Goal: Task Accomplishment & Management: Complete application form

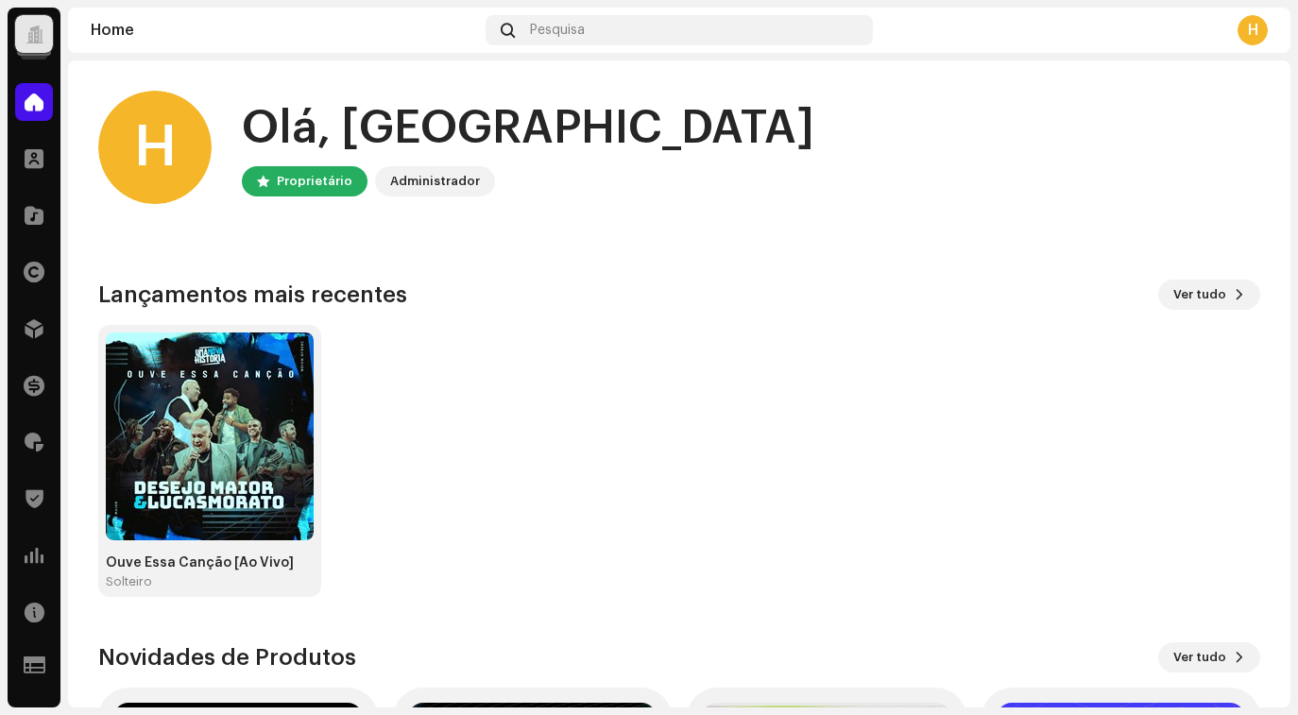
click at [43, 35] on div at bounding box center [34, 34] width 38 height 38
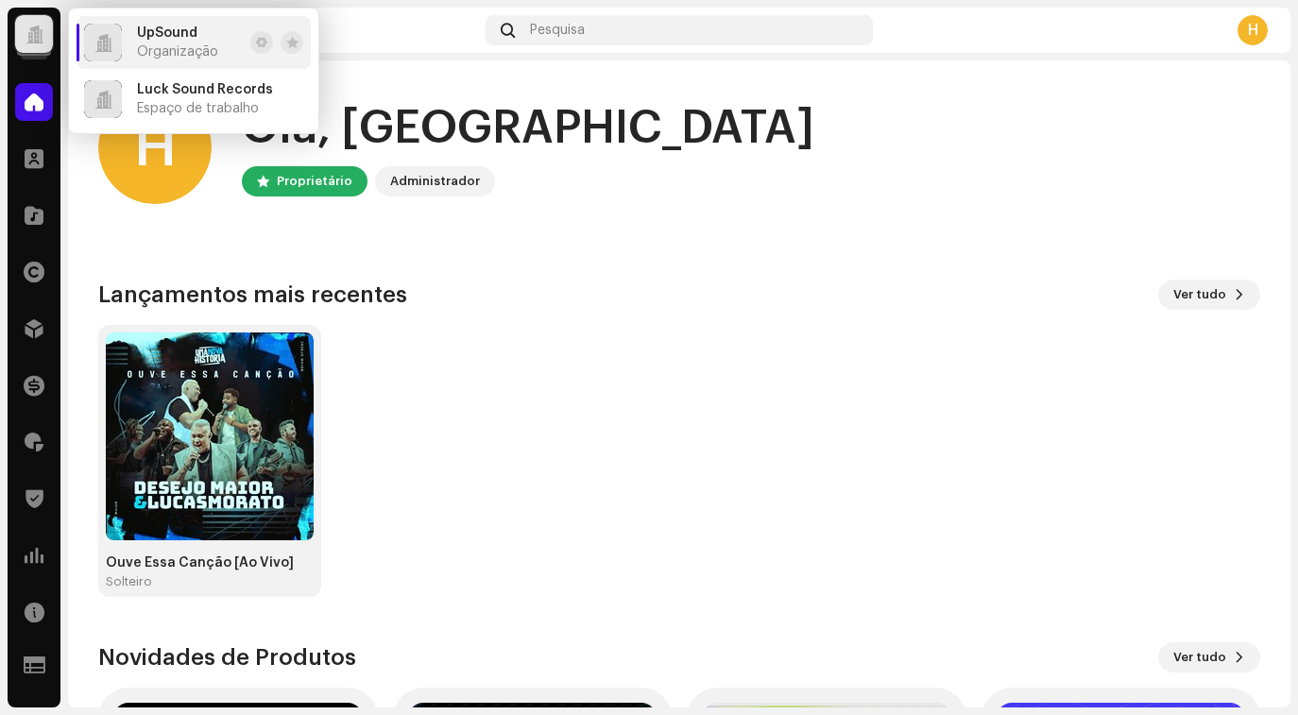
click at [134, 58] on div "UpSound Organização" at bounding box center [151, 43] width 134 height 38
click at [540, 378] on div "Ouve Essa Canção [Ao Vivo] Solteiro" at bounding box center [672, 461] width 1162 height 272
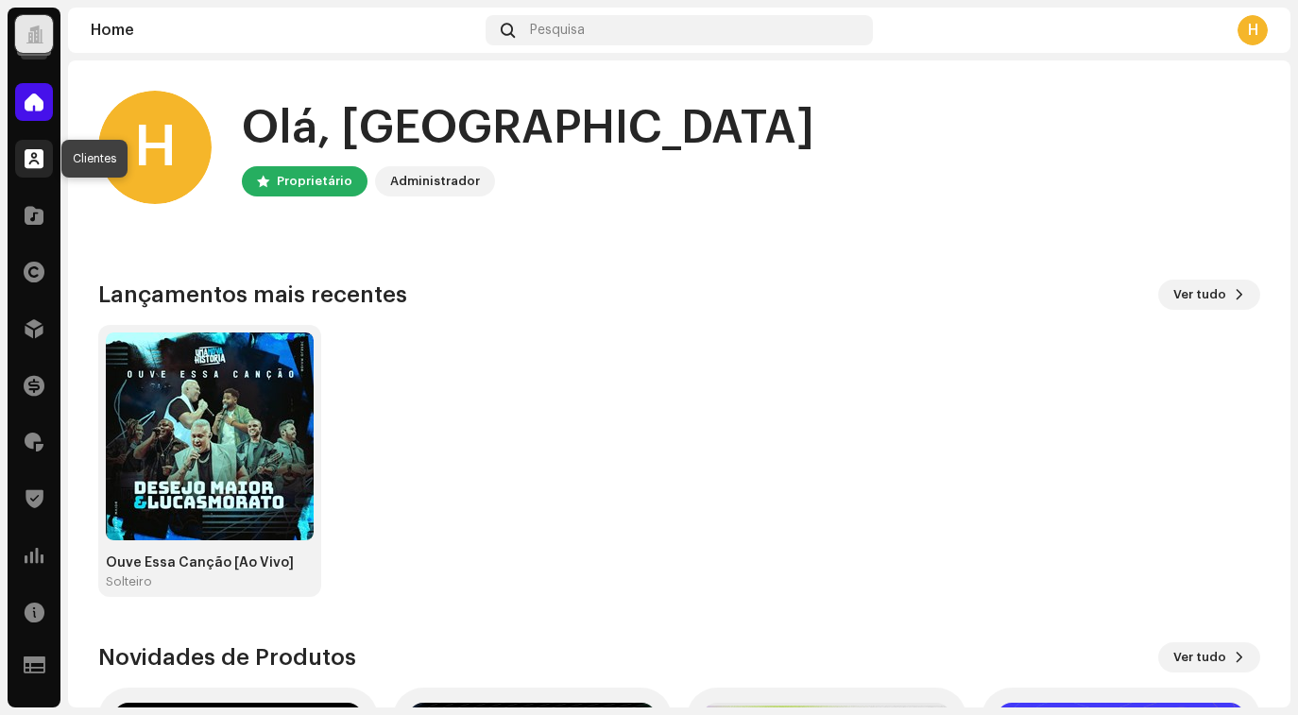
click at [30, 155] on span at bounding box center [34, 158] width 19 height 15
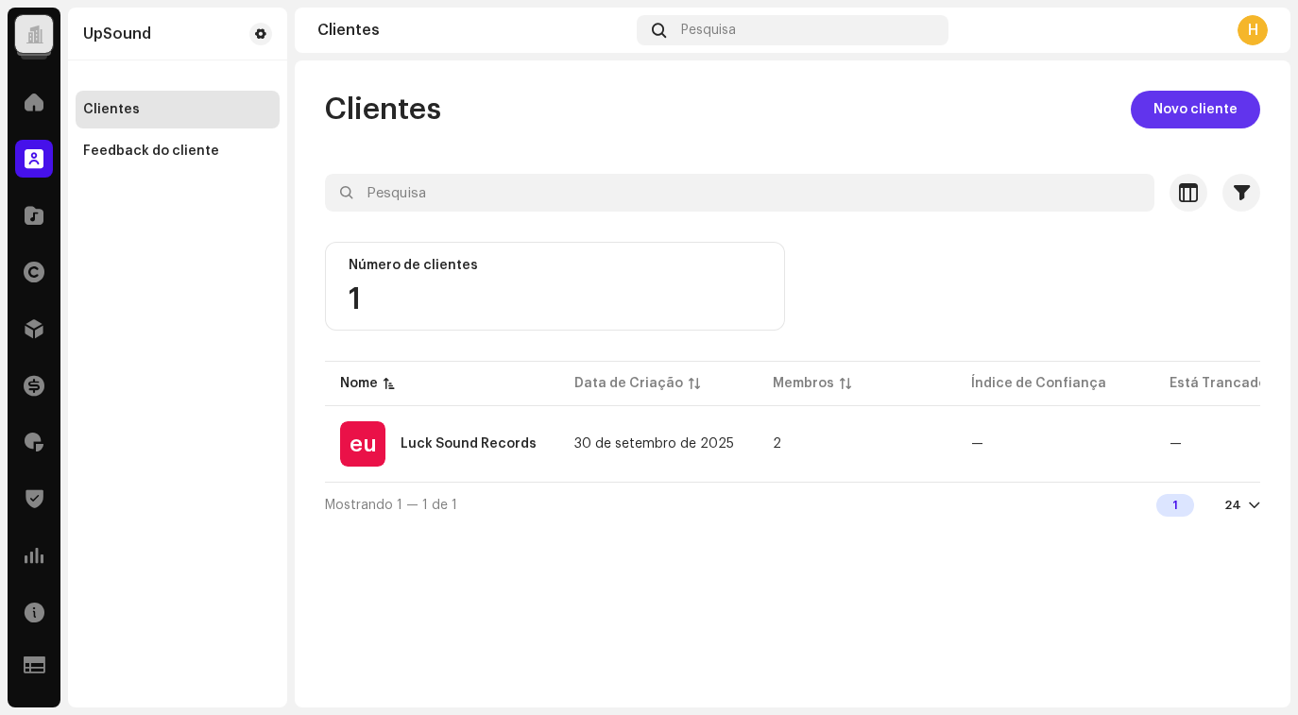
click at [1189, 110] on font "Novo cliente" at bounding box center [1196, 109] width 84 height 13
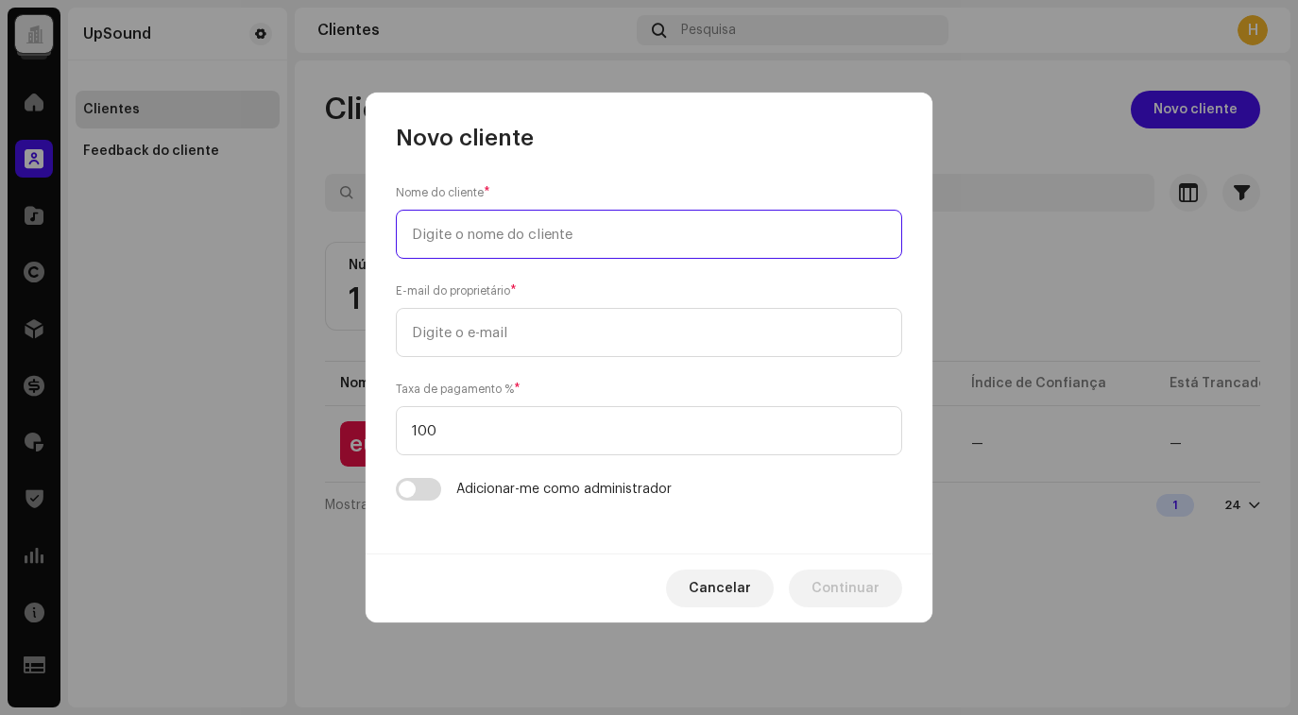
paste input "HD Music"
drag, startPoint x: 484, startPoint y: 239, endPoint x: 363, endPoint y: 237, distance: 121.0
click at [363, 237] on div "Novo cliente Nome do cliente * HD Music E-mail do proprietário * Taxa de pagame…" at bounding box center [649, 357] width 1298 height 715
type input "[PERSON_NAME]"
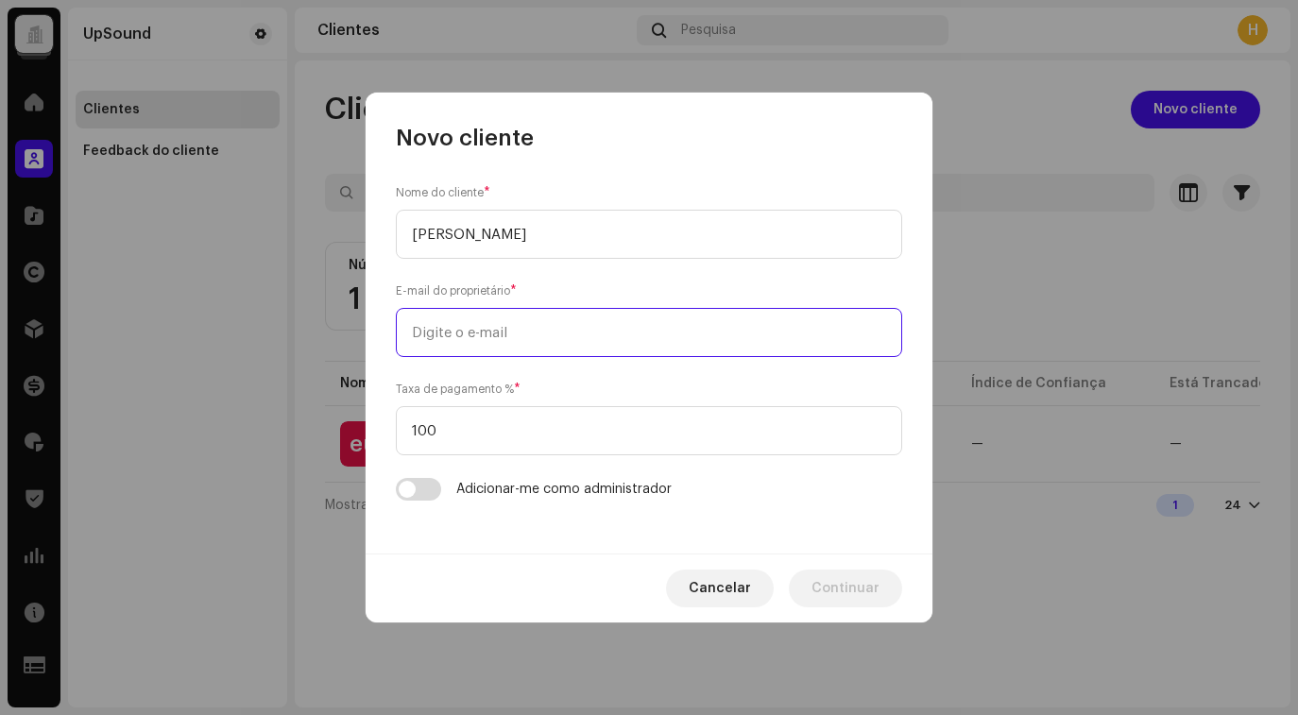
click at [469, 342] on input "email" at bounding box center [649, 332] width 506 height 49
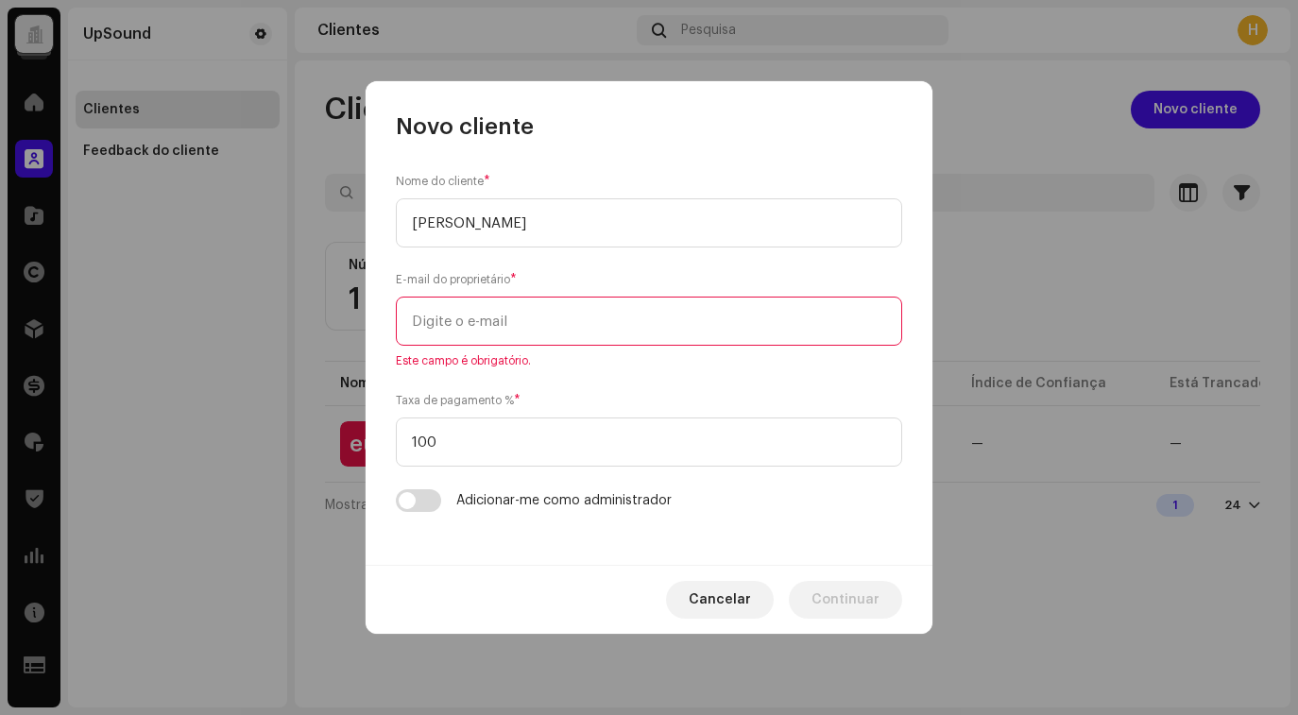
paste input "hudsonandrade09@yahoo.com.br"
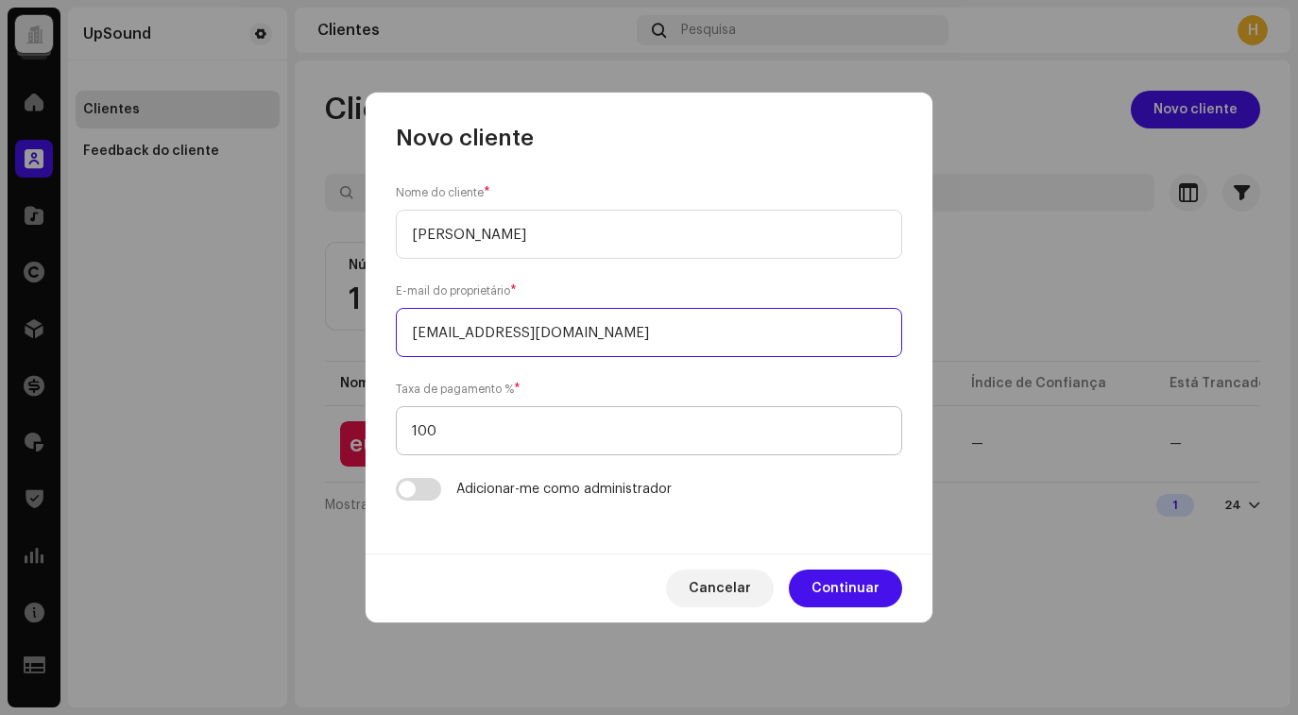
type input "hudsonandrade09@yahoo.com.br"
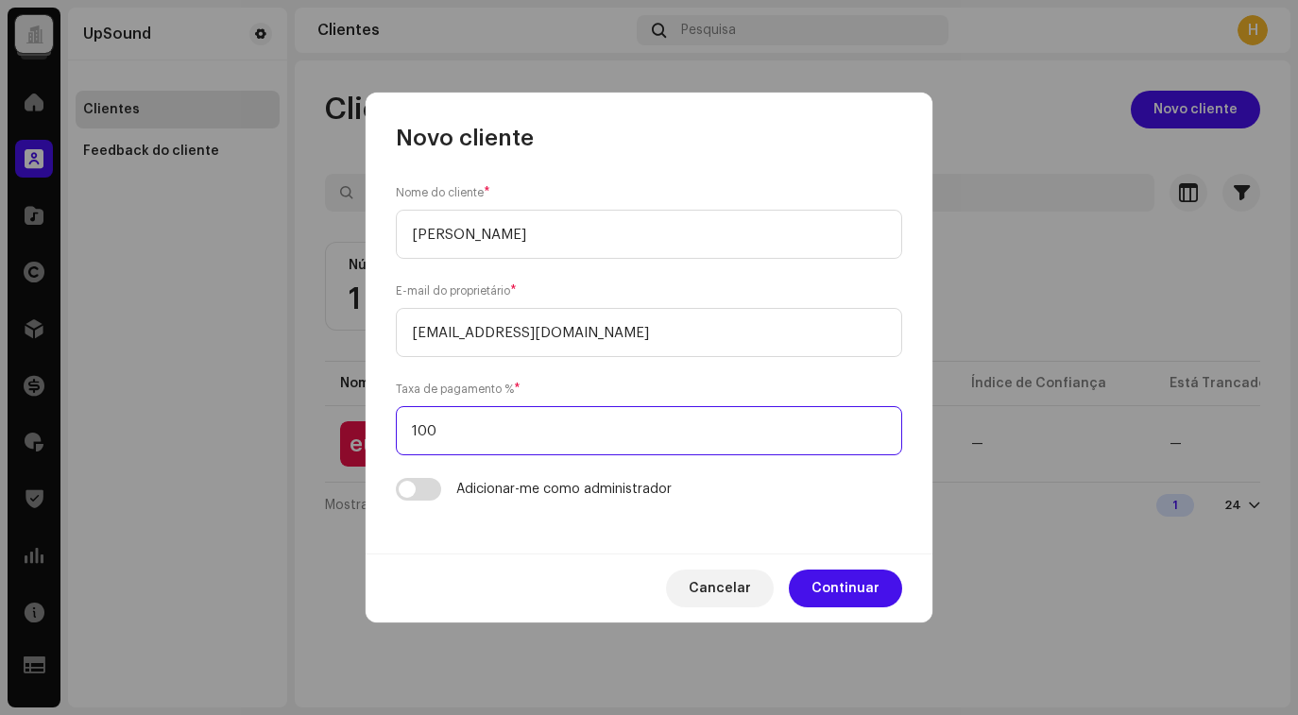
click at [513, 444] on input "100" at bounding box center [649, 430] width 506 height 49
drag, startPoint x: 513, startPoint y: 444, endPoint x: 400, endPoint y: 446, distance: 113.4
click at [400, 445] on input "100" at bounding box center [649, 430] width 506 height 49
type input "1"
type input "85"
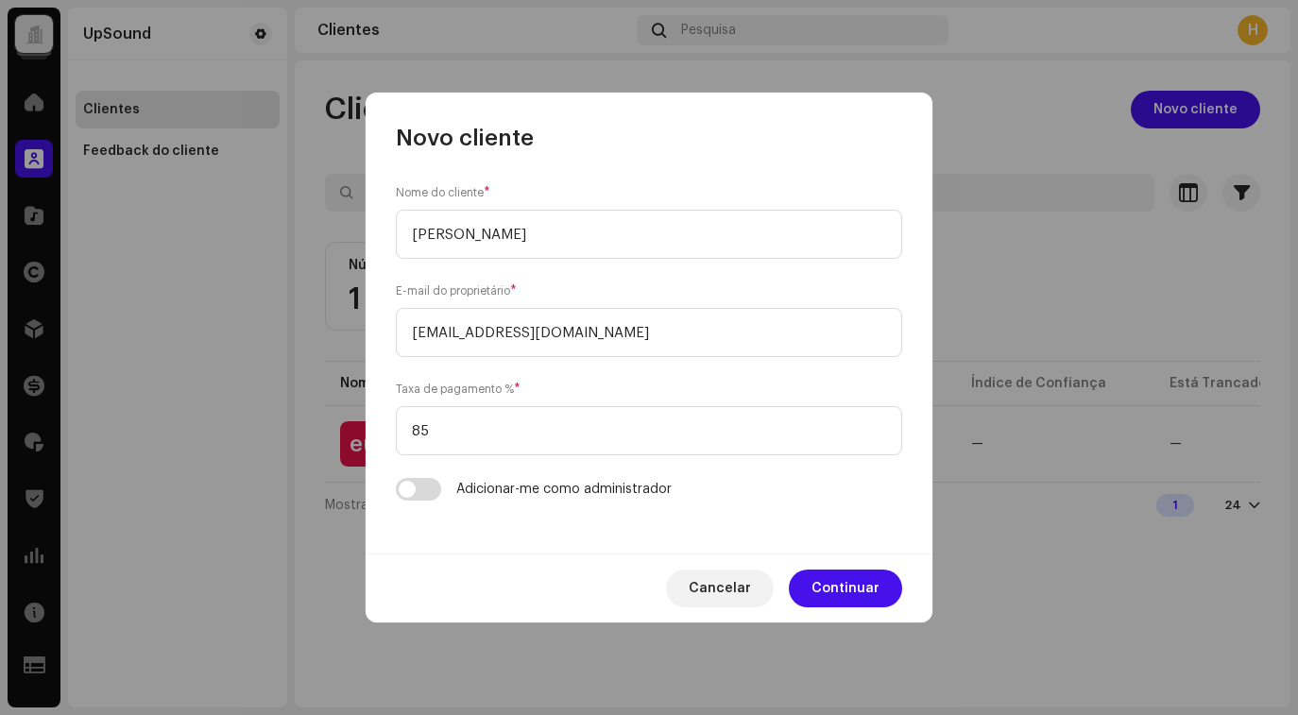
click at [491, 551] on div "Nome do cliente * Hudson Andrade E-mail do proprietário * hudsonandrade09@yahoo…" at bounding box center [649, 353] width 567 height 401
click at [427, 491] on input "checkbox" at bounding box center [418, 489] width 45 height 23
checkbox input "true"
click at [837, 587] on span "Continuar" at bounding box center [846, 589] width 68 height 38
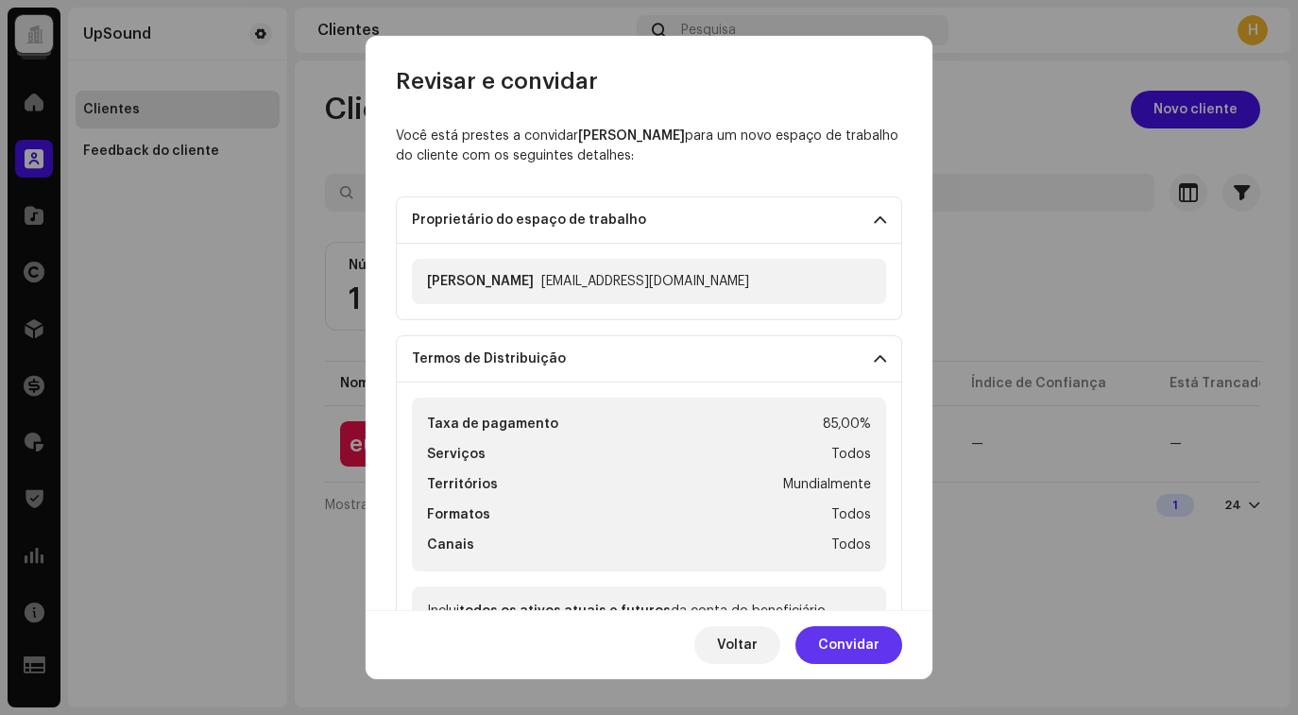
click at [854, 648] on span "Convidar" at bounding box center [848, 645] width 61 height 38
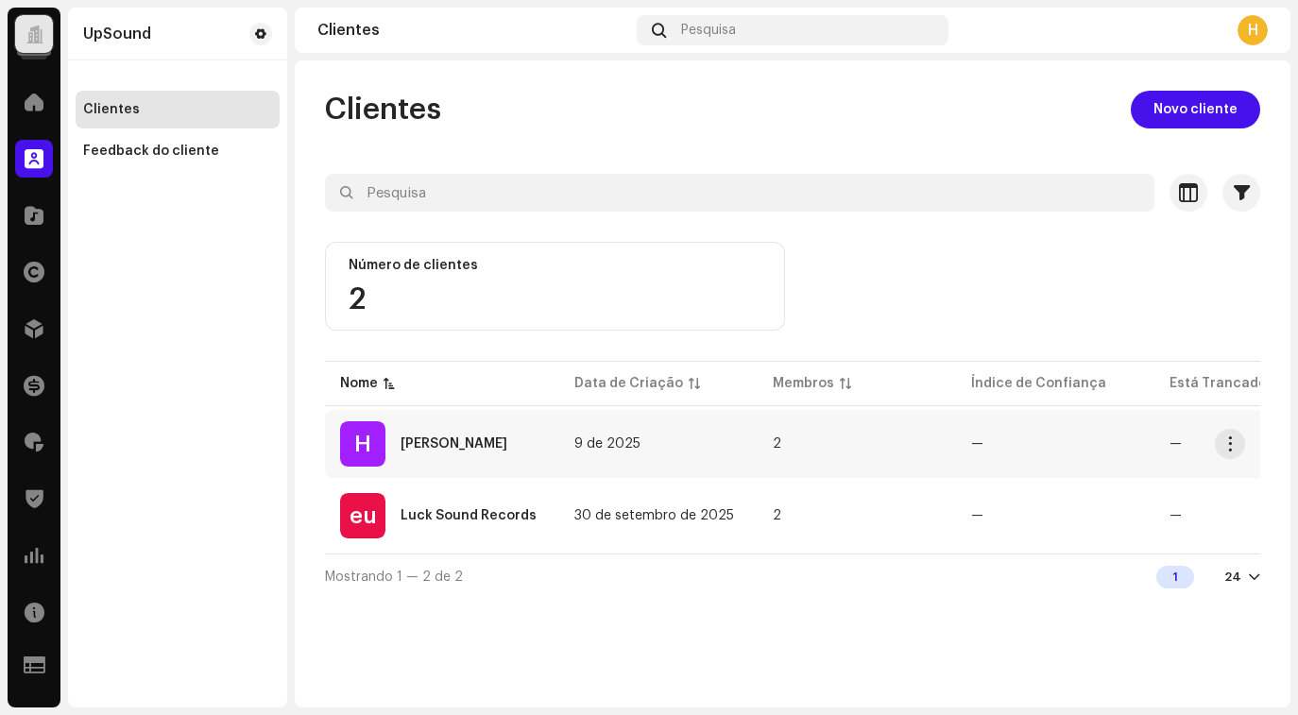
click at [462, 439] on font "[PERSON_NAME]" at bounding box center [454, 443] width 107 height 13
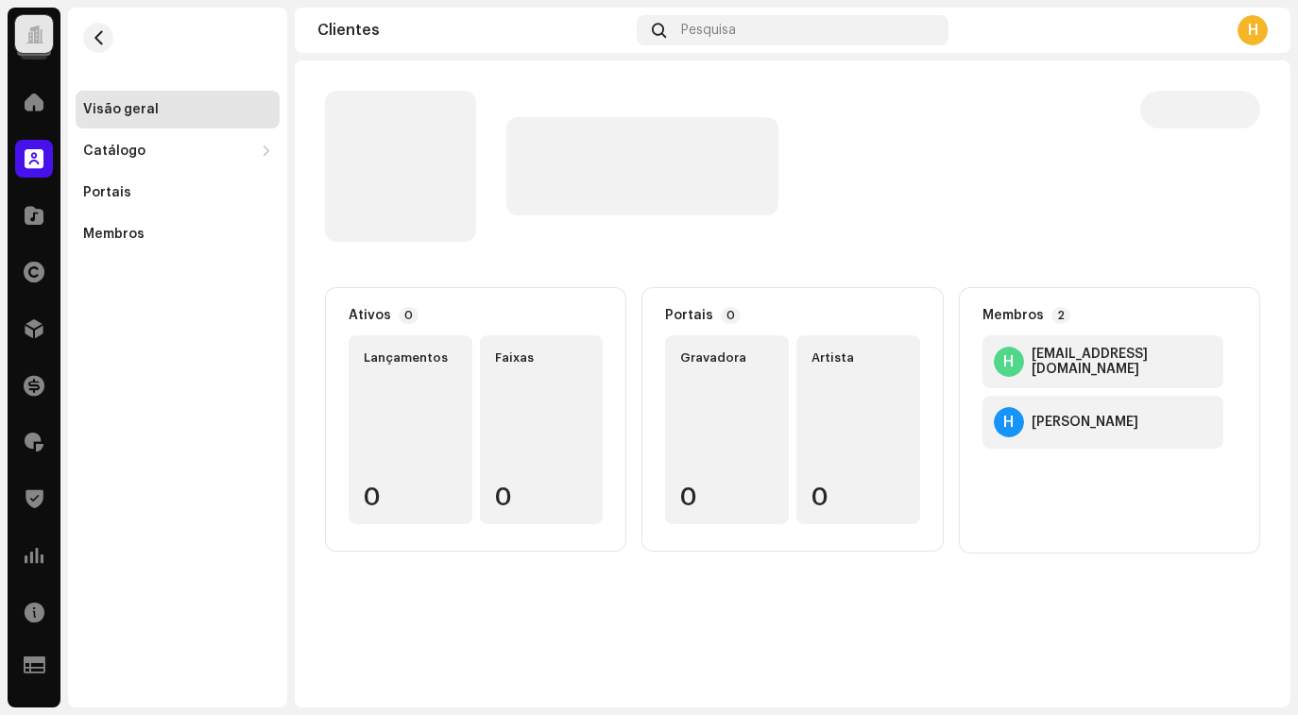
click at [37, 34] on div at bounding box center [35, 34] width 18 height 0
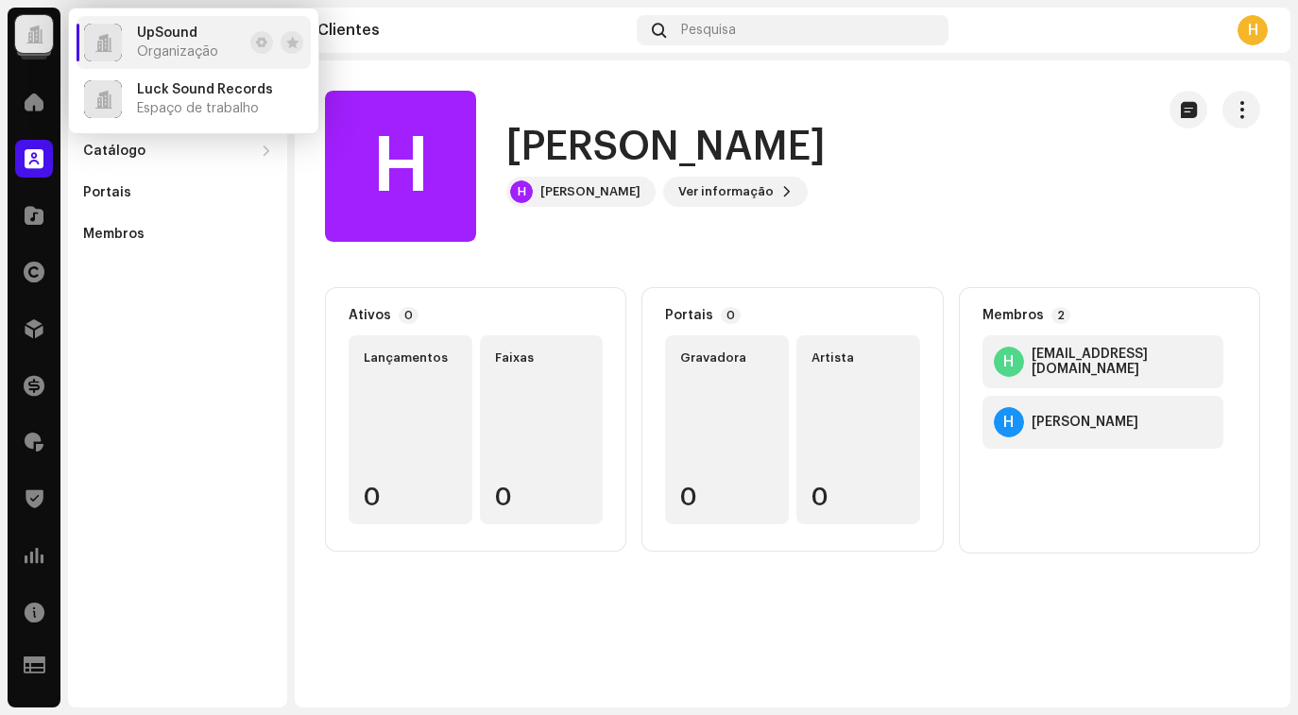
click at [868, 638] on div "H Hudson Andrade H Hudson Andrade H Hudson Andrade Ver informação Ativos 0 Lanç…" at bounding box center [793, 383] width 996 height 647
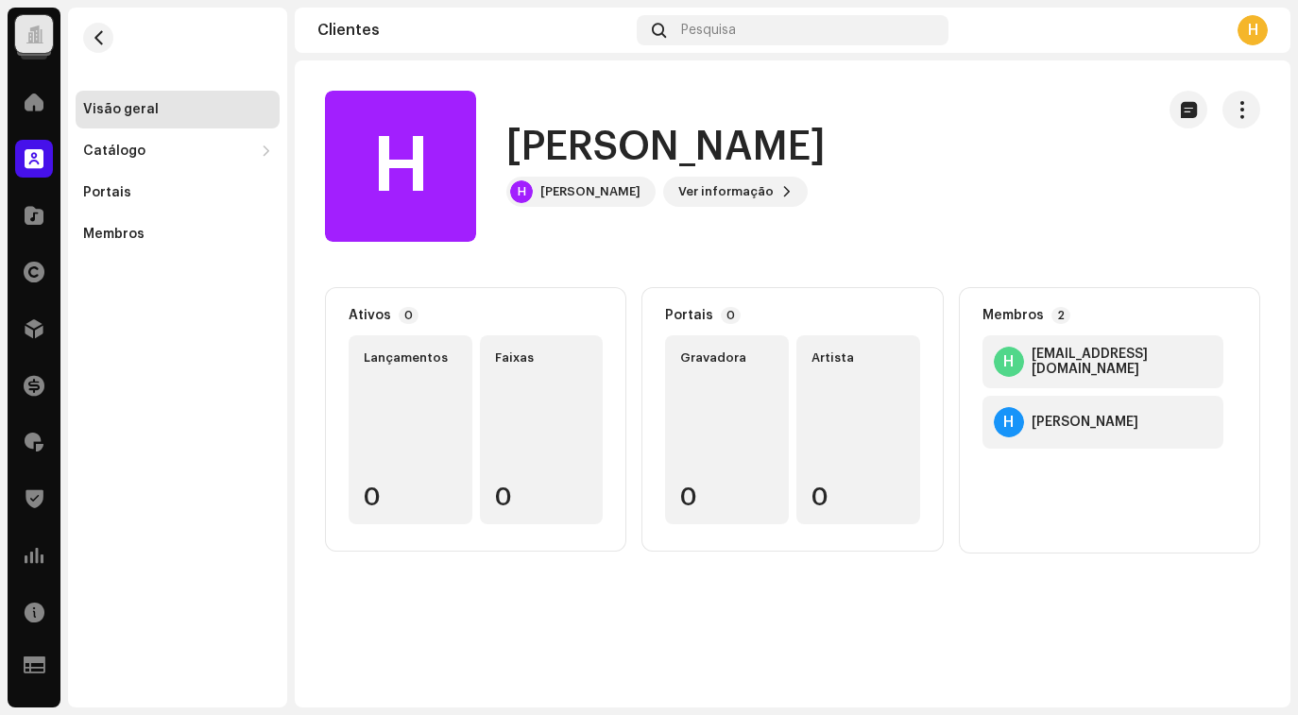
click at [690, 255] on clients-catalog-details-overview "H Hudson Andrade H Hudson Andrade H Hudson Andrade Ver informação Ativos 0 Lanç…" at bounding box center [793, 321] width 996 height 523
click at [726, 186] on span "Ver informação" at bounding box center [725, 192] width 95 height 38
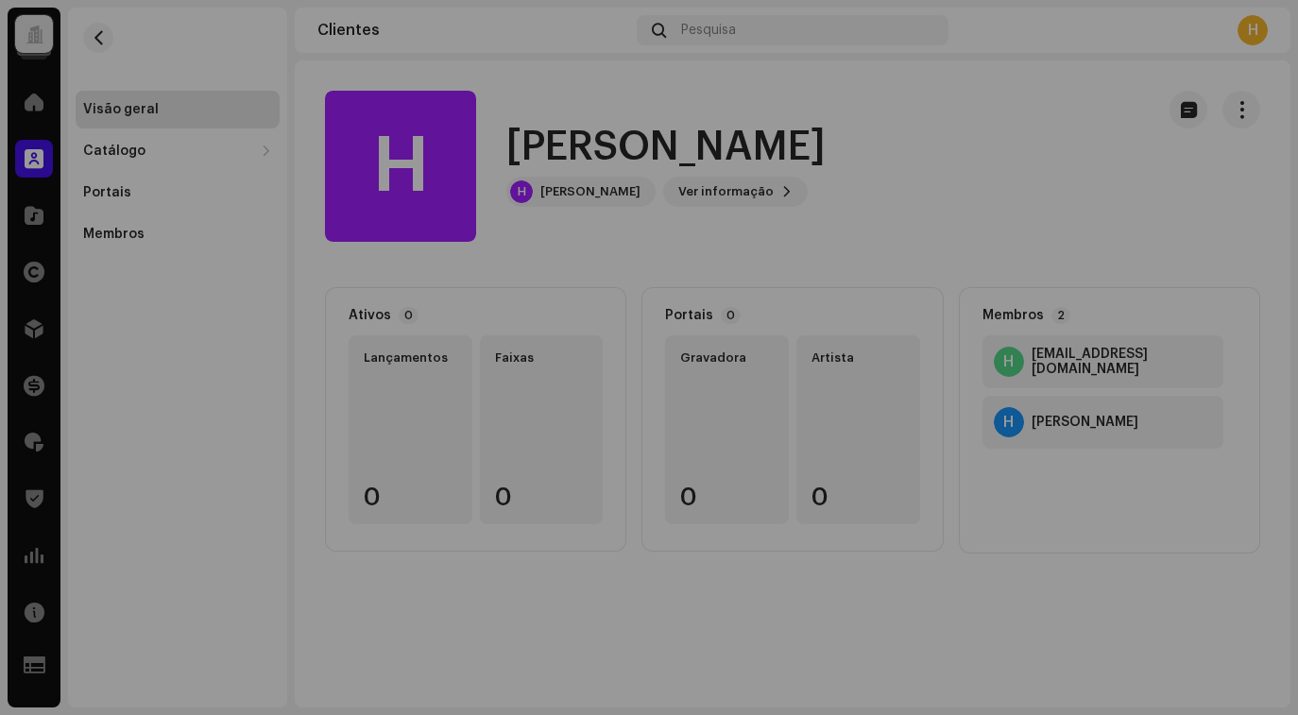
click at [803, 221] on div "H Hudson Andrade 689636 ID do beneficiário 757001 Criado em 9 de 2025" at bounding box center [649, 357] width 1298 height 715
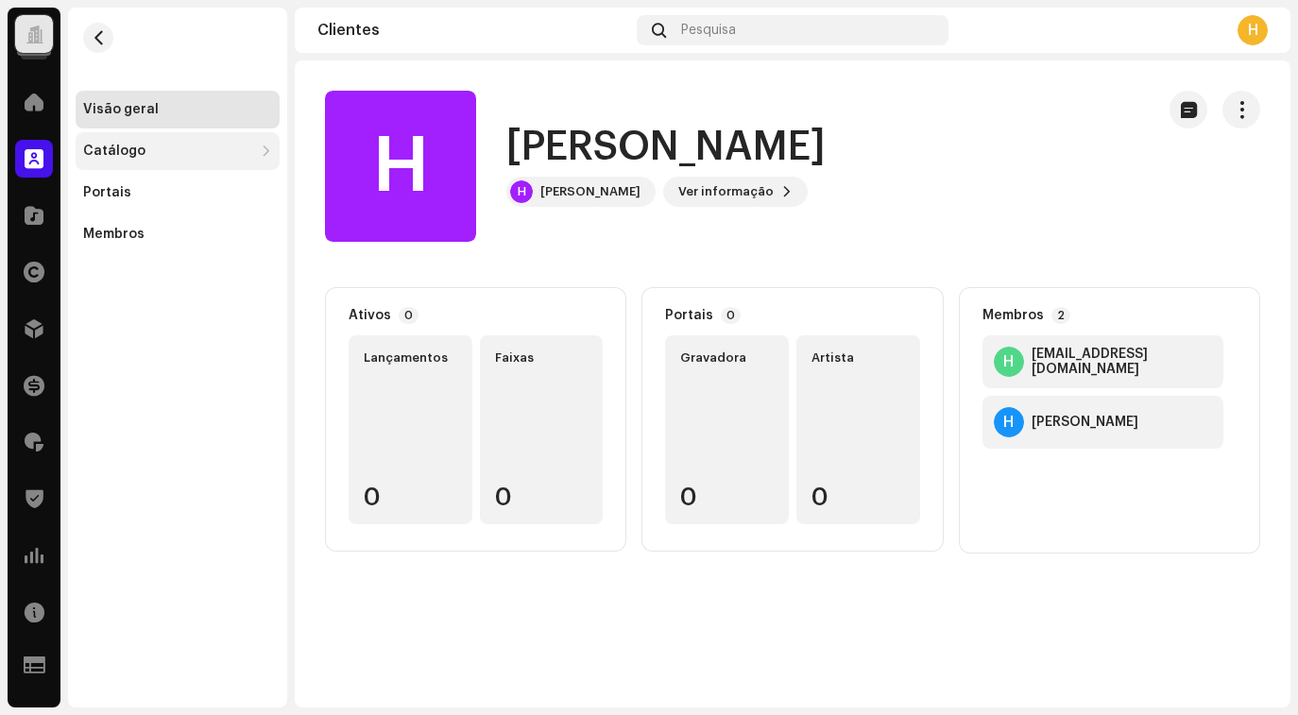
click at [138, 147] on font "Catálogo" at bounding box center [114, 151] width 62 height 13
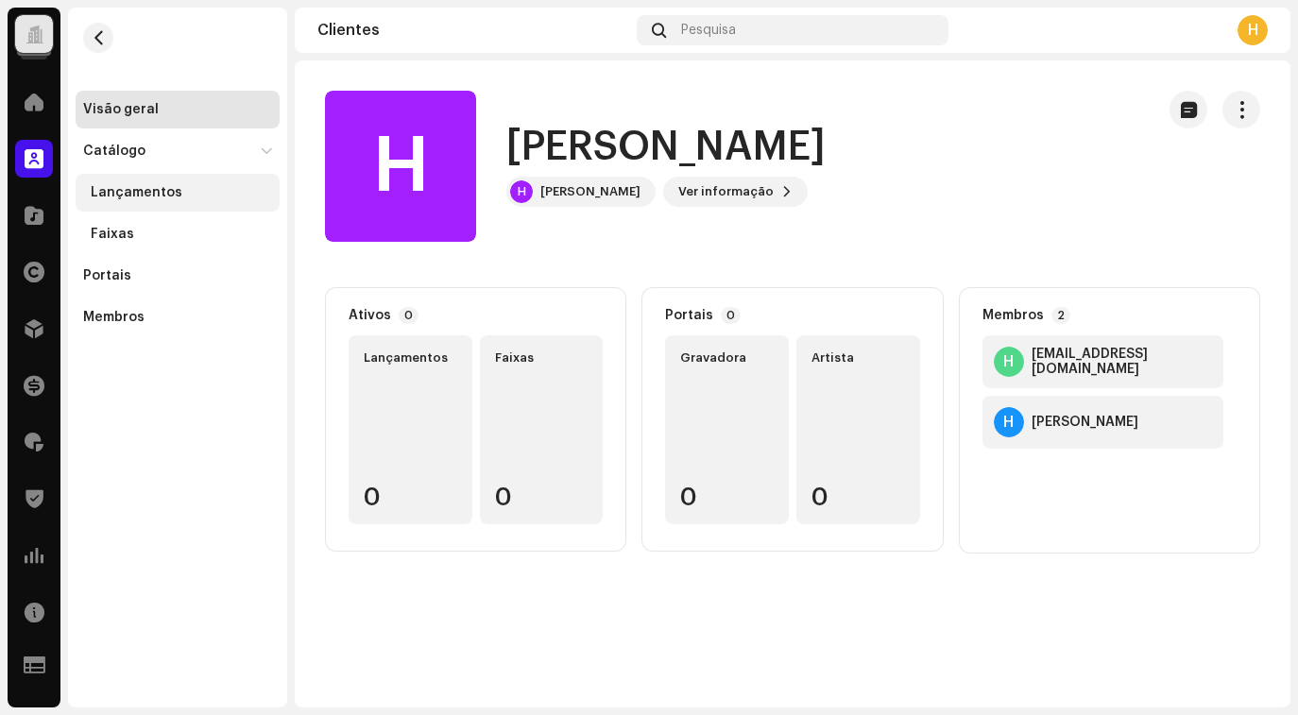
click at [146, 189] on font "Lançamentos" at bounding box center [137, 192] width 92 height 13
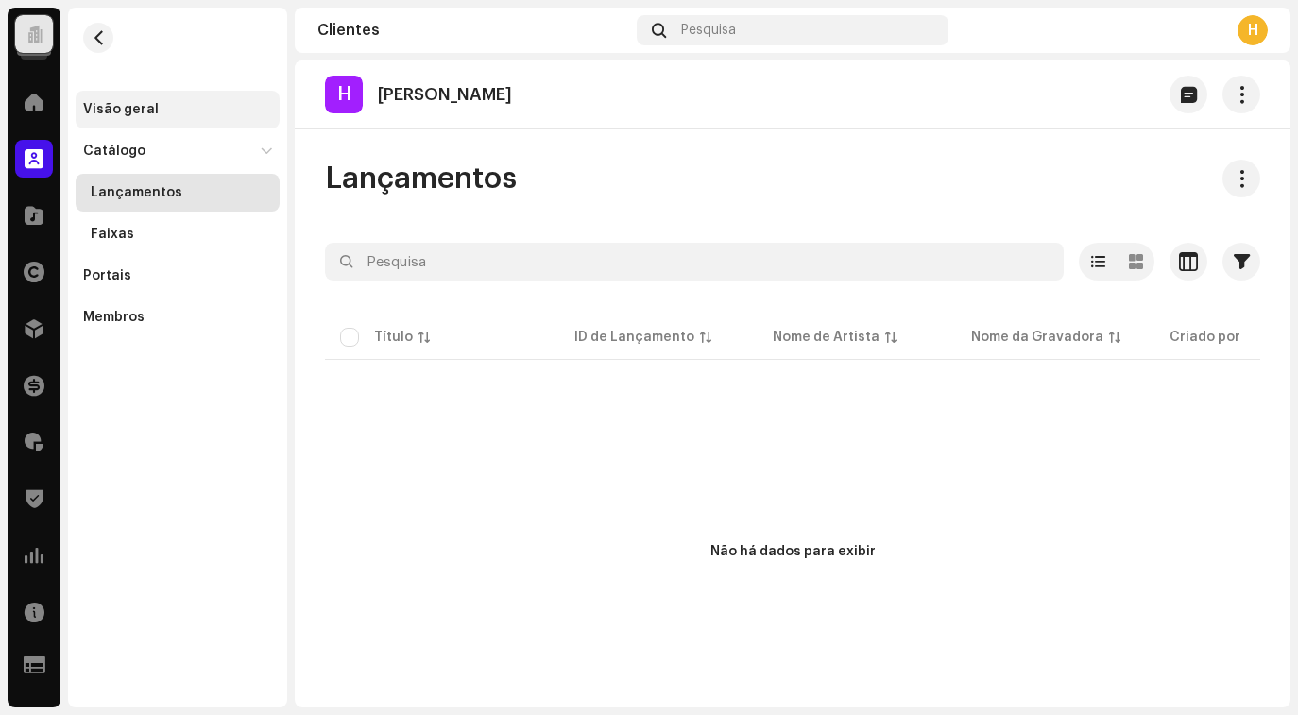
click at [111, 111] on div "Visão geral" at bounding box center [121, 109] width 76 height 15
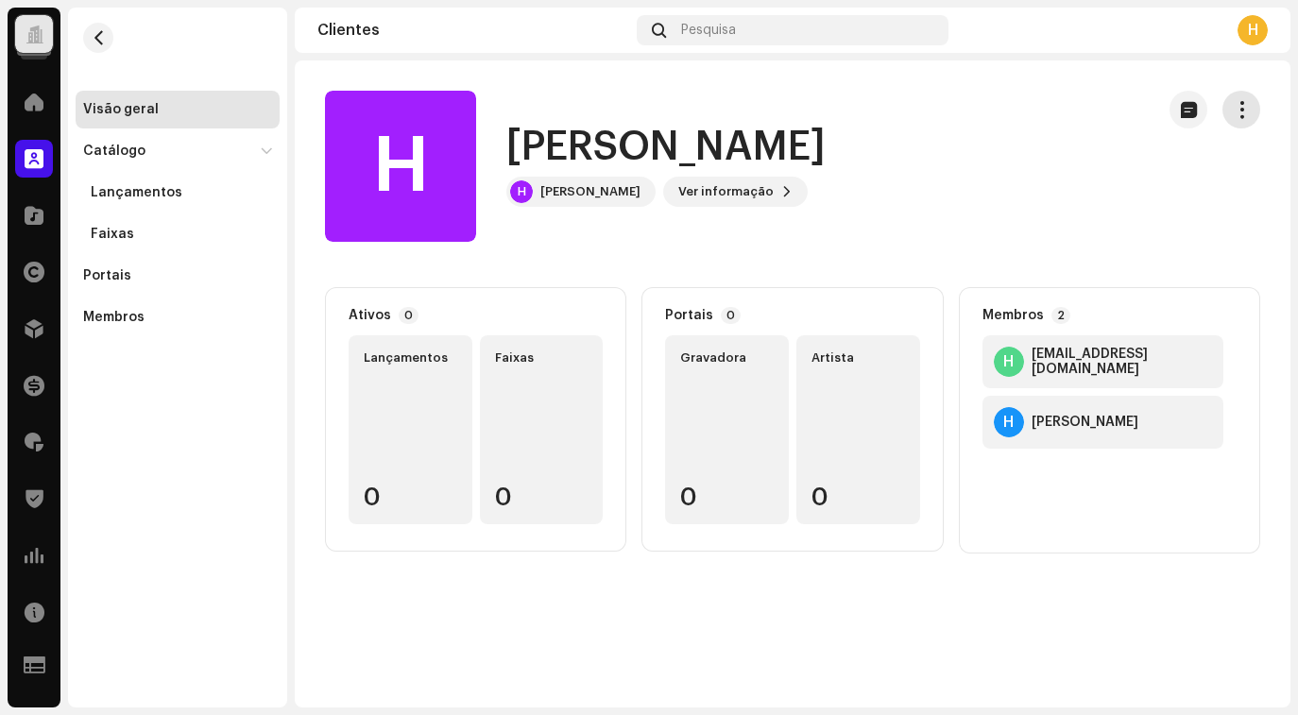
click at [1246, 110] on span "button" at bounding box center [1242, 109] width 18 height 15
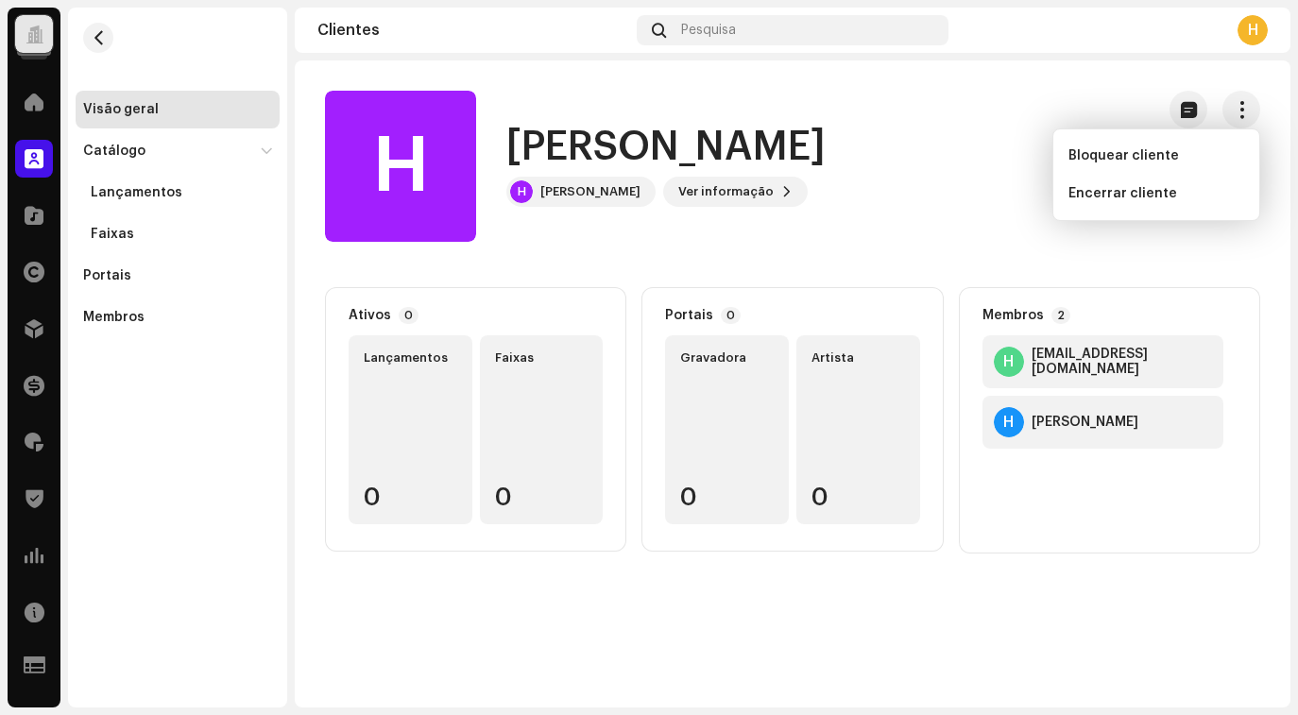
click at [933, 207] on div "H Hudson Andrade H Hudson Andrade Ver informação" at bounding box center [732, 166] width 814 height 151
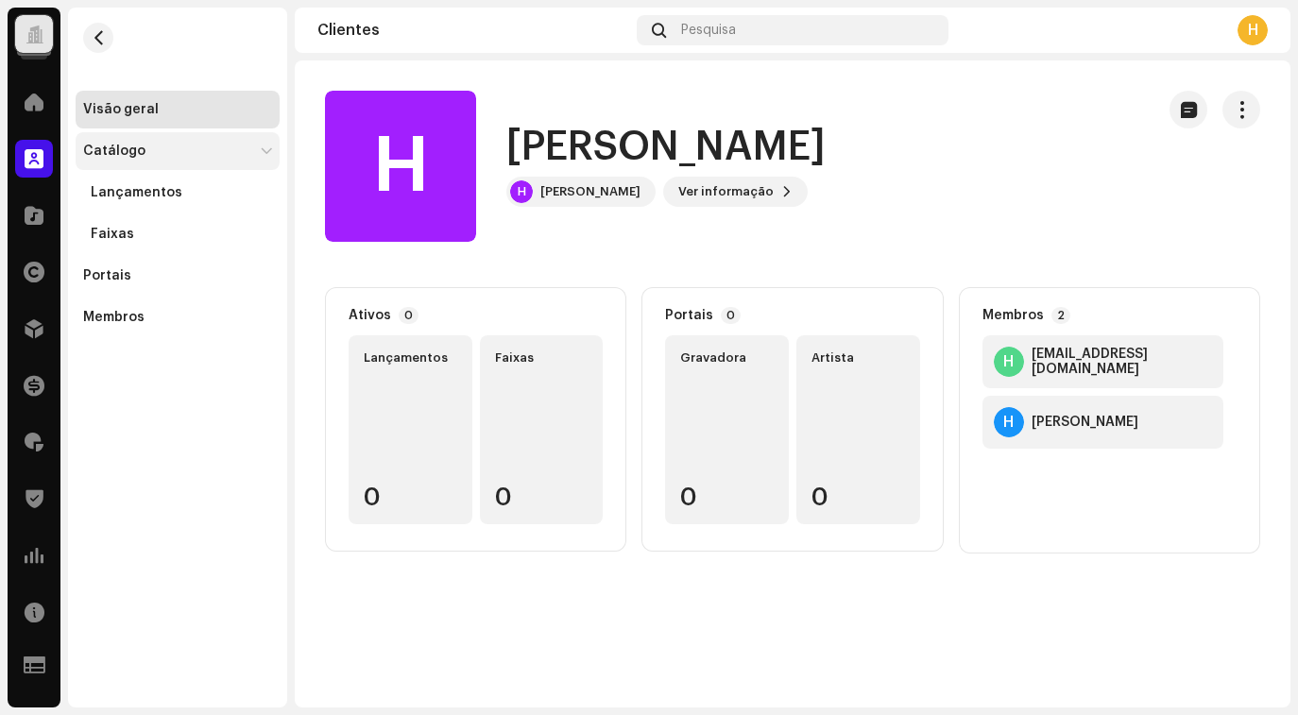
click at [157, 159] on div "Catálogo" at bounding box center [178, 151] width 204 height 38
click at [159, 188] on div "Portais" at bounding box center [177, 192] width 189 height 15
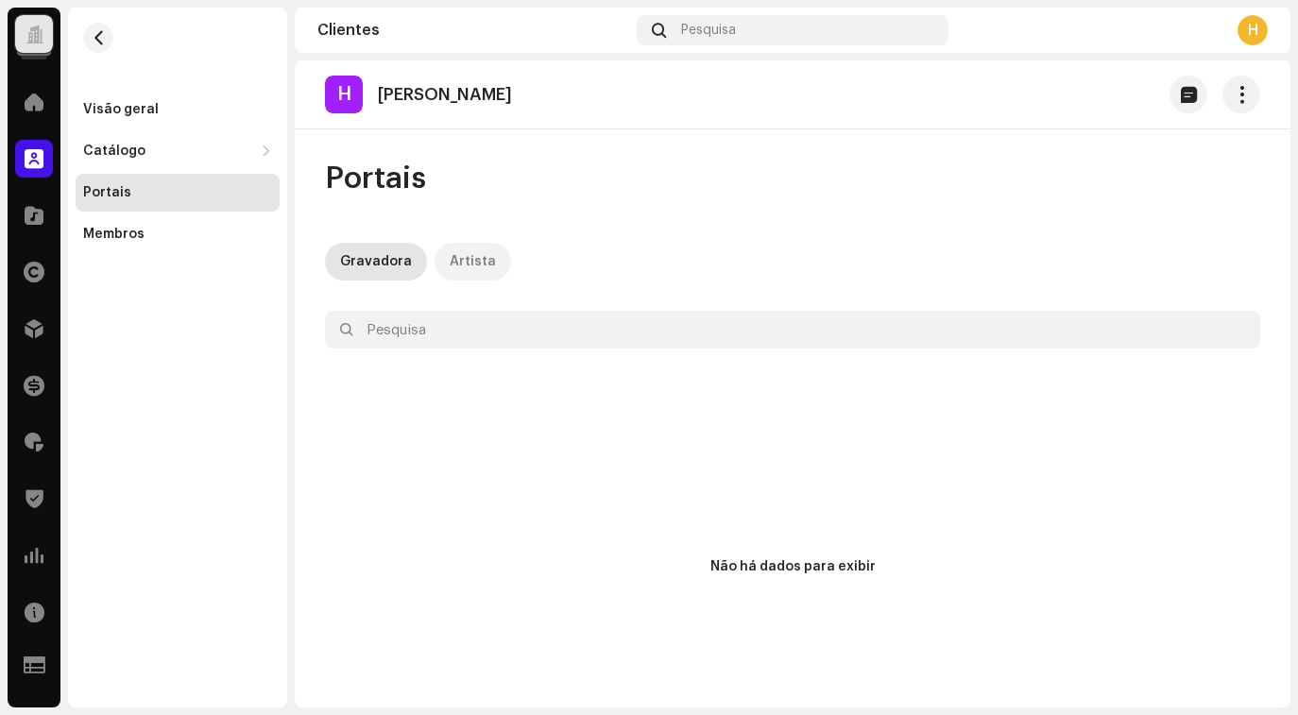
click at [456, 257] on font "Artista" at bounding box center [473, 261] width 46 height 13
click at [1223, 98] on button "button" at bounding box center [1242, 95] width 38 height 38
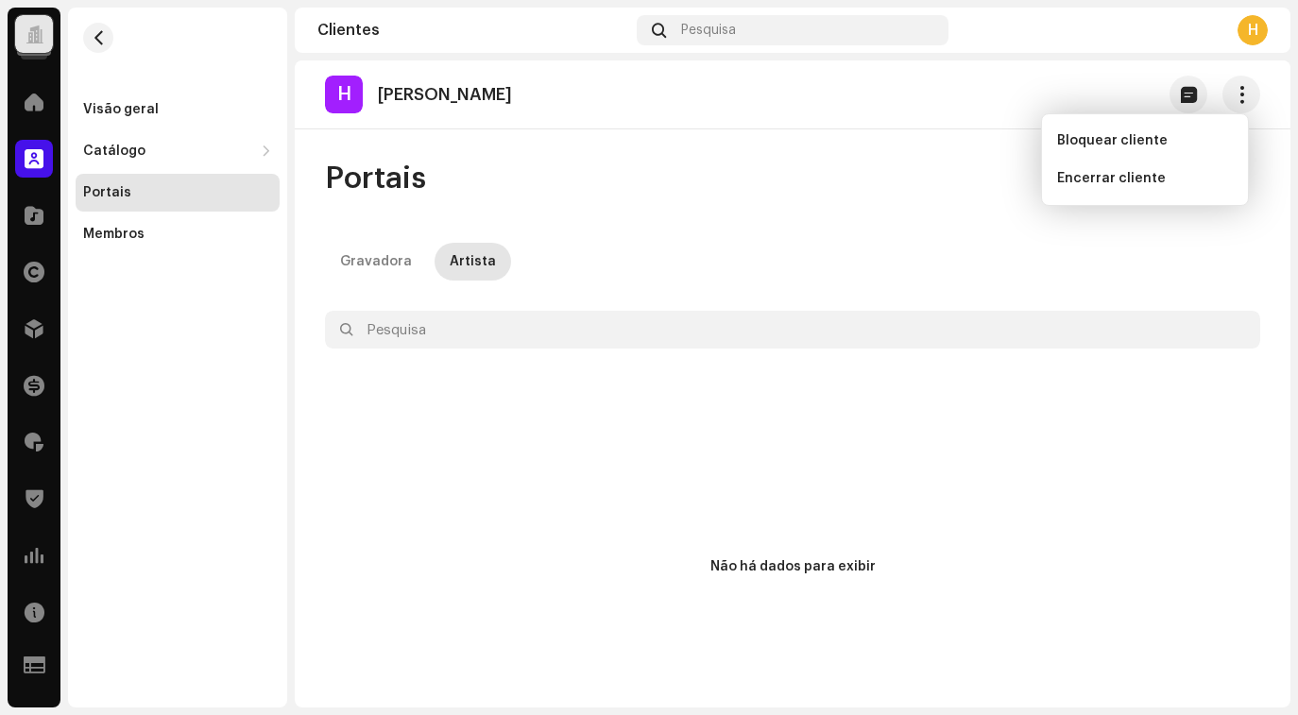
click at [809, 260] on div "Gravadora Artista" at bounding box center [792, 262] width 935 height 38
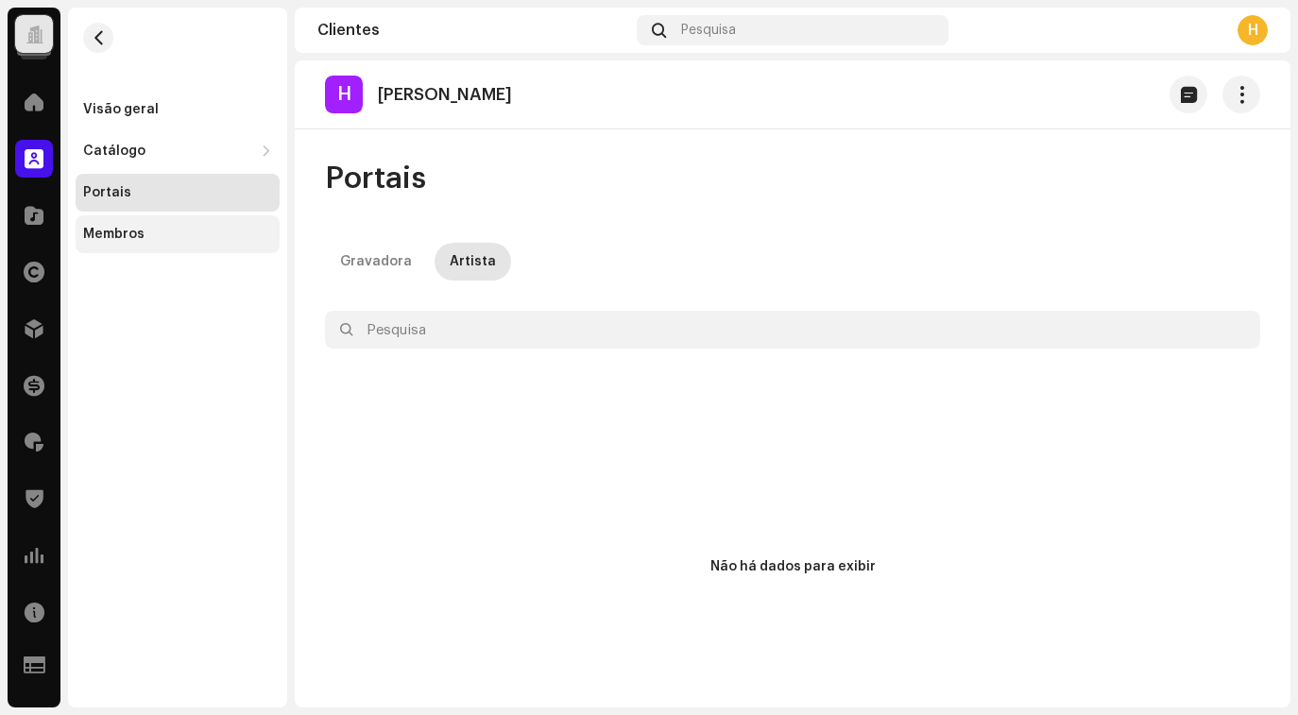
click at [130, 242] on div "Membros" at bounding box center [178, 234] width 204 height 38
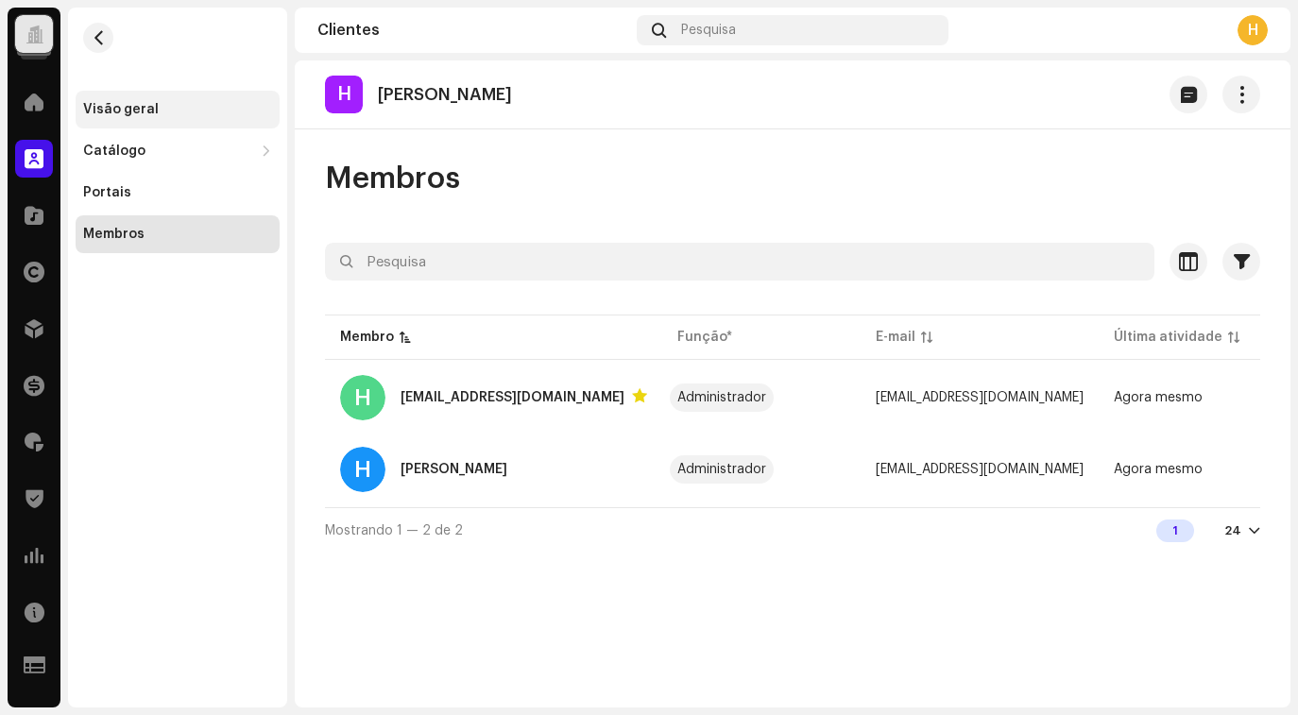
click at [123, 111] on div "Visão geral" at bounding box center [121, 109] width 76 height 15
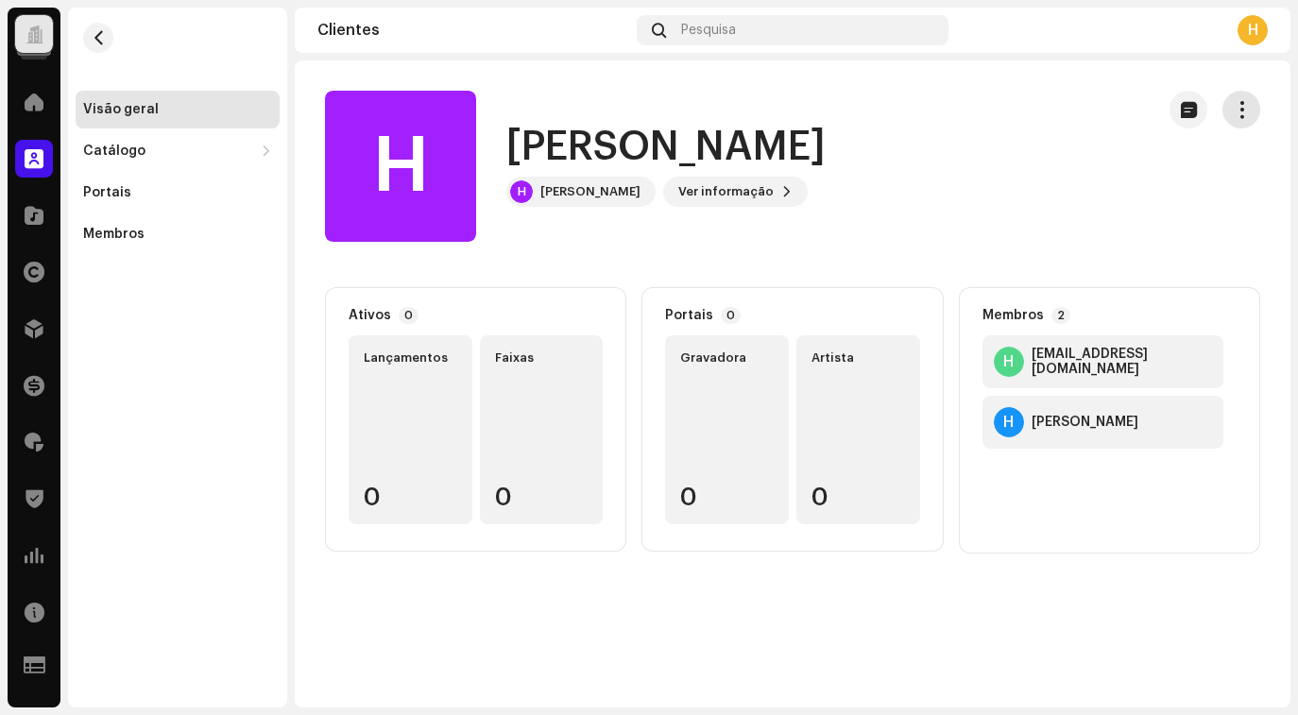
click at [1240, 117] on span "button" at bounding box center [1242, 109] width 18 height 15
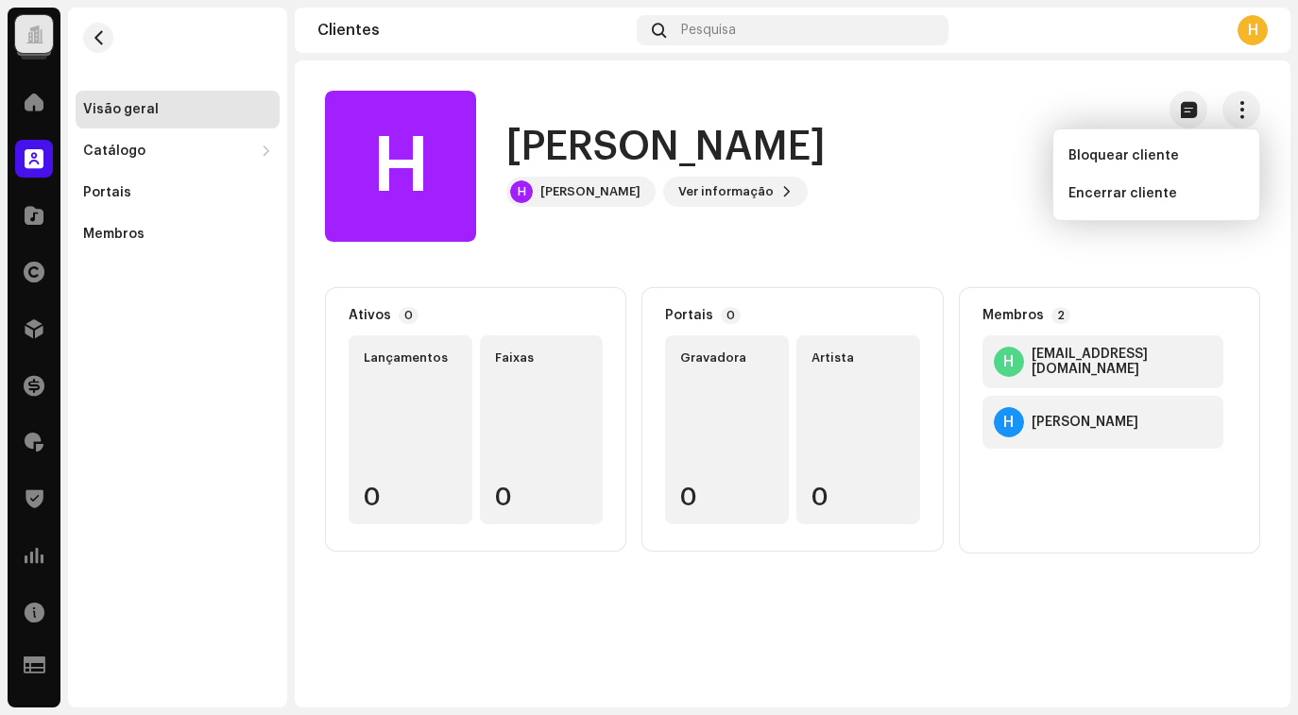
click at [973, 122] on div "H Hudson Andrade H Hudson Andrade Ver informação" at bounding box center [732, 166] width 814 height 151
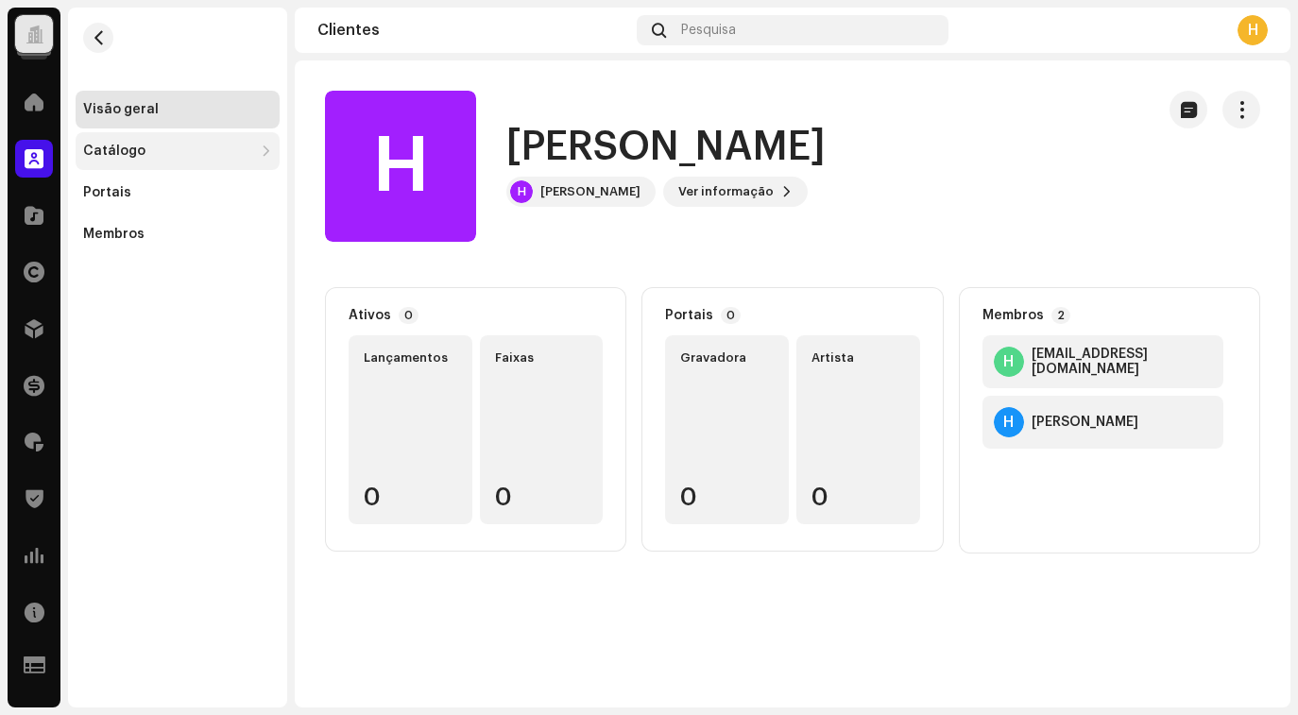
click at [100, 143] on div "Catálogo" at bounding box center [178, 151] width 204 height 38
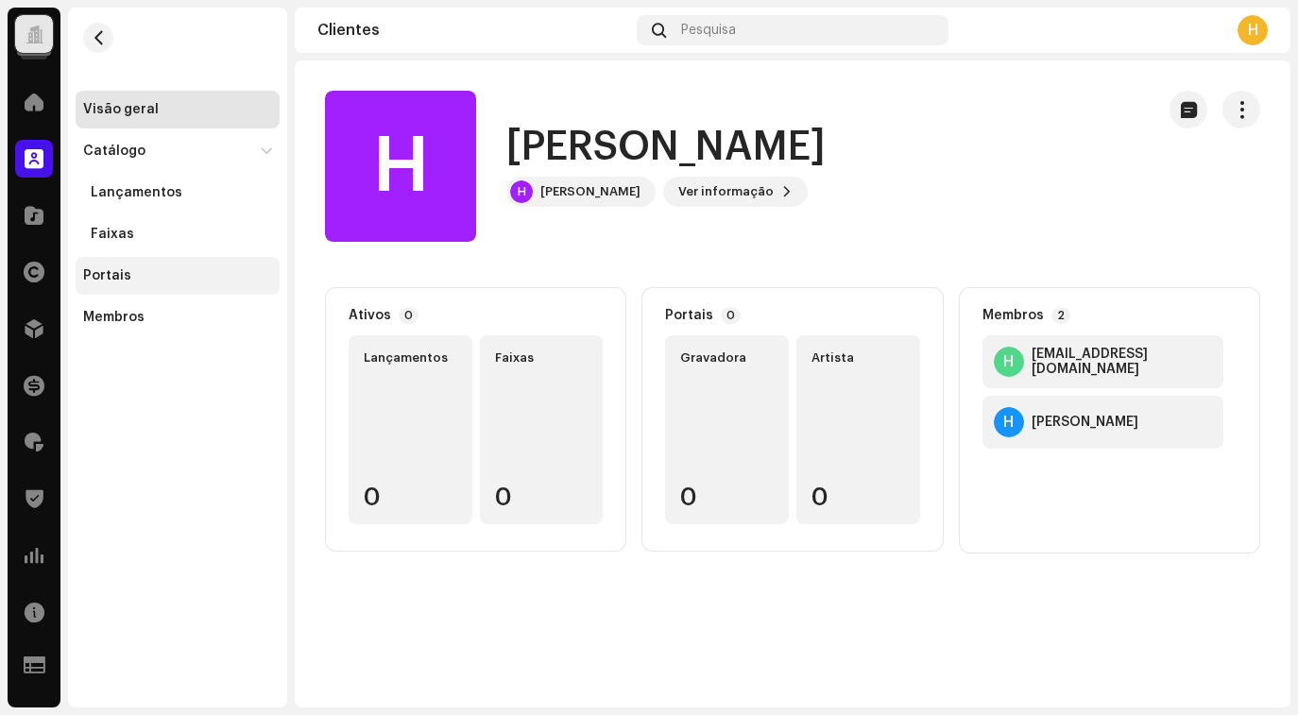
click at [102, 283] on div "Portais" at bounding box center [107, 275] width 48 height 15
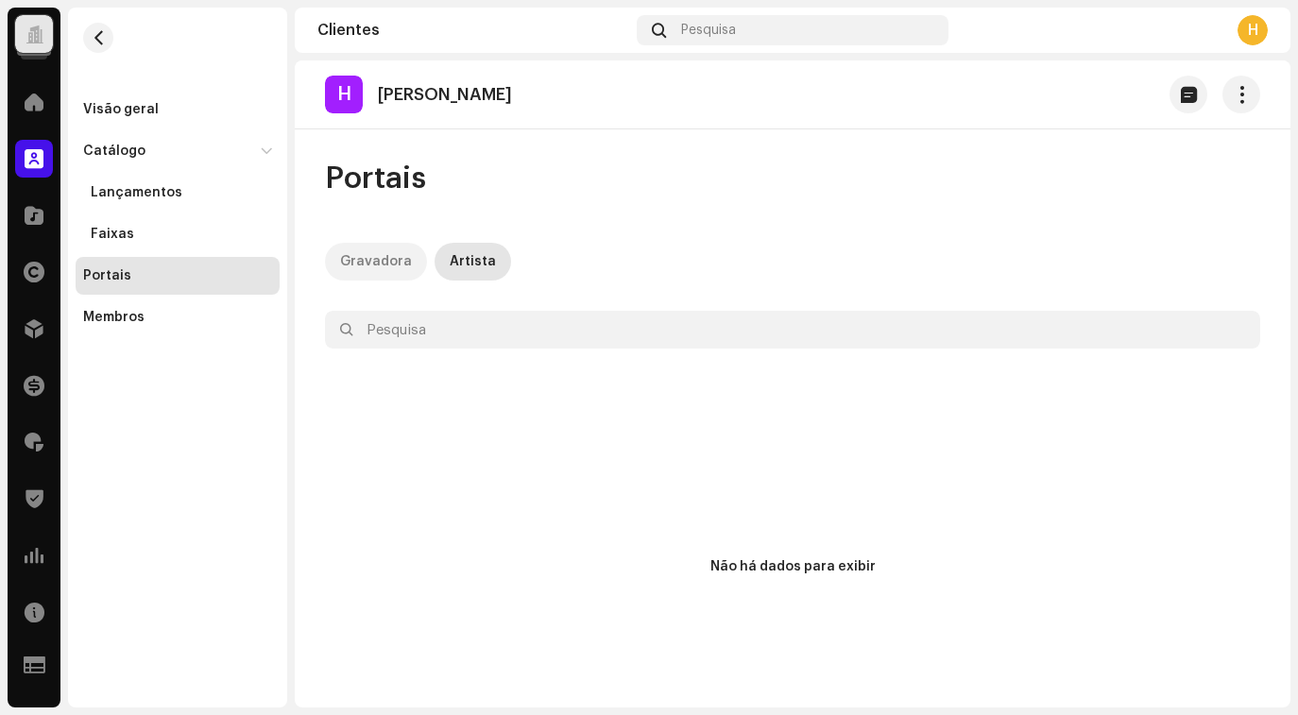
click at [368, 259] on font "Gravadora" at bounding box center [376, 261] width 72 height 13
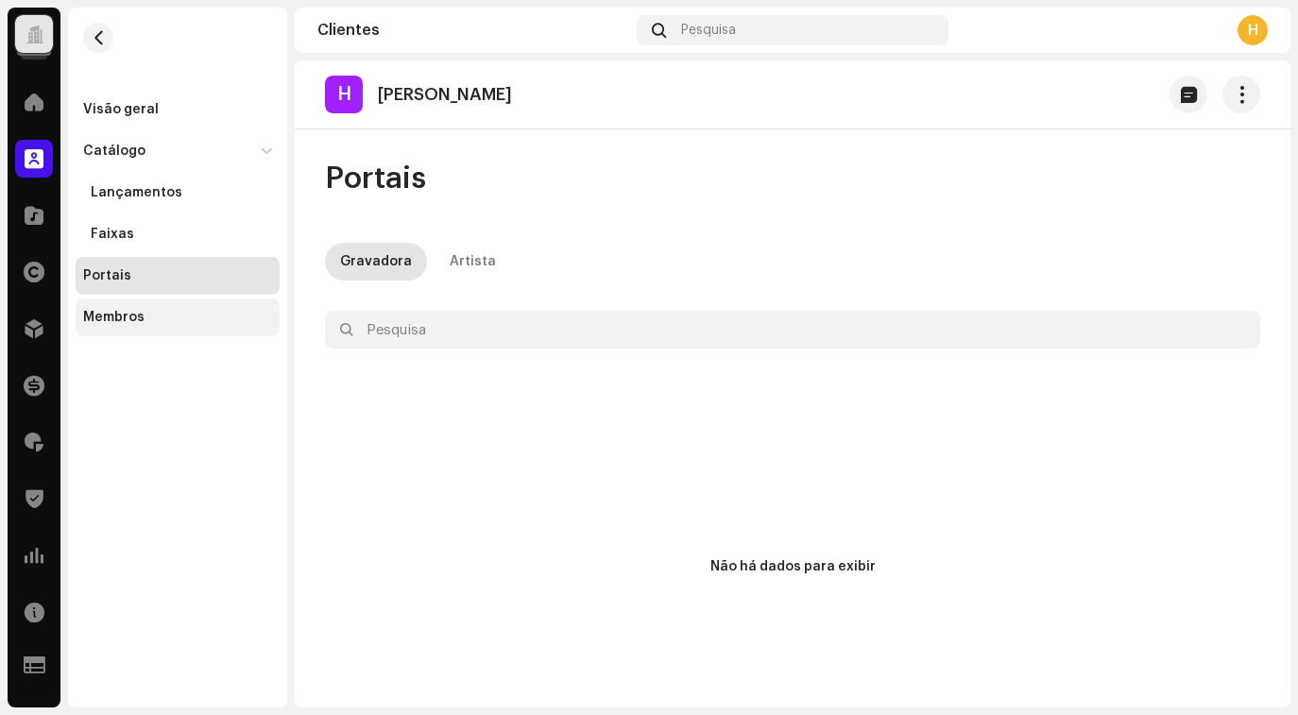
click at [183, 317] on div "Membros" at bounding box center [177, 317] width 189 height 15
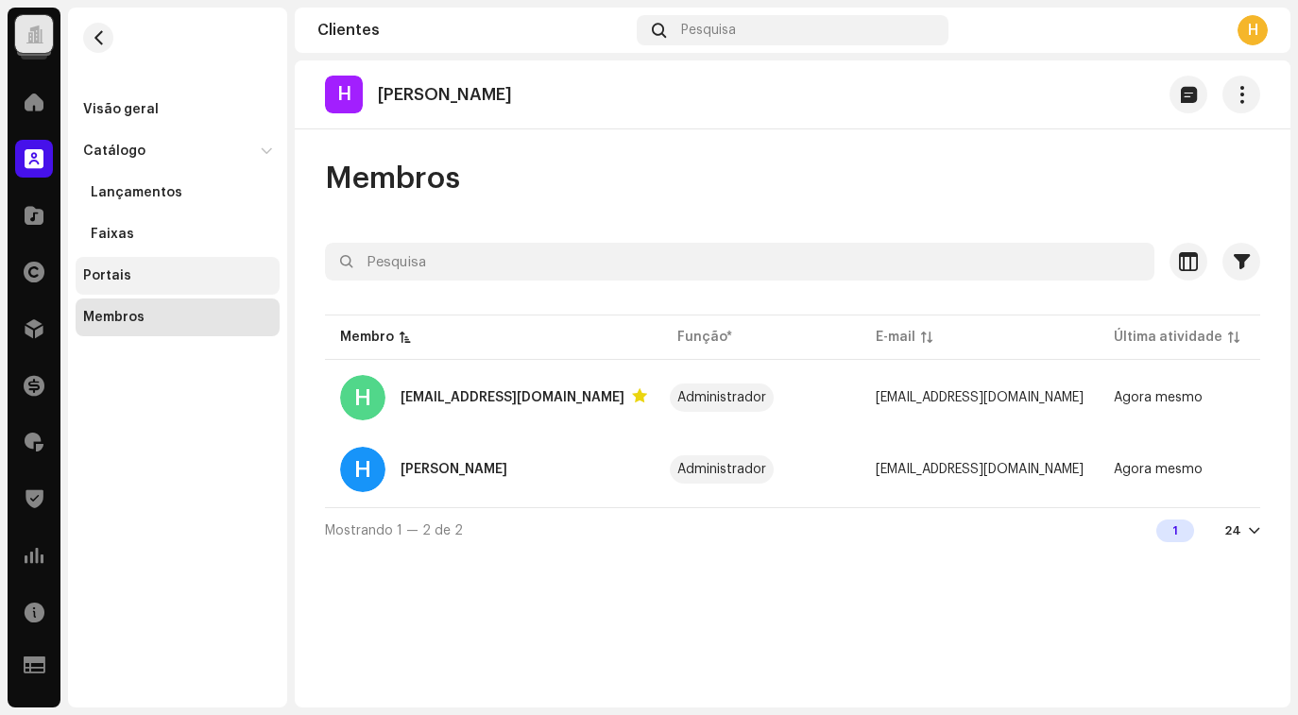
click at [219, 280] on div "Portais" at bounding box center [177, 275] width 189 height 15
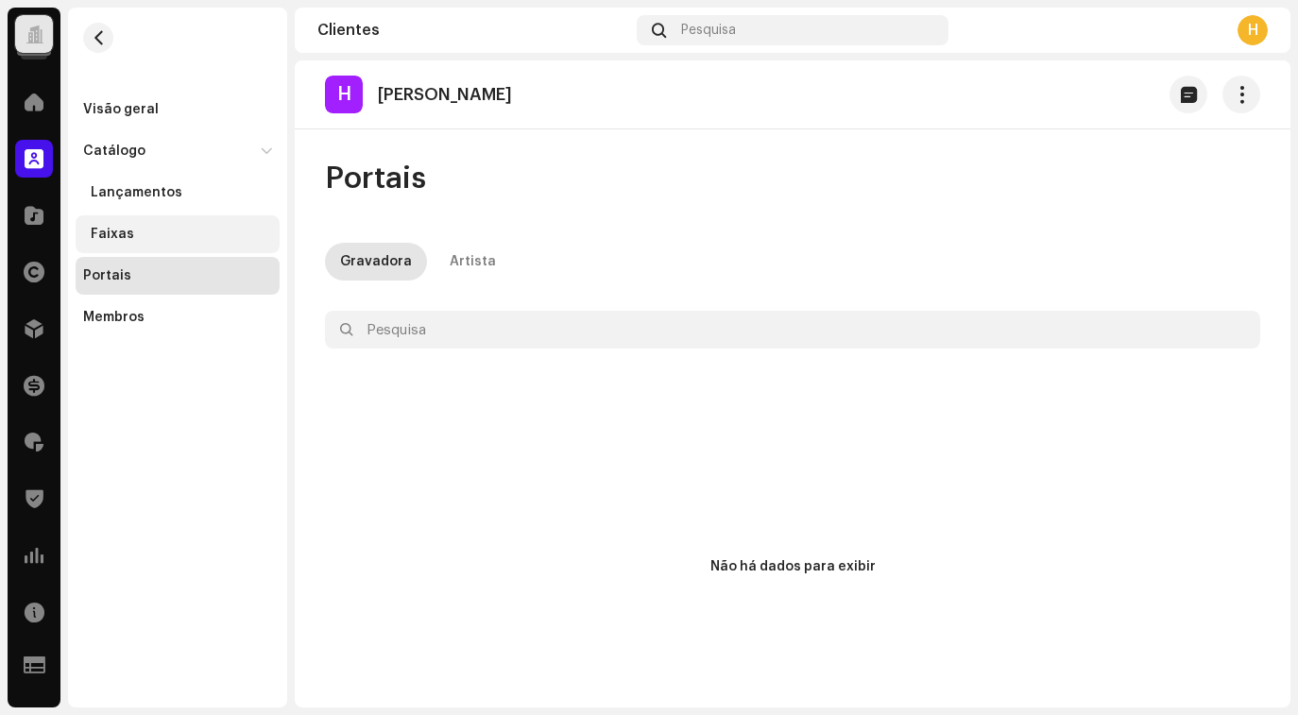
click at [168, 240] on div "Faixas" at bounding box center [181, 234] width 181 height 15
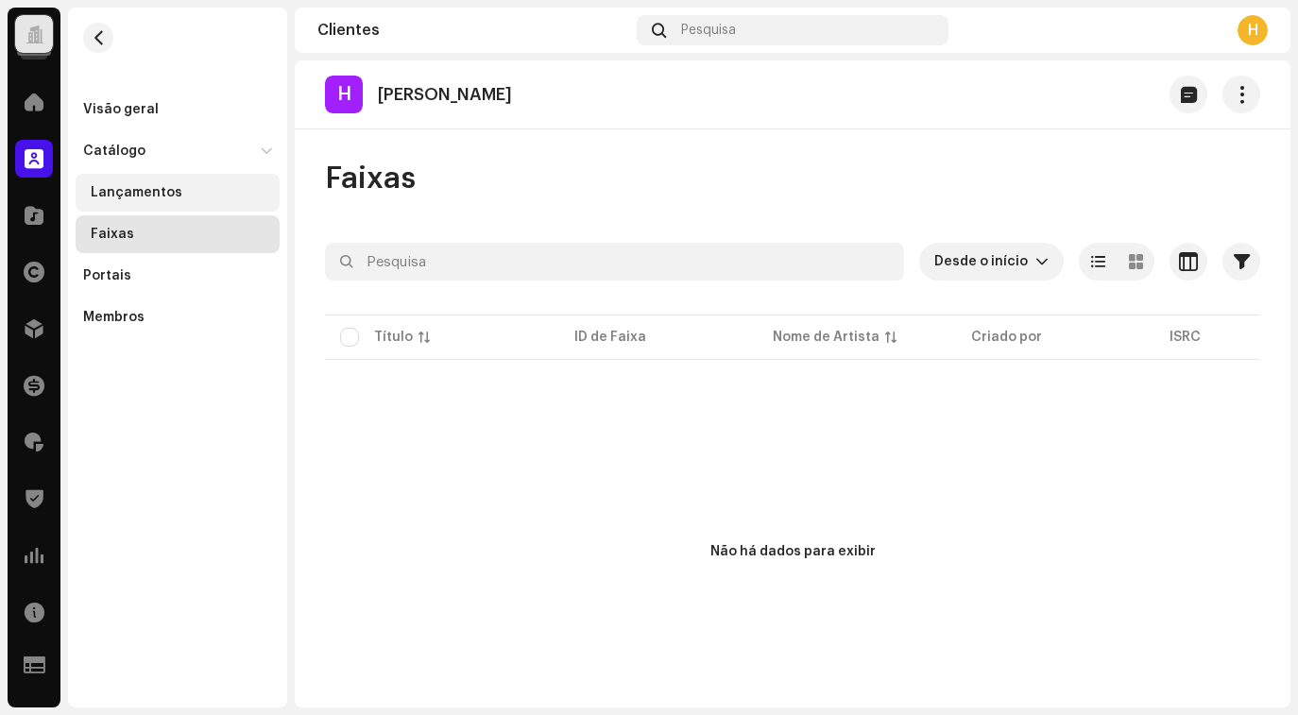
click at [157, 195] on font "Lançamentos" at bounding box center [137, 192] width 92 height 13
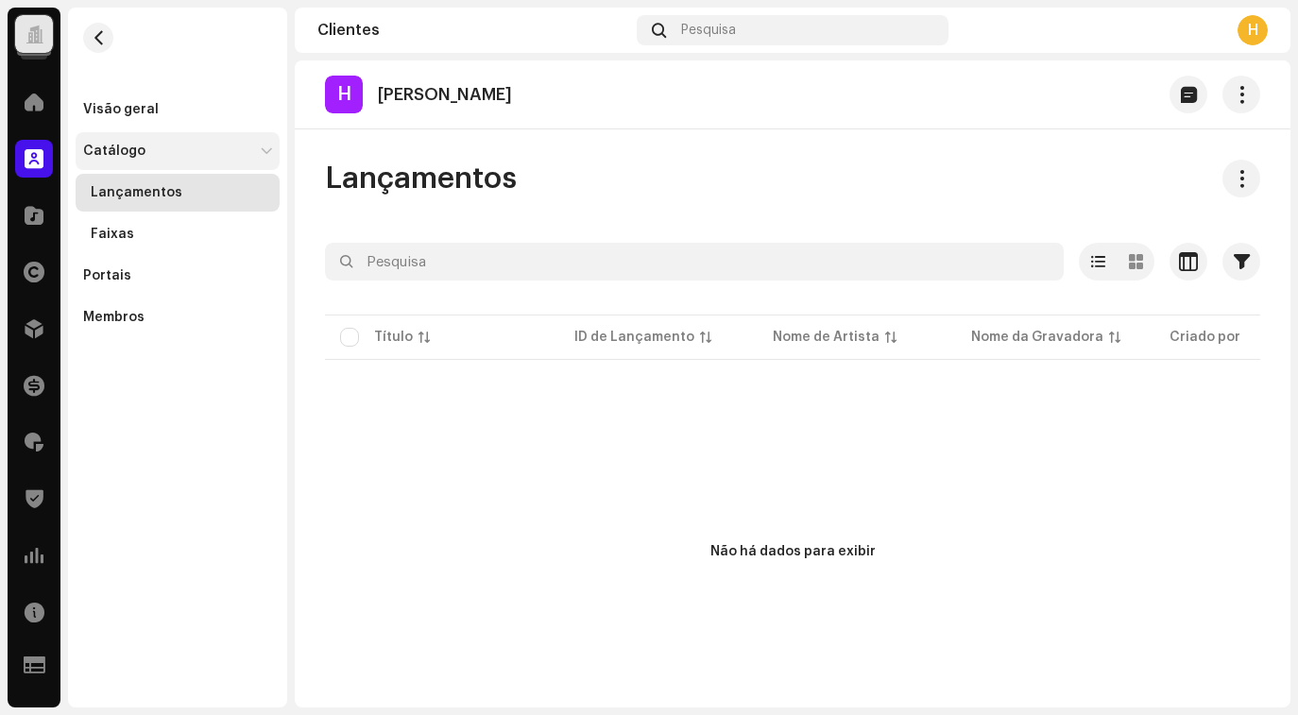
click at [140, 143] on div "Catálogo" at bounding box center [178, 151] width 204 height 38
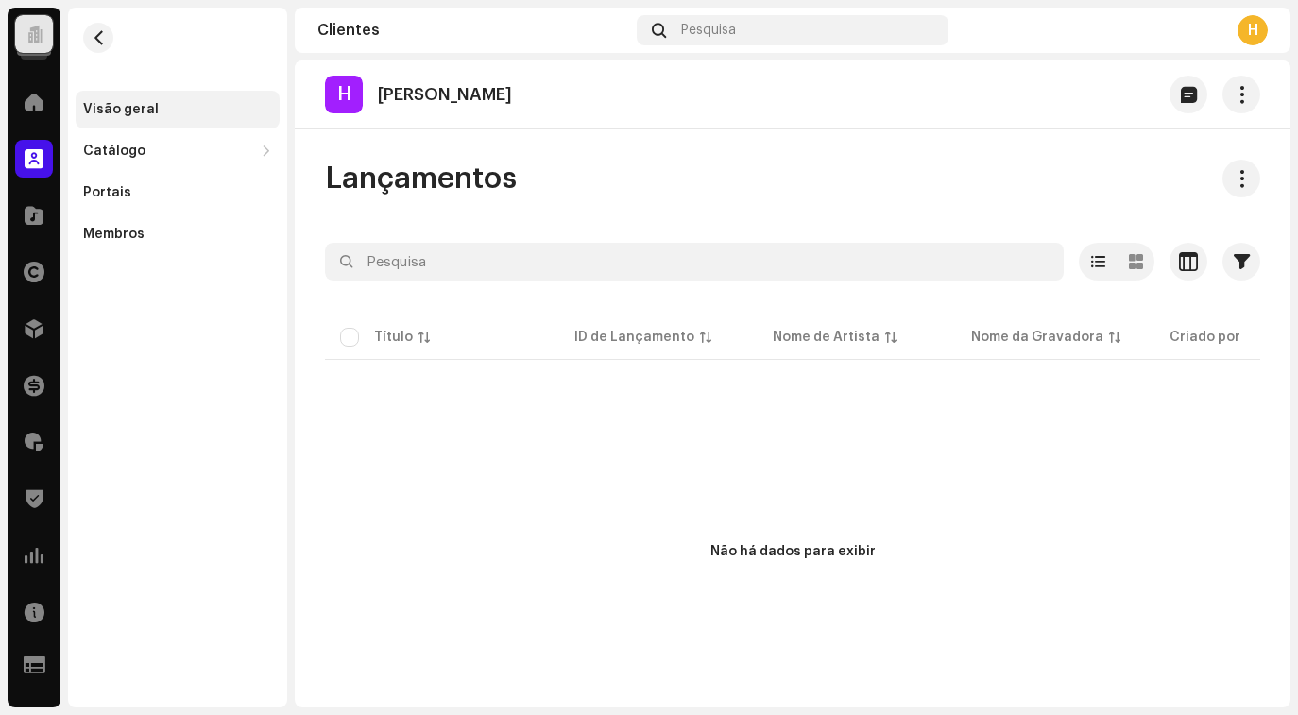
click at [140, 113] on div "Visão geral" at bounding box center [121, 109] width 76 height 15
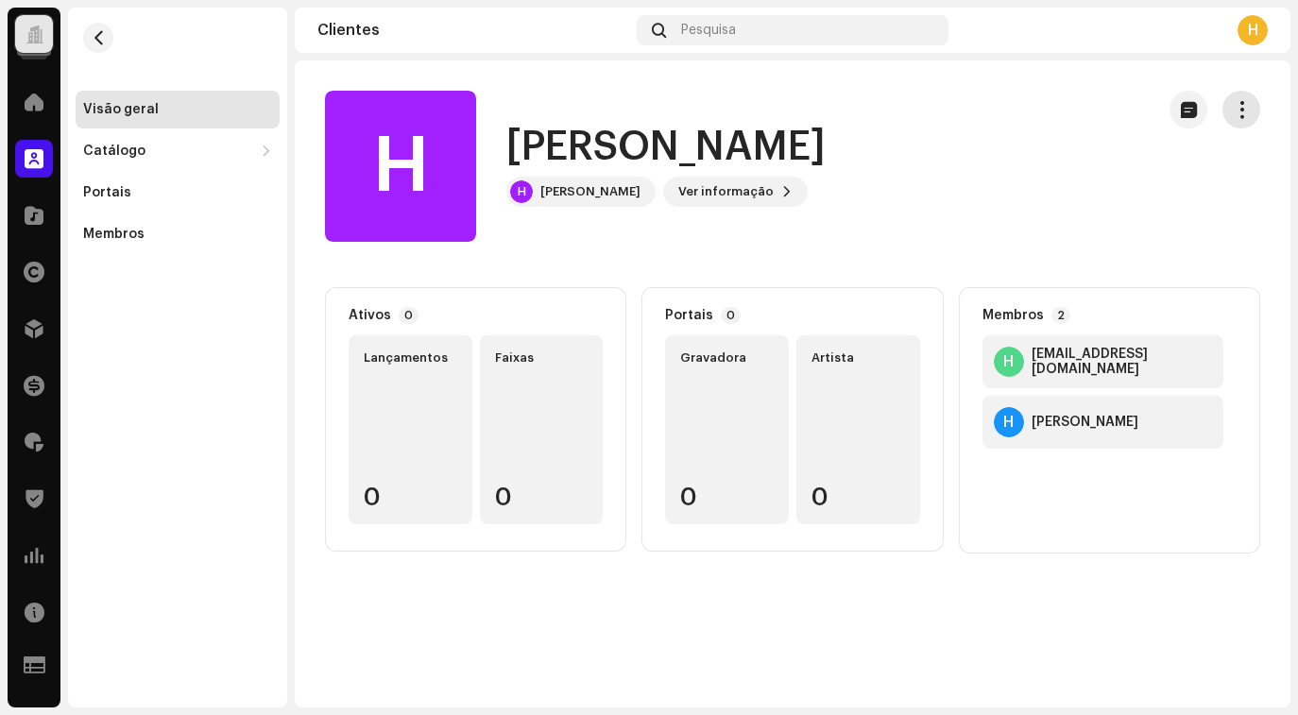
click at [1255, 111] on button "button" at bounding box center [1242, 110] width 38 height 38
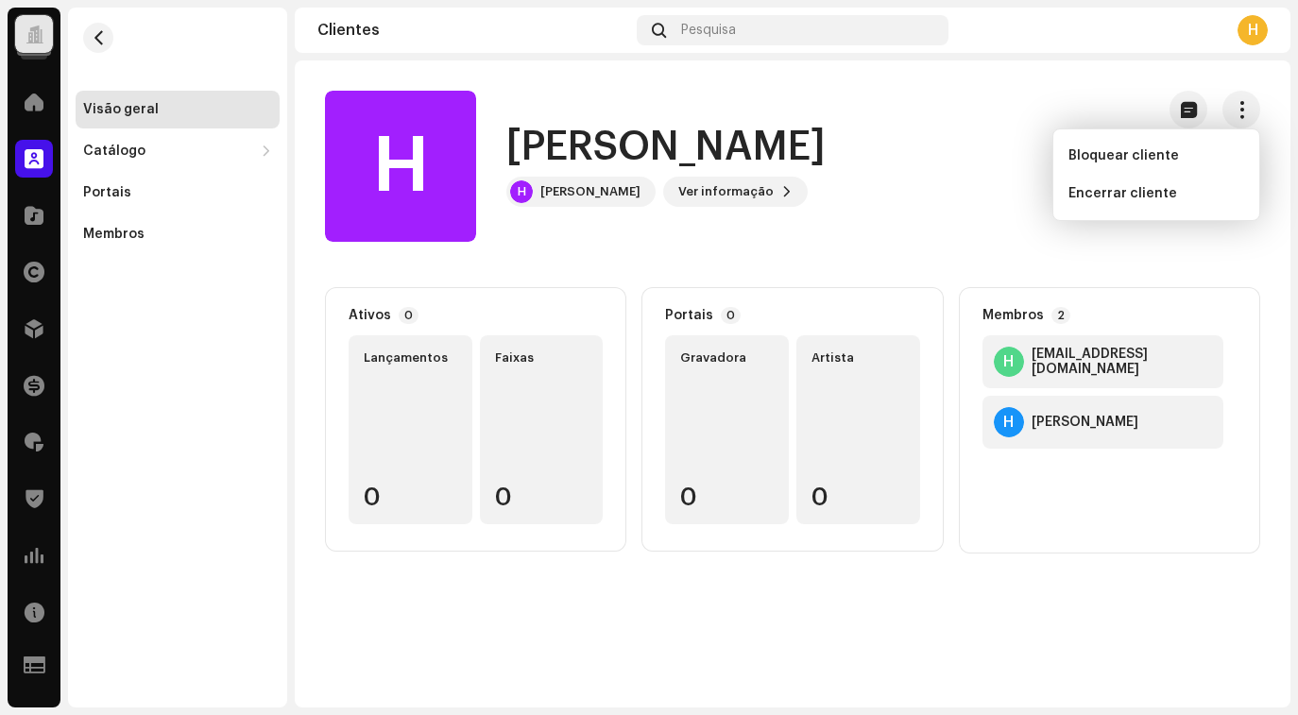
click at [880, 233] on div "H Hudson Andrade H Hudson Andrade Ver informação" at bounding box center [732, 166] width 814 height 151
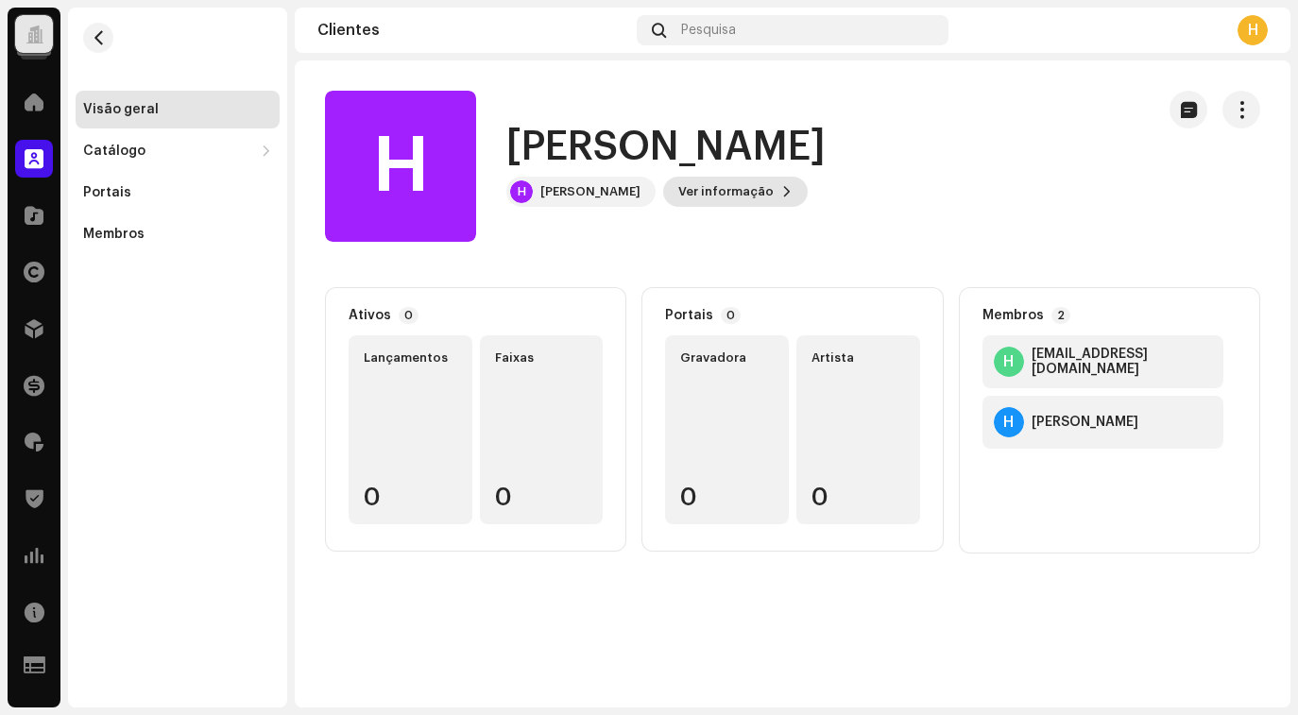
click at [714, 201] on span "Ver informação" at bounding box center [725, 192] width 95 height 38
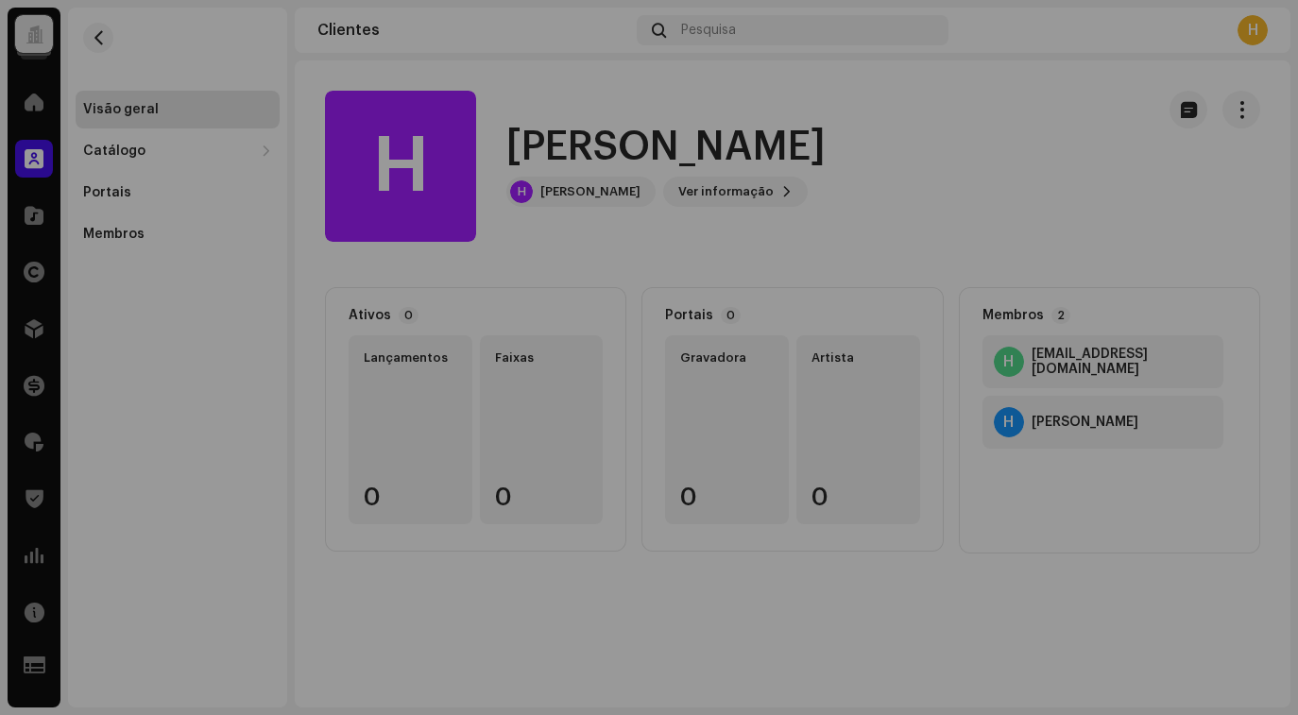
click at [910, 240] on div "H Hudson Andrade 689636 ID do beneficiário 757001 Criado em 9 de 2025" at bounding box center [649, 357] width 1298 height 715
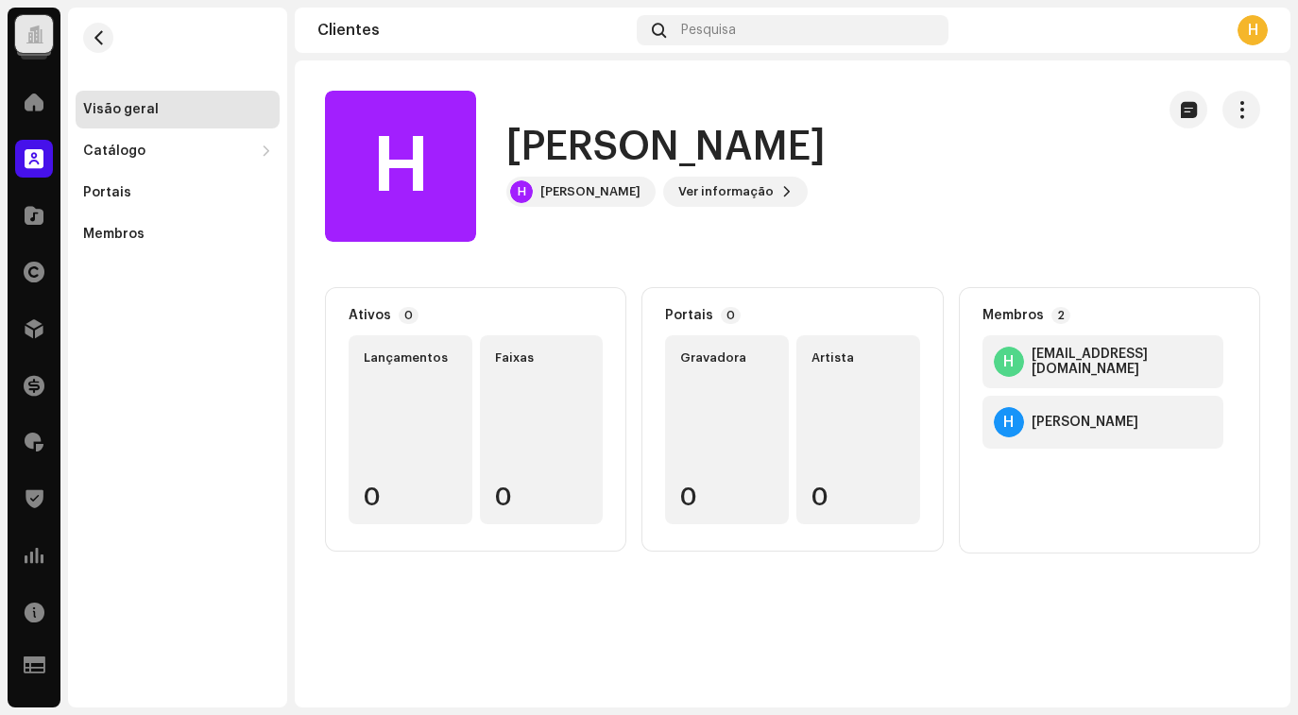
click at [24, 45] on div at bounding box center [34, 34] width 38 height 38
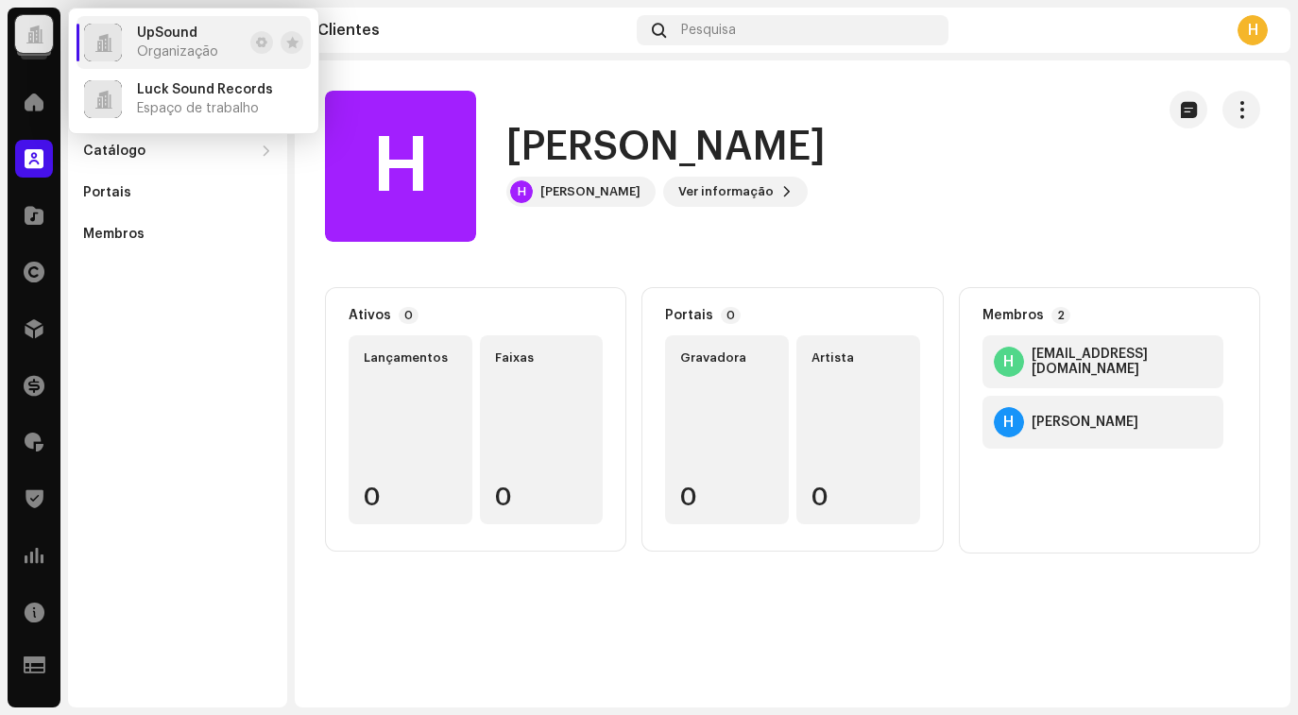
click at [255, 272] on div "Visão geral Catálogo Lançamentos Faixas Portais Membros" at bounding box center [177, 358] width 219 height 700
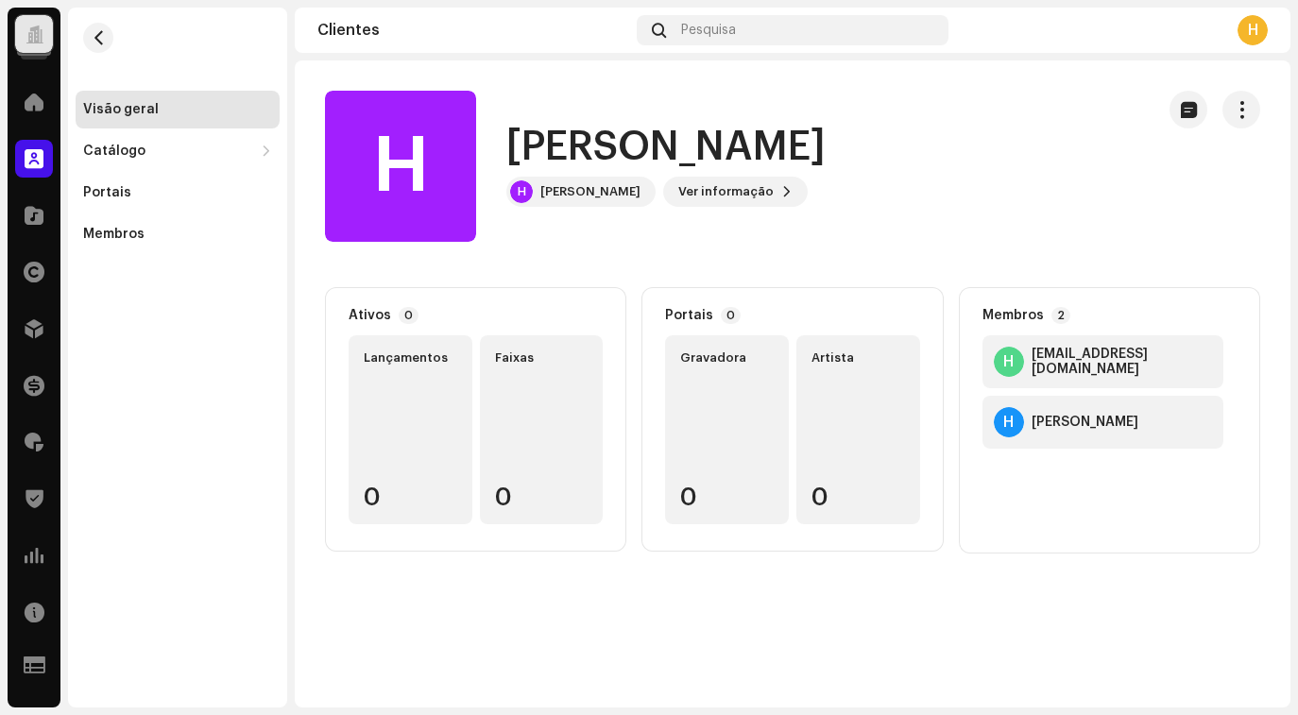
click at [42, 34] on div at bounding box center [35, 34] width 18 height 0
click at [35, 34] on div at bounding box center [35, 34] width 18 height 0
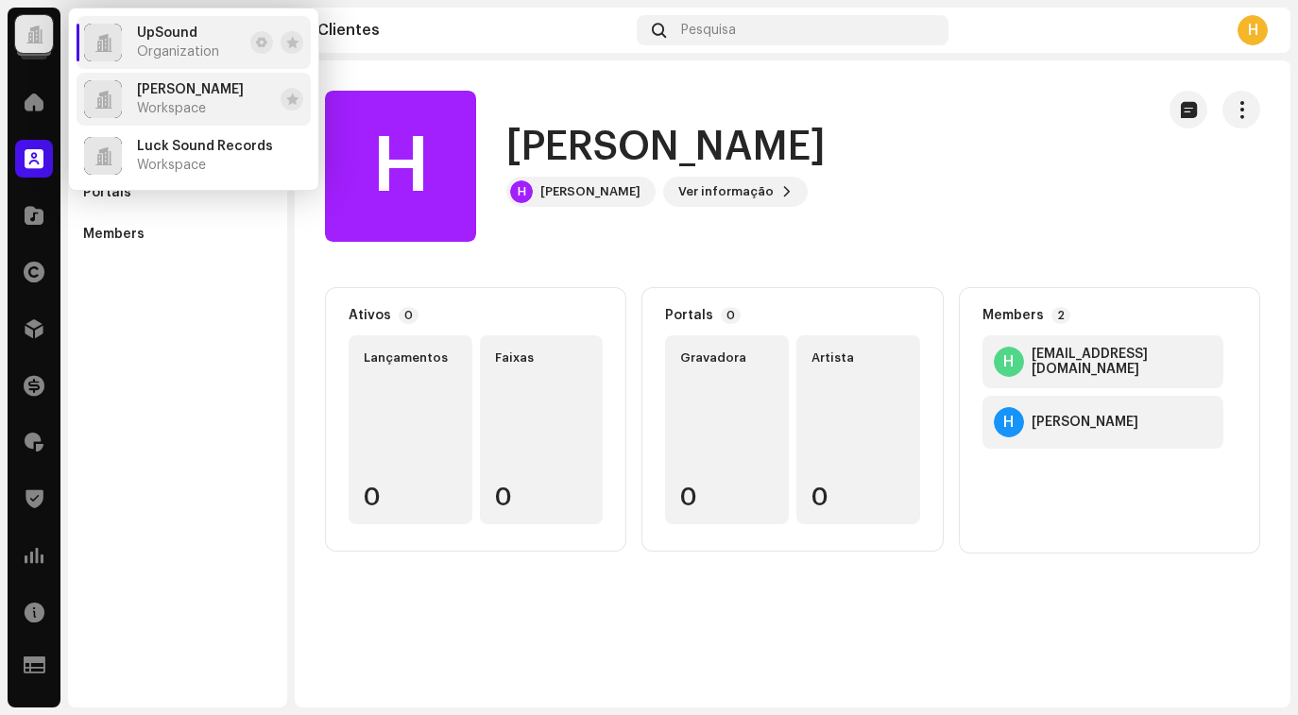
click at [180, 101] on span "Workspace" at bounding box center [171, 108] width 69 height 15
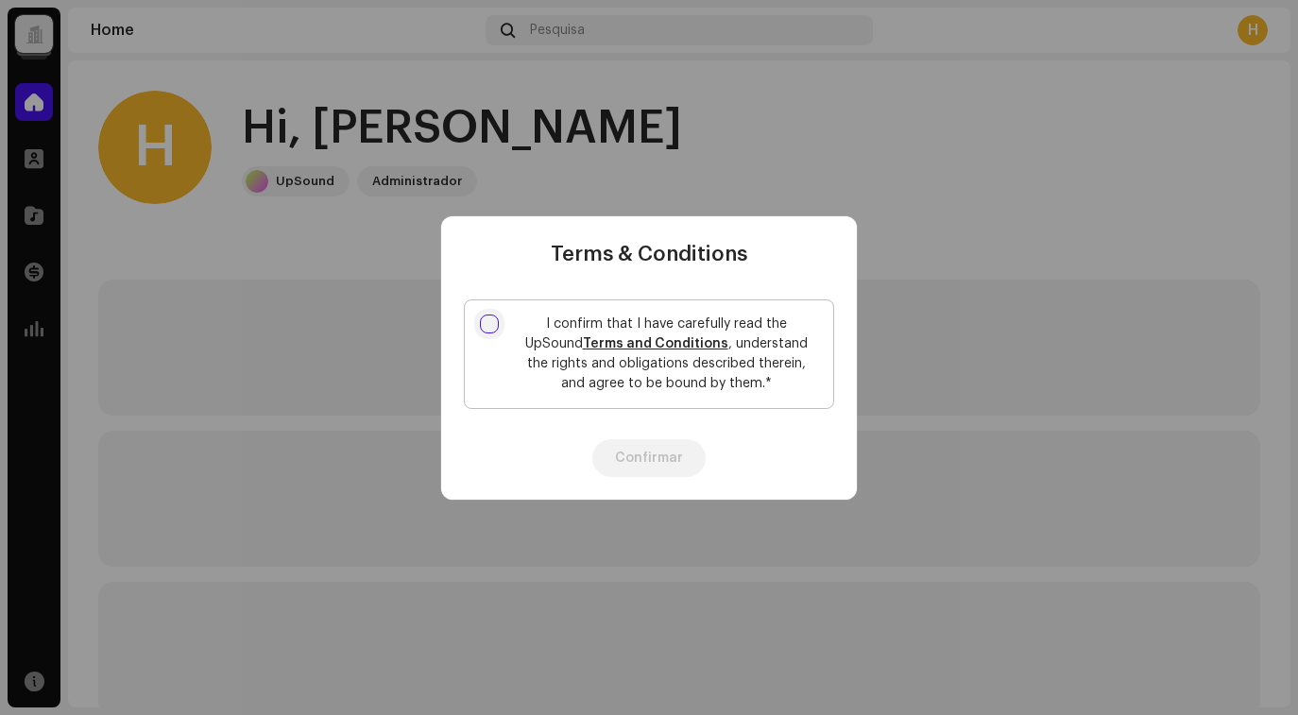
click at [489, 322] on input "I confirm that I have carefully read the UpSound Terms and Conditions , underst…" at bounding box center [489, 324] width 19 height 19
checkbox input "true"
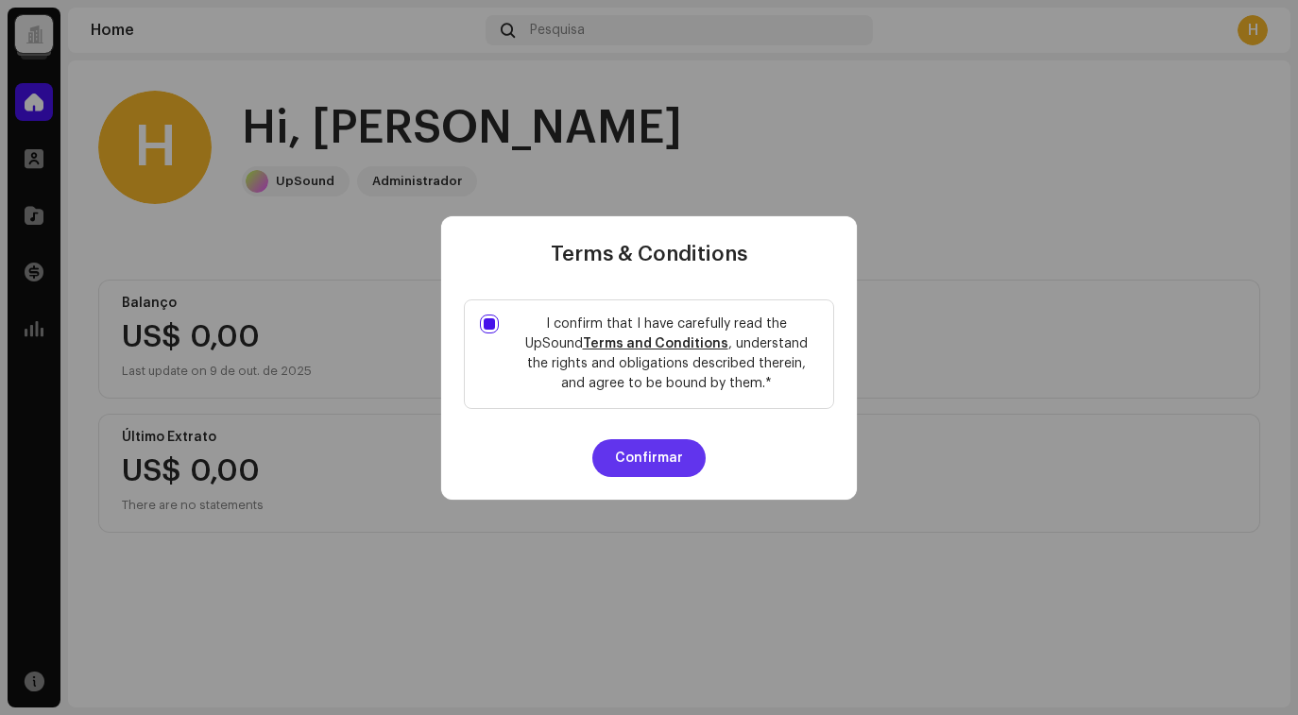
click at [631, 448] on button "Confirmar" at bounding box center [648, 458] width 113 height 38
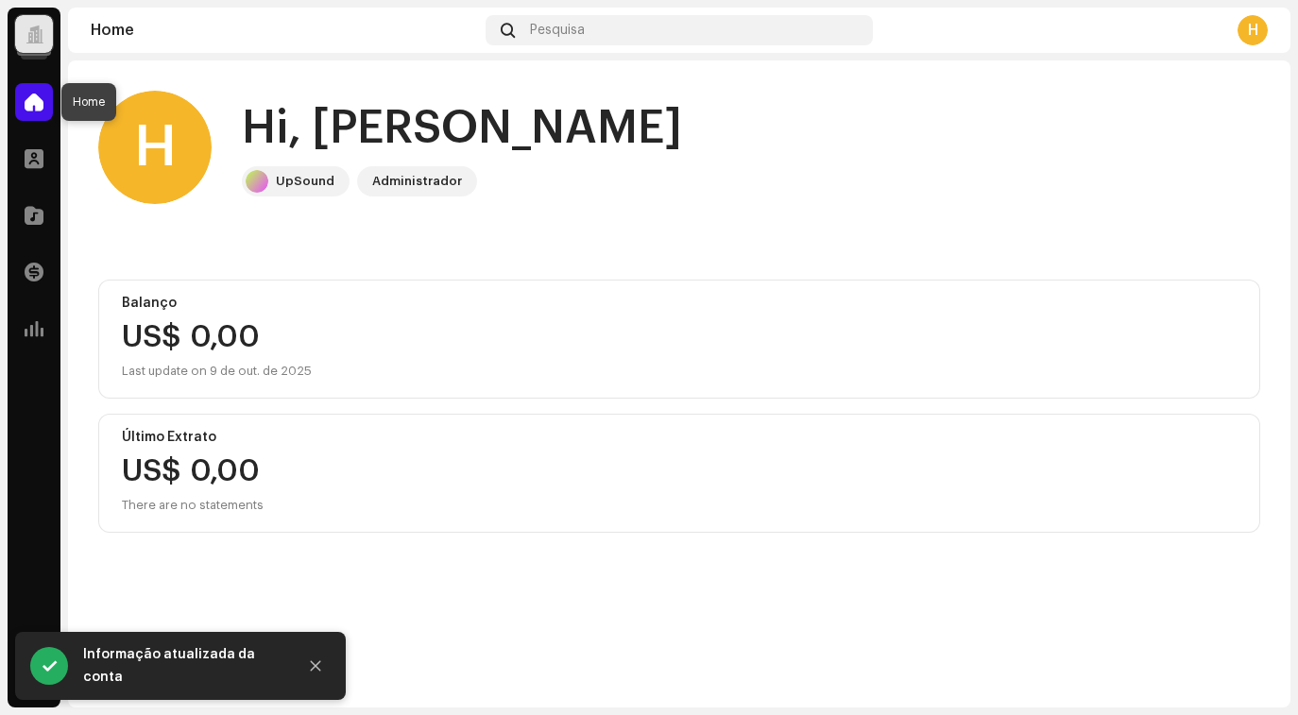
click at [26, 100] on span at bounding box center [34, 101] width 19 height 15
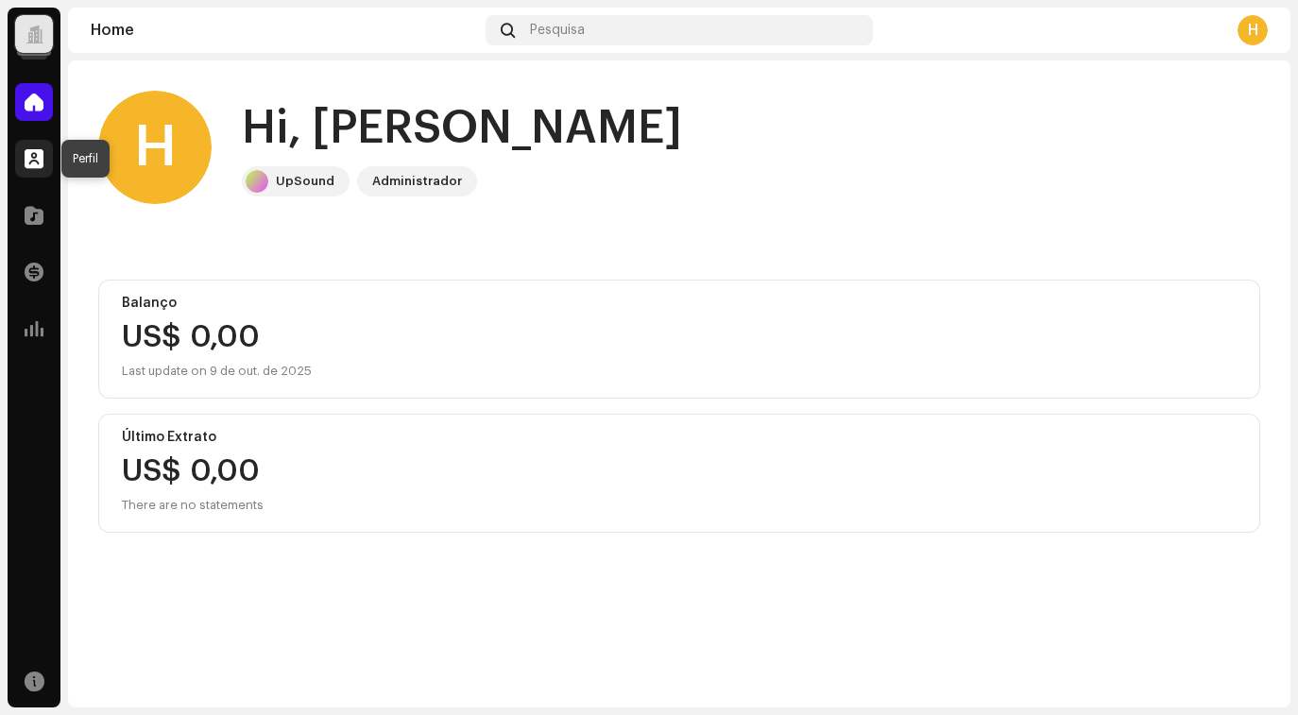
click at [34, 151] on span at bounding box center [34, 158] width 19 height 15
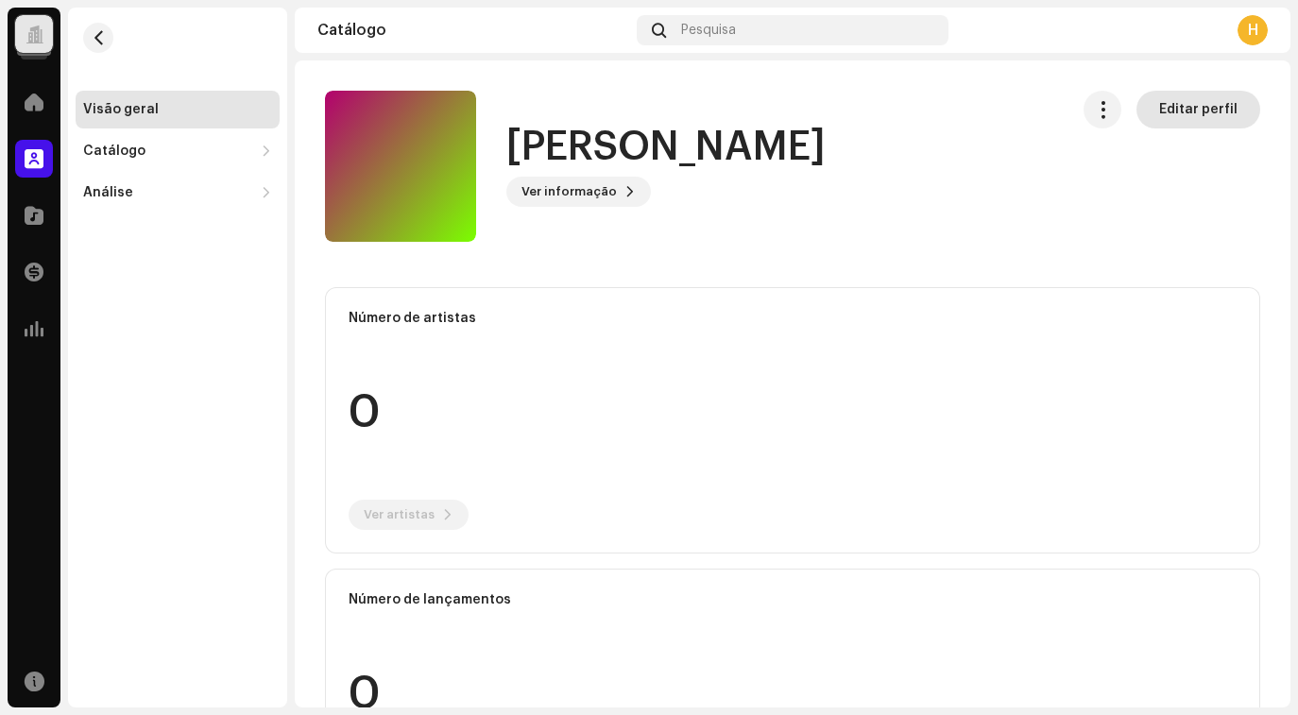
click at [1185, 111] on span "Editar perfil" at bounding box center [1198, 110] width 78 height 38
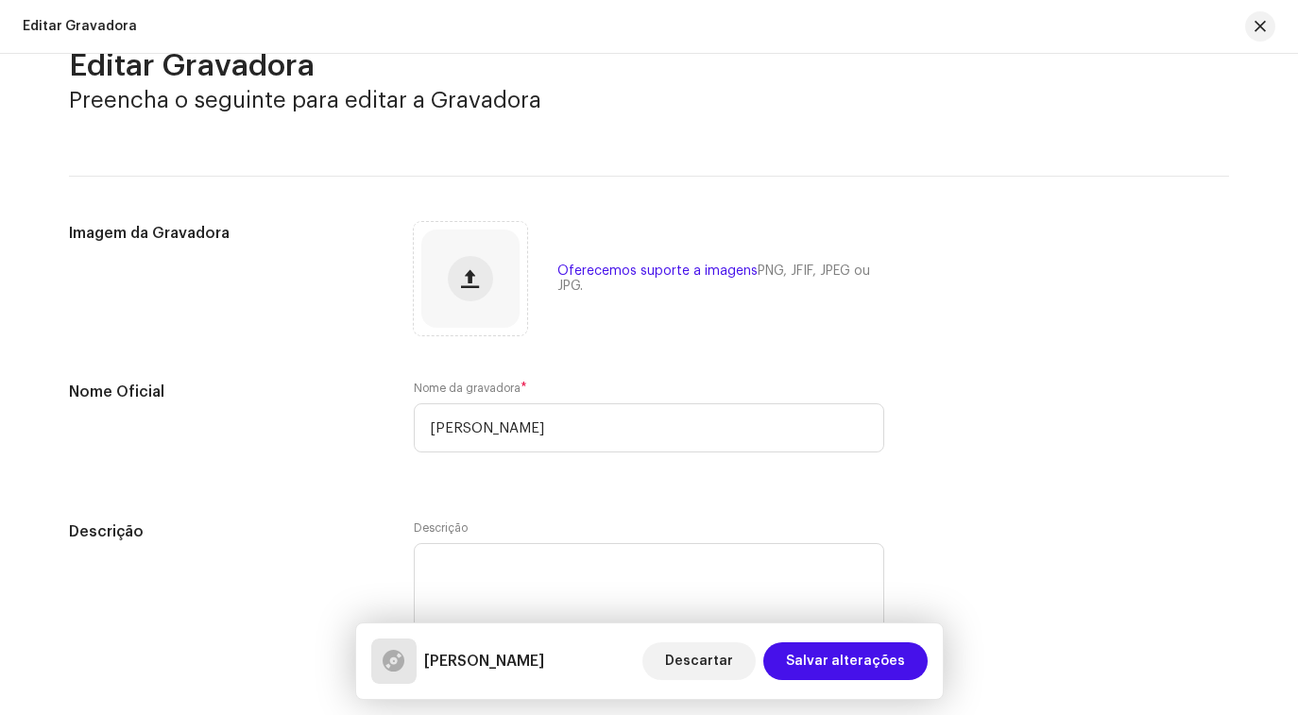
scroll to position [128, 0]
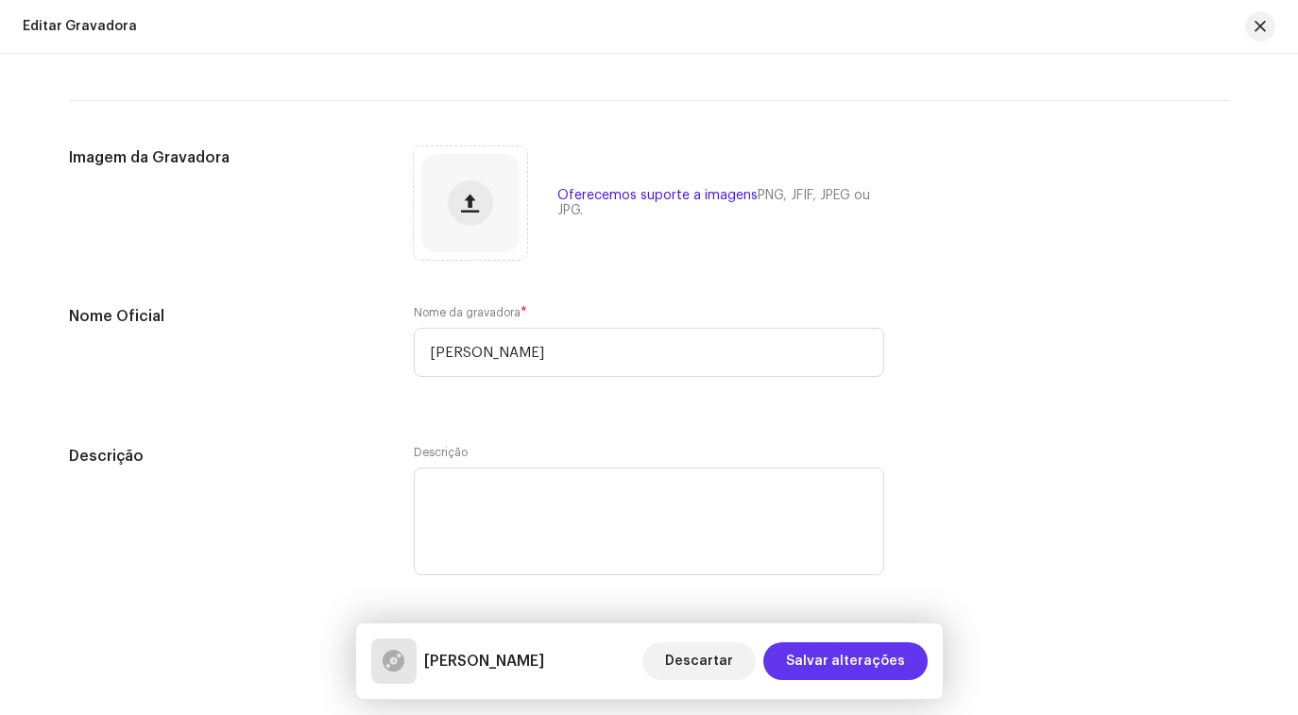
click at [841, 666] on span "Salvar alterações" at bounding box center [845, 662] width 119 height 38
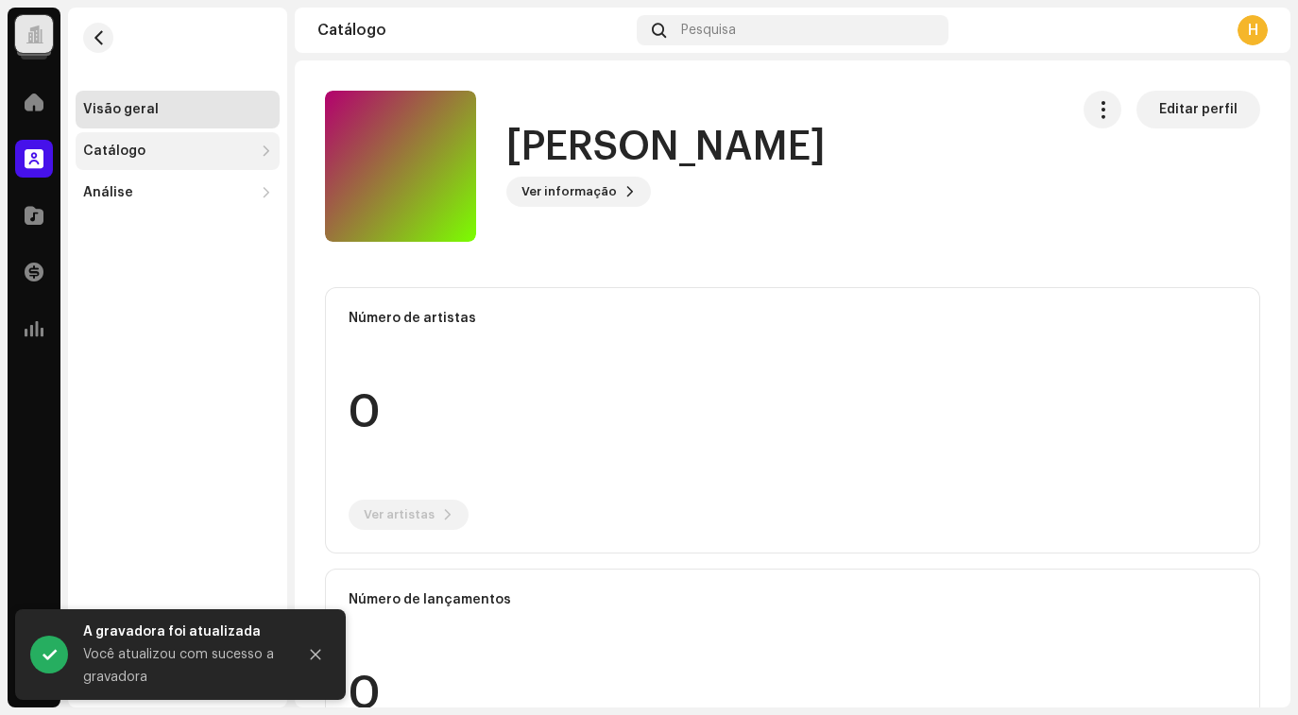
click at [132, 152] on div "Catálogo" at bounding box center [114, 151] width 62 height 15
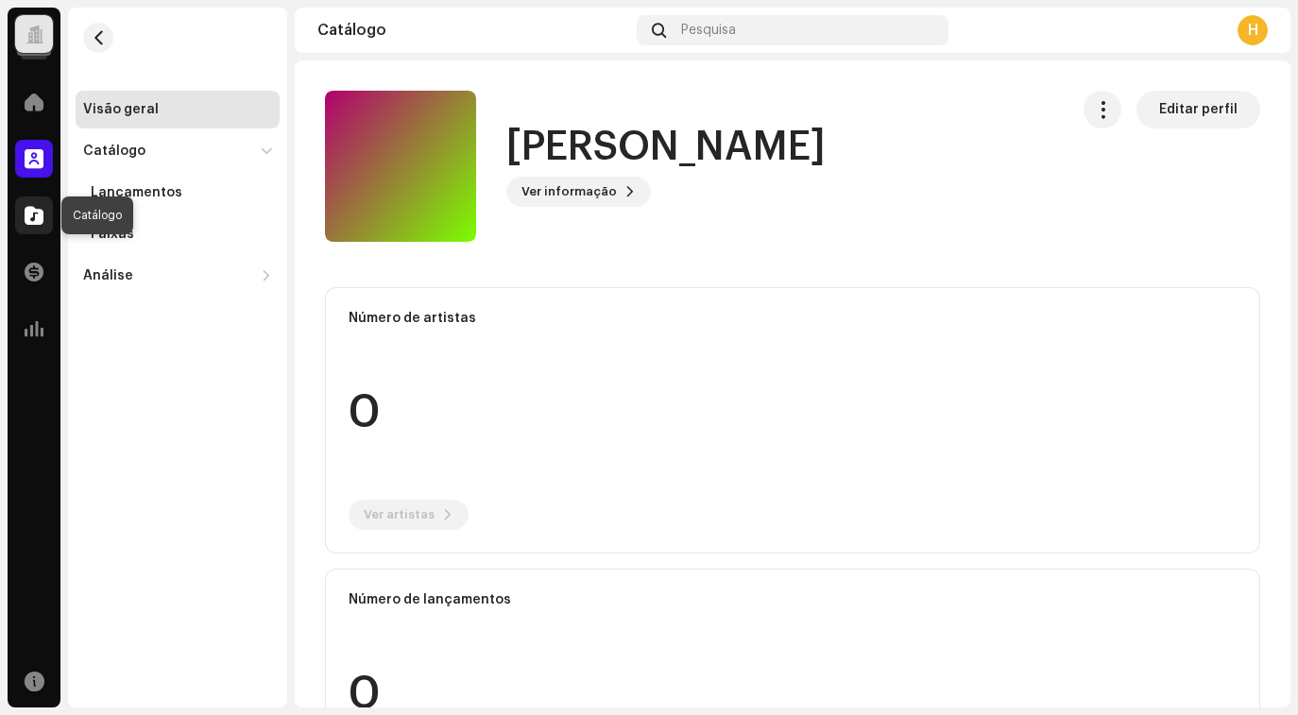
click at [37, 218] on span at bounding box center [34, 215] width 19 height 15
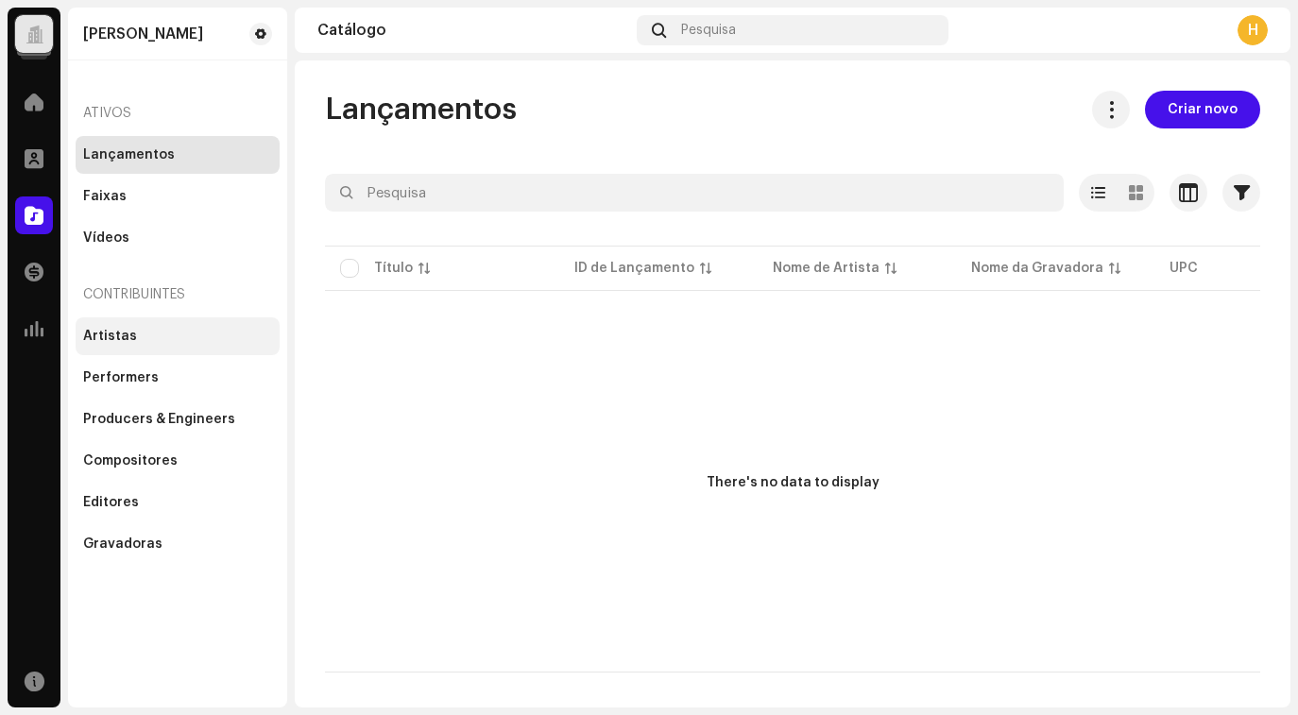
click at [167, 329] on div "Artistas" at bounding box center [177, 336] width 189 height 15
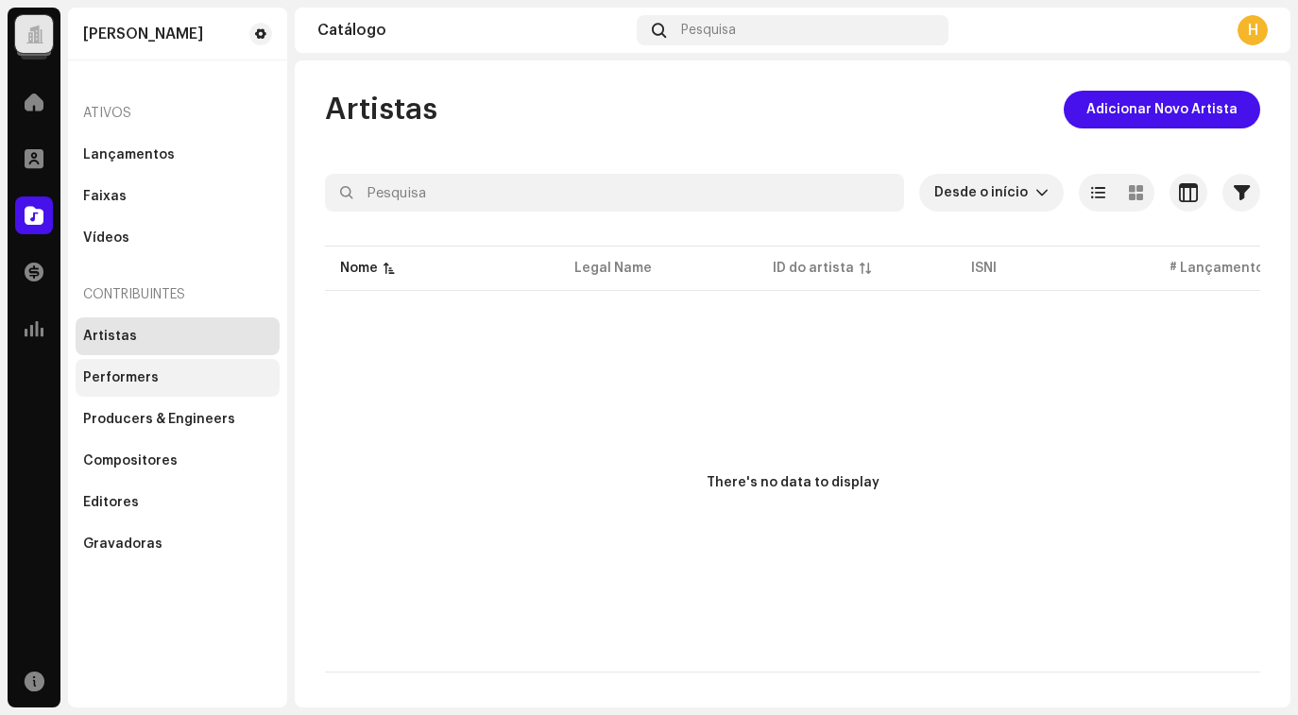
click at [184, 370] on div "Performers" at bounding box center [177, 377] width 189 height 15
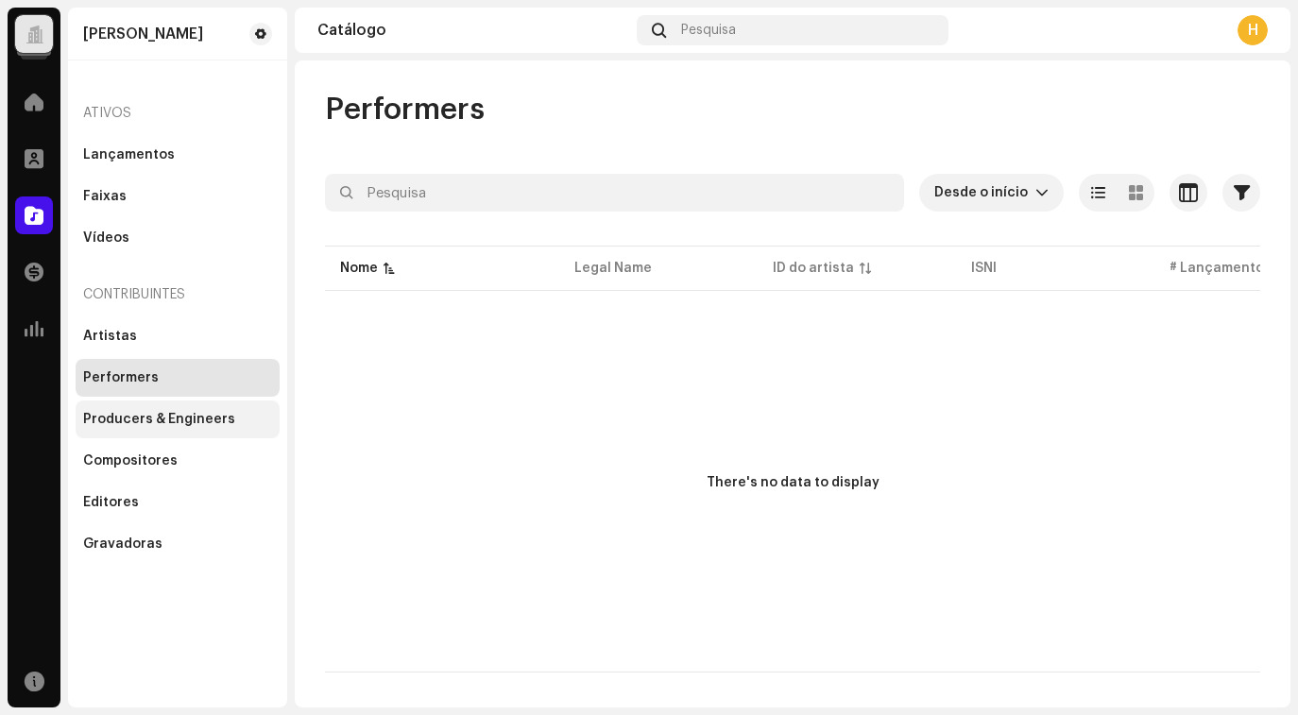
click at [155, 425] on div "Producers & Engineers" at bounding box center [159, 419] width 152 height 15
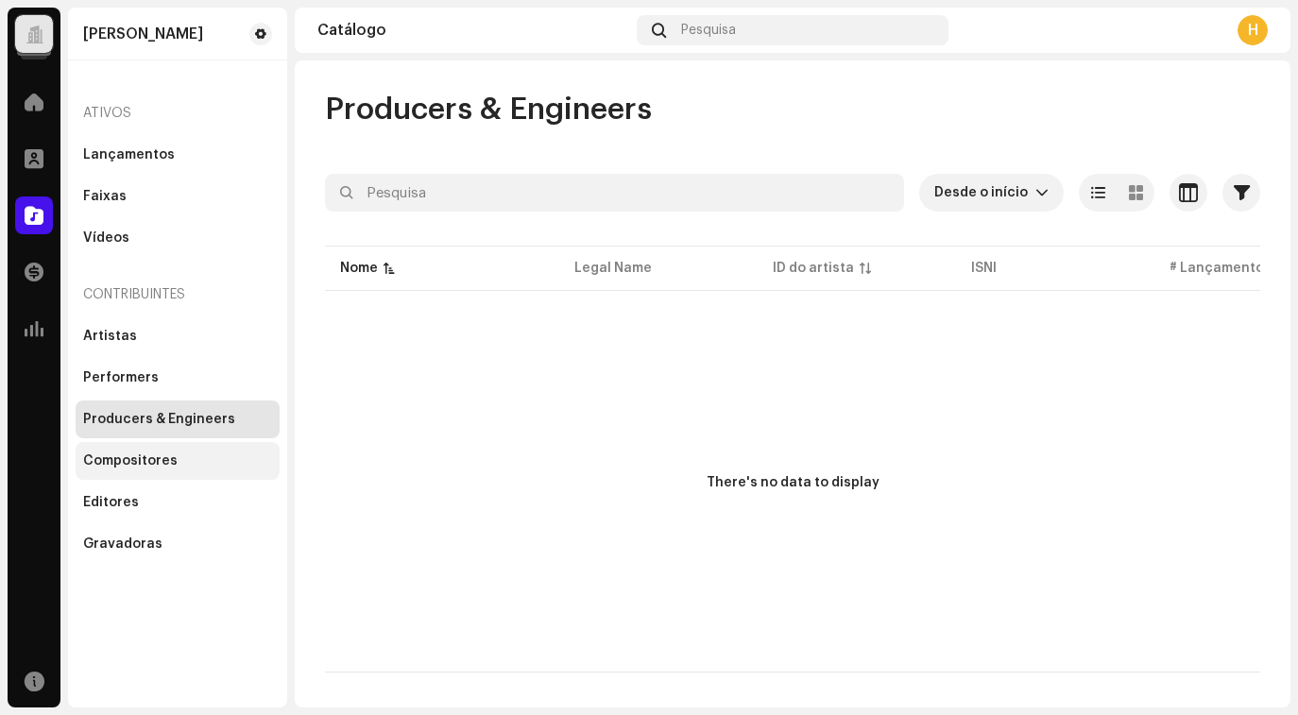
click at [151, 456] on div "Compositores" at bounding box center [130, 461] width 94 height 15
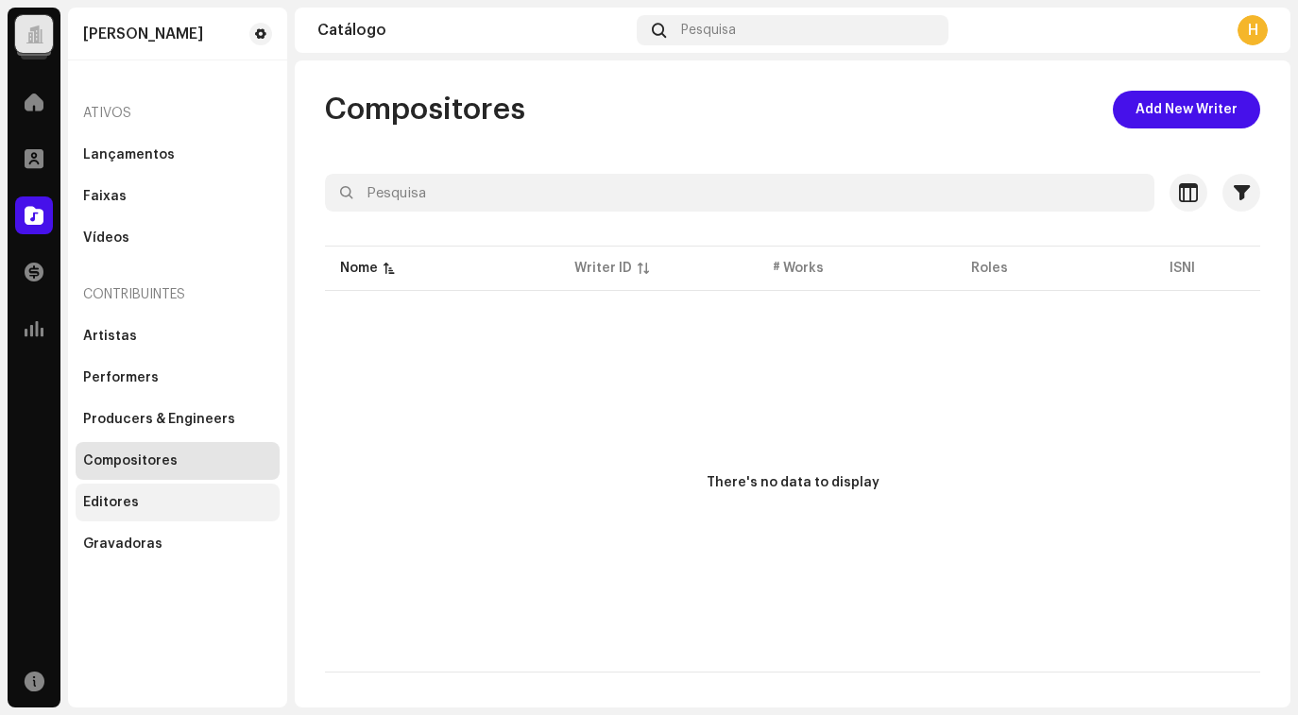
click at [147, 499] on div "Editores" at bounding box center [177, 502] width 189 height 15
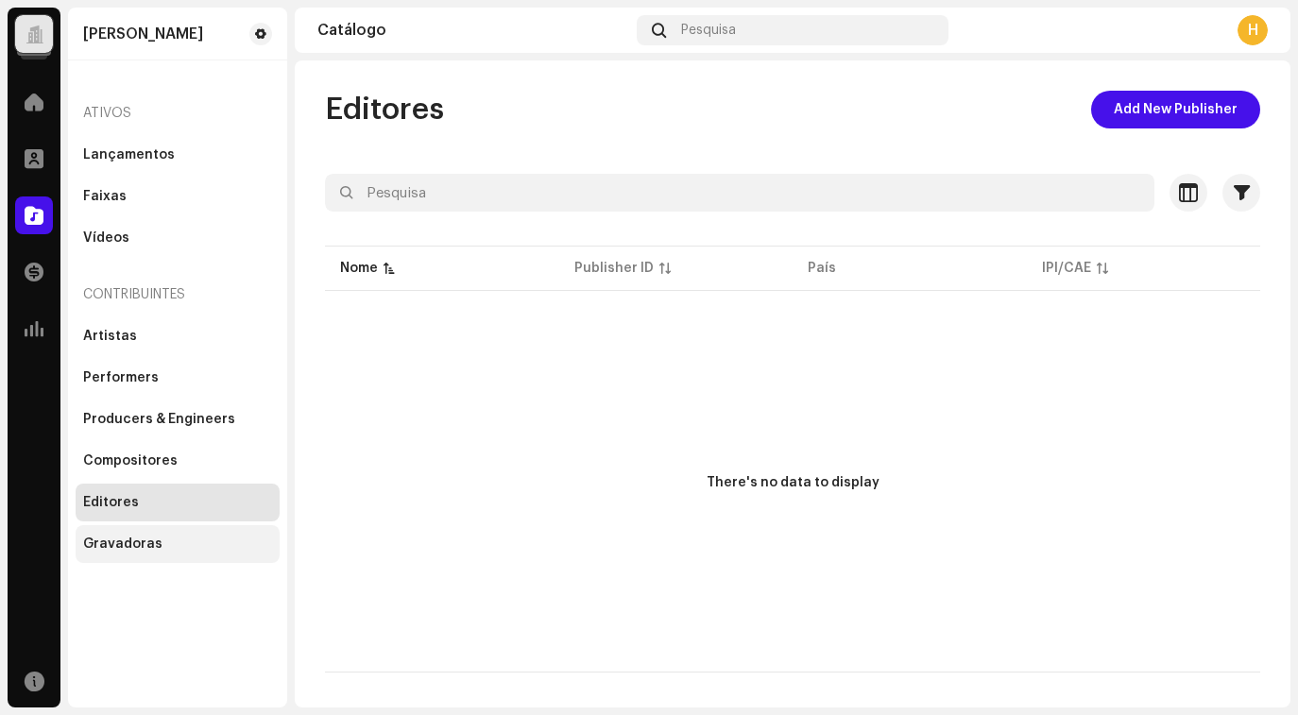
click at [160, 544] on div "Gravadoras" at bounding box center [177, 544] width 189 height 15
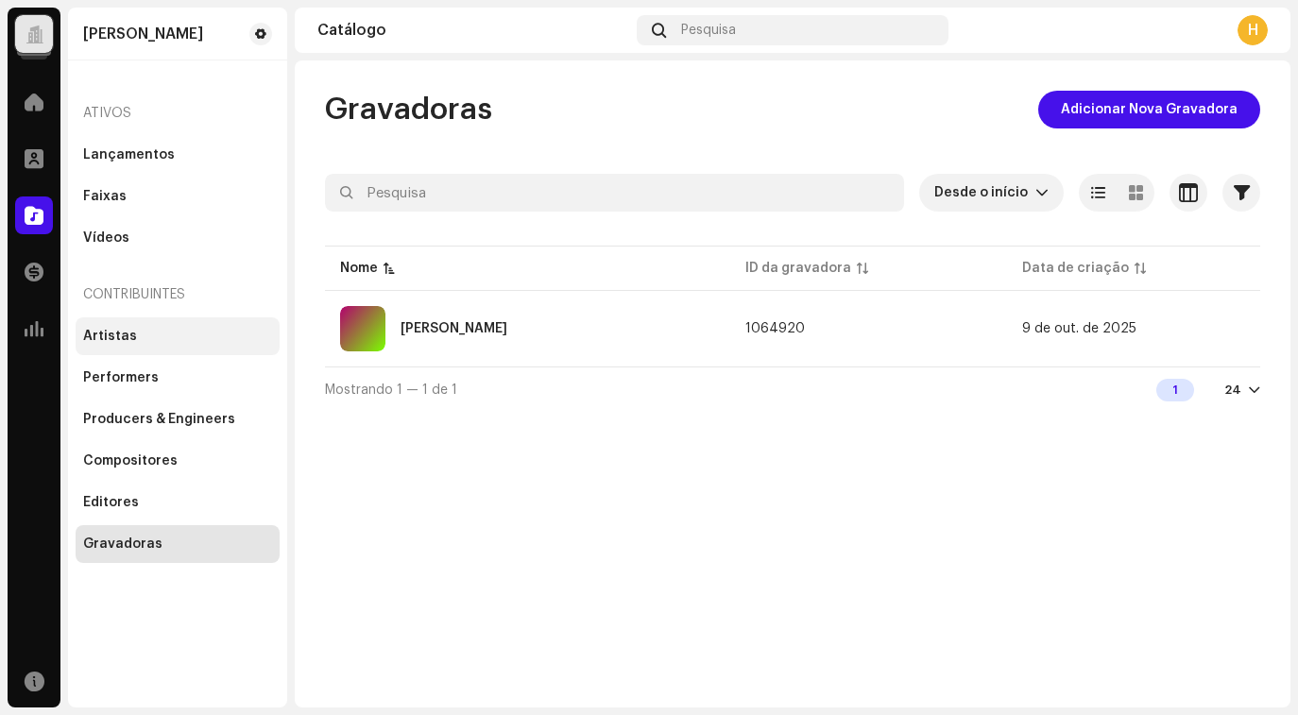
click at [155, 333] on div "Artistas" at bounding box center [177, 336] width 189 height 15
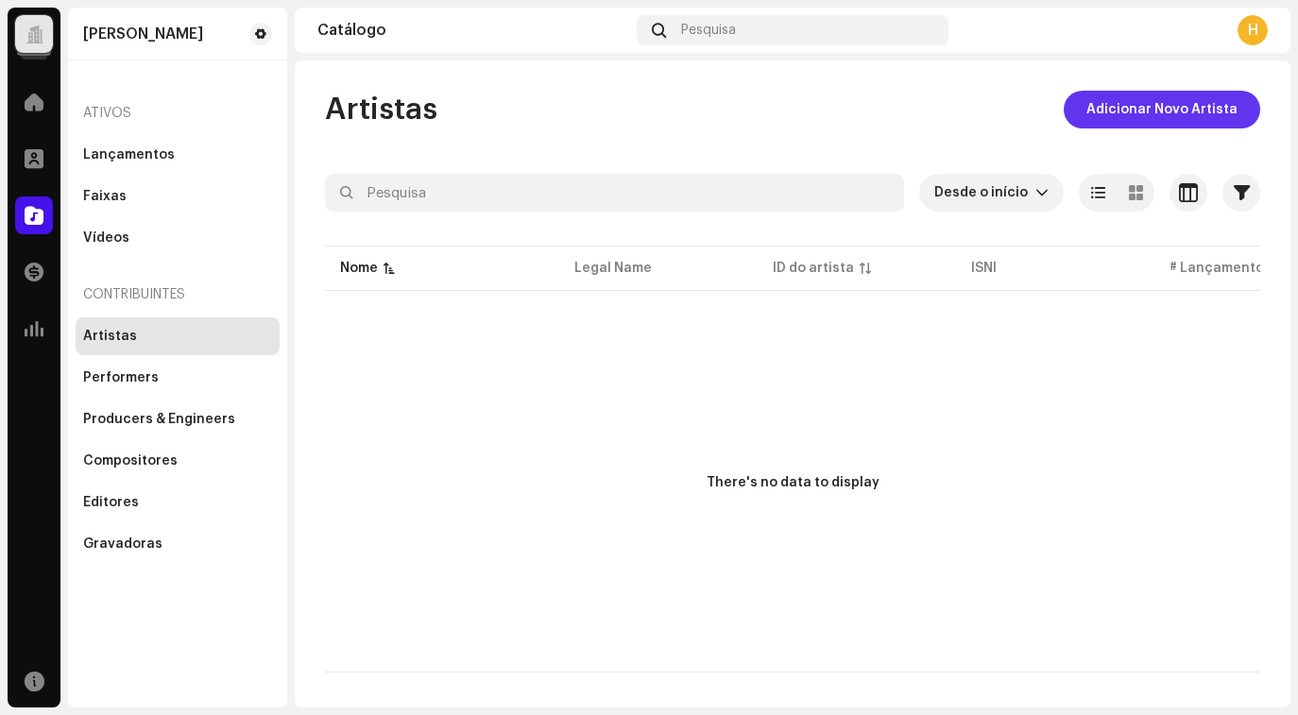
click at [1155, 110] on span "Adicionar Novo Artista" at bounding box center [1162, 110] width 151 height 38
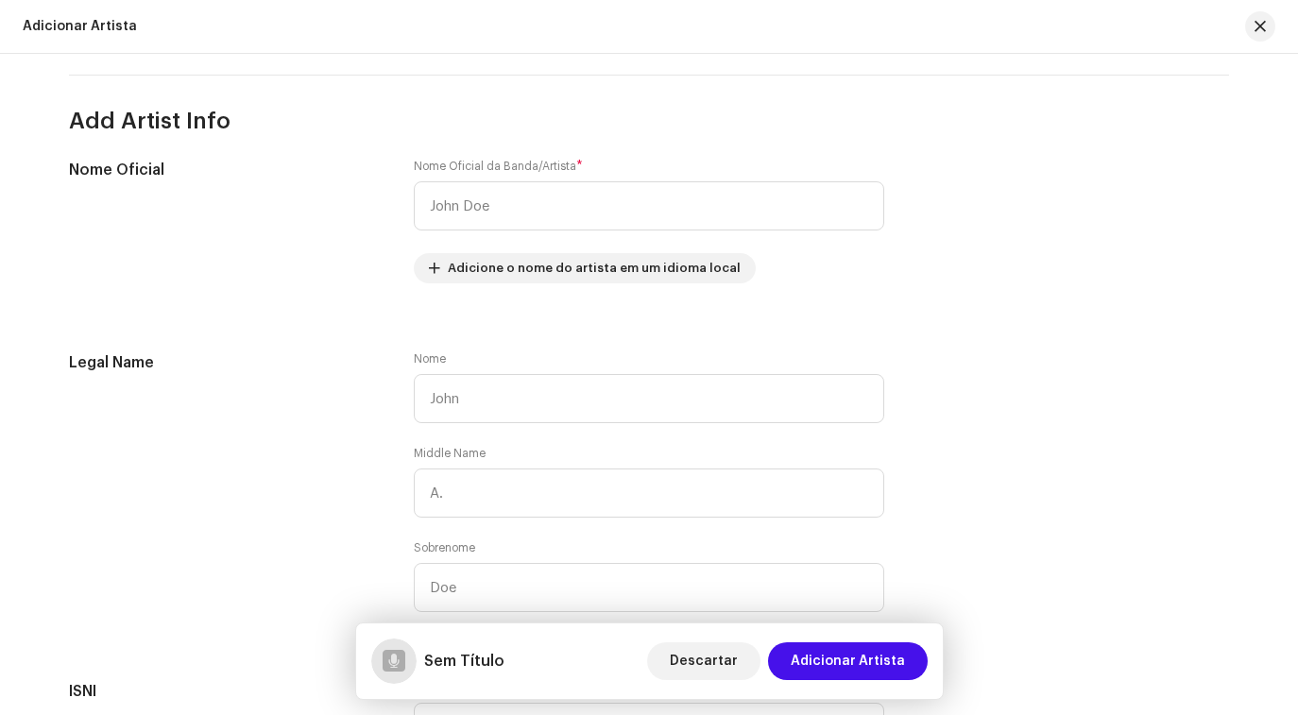
scroll to position [350, 0]
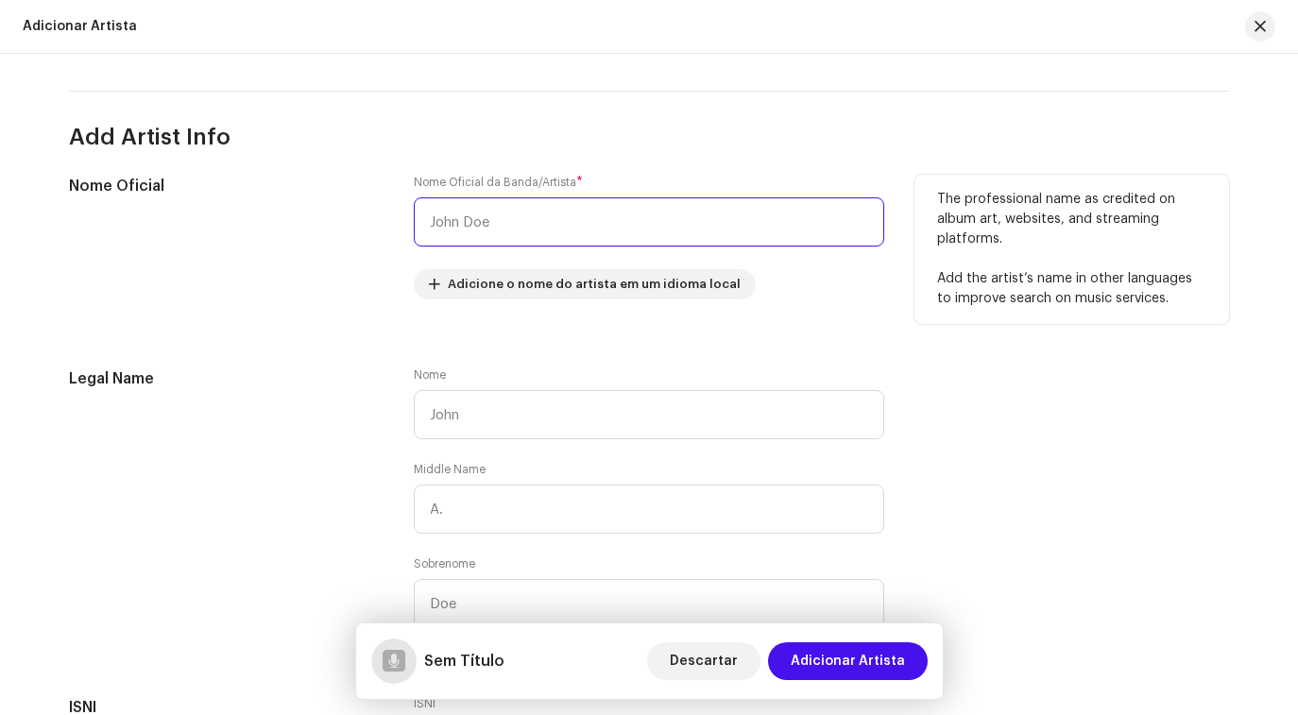
click at [497, 223] on input "text" at bounding box center [649, 221] width 471 height 49
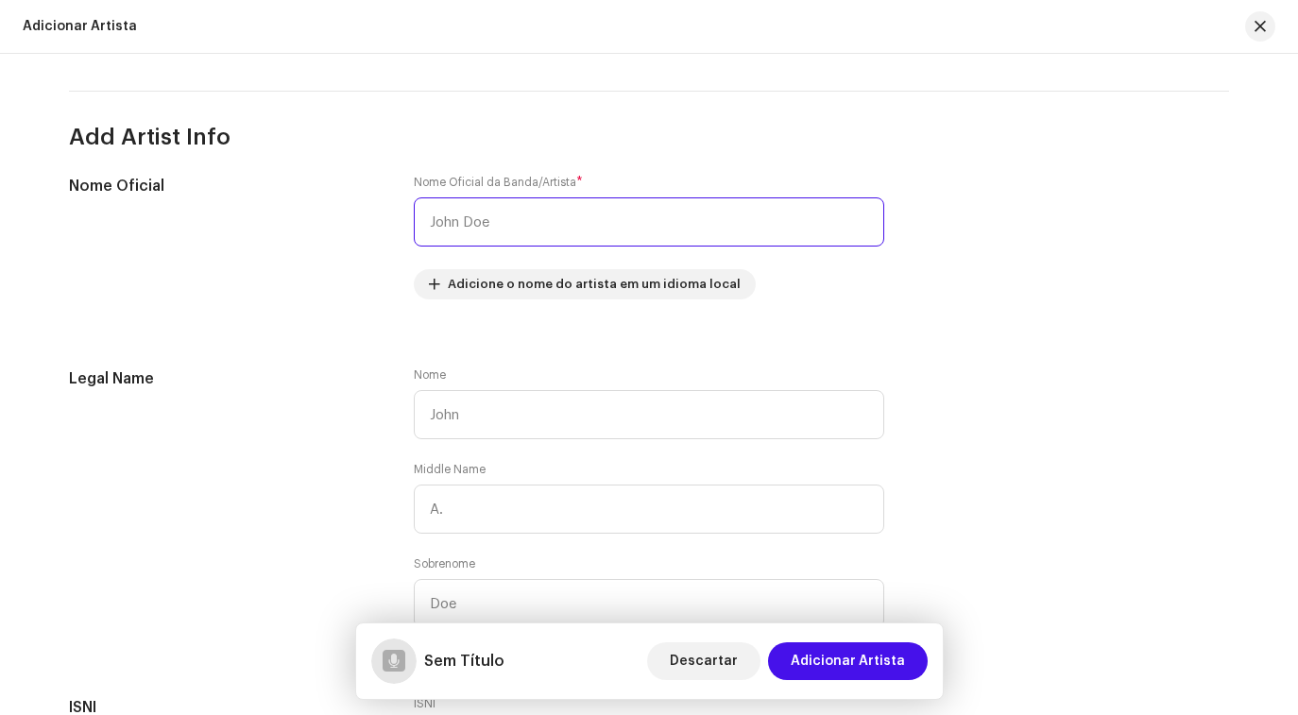
paste input "[PERSON_NAME]"
type input "[PERSON_NAME]"
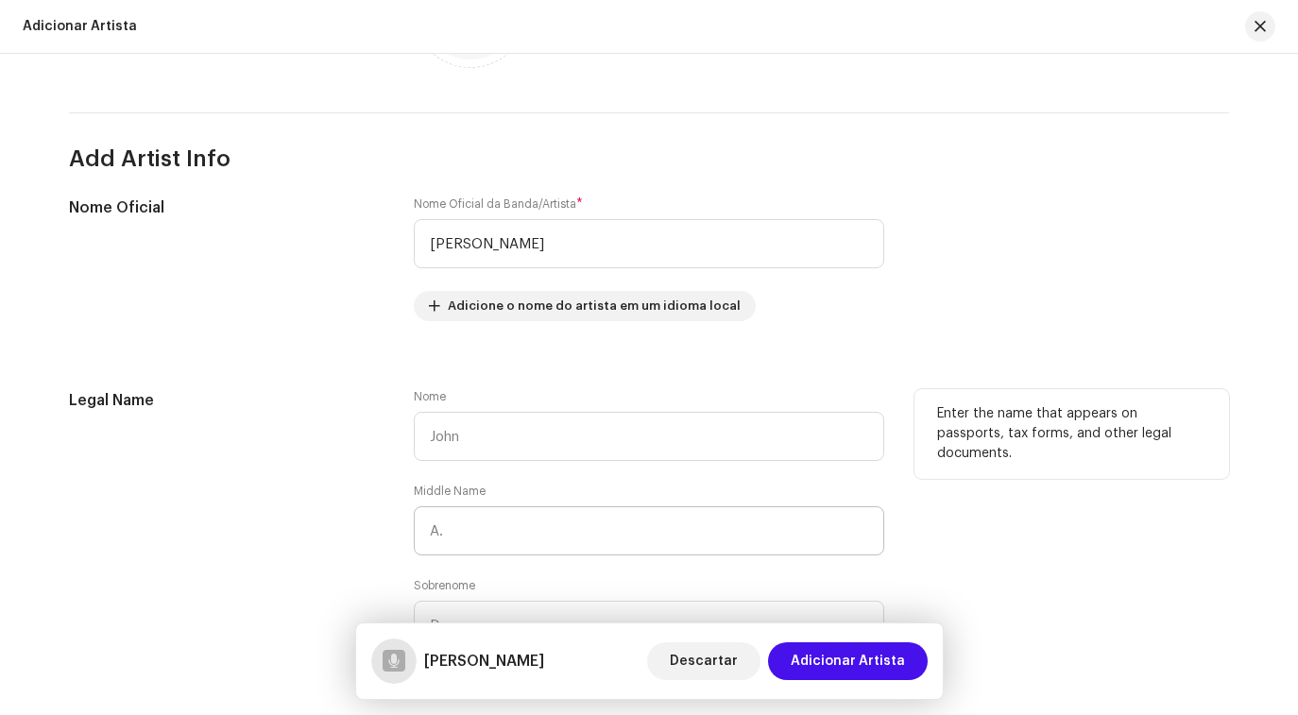
scroll to position [326, 0]
click at [483, 438] on input "text" at bounding box center [649, 438] width 471 height 49
paste input "[PERSON_NAME]"
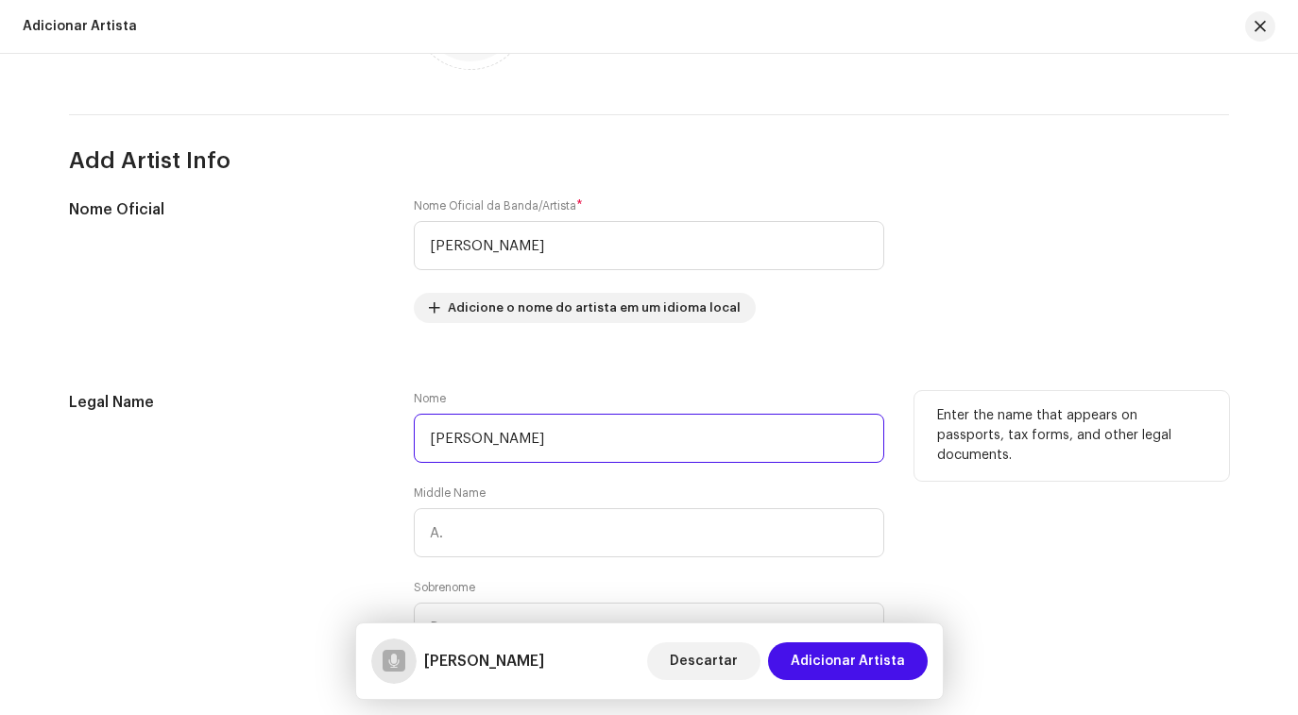
type input "[PERSON_NAME]"
click at [512, 504] on div "Nome Cayke Lacerda Middle Name Sobrenome" at bounding box center [649, 532] width 471 height 283
click at [512, 504] on div "Nome Cayke Lacerda Invalid Middle Name Sobrenome" at bounding box center [649, 544] width 471 height 306
click at [530, 440] on input "[PERSON_NAME]" at bounding box center [649, 438] width 471 height 49
click at [522, 489] on div "Nome Cayke Lacerda Invalid Middle Name Sobrenome" at bounding box center [649, 544] width 471 height 306
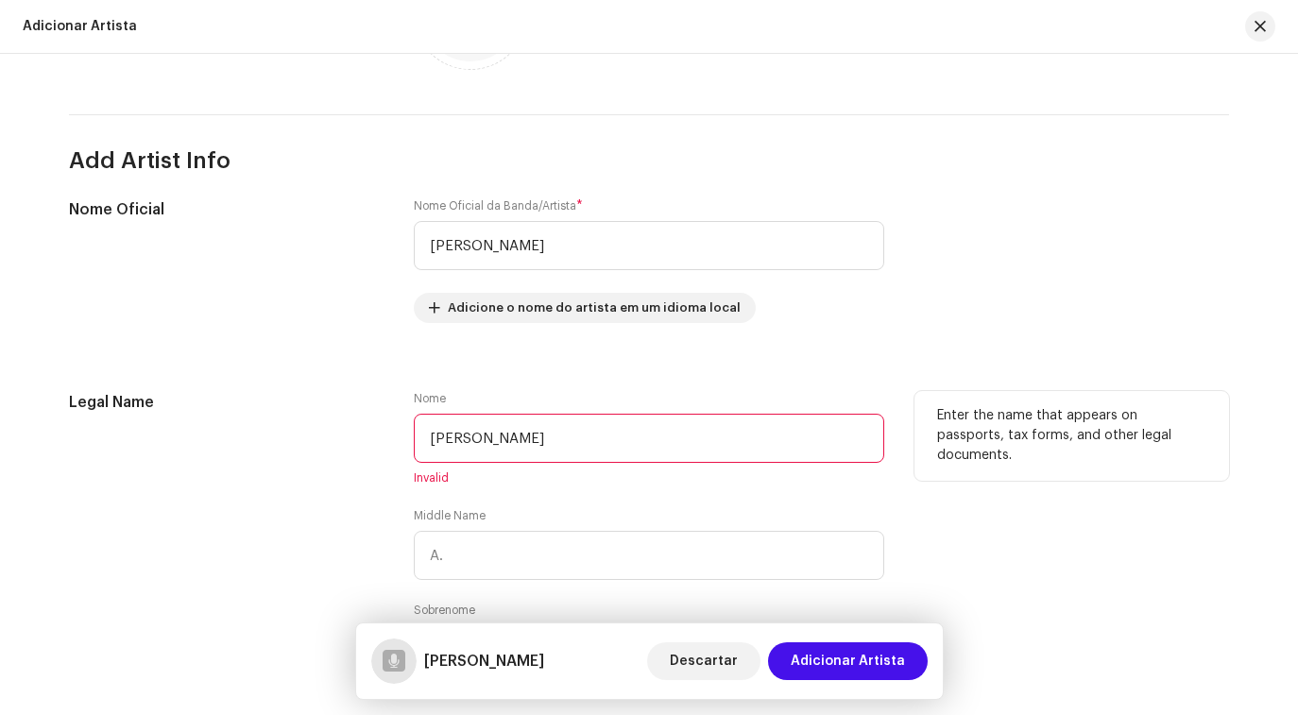
drag, startPoint x: 547, startPoint y: 444, endPoint x: 411, endPoint y: 444, distance: 136.1
click at [414, 444] on input "[PERSON_NAME]" at bounding box center [649, 438] width 471 height 49
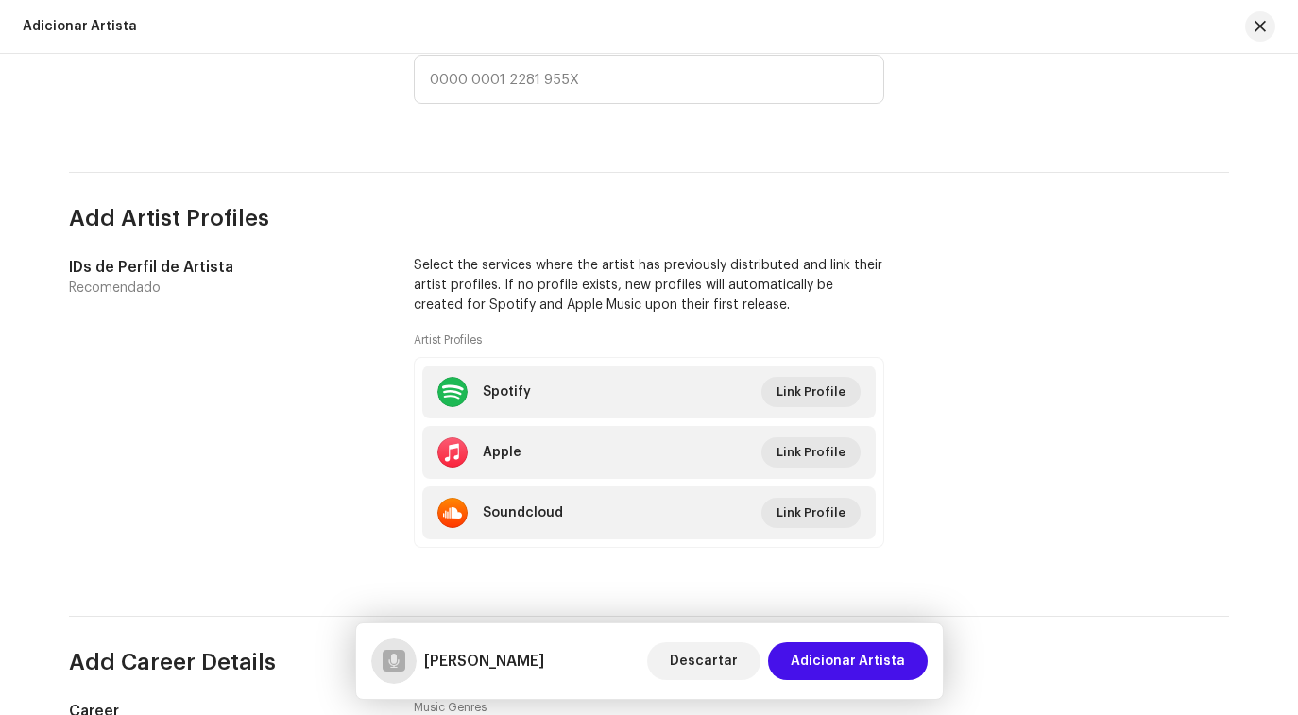
scroll to position [1029, 0]
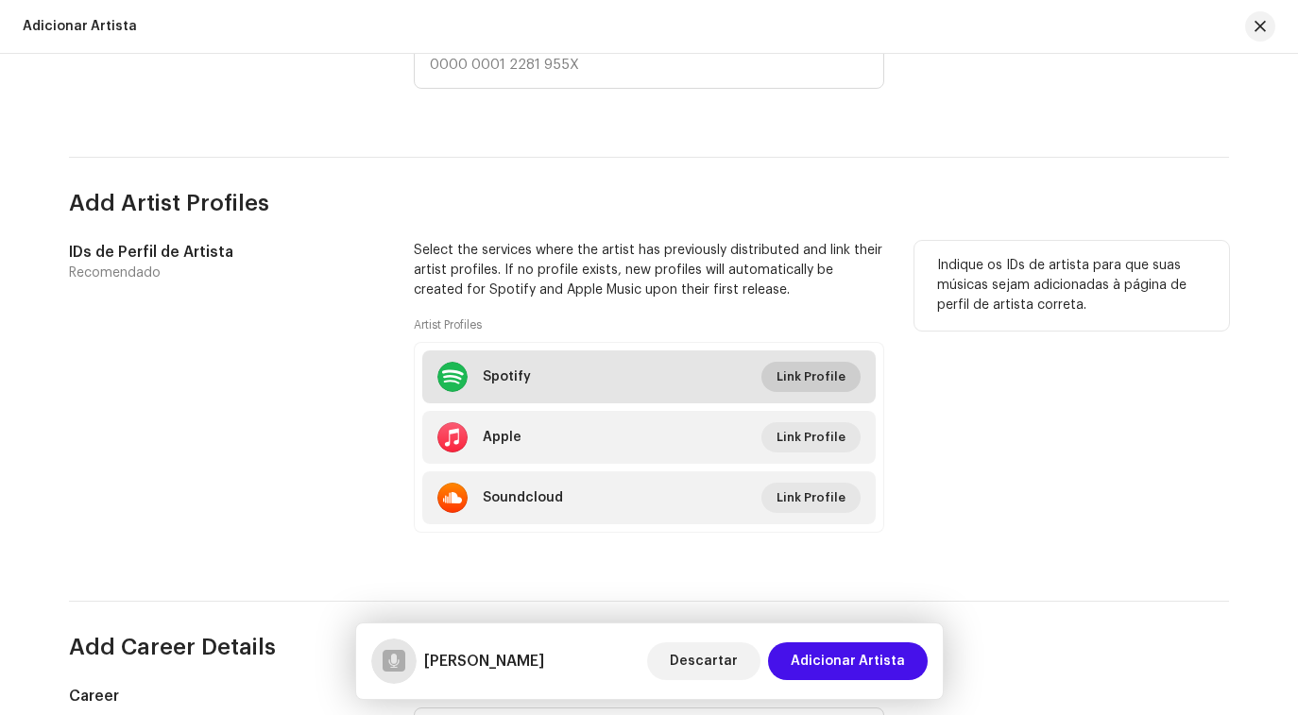
click at [803, 382] on span "Link Profile" at bounding box center [811, 377] width 69 height 38
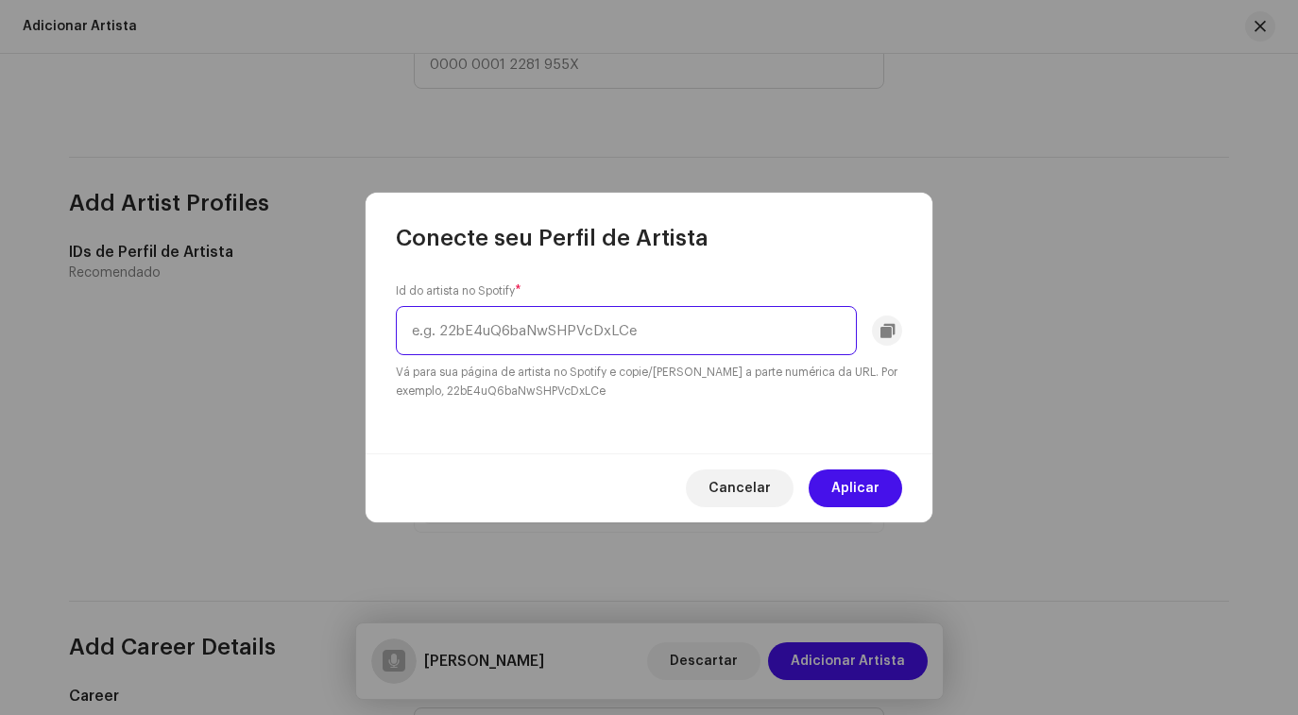
click at [689, 336] on input "text" at bounding box center [626, 330] width 461 height 49
paste input "7JXqlYvzV4iaRB4HApKuxj"
type input "7JXqlYvzV4iaRB4HApKuxj"
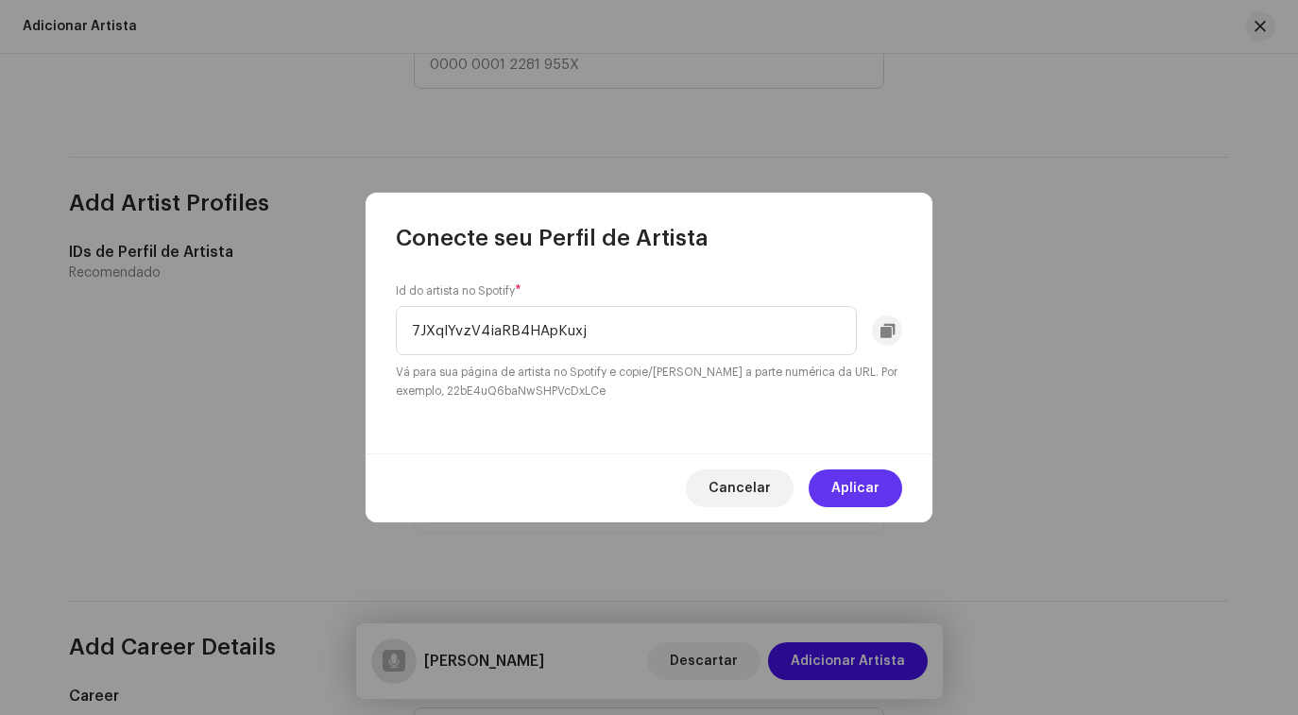
click at [859, 492] on span "Aplicar" at bounding box center [855, 489] width 48 height 38
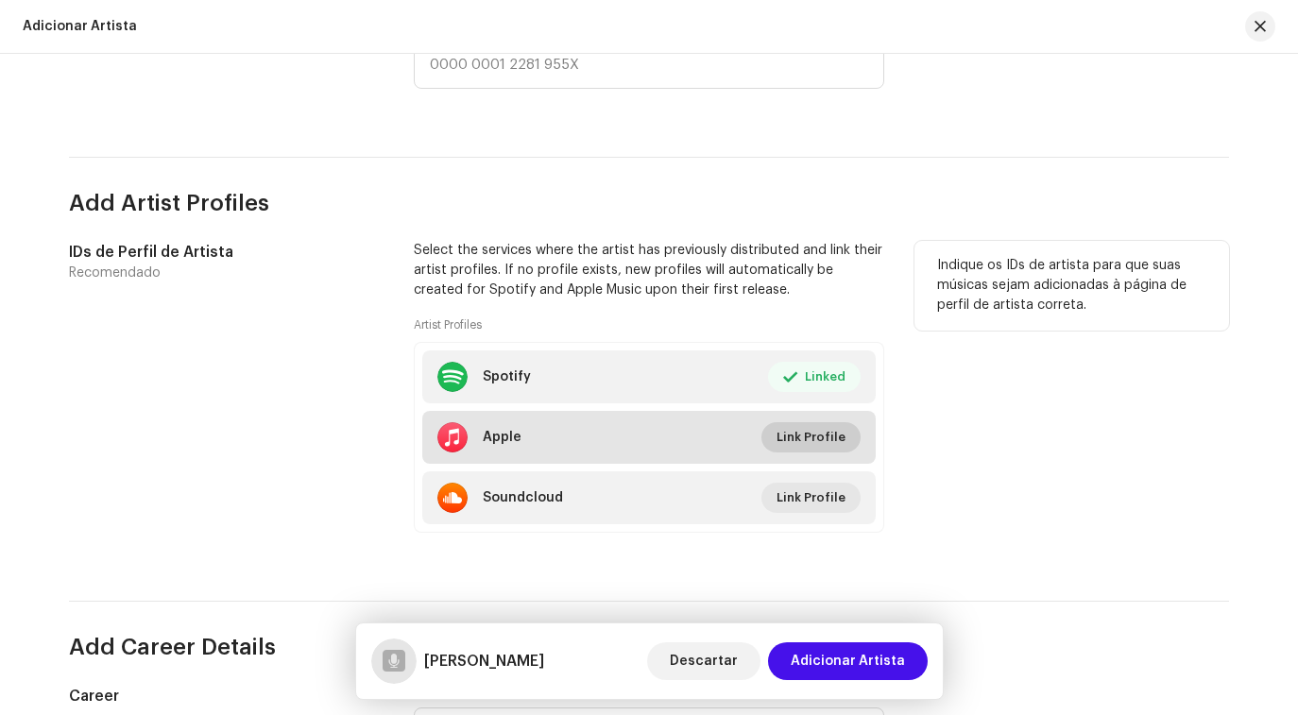
click at [790, 443] on span "Link Profile" at bounding box center [811, 438] width 69 height 38
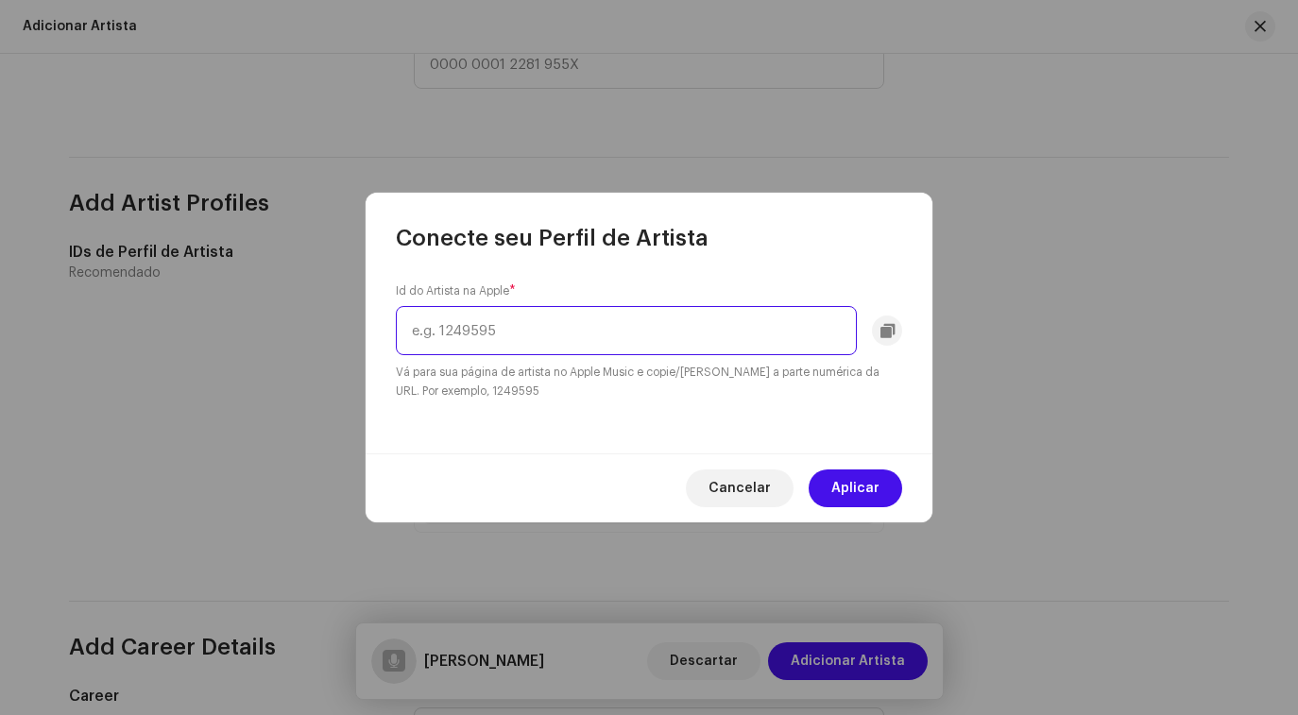
paste input "1831447491"
type input "1831447491"
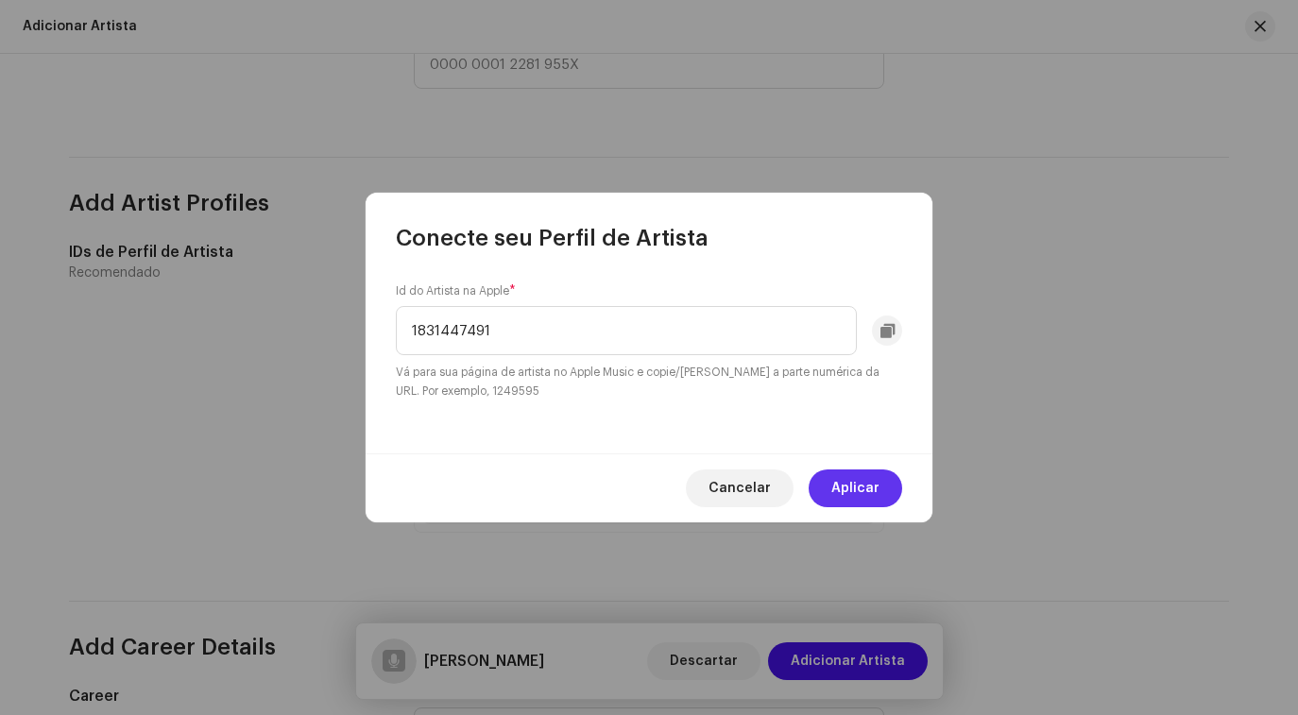
click at [848, 492] on span "Aplicar" at bounding box center [855, 489] width 48 height 38
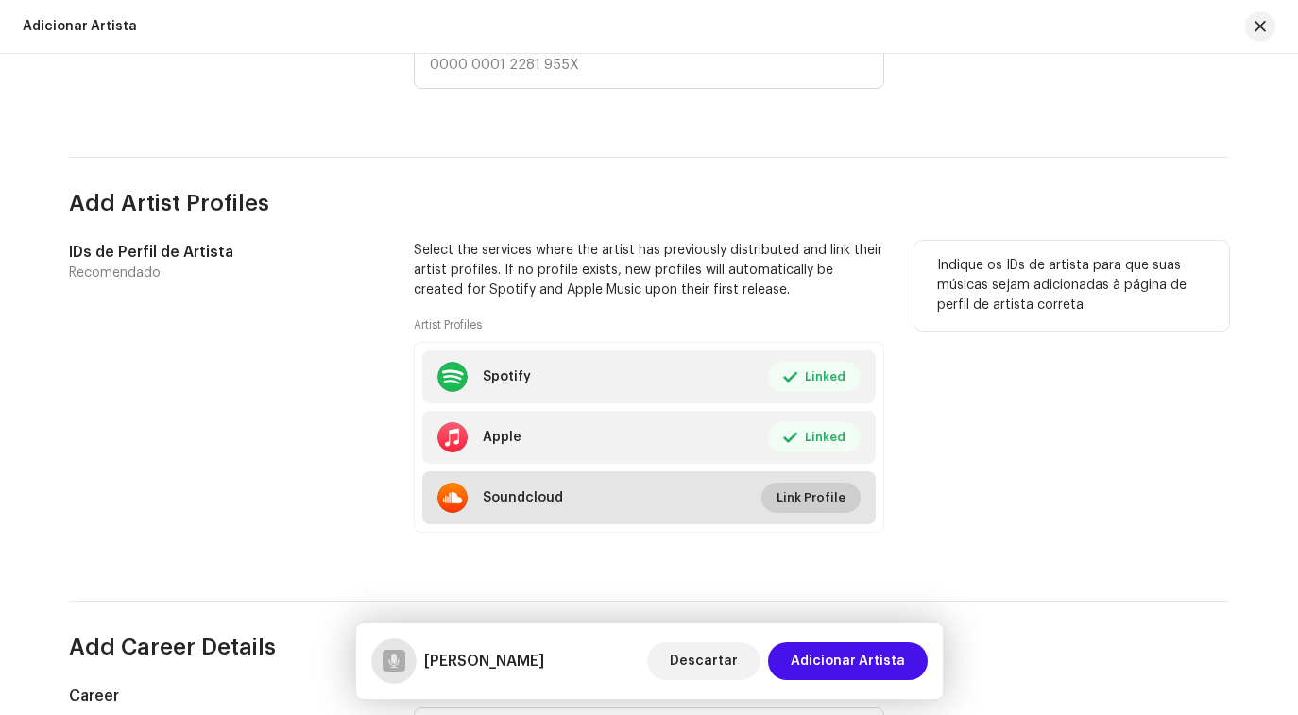
click at [794, 508] on span "Link Profile" at bounding box center [811, 498] width 69 height 38
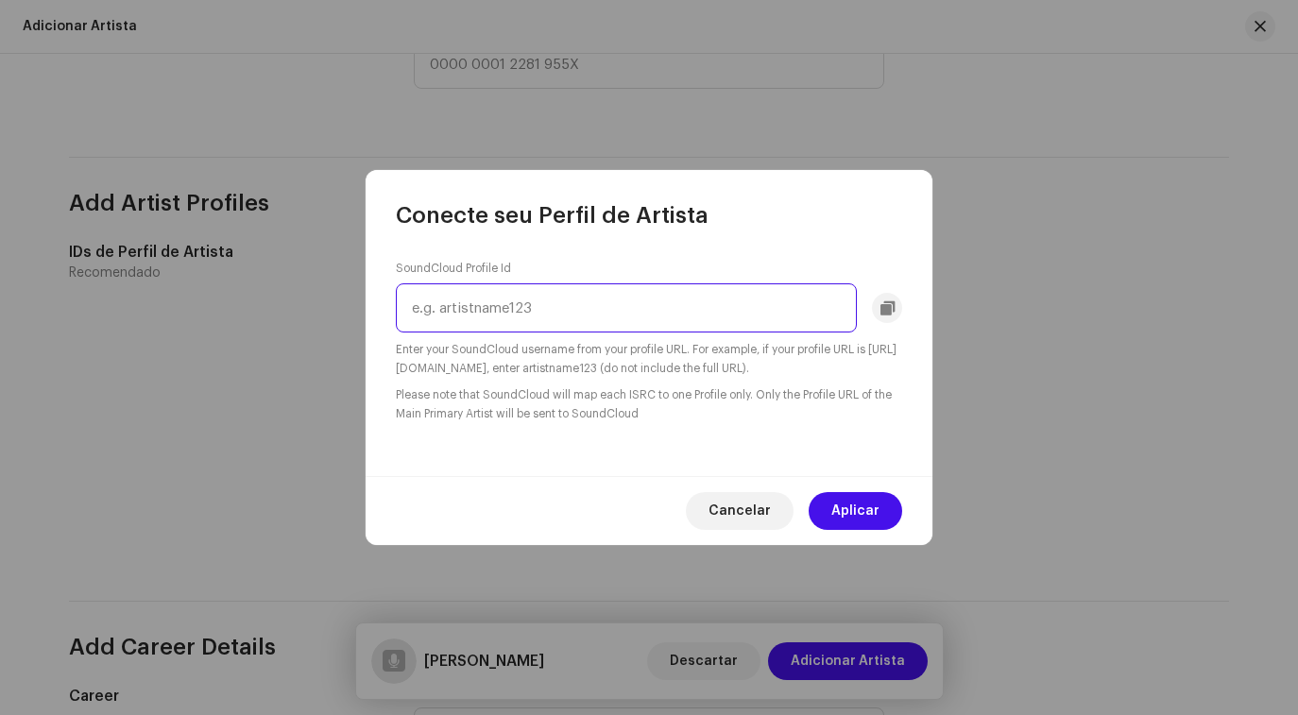
paste input "caykelacerda"
type input "caykelacerda"
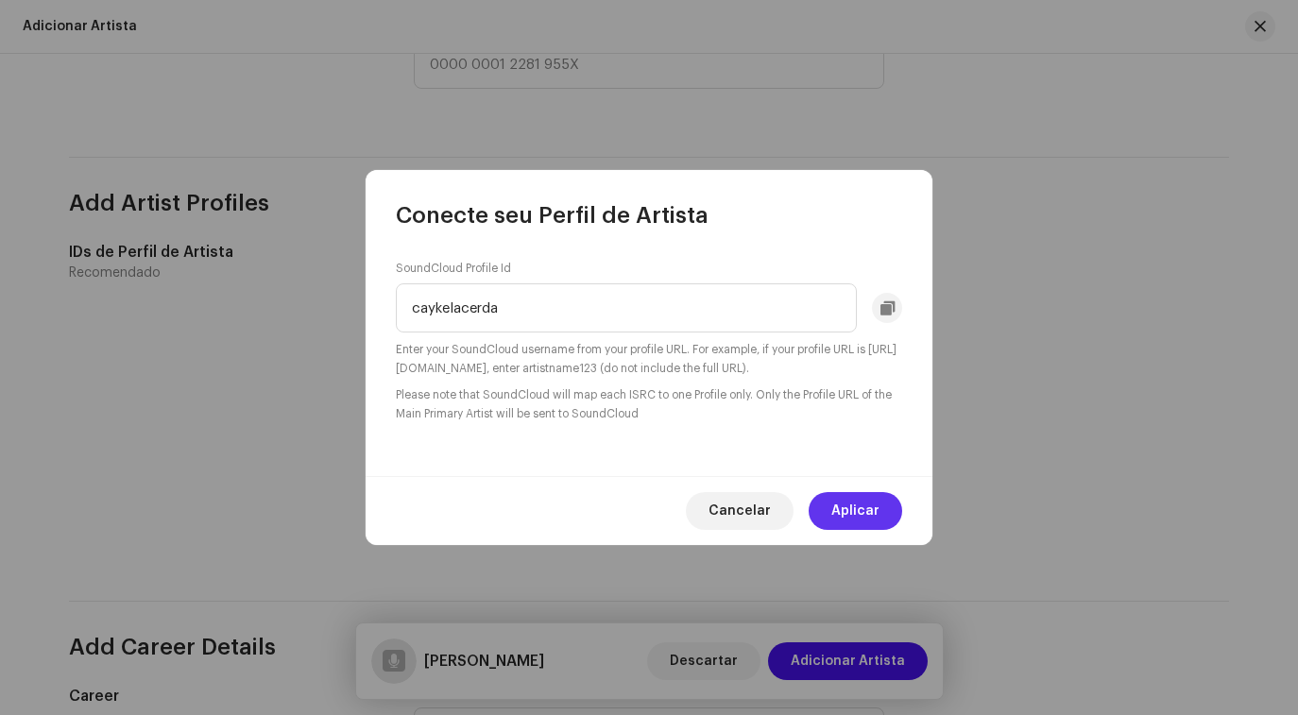
click at [847, 506] on span "Aplicar" at bounding box center [855, 511] width 48 height 38
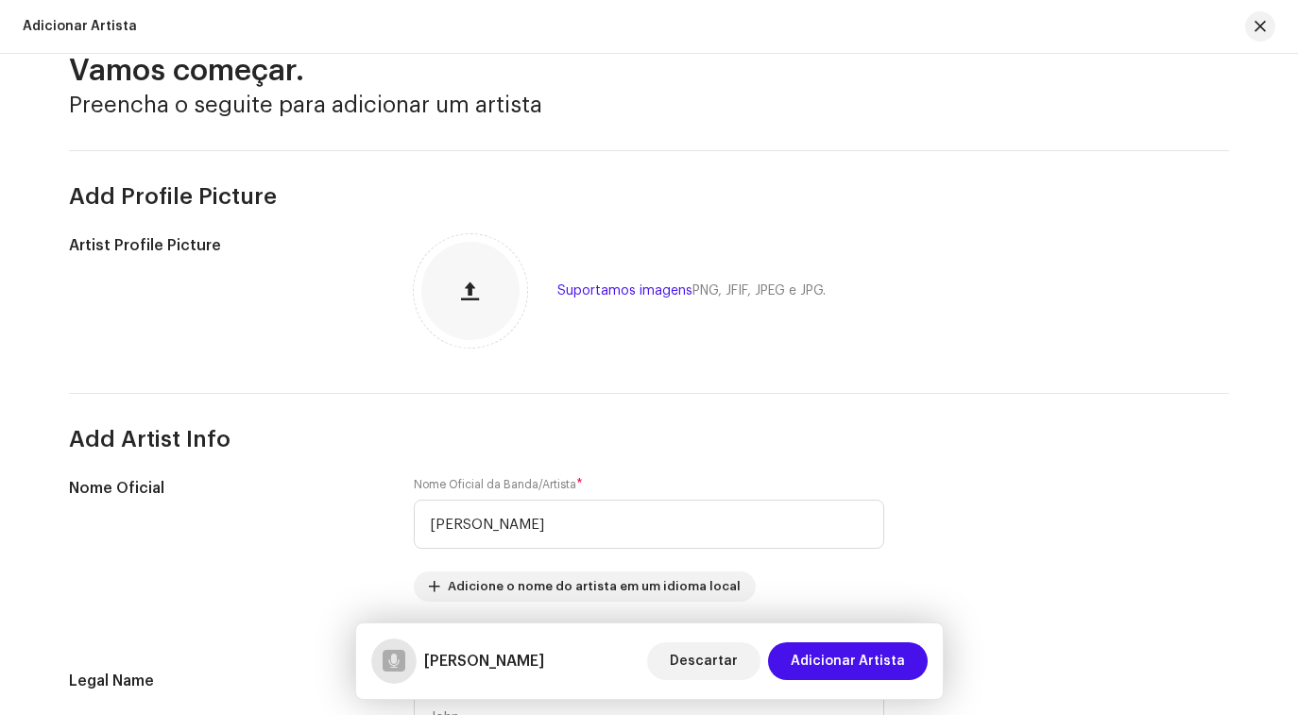
scroll to position [0, 0]
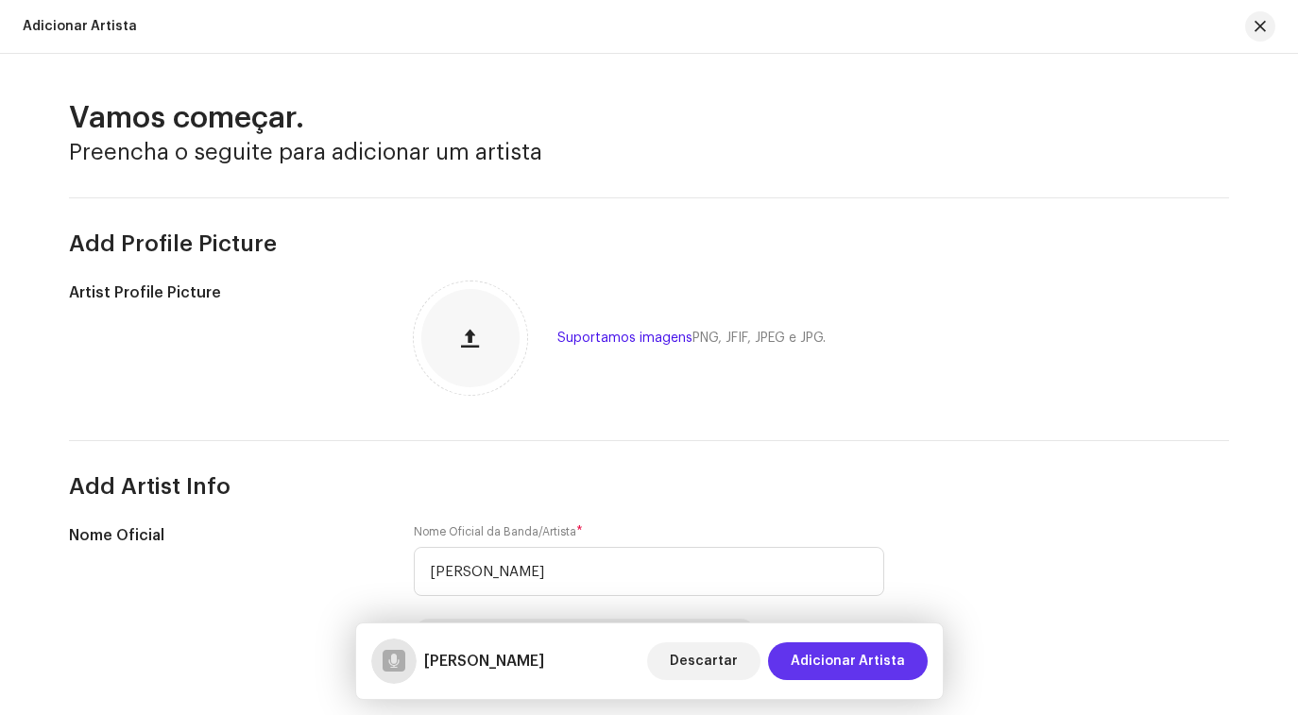
click at [868, 658] on span "Adicionar Artista" at bounding box center [848, 662] width 114 height 38
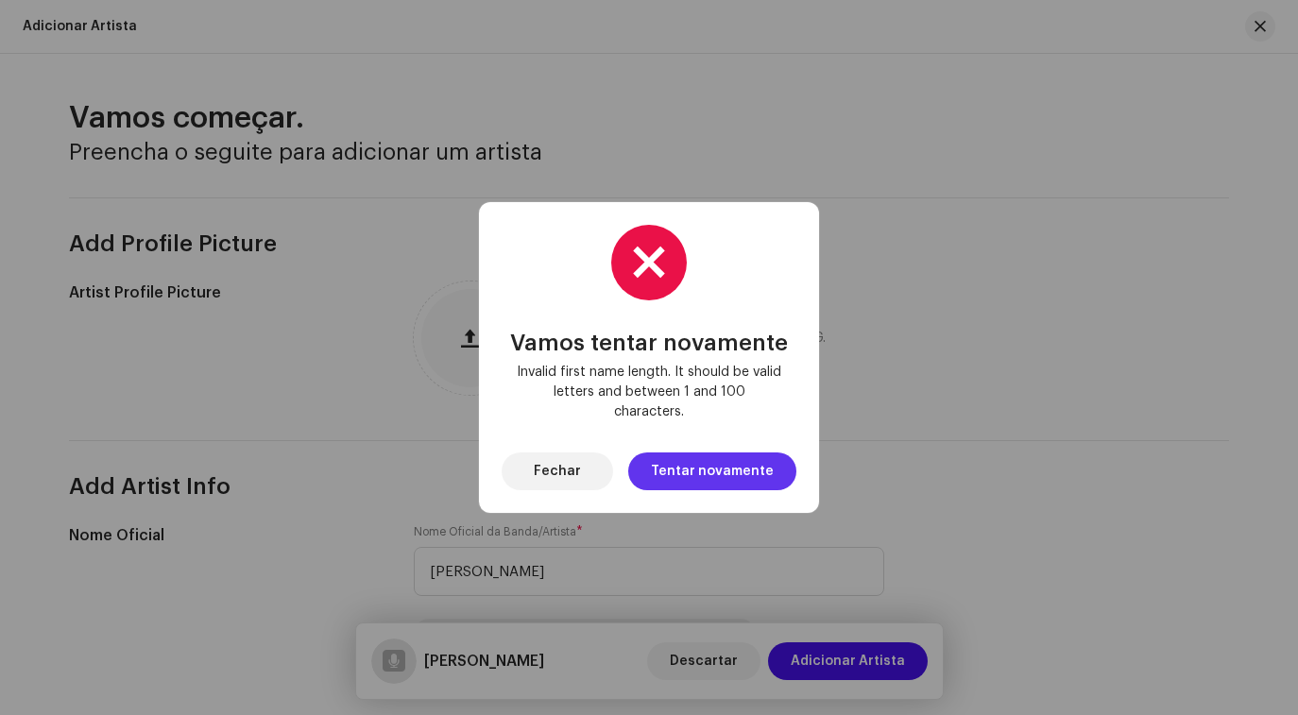
click at [679, 465] on span "Tentar novamente" at bounding box center [712, 472] width 123 height 38
click at [581, 462] on span "Fechar" at bounding box center [557, 472] width 47 height 38
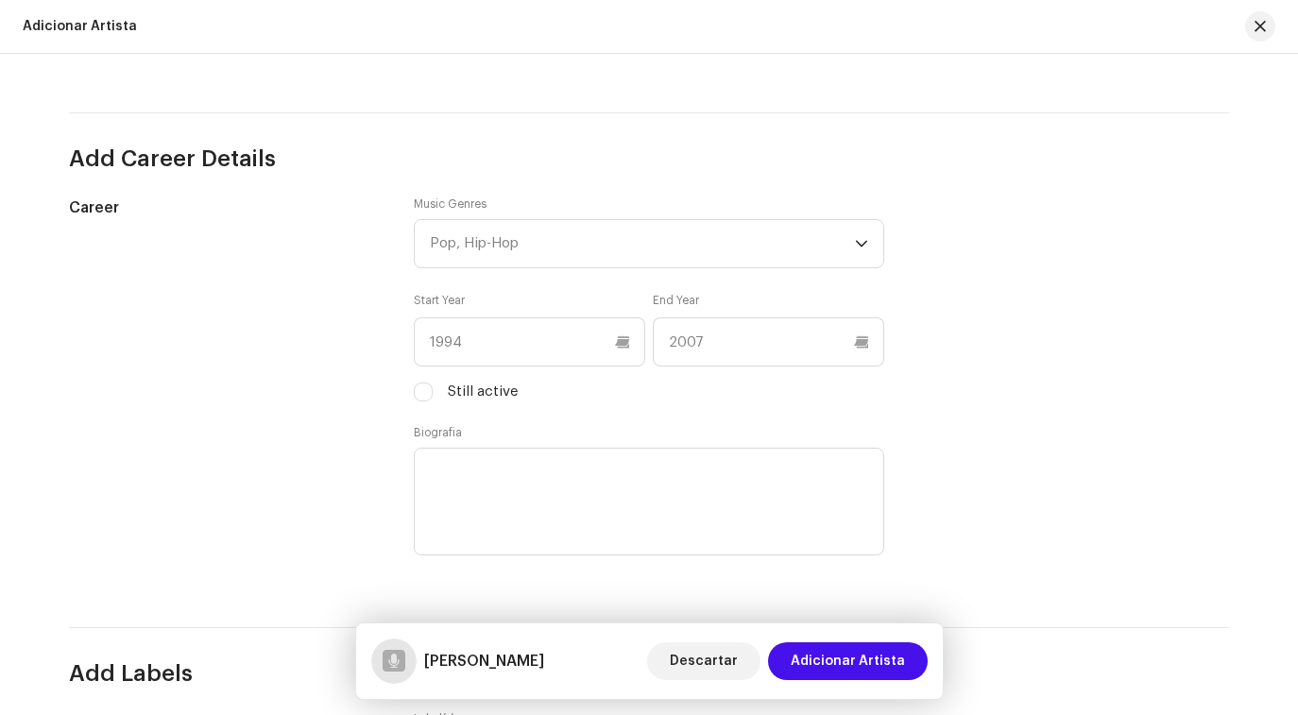
scroll to position [1518, 0]
click at [663, 244] on div "Pop, Hip-Hop" at bounding box center [642, 242] width 425 height 47
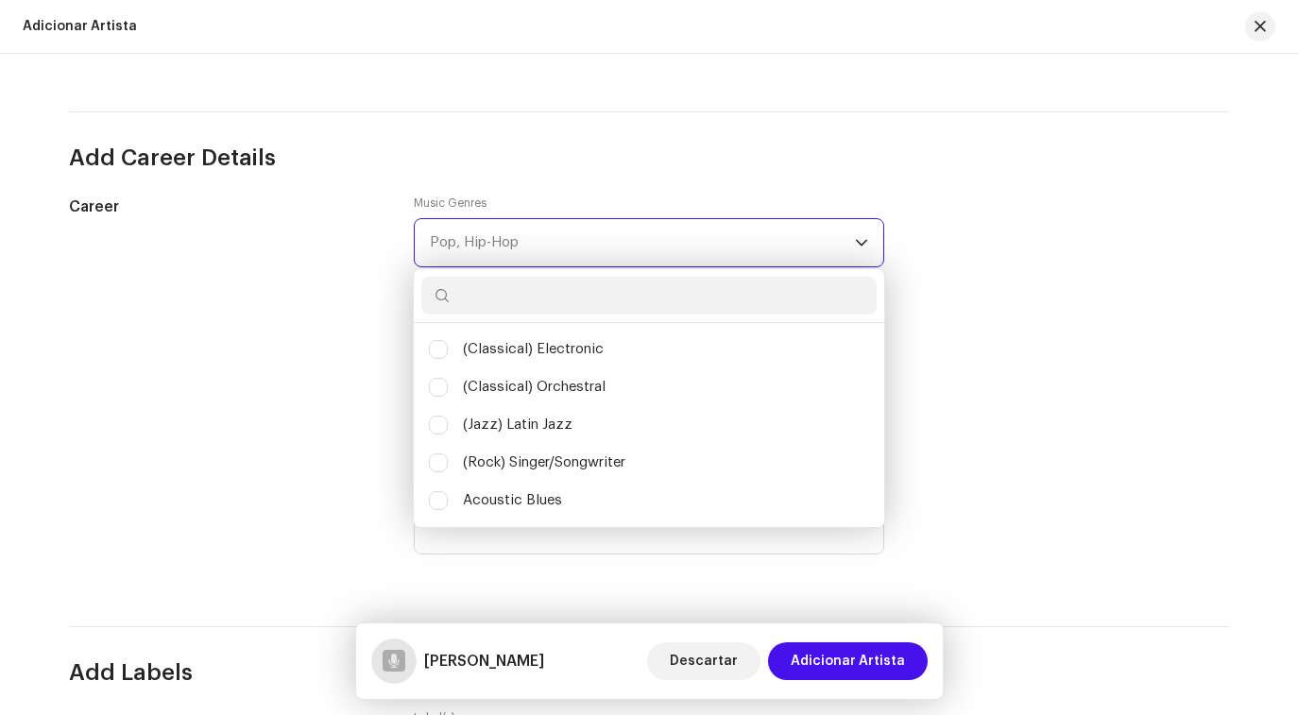
scroll to position [9, 69]
click at [634, 297] on input "text" at bounding box center [648, 296] width 455 height 38
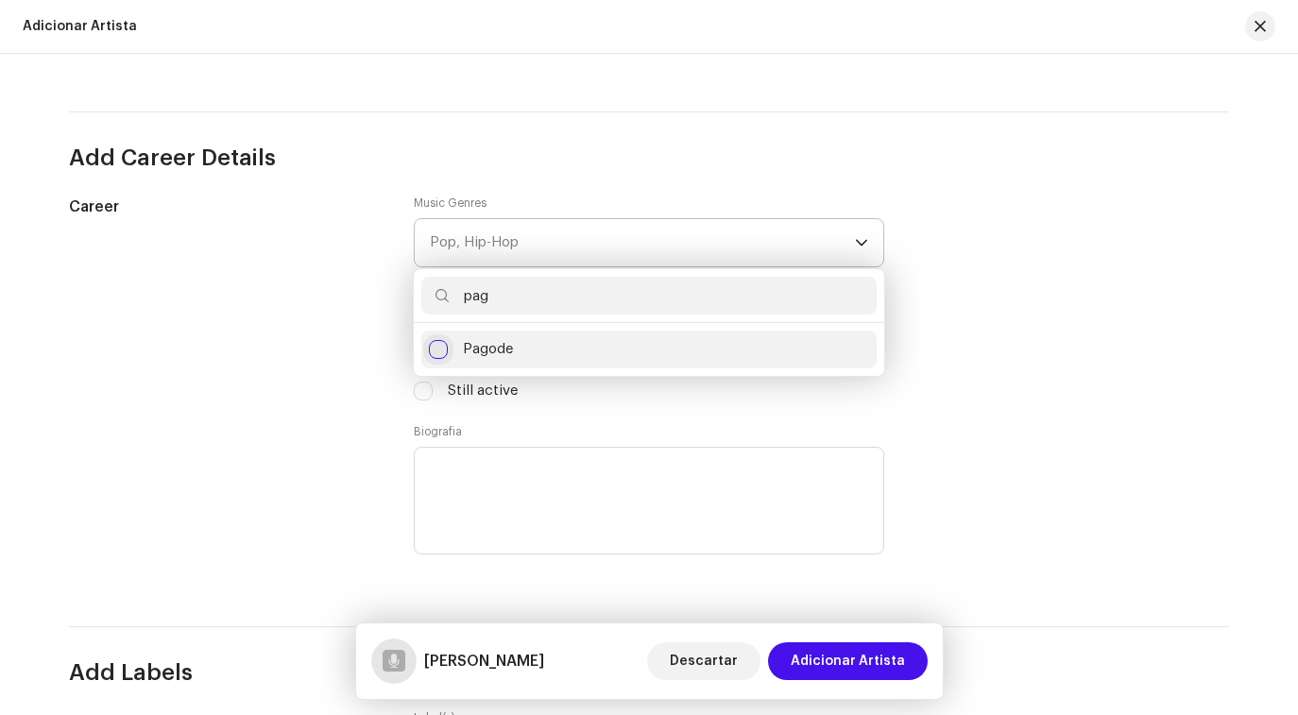
type input "pag"
click at [432, 353] on input "Pagode" at bounding box center [438, 349] width 19 height 19
checkbox input "false"
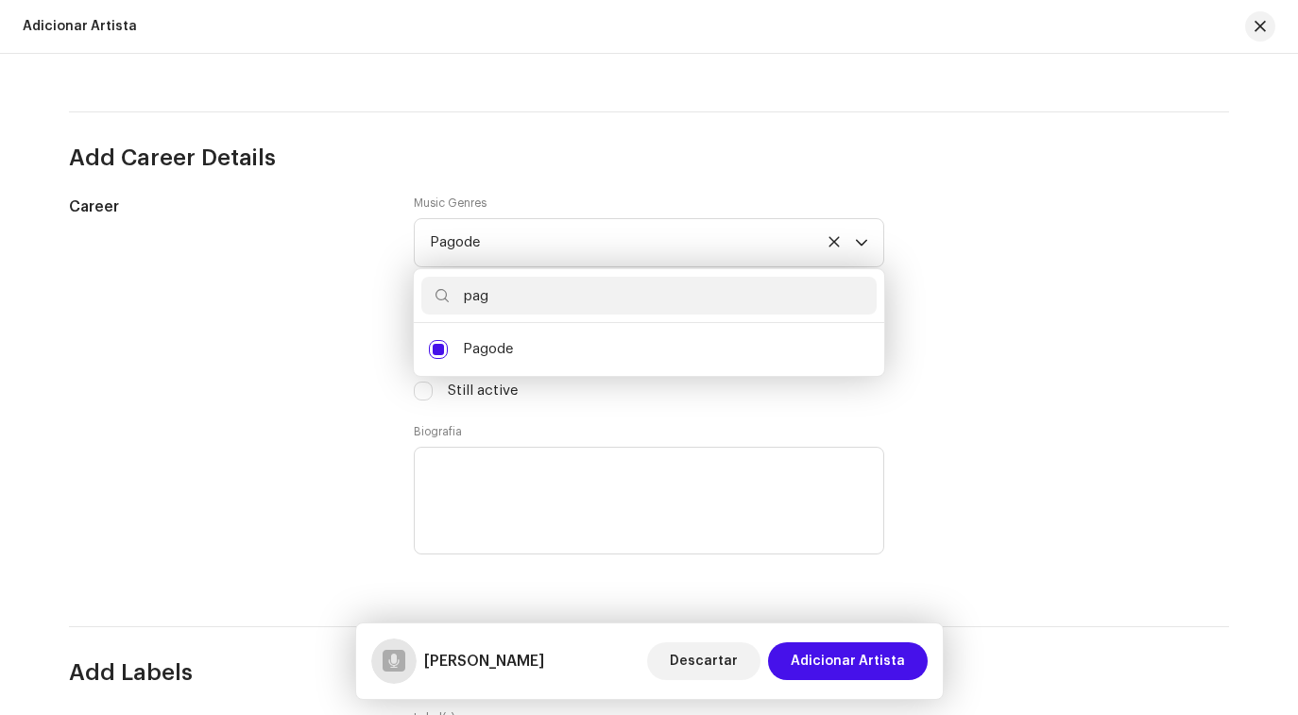
click at [320, 332] on div "Career" at bounding box center [226, 389] width 315 height 386
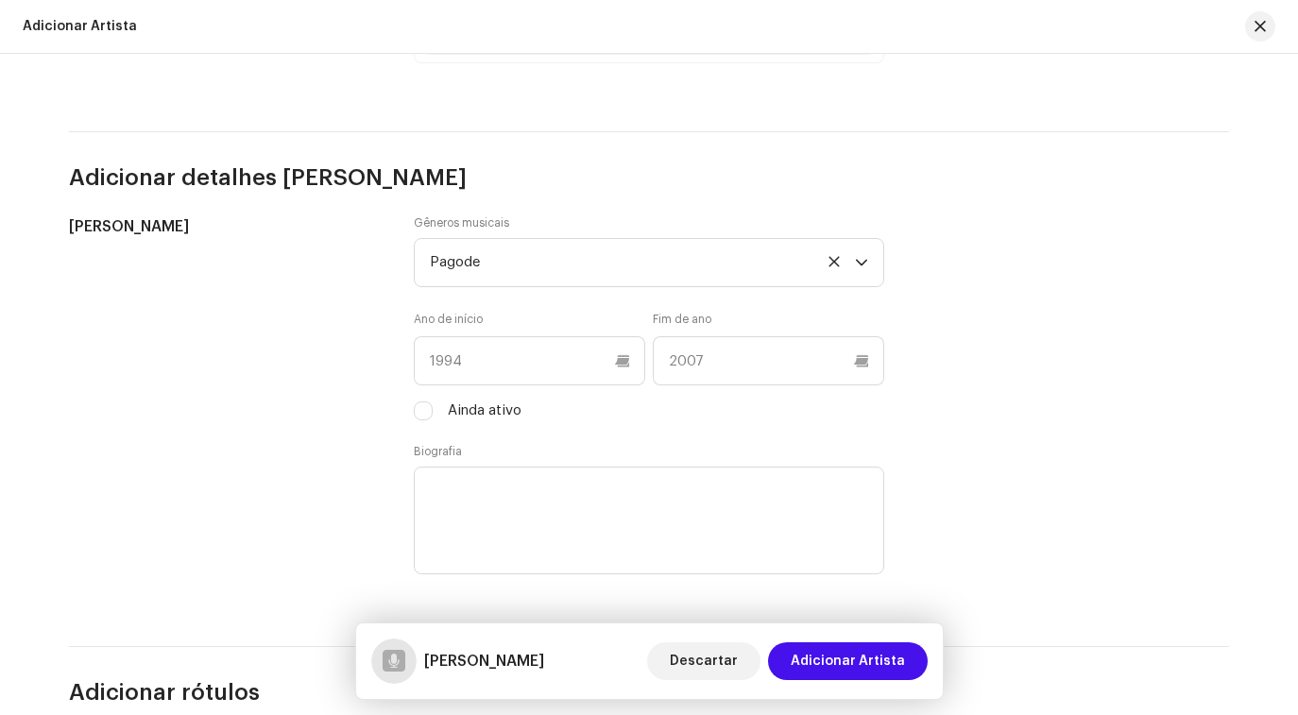
click at [1016, 364] on div "Carreira Gêneros musicais Pagode Ano de início Fim de ano Ainda ativo Biografia" at bounding box center [649, 408] width 1160 height 386
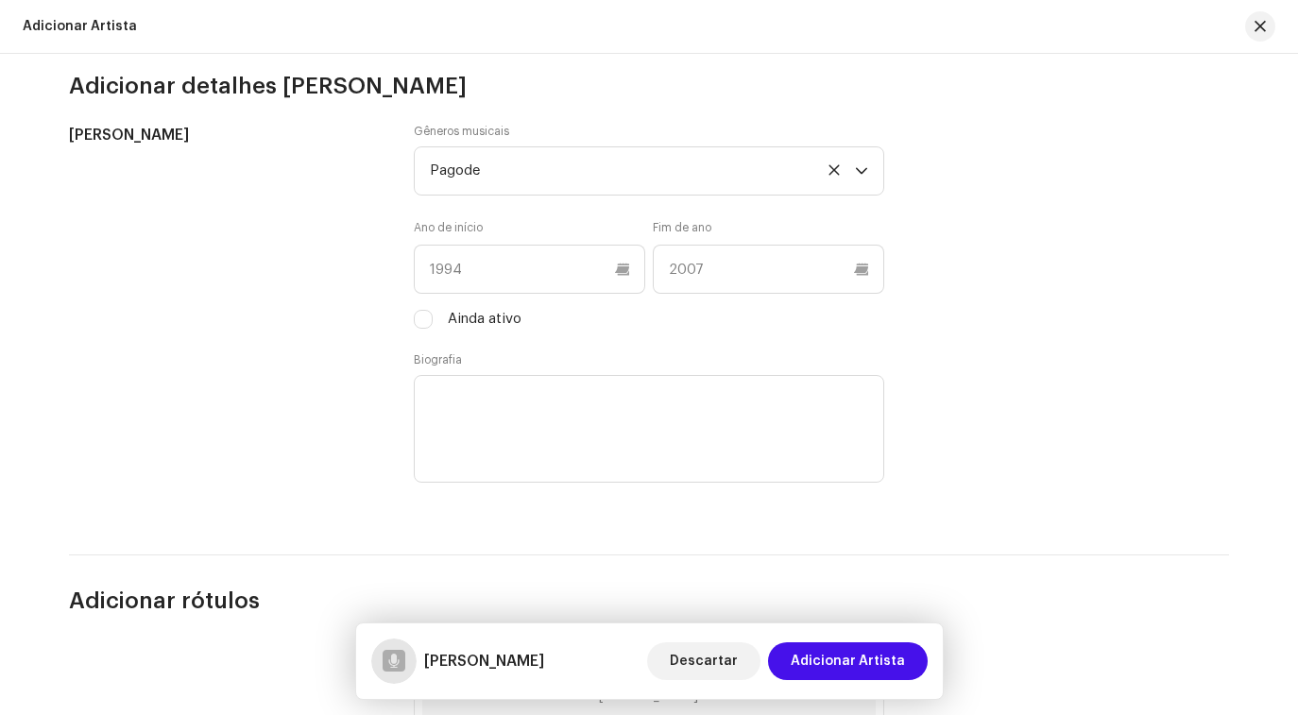
scroll to position [1634, 0]
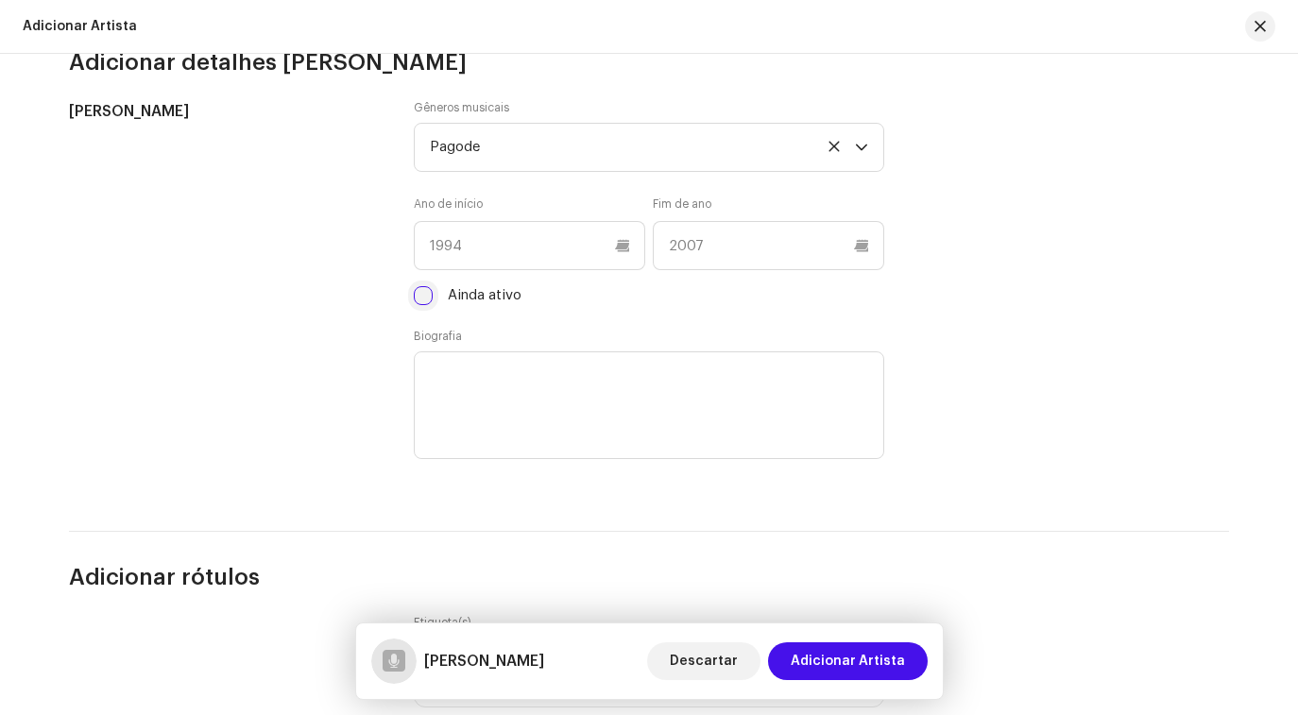
click at [414, 304] on input "Ainda ativo" at bounding box center [423, 295] width 19 height 19
checkbox input "true"
click at [480, 260] on input "text" at bounding box center [529, 245] width 231 height 49
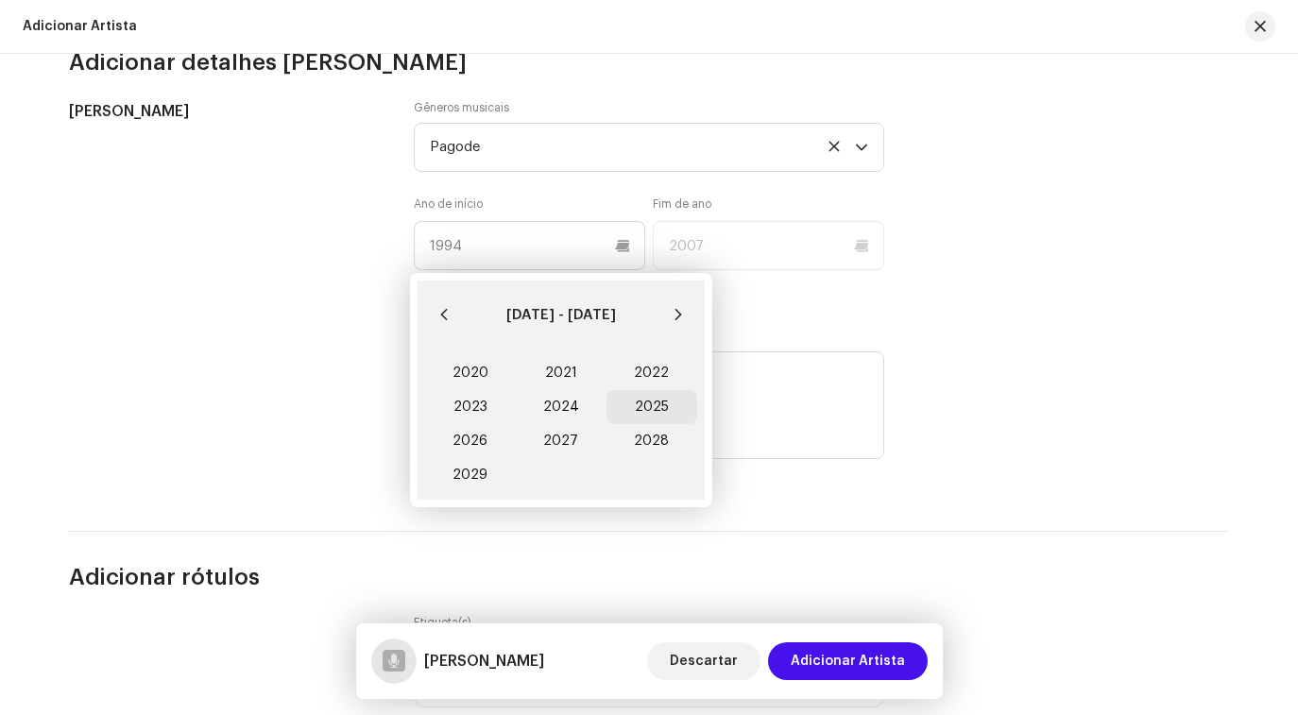
click at [623, 402] on span "2025" at bounding box center [652, 407] width 91 height 34
type input "2025"
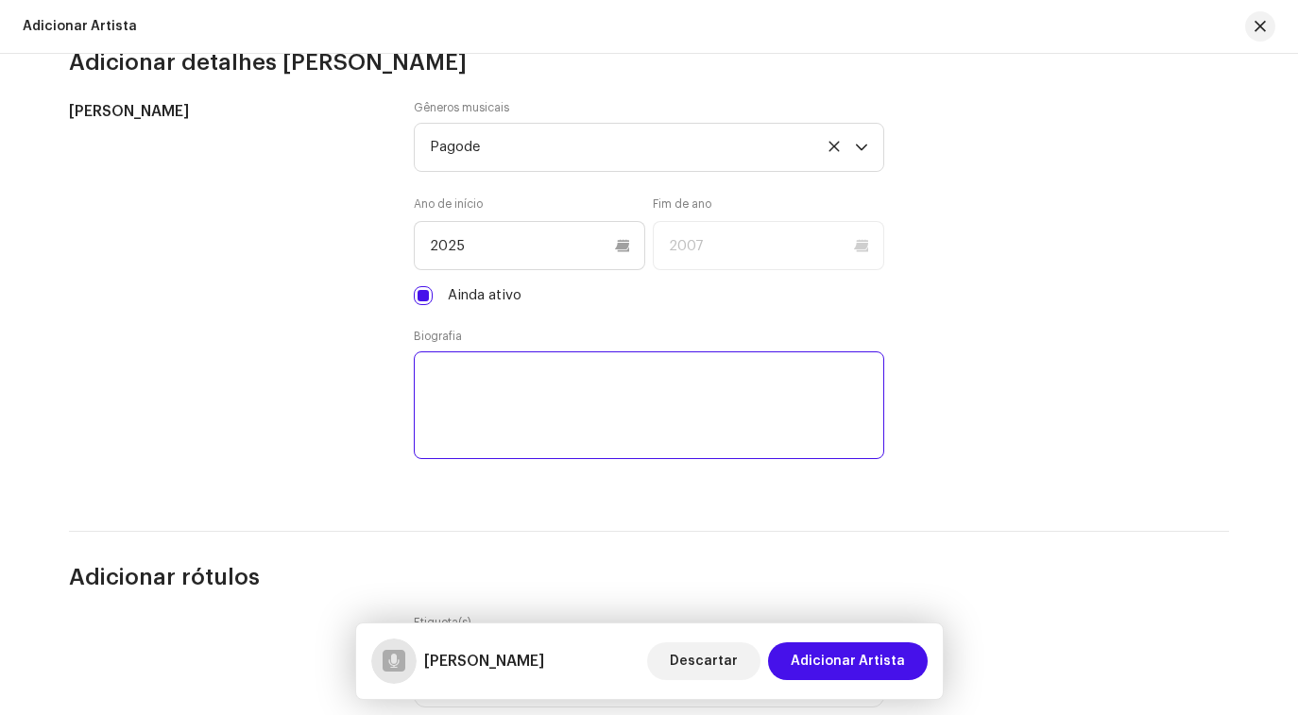
click at [625, 459] on textarea at bounding box center [649, 405] width 471 height 108
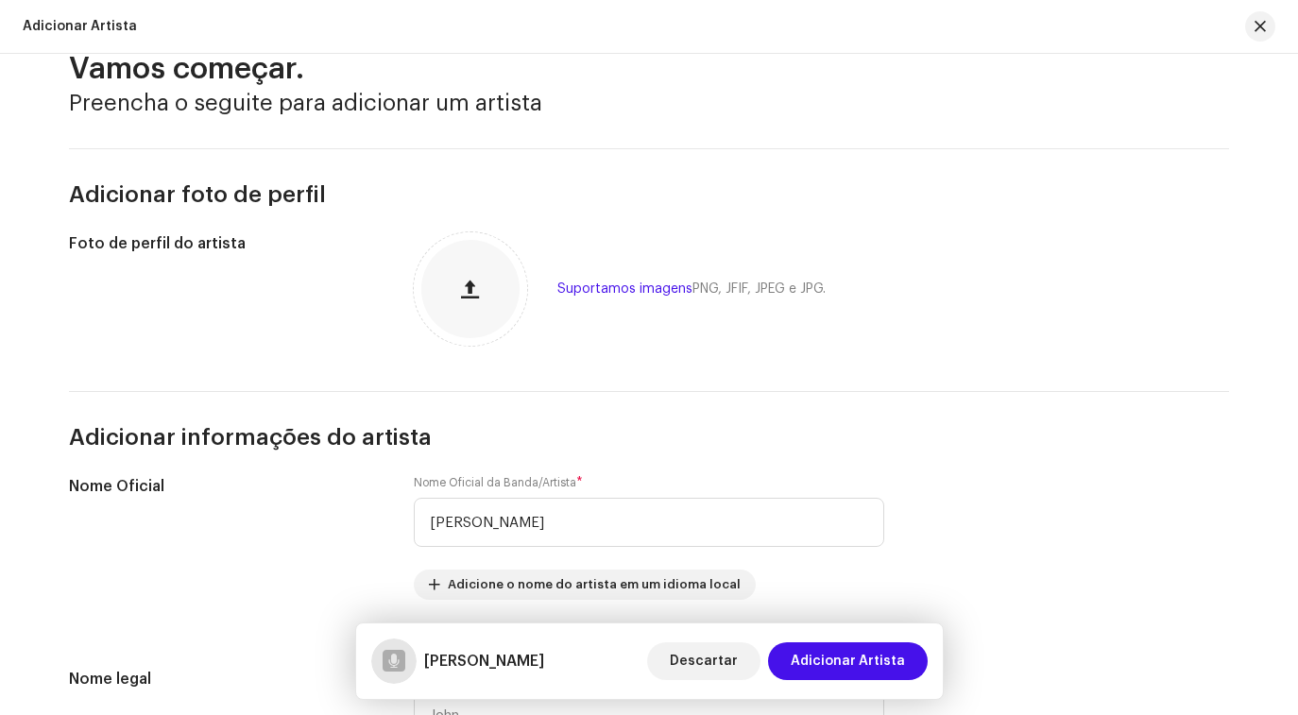
scroll to position [0, 0]
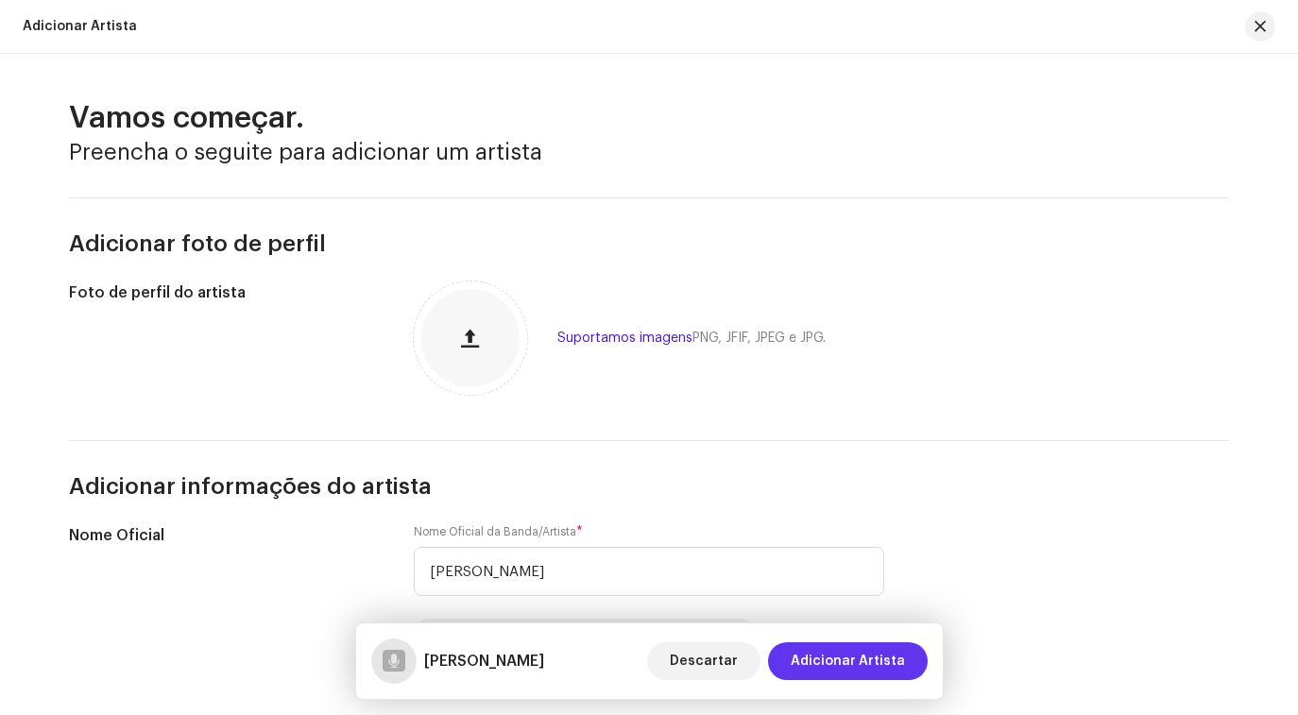
click at [814, 673] on span "Adicionar Artista" at bounding box center [848, 662] width 114 height 38
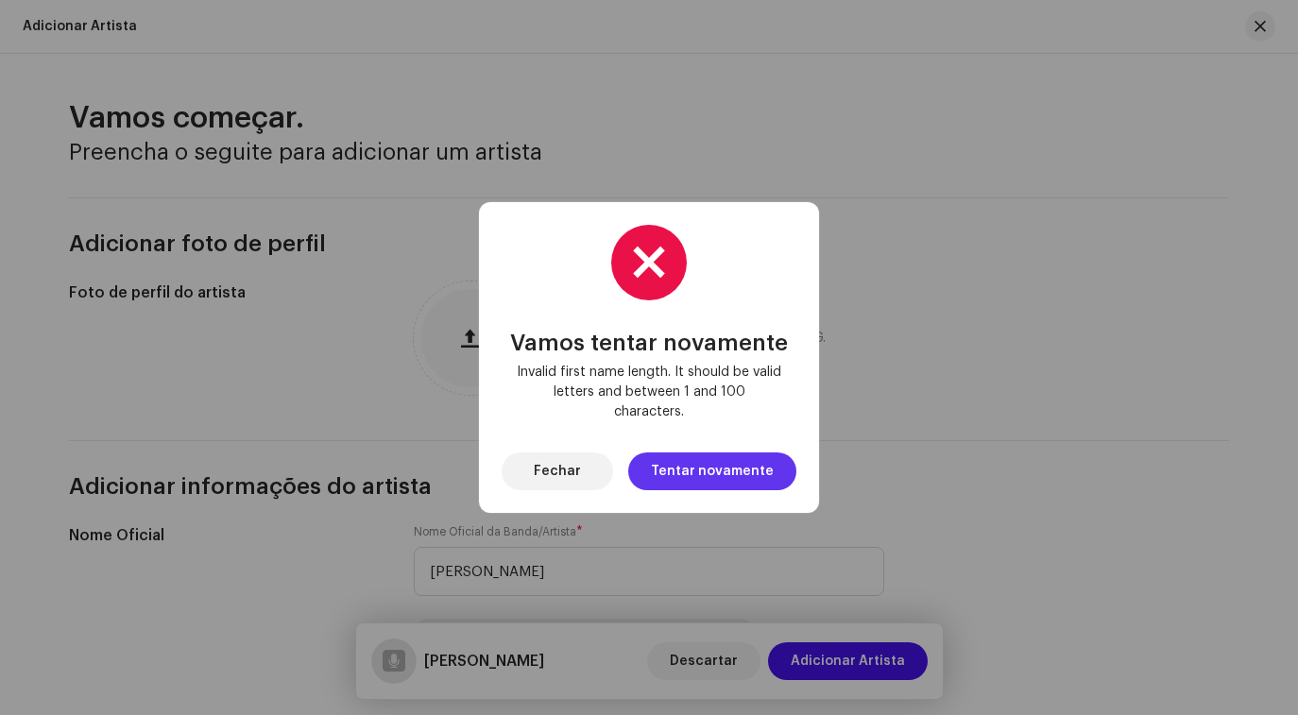
click at [685, 472] on span "Tentar novamente" at bounding box center [712, 472] width 123 height 38
click at [572, 465] on font "Fechar" at bounding box center [557, 471] width 47 height 13
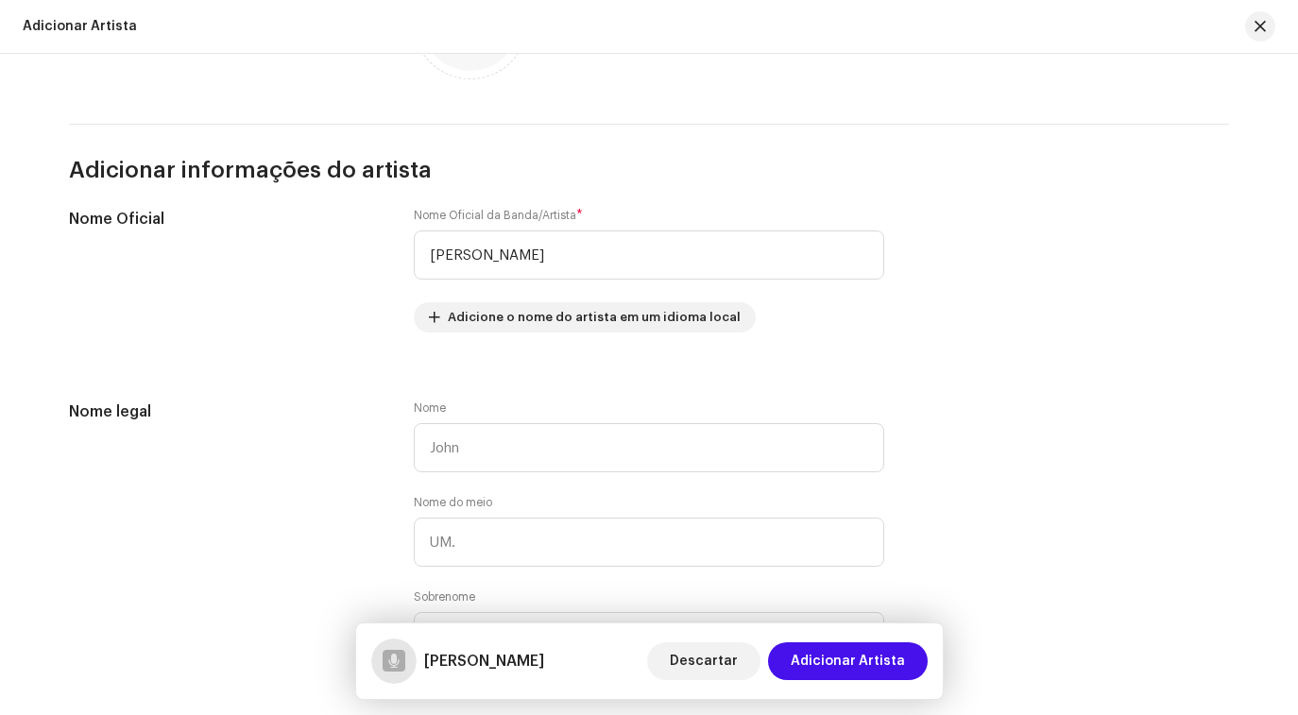
scroll to position [318, 0]
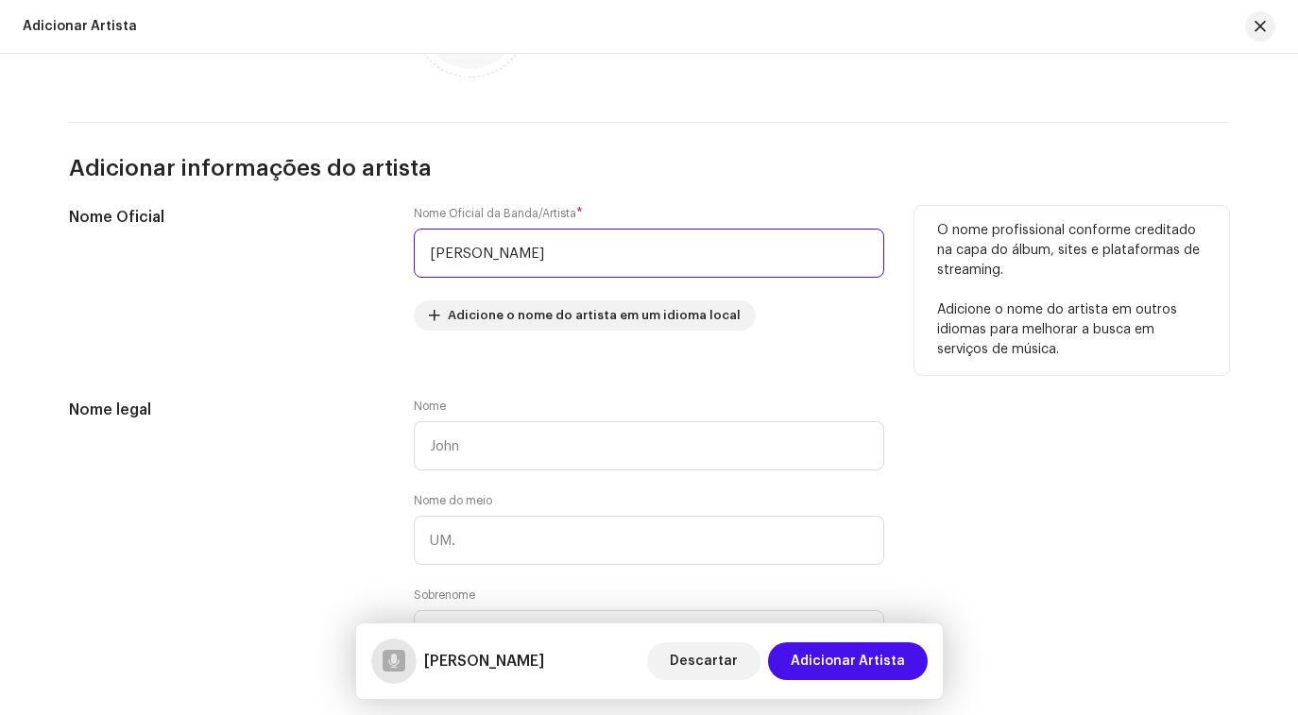
click at [587, 271] on input "Cayke Lacerda" at bounding box center [649, 253] width 471 height 49
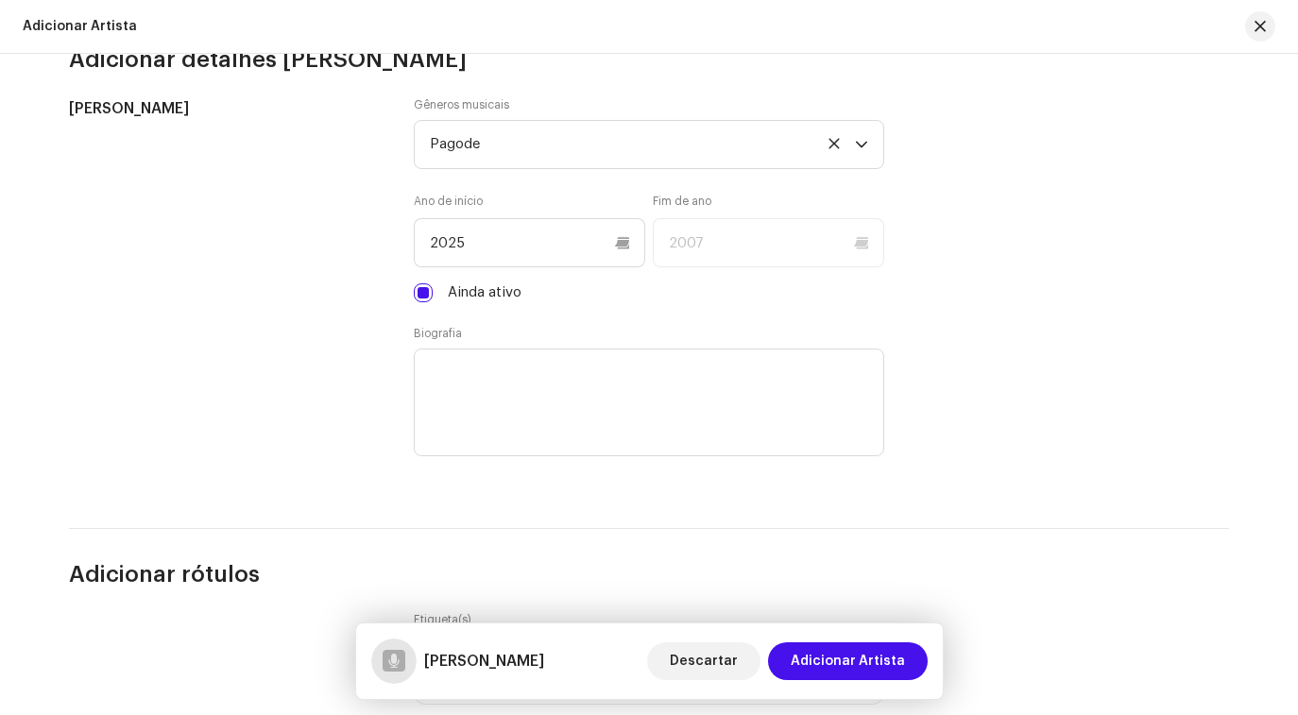
scroll to position [1604, 0]
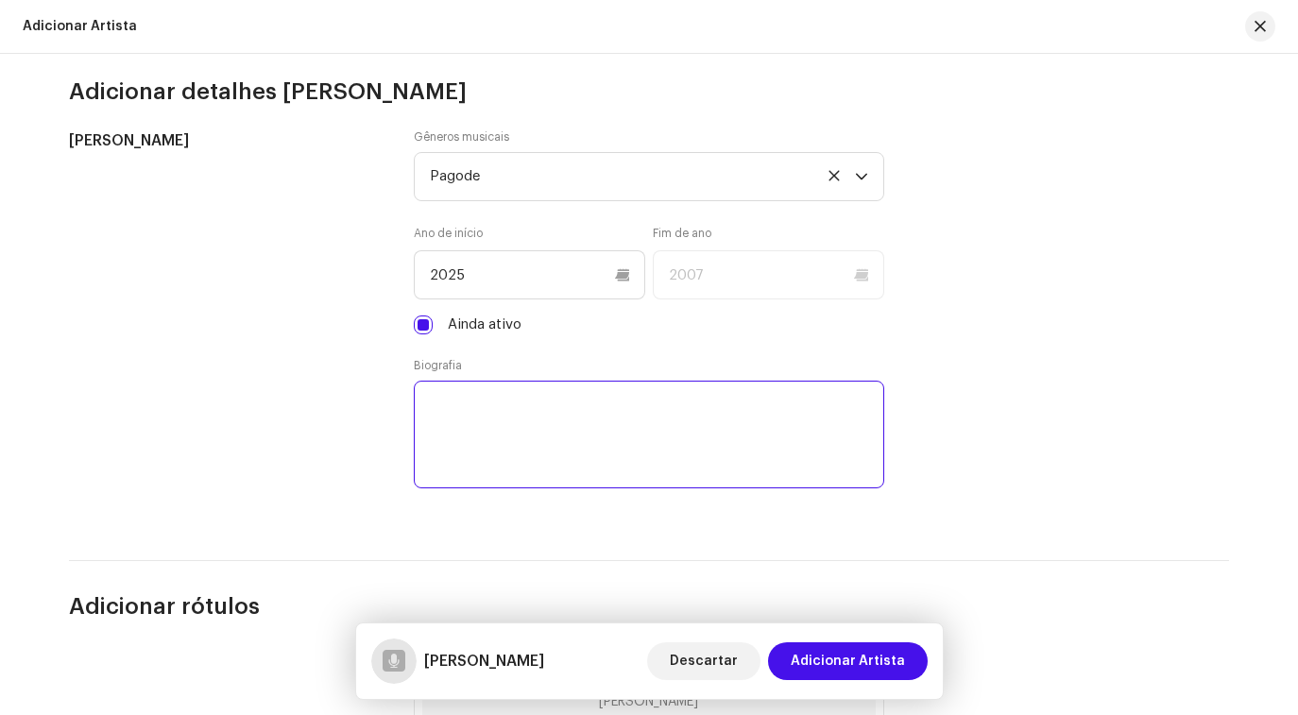
click at [542, 454] on textarea at bounding box center [649, 435] width 471 height 108
type textarea "....."
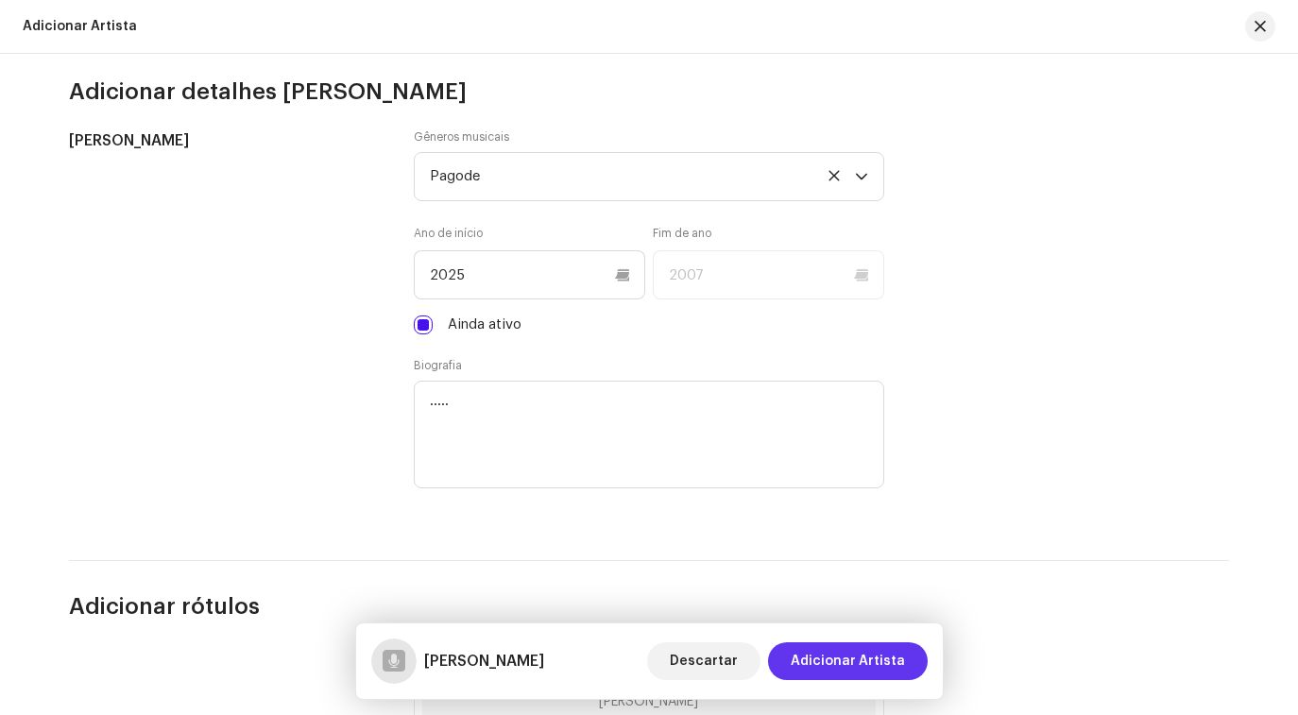
click at [859, 669] on span "Adicionar Artista" at bounding box center [848, 662] width 114 height 38
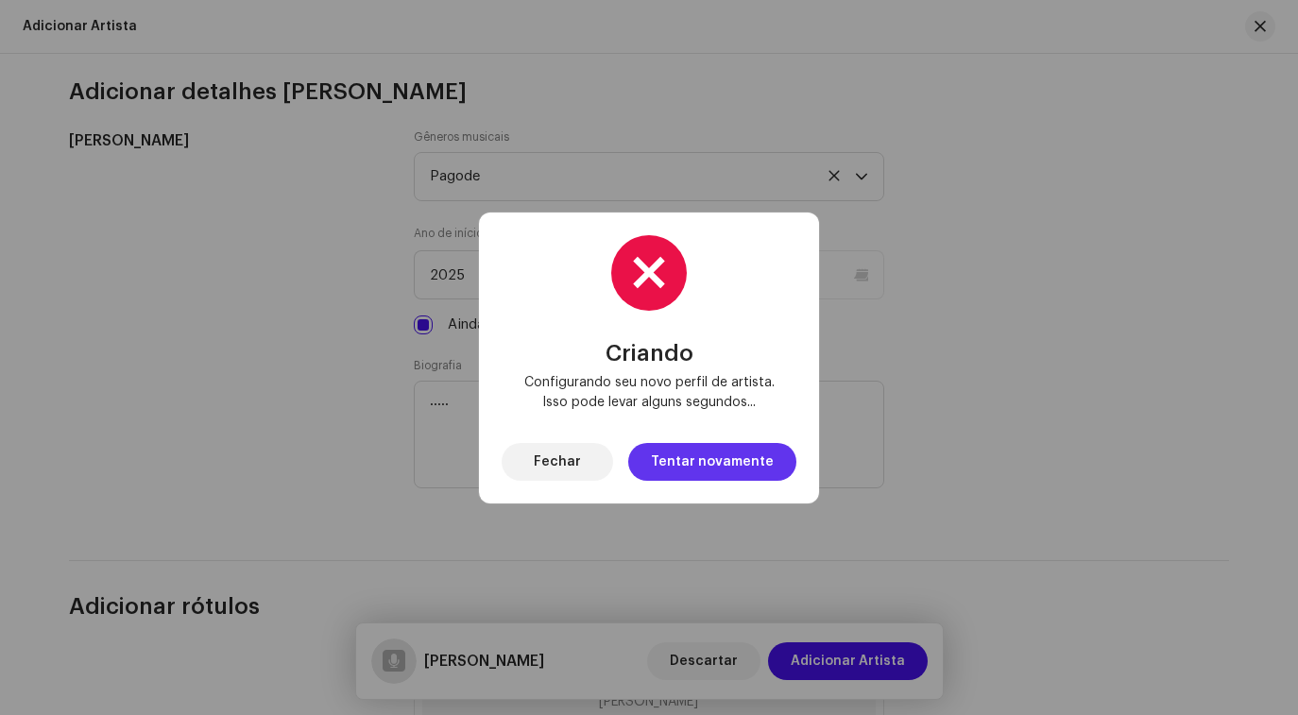
click at [697, 463] on font "Tentar novamente" at bounding box center [712, 461] width 123 height 13
click at [579, 469] on span "Fechar" at bounding box center [557, 462] width 47 height 38
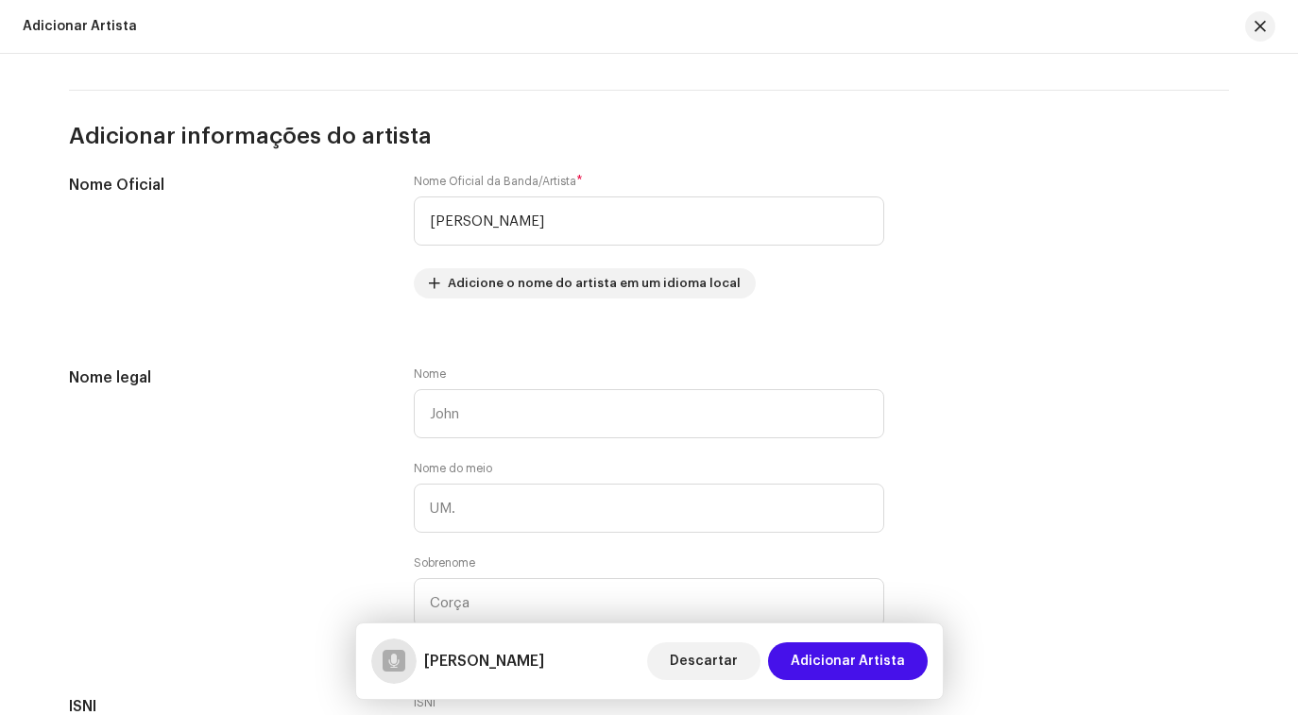
scroll to position [352, 0]
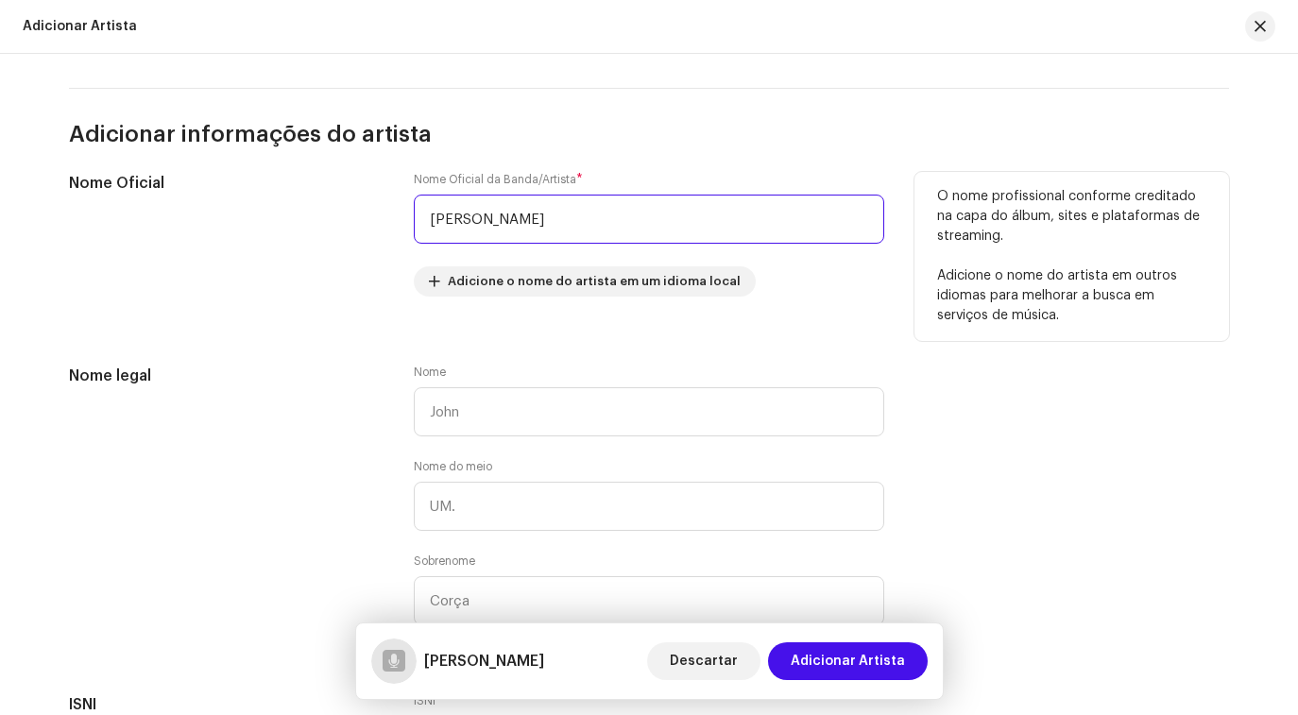
click at [552, 221] on input "Cayke Lacerda" at bounding box center [649, 219] width 471 height 49
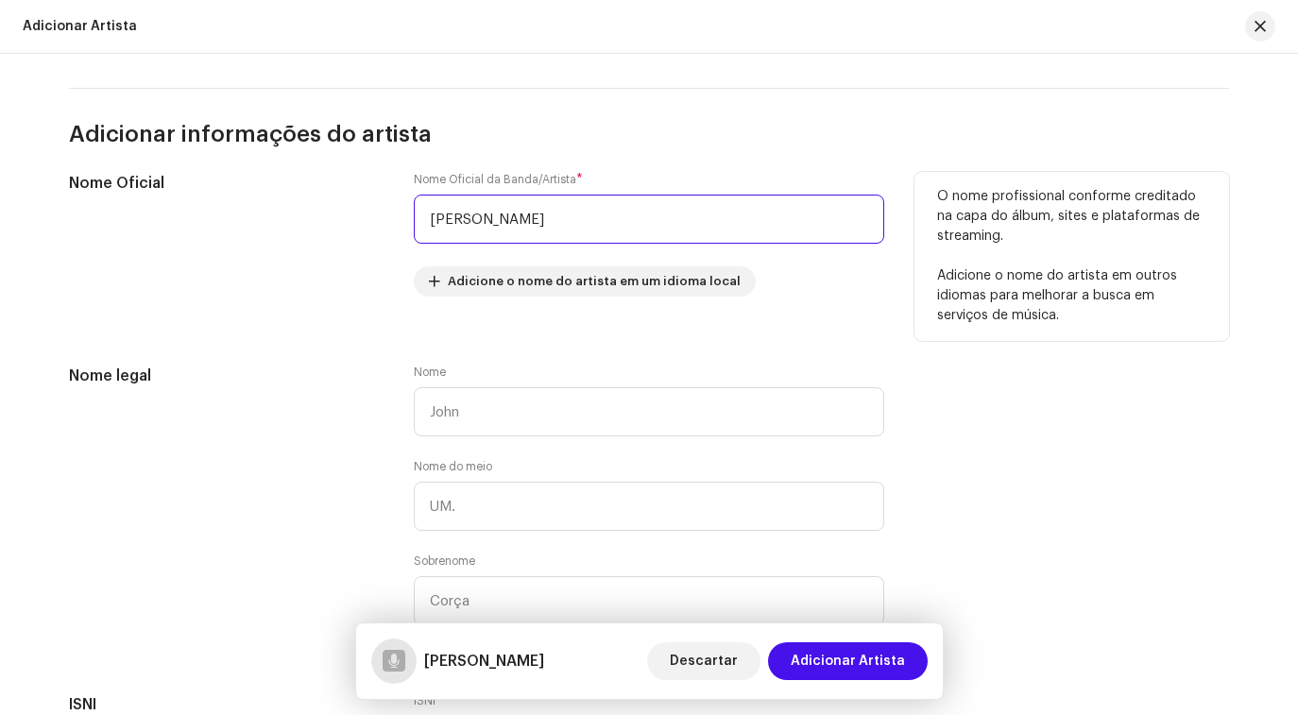
click at [430, 221] on input "Cayke Lacerda" at bounding box center [649, 219] width 471 height 49
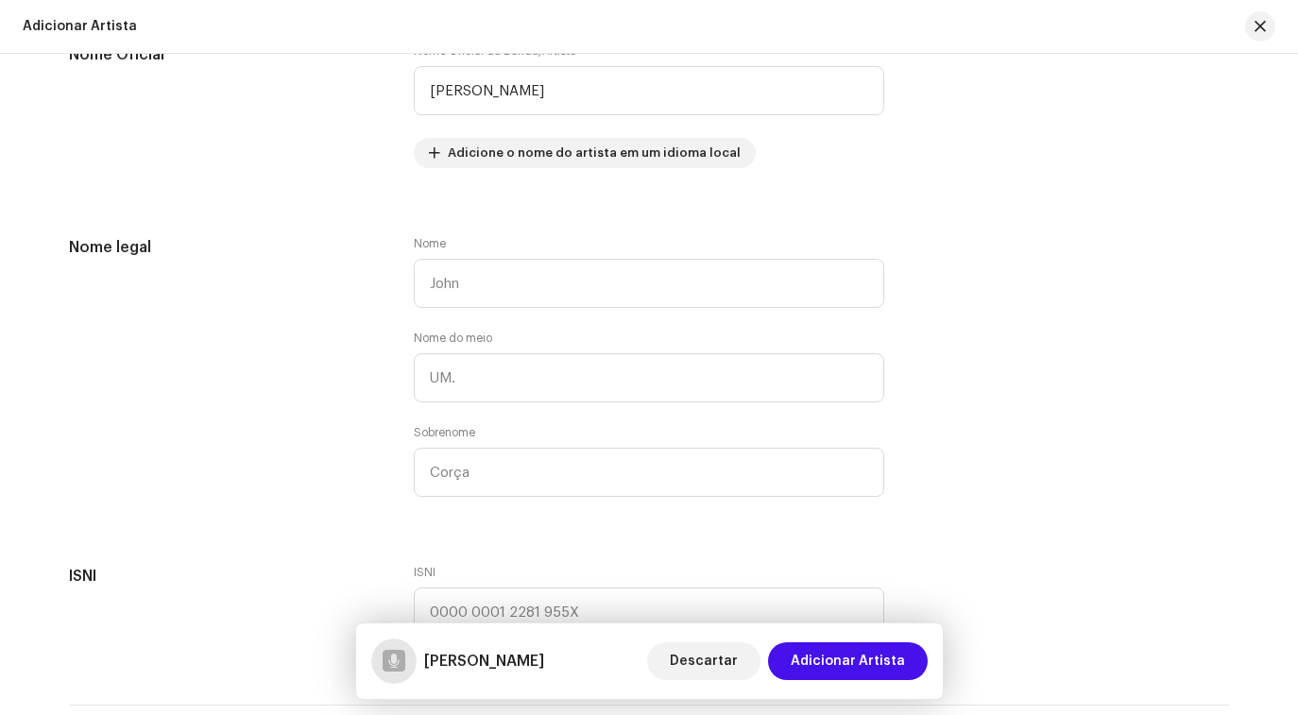
scroll to position [484, 0]
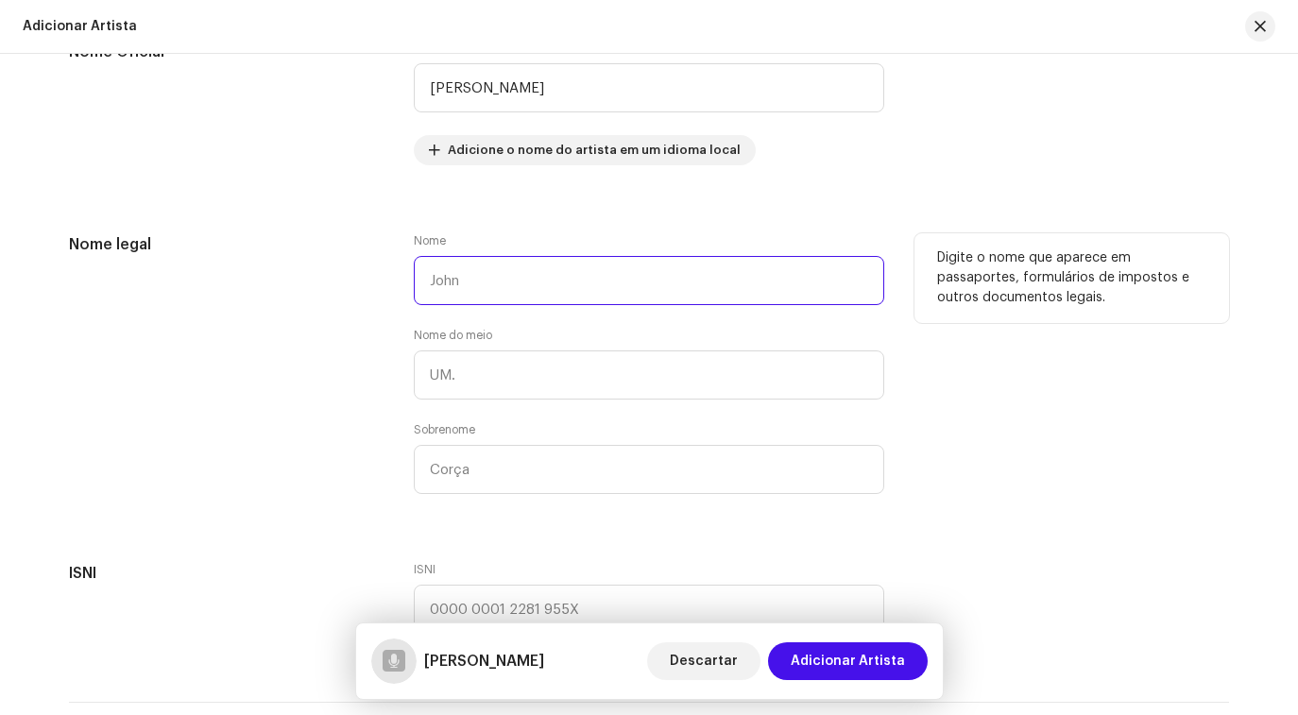
click at [482, 285] on input "text" at bounding box center [649, 280] width 471 height 49
type input "Cayke"
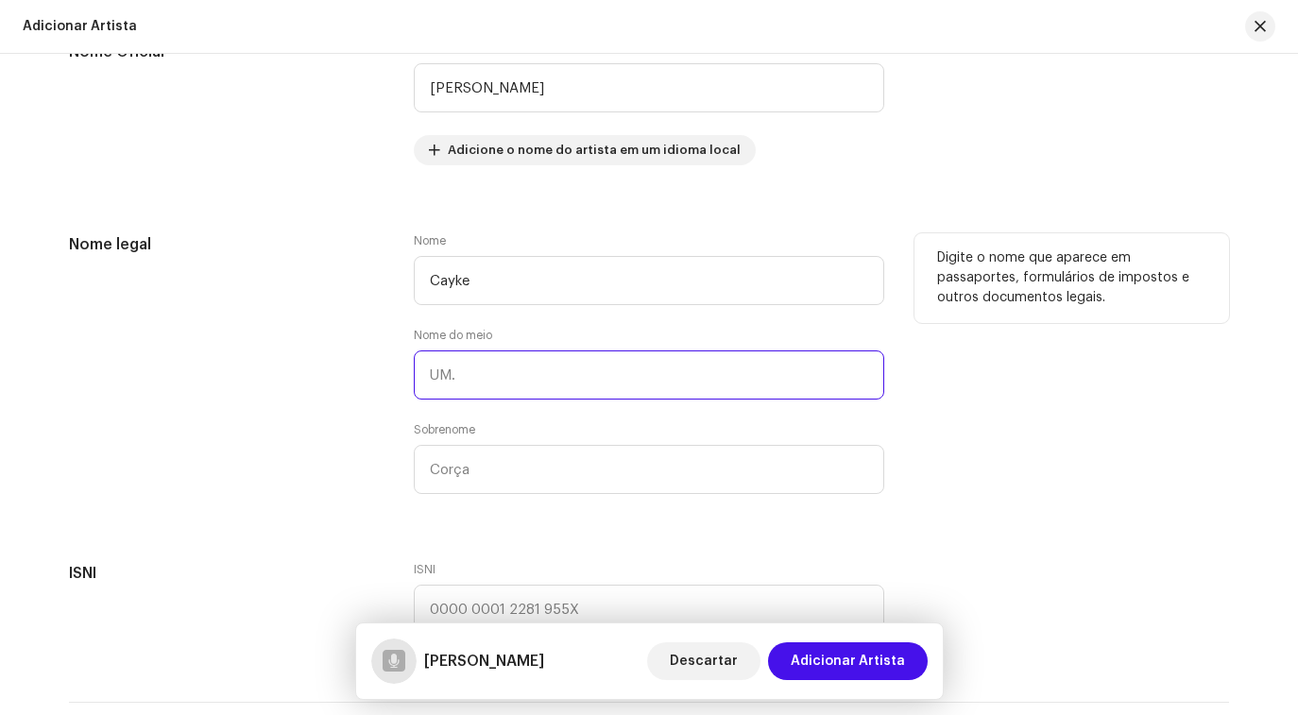
click at [501, 384] on input "text" at bounding box center [649, 375] width 471 height 49
type input "Lacerda"
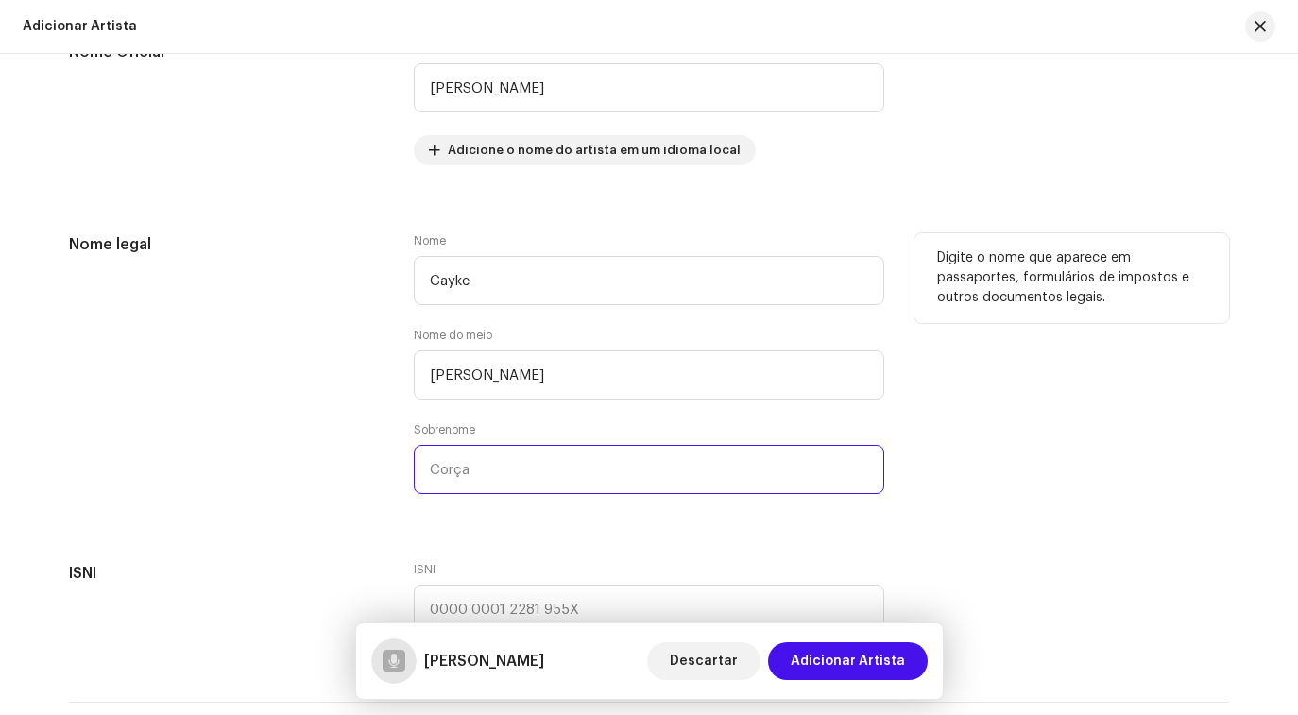
click at [522, 476] on input "text" at bounding box center [649, 469] width 471 height 49
click at [315, 445] on div "Nome legal" at bounding box center [226, 374] width 315 height 283
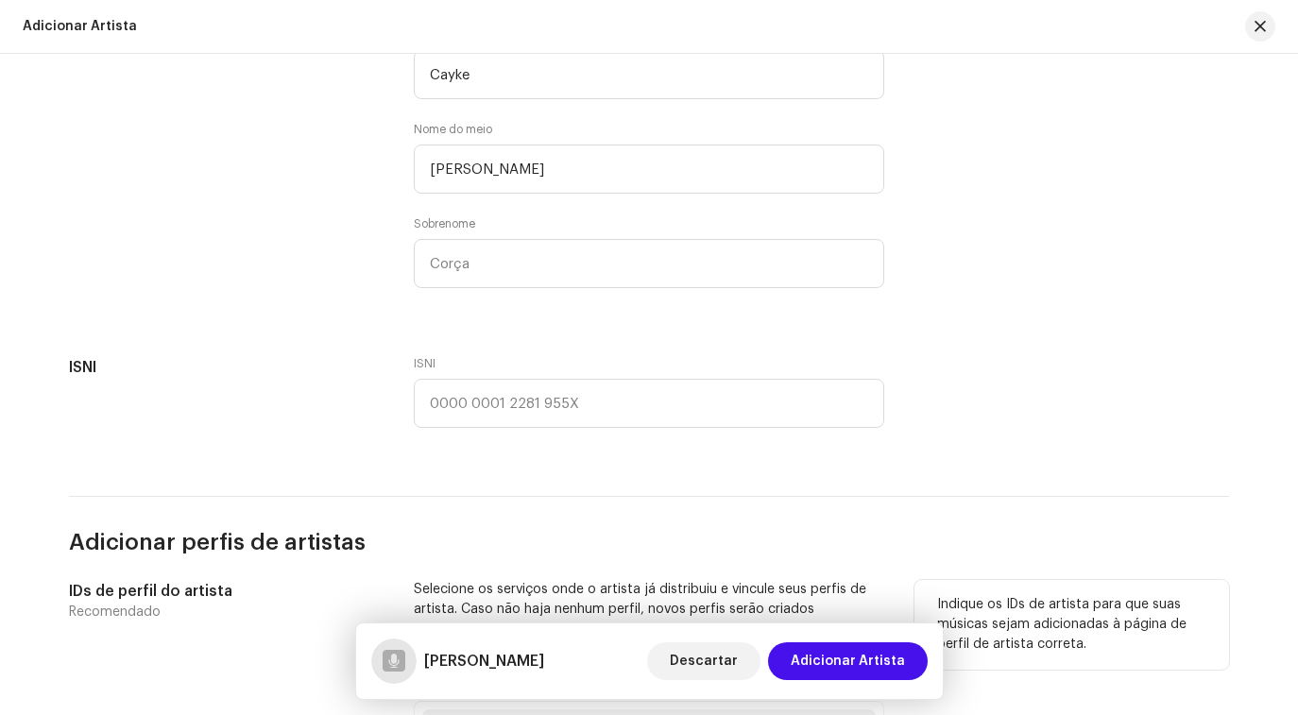
scroll to position [691, 0]
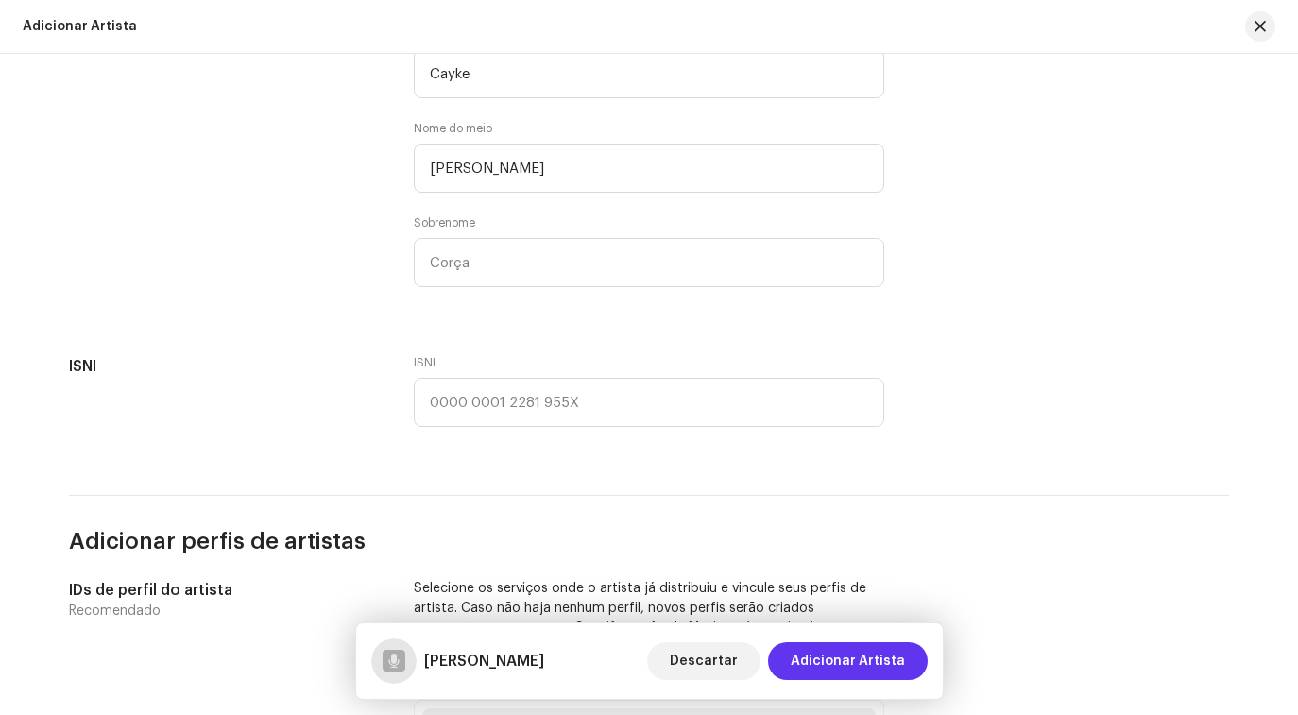
click at [834, 662] on font "Adicionar Artista" at bounding box center [848, 661] width 114 height 13
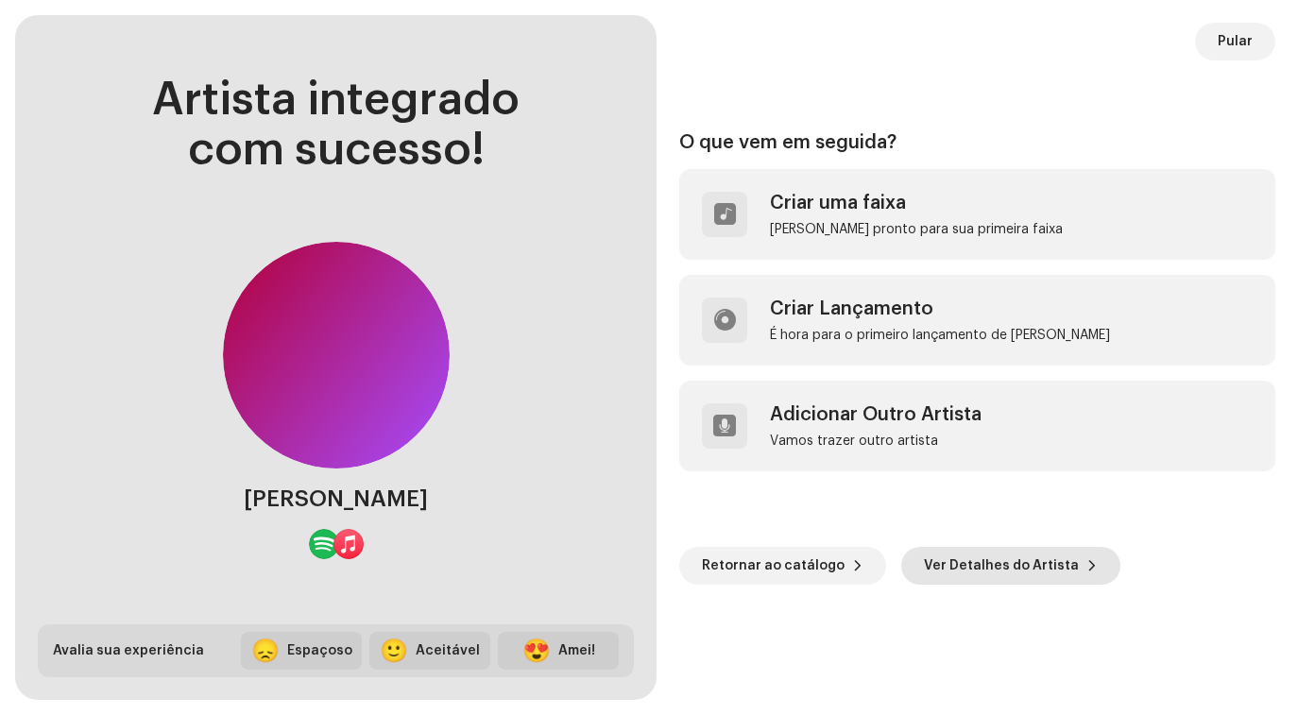
click at [963, 566] on span "Ver Detalhes do Artista" at bounding box center [1001, 566] width 155 height 38
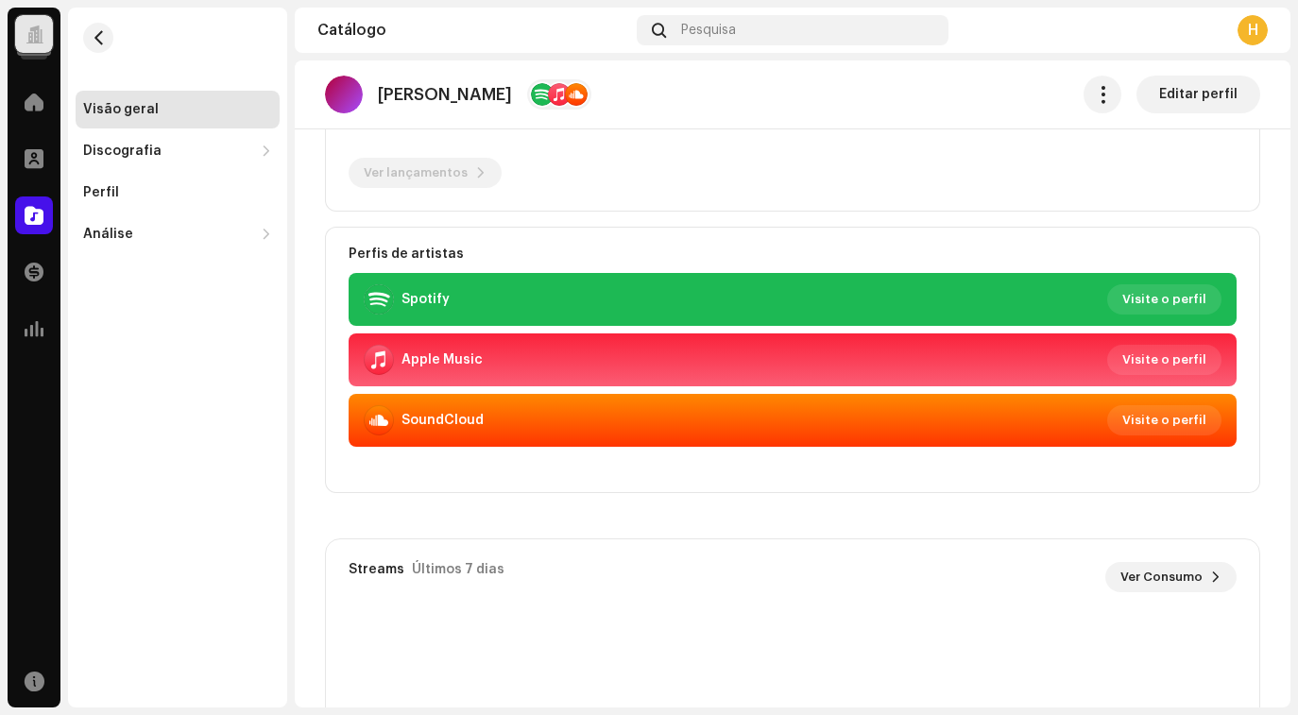
scroll to position [322, 0]
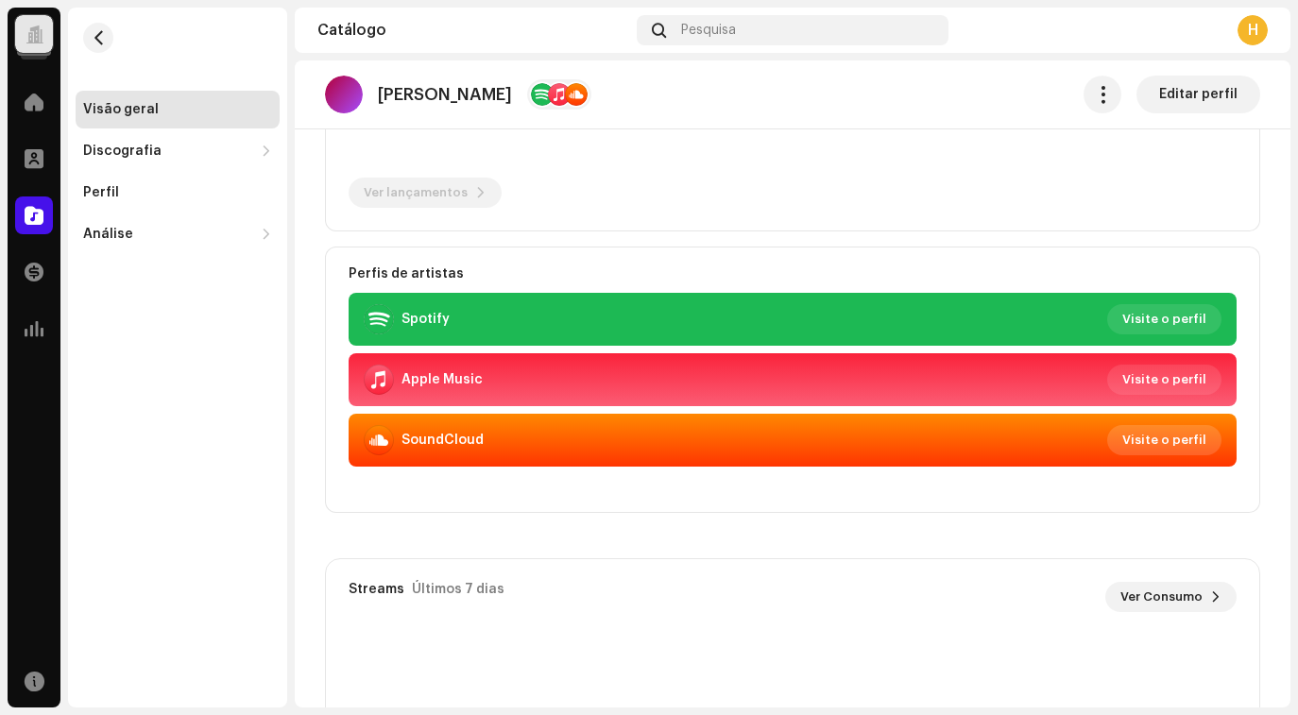
click at [1154, 437] on font "Visite o perfil" at bounding box center [1164, 440] width 84 height 12
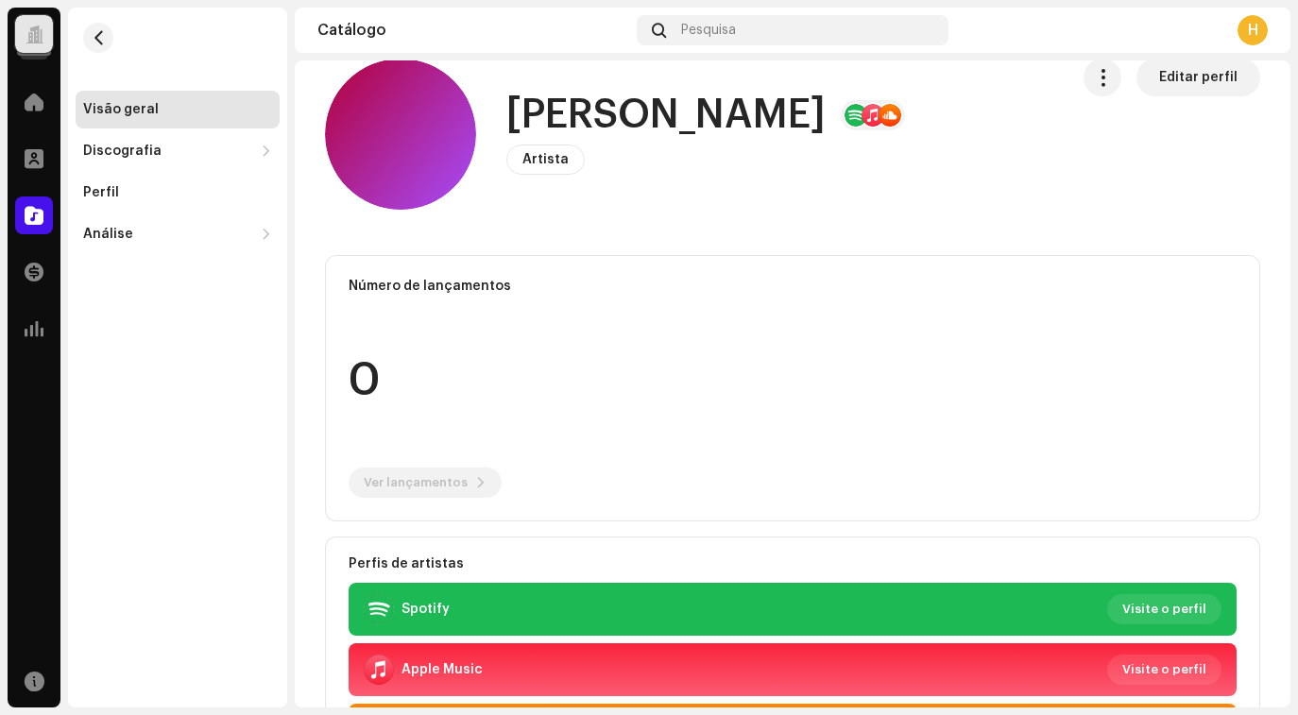
scroll to position [0, 0]
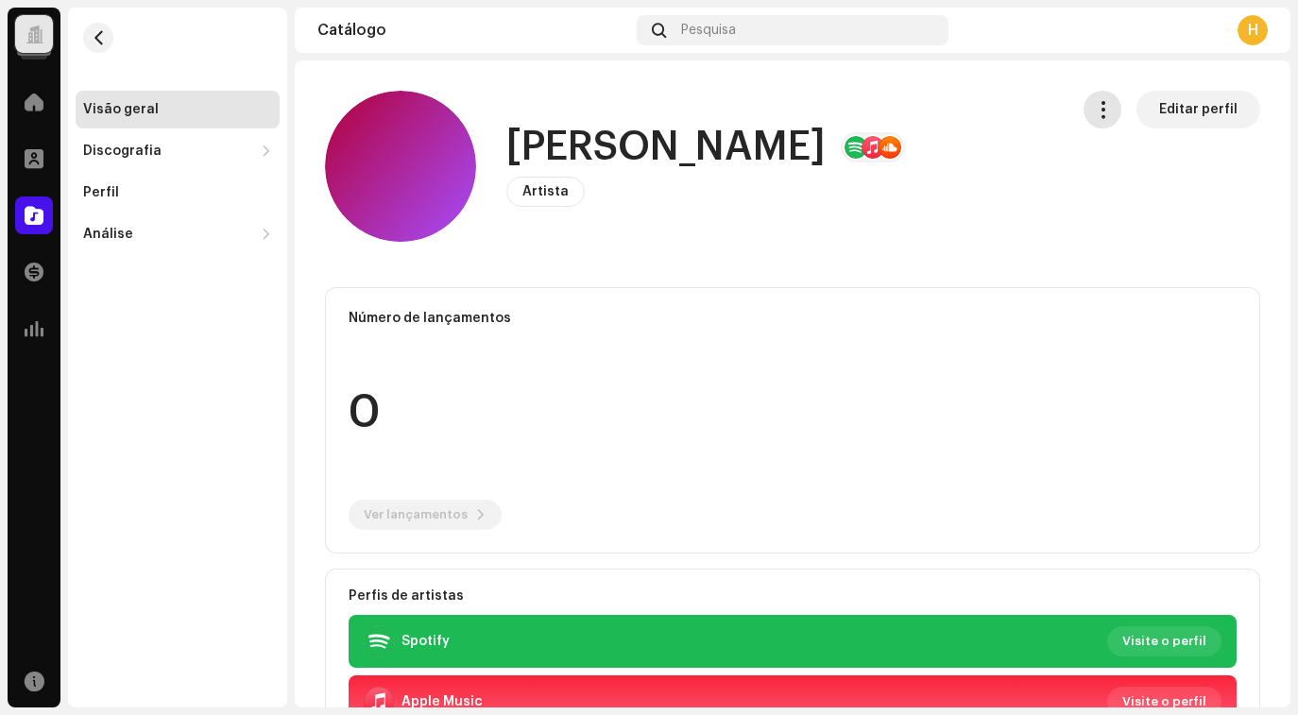
click at [1094, 102] on span "button" at bounding box center [1103, 109] width 18 height 15
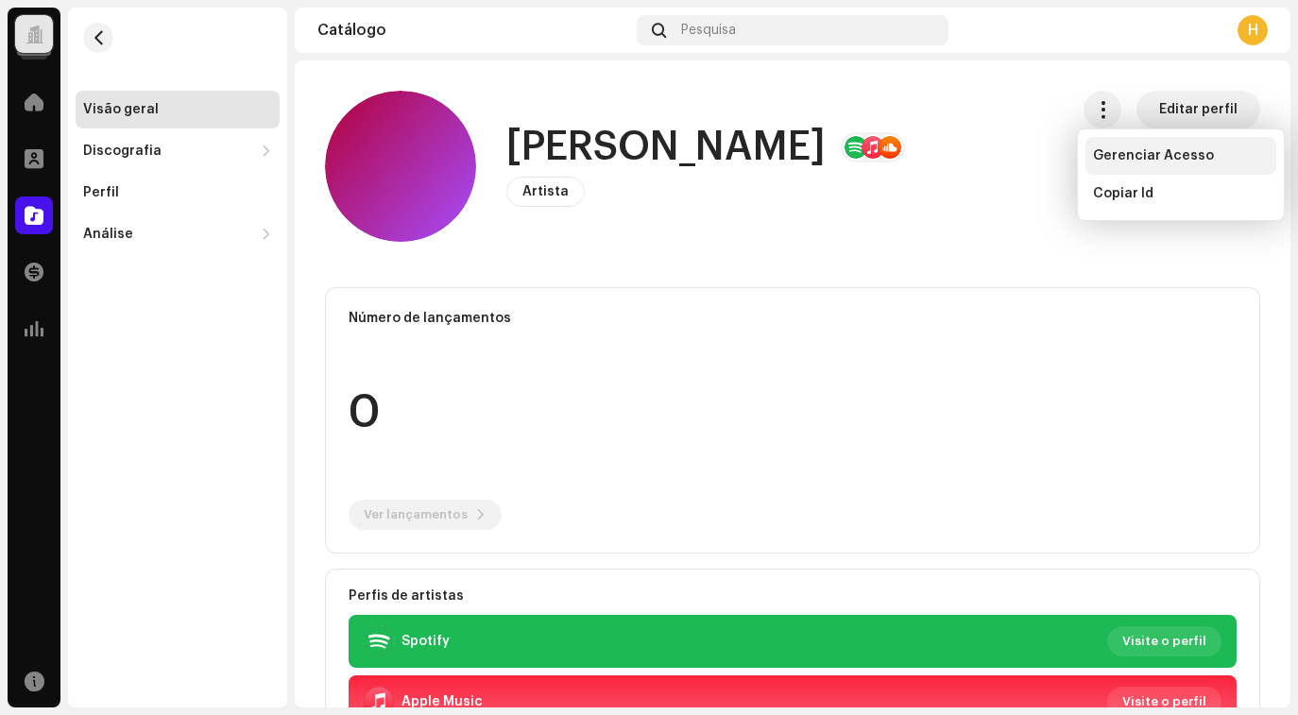
click at [1118, 158] on span "Gerenciar Acesso" at bounding box center [1153, 155] width 121 height 15
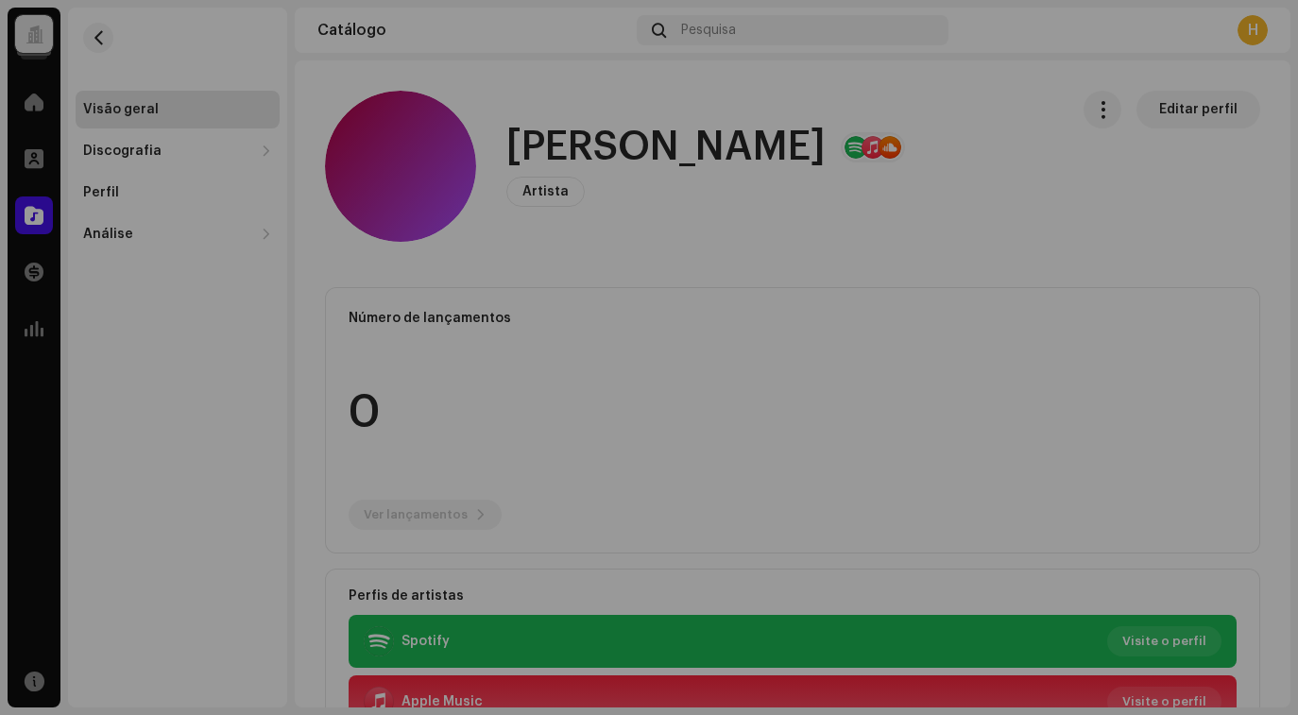
click at [1174, 173] on div "Cayke Lacerda Portal do artista Convidar Membro Membro E-mail Última atividade …" at bounding box center [649, 357] width 1298 height 715
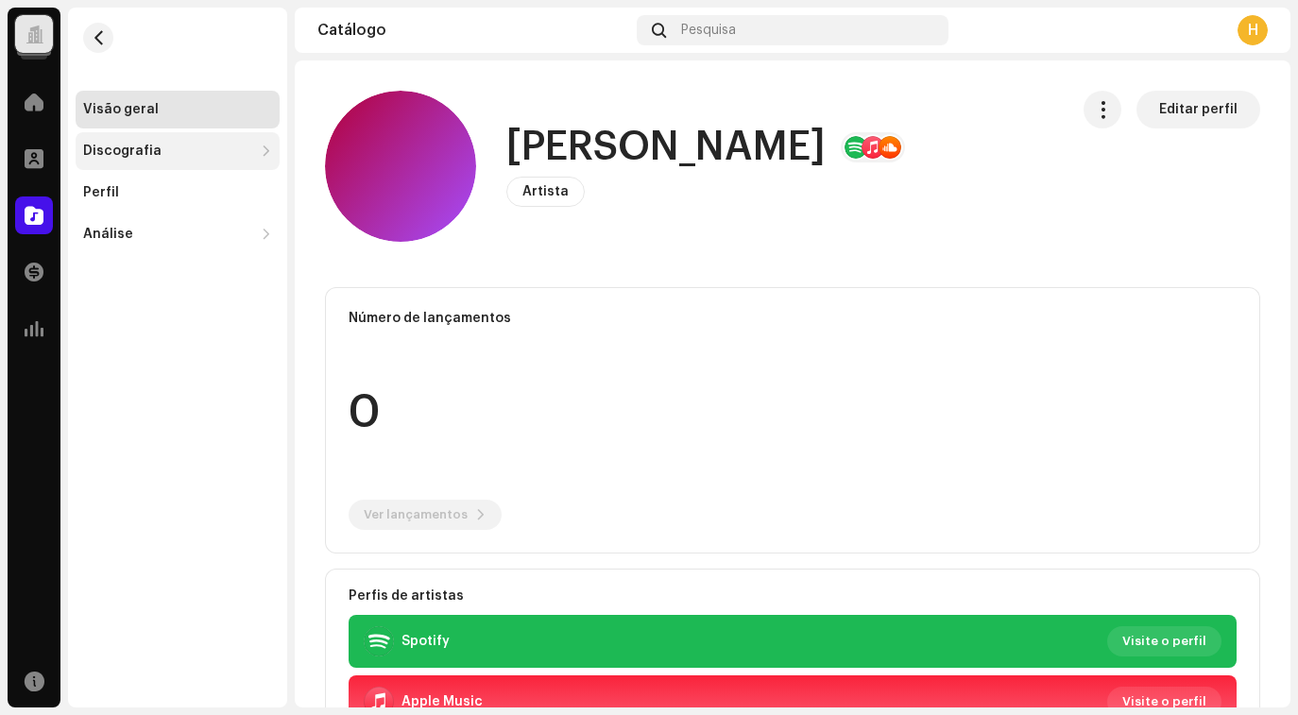
click at [155, 140] on div "Discografia" at bounding box center [178, 151] width 204 height 38
click at [148, 157] on font "Discografia" at bounding box center [122, 151] width 78 height 13
click at [138, 197] on div "Perfil" at bounding box center [177, 192] width 189 height 15
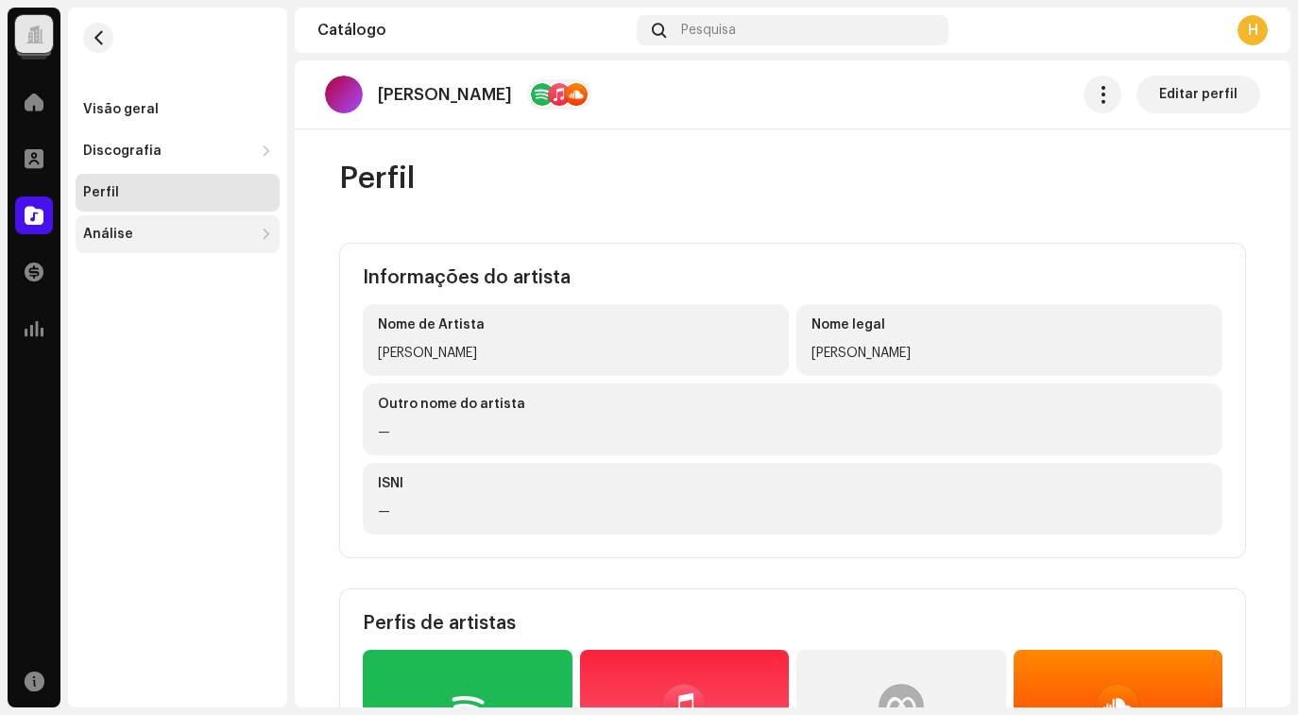
click at [162, 224] on div "Análise" at bounding box center [178, 234] width 204 height 38
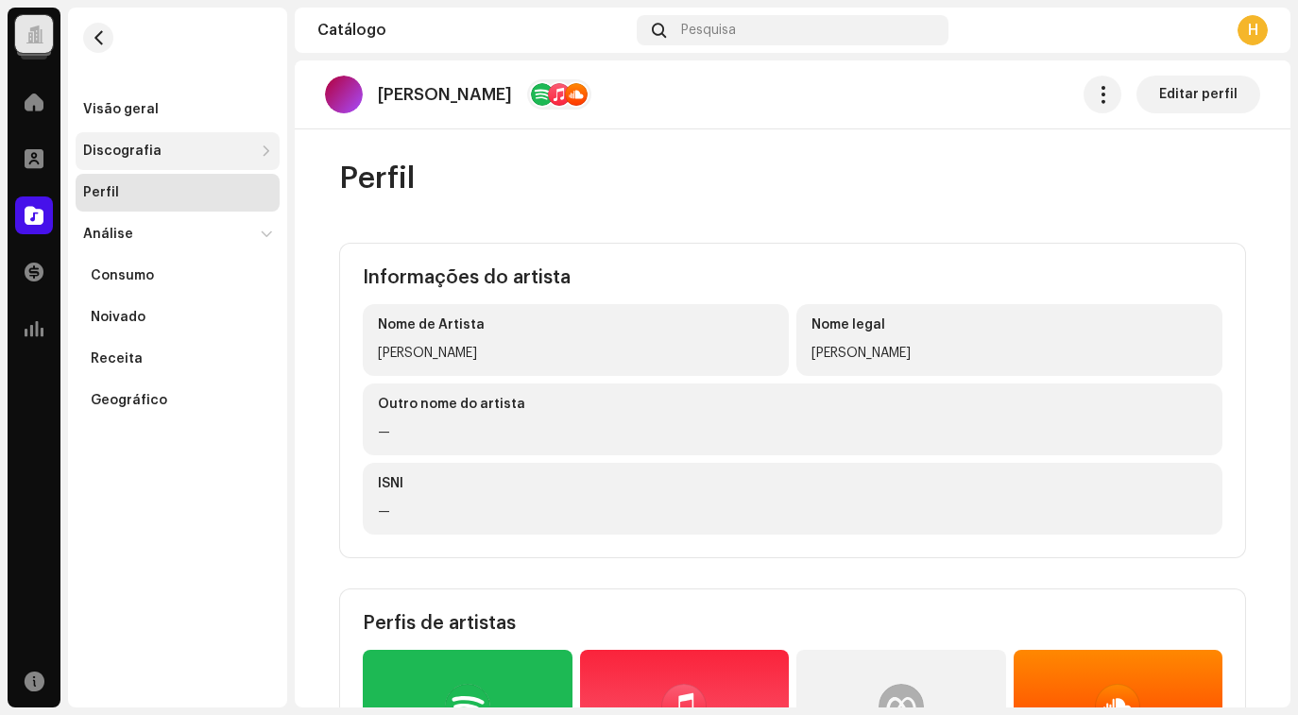
click at [149, 147] on font "Discografia" at bounding box center [122, 151] width 78 height 13
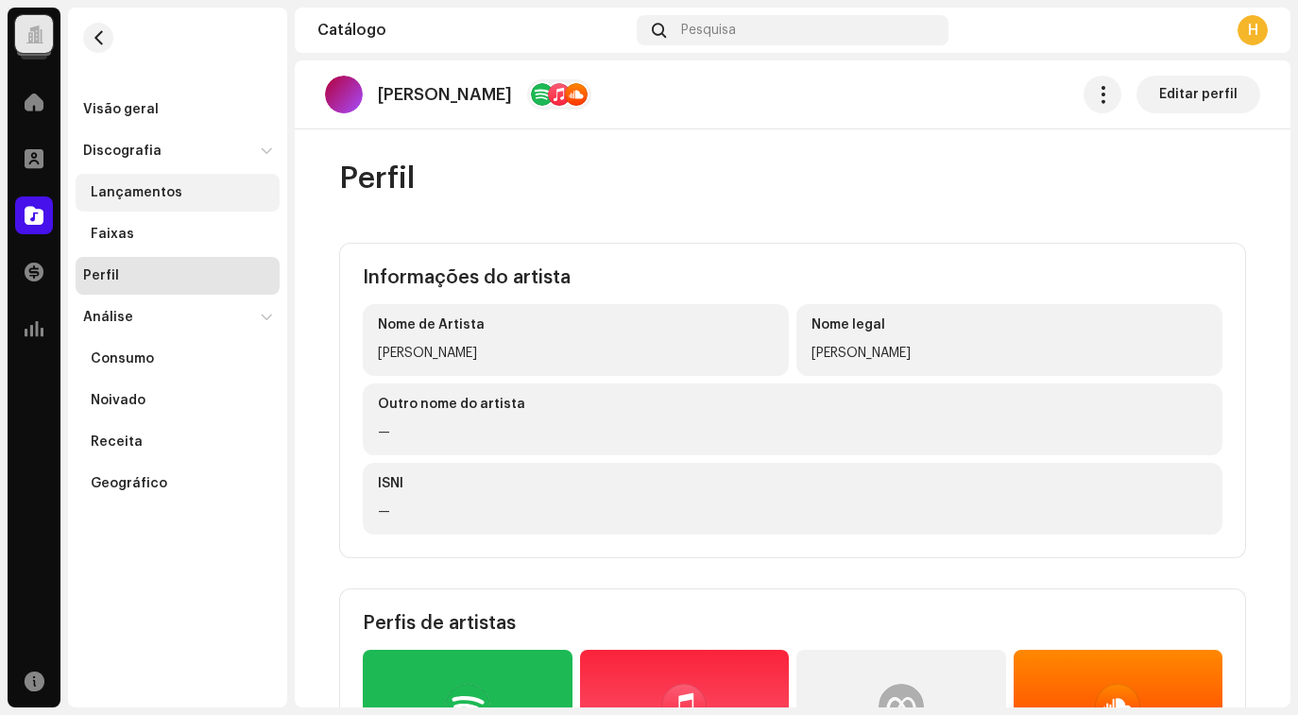
click at [152, 193] on font "Lançamentos" at bounding box center [137, 192] width 92 height 13
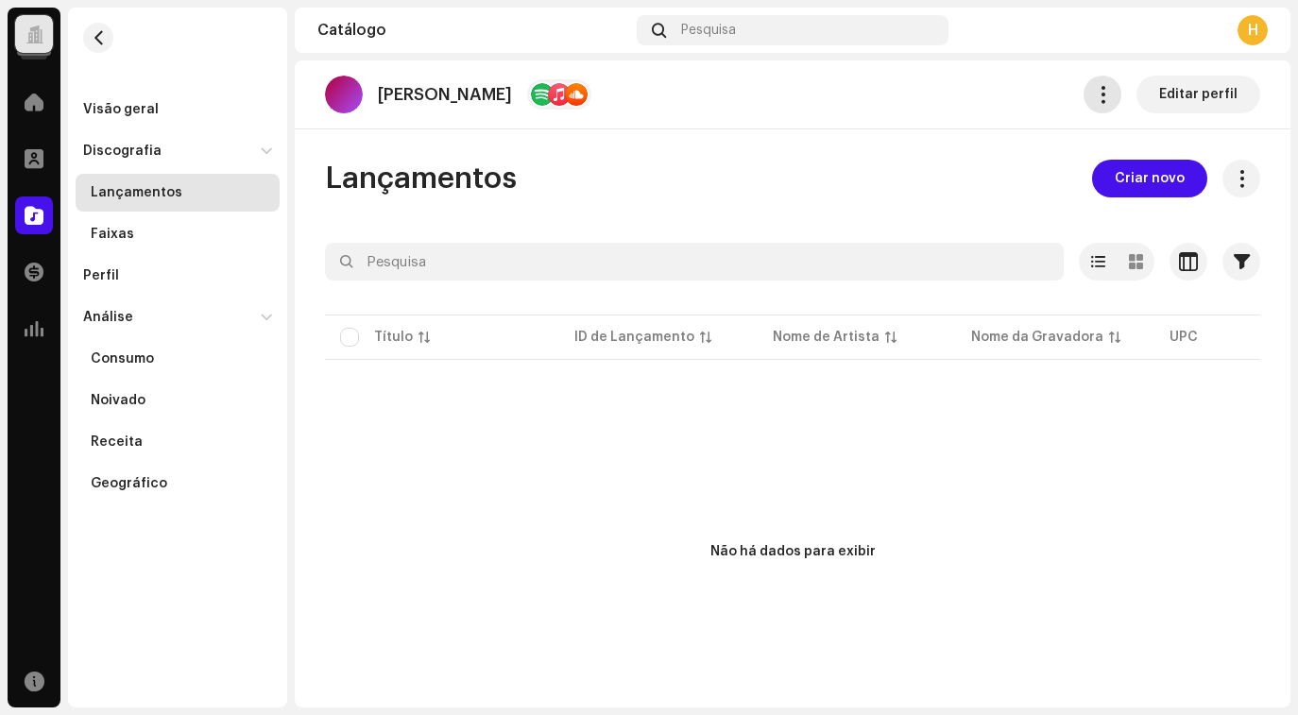
click at [1086, 102] on button "button" at bounding box center [1103, 95] width 38 height 38
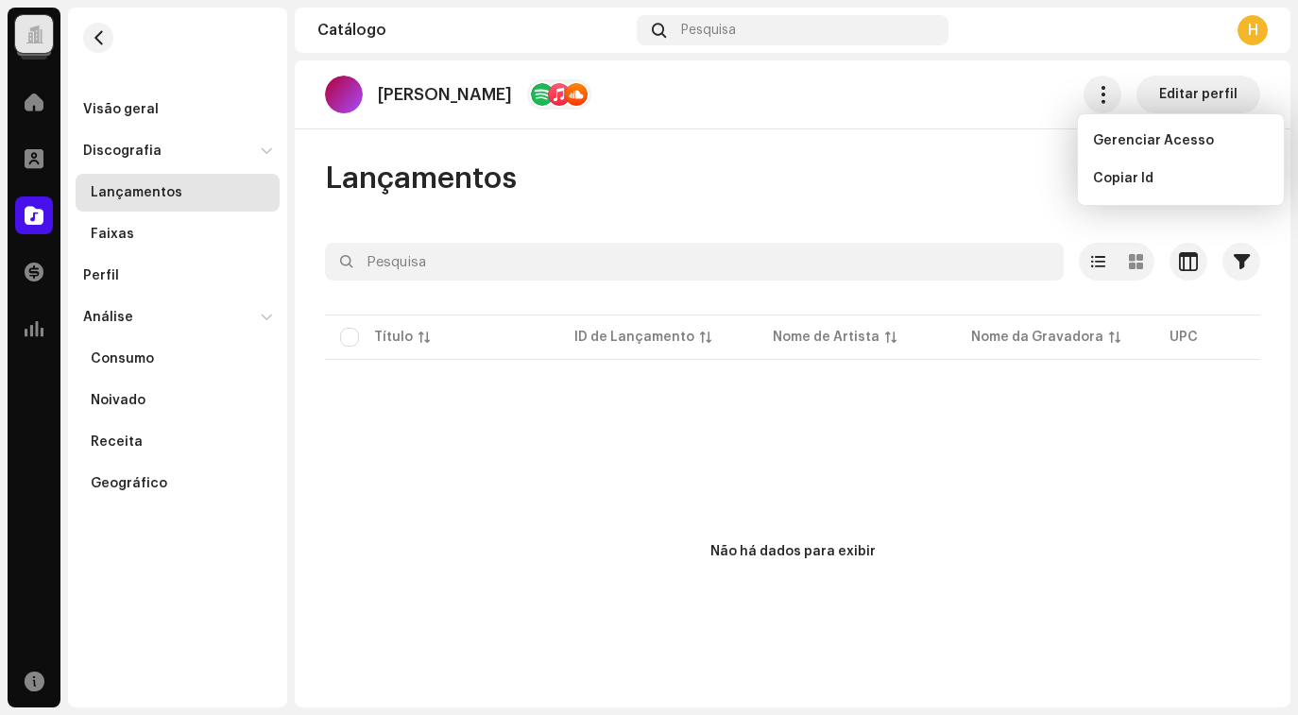
click at [1015, 185] on div "Lançamentos Criar novo" at bounding box center [792, 179] width 935 height 38
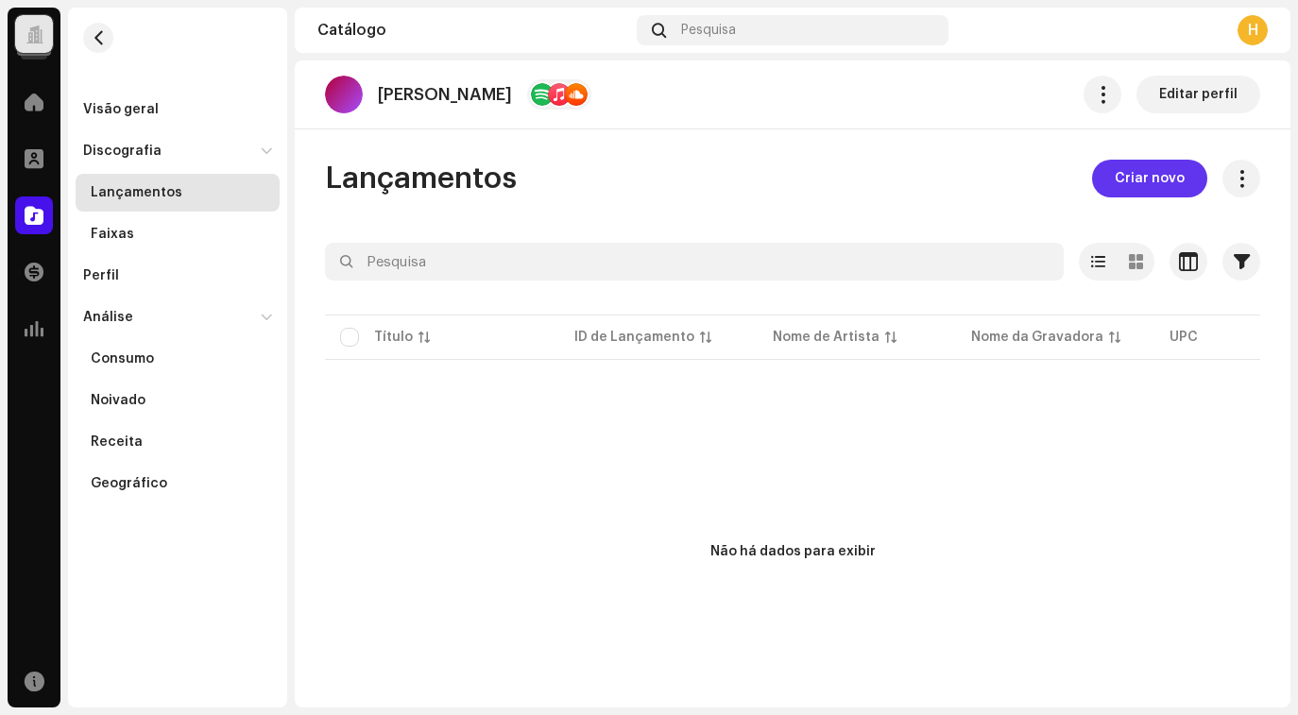
click at [1129, 171] on span "Criar novo" at bounding box center [1150, 179] width 70 height 38
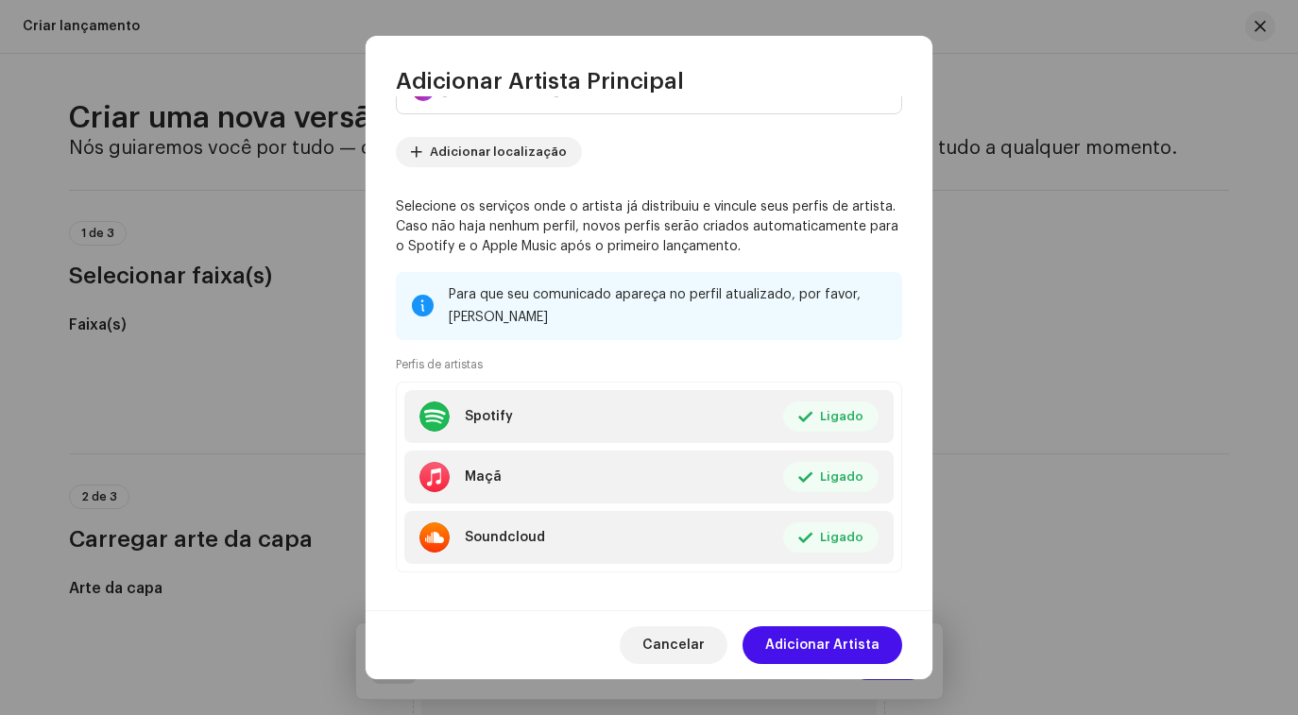
scroll to position [99, 0]
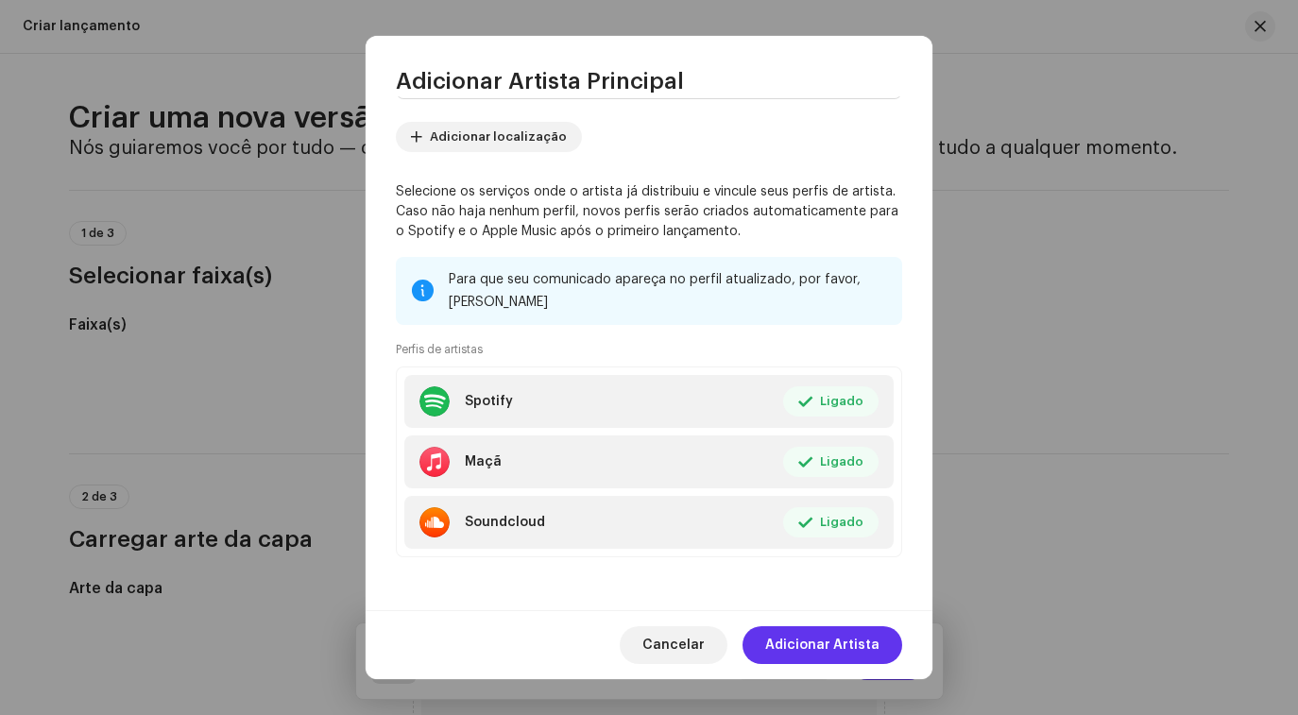
click at [838, 649] on font "Adicionar Artista" at bounding box center [822, 645] width 114 height 13
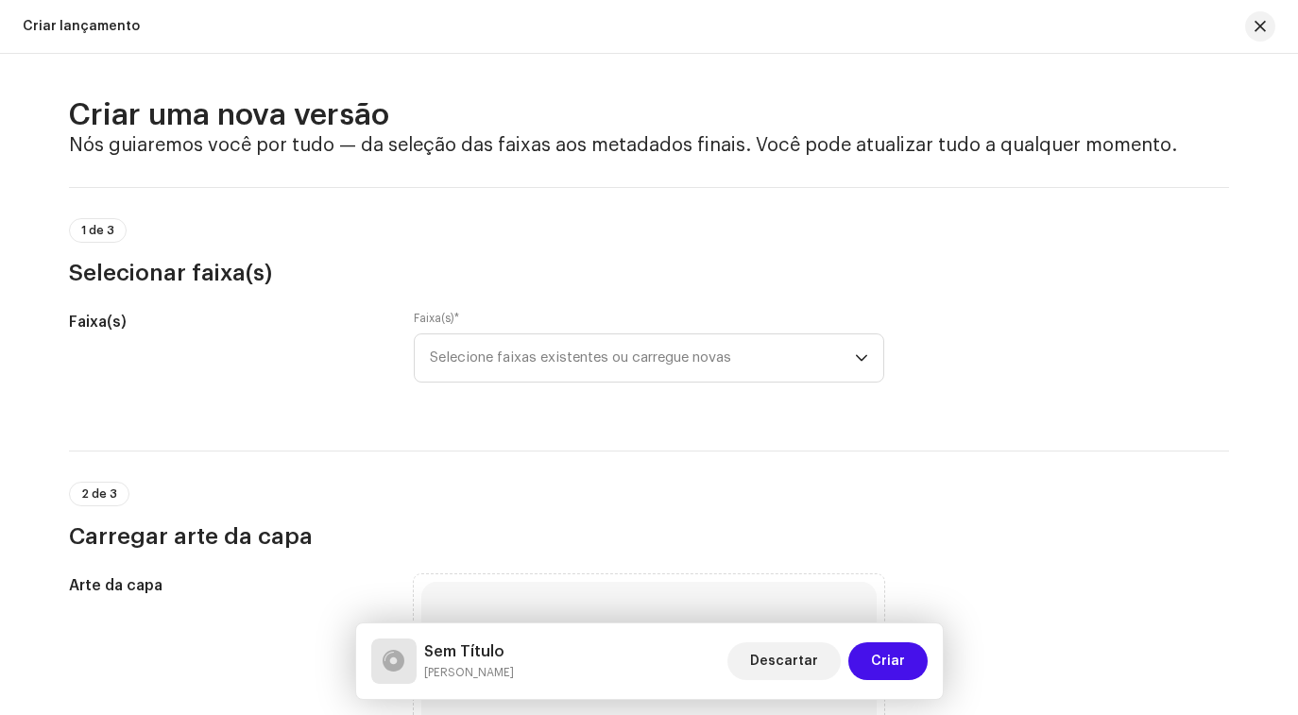
scroll to position [0, 0]
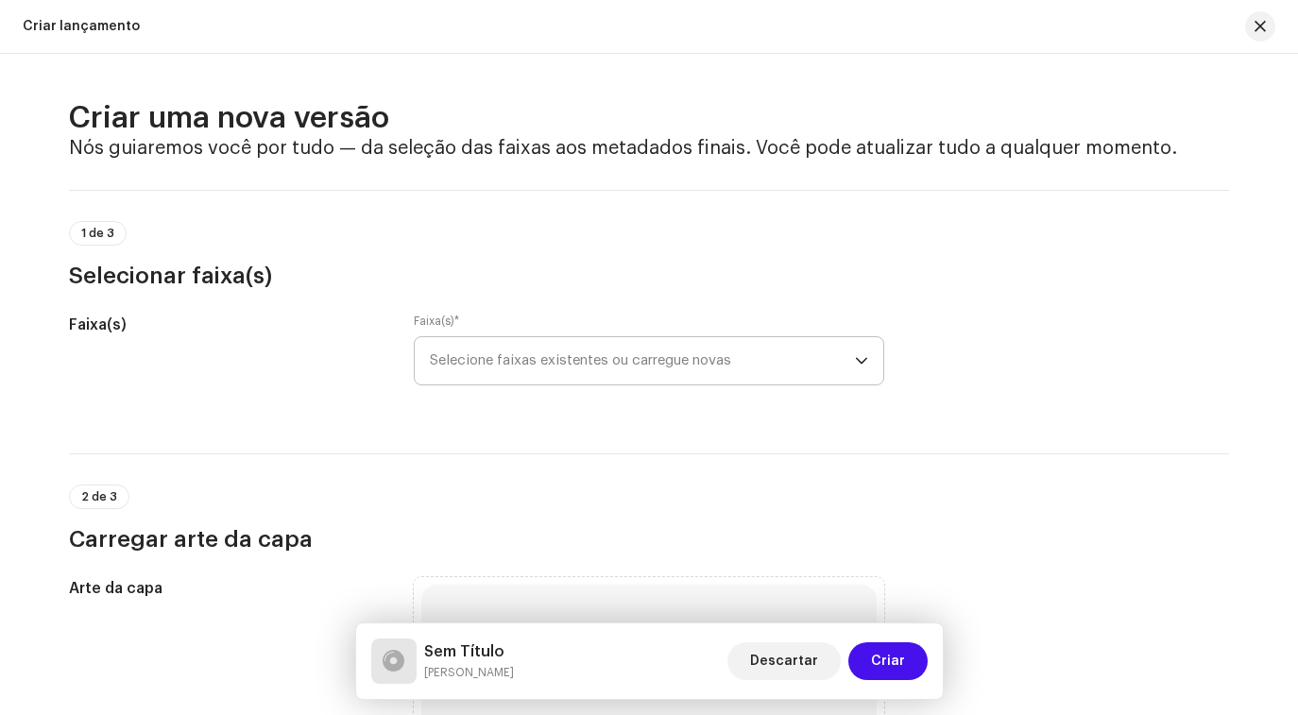
click at [597, 366] on span "Selecione faixas existentes ou carregue novas" at bounding box center [642, 360] width 425 height 47
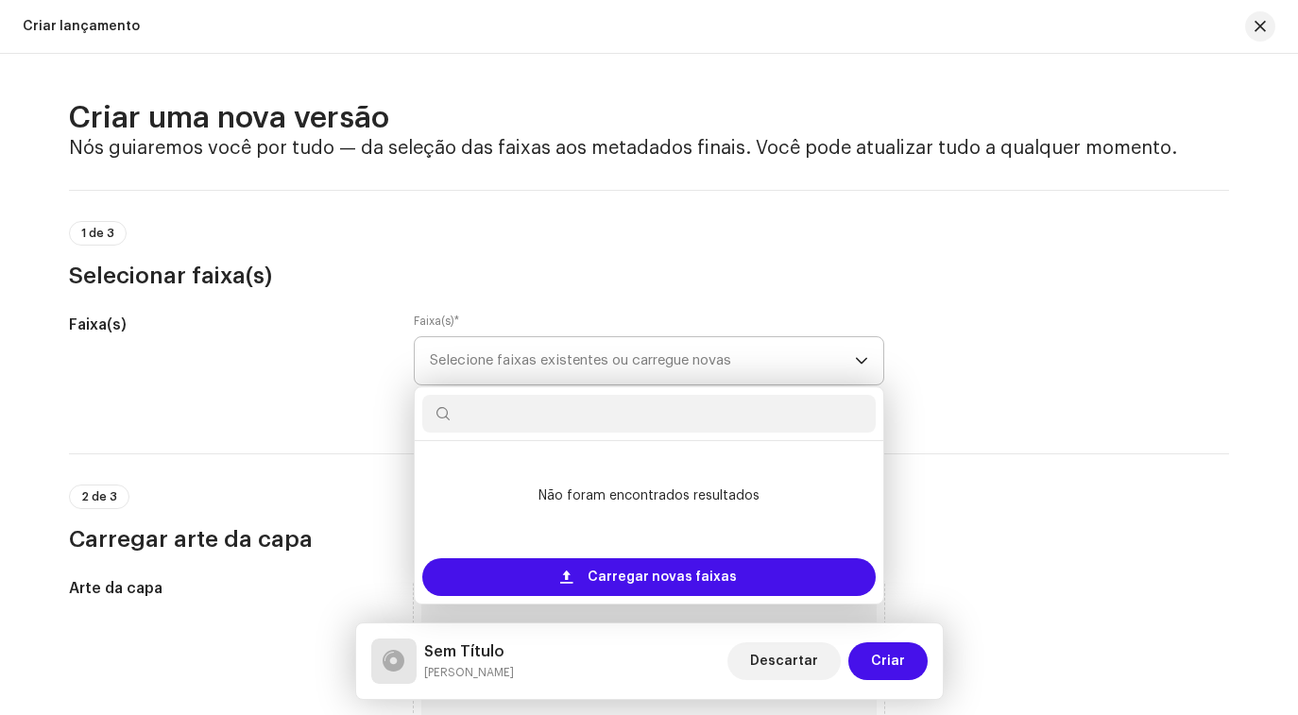
click at [597, 366] on span "Selecione faixas existentes ou carregue novas" at bounding box center [642, 360] width 425 height 47
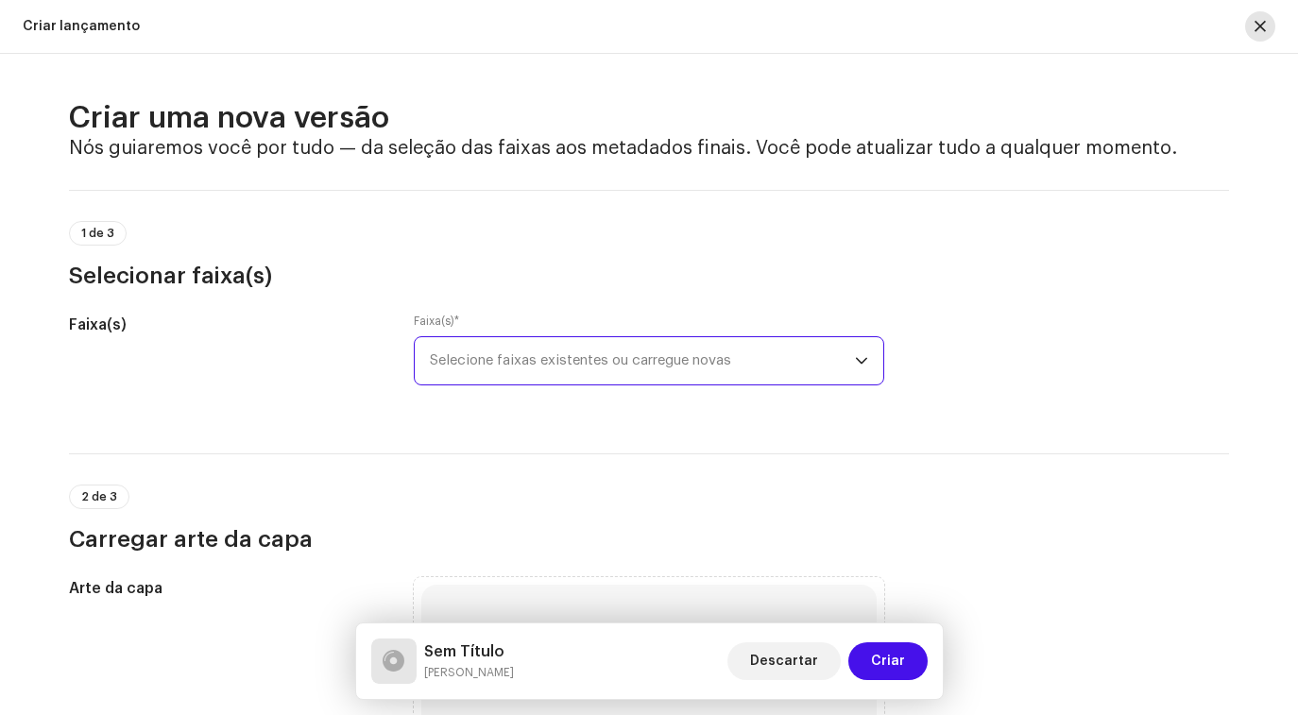
click at [1265, 19] on span "button" at bounding box center [1260, 26] width 11 height 15
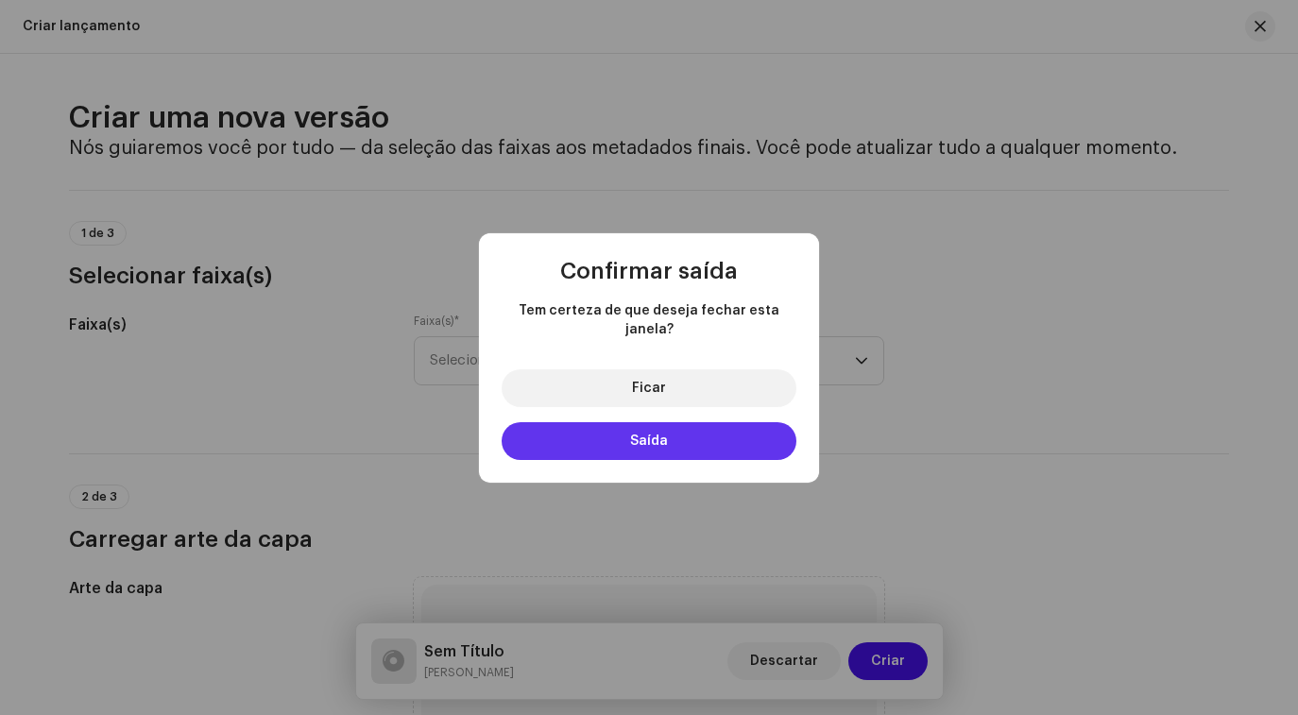
click at [650, 437] on button "Saída" at bounding box center [649, 441] width 295 height 38
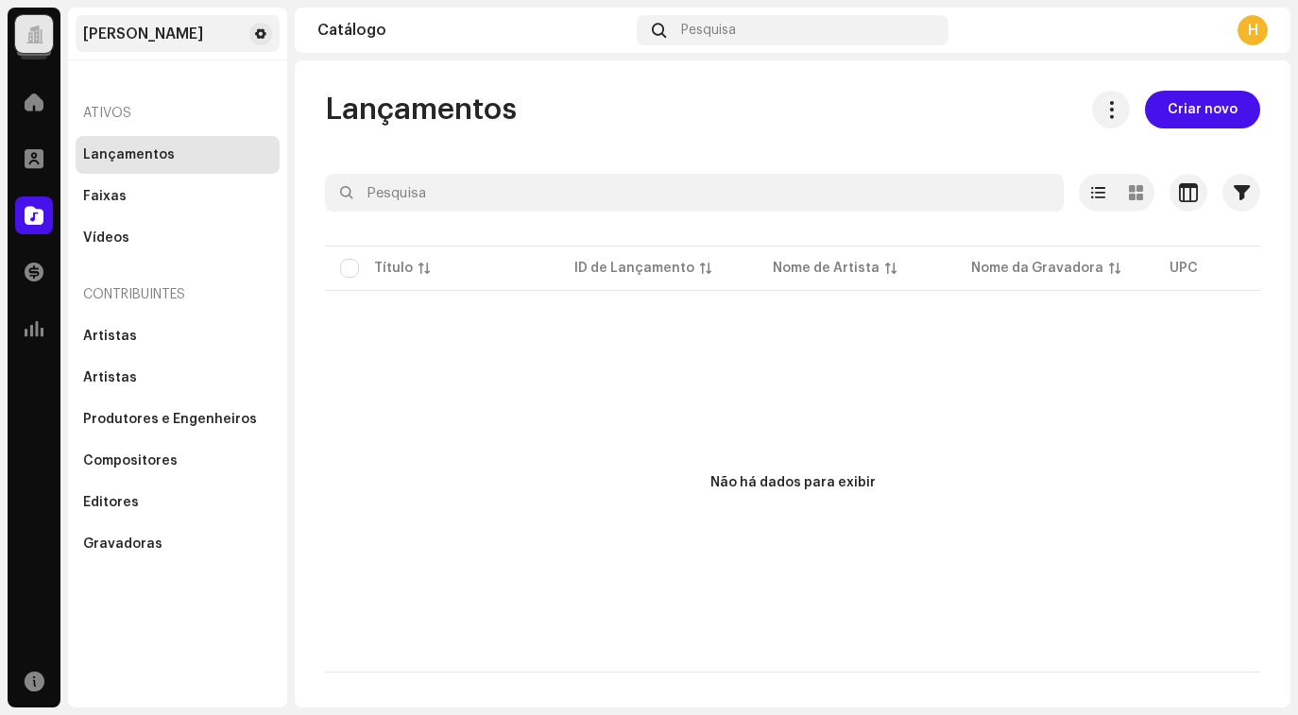
click at [123, 31] on font "Hudson Andrade" at bounding box center [143, 33] width 120 height 15
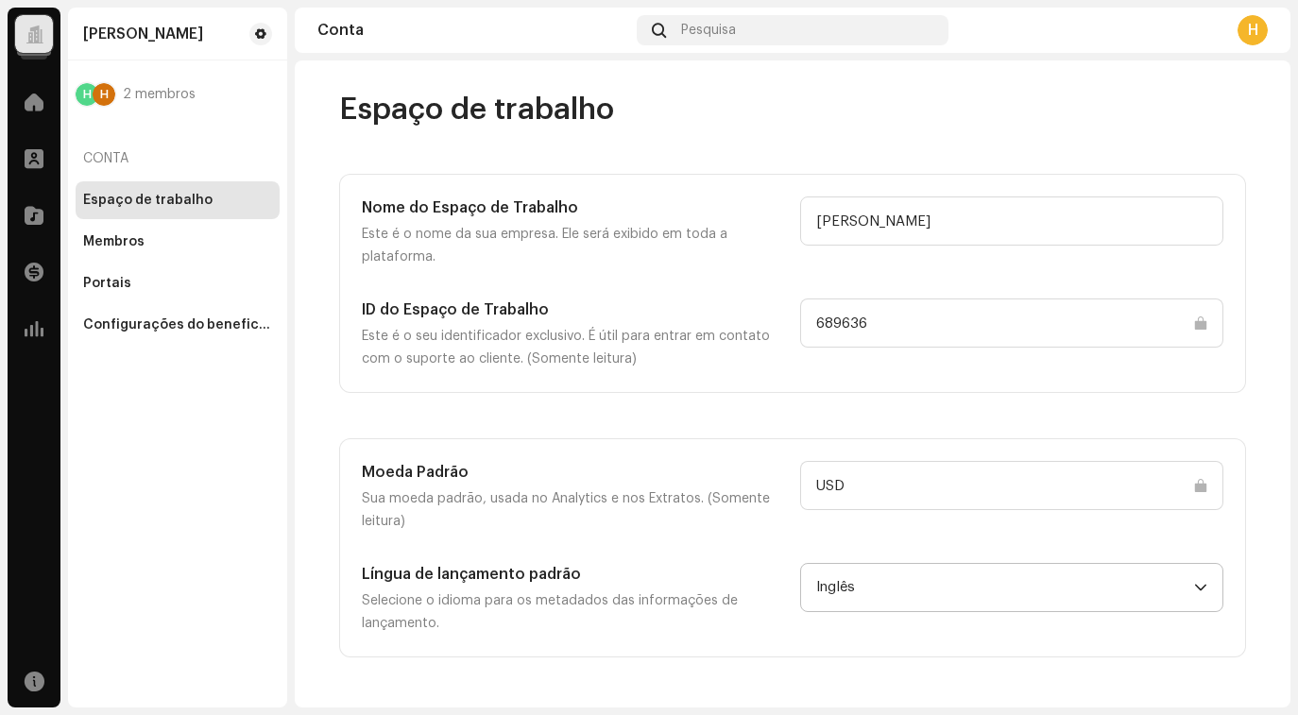
click at [926, 599] on span "Inglês" at bounding box center [1005, 587] width 378 height 47
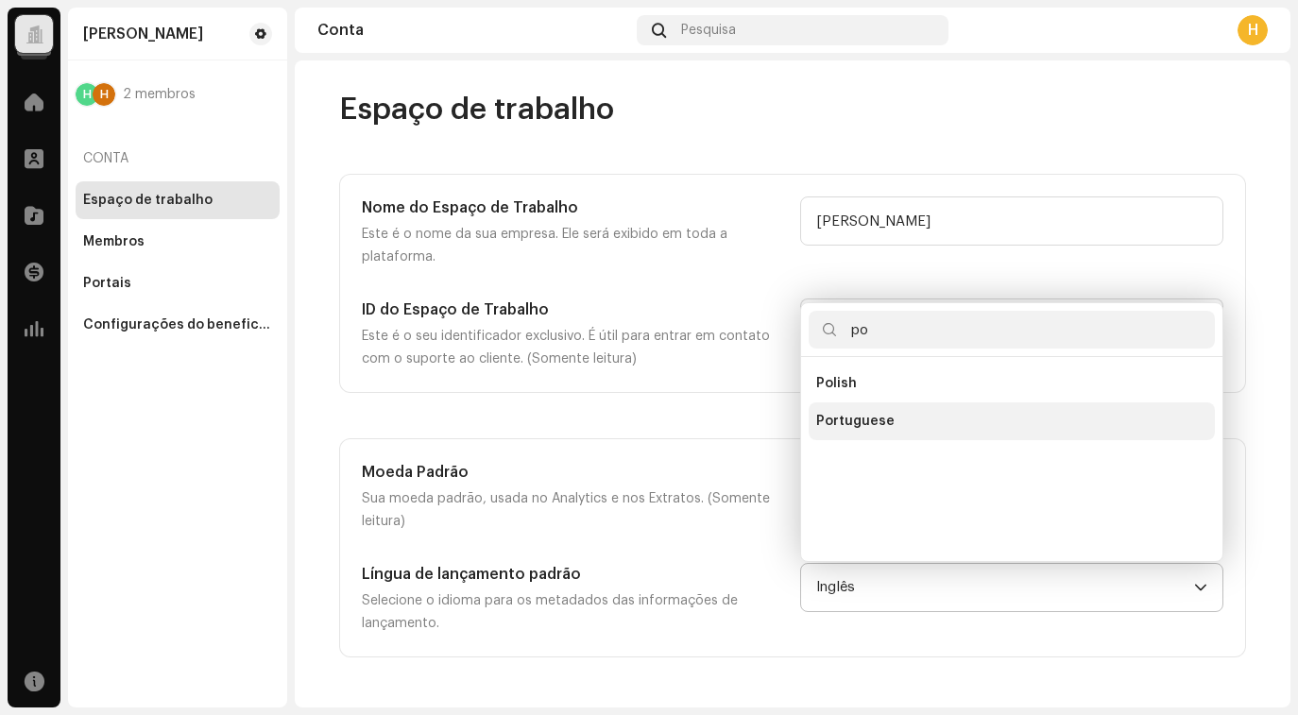
type input "po"
click at [883, 413] on span "Portuguese" at bounding box center [855, 421] width 78 height 19
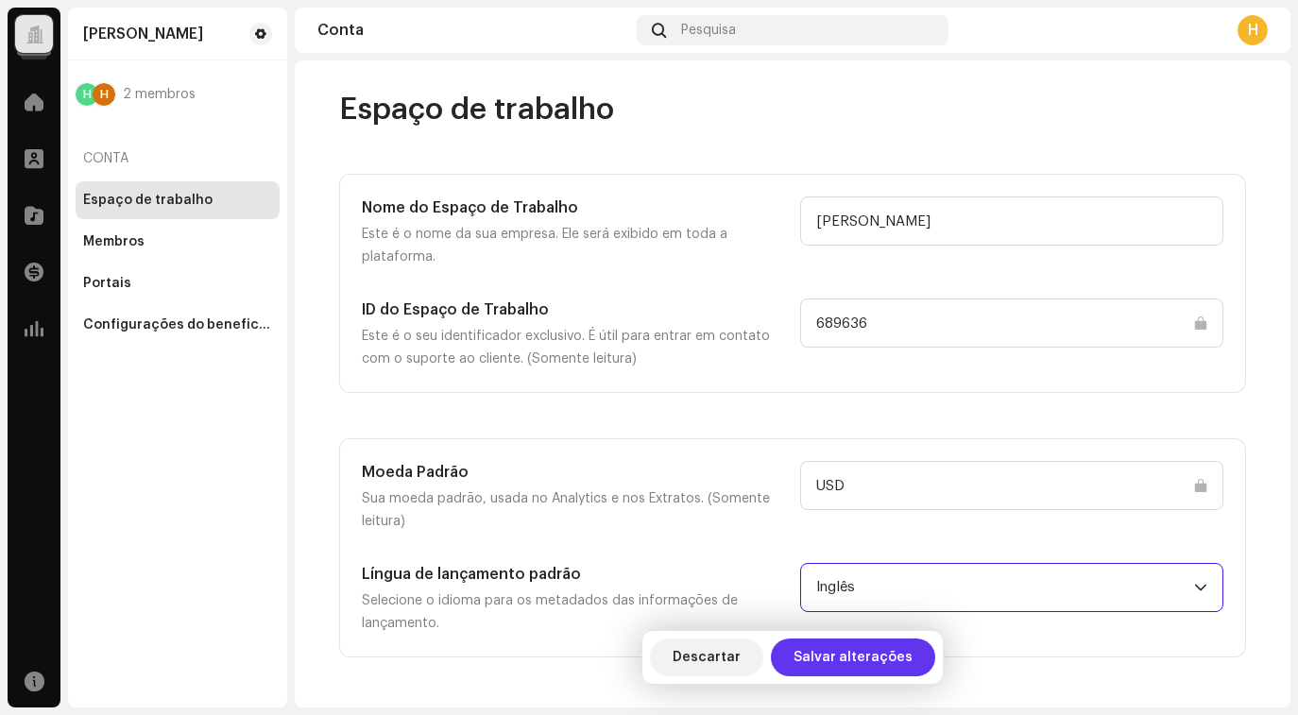
click at [844, 663] on span "Salvar alterações" at bounding box center [853, 658] width 119 height 38
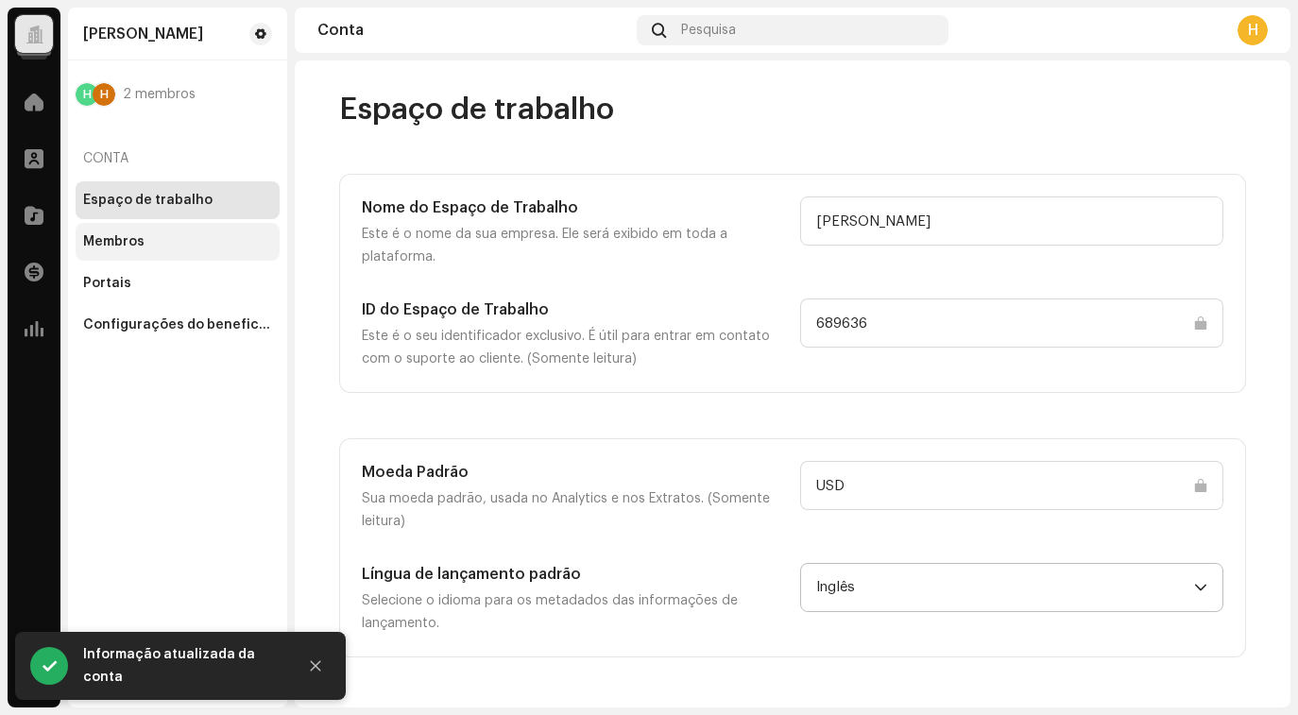
click at [136, 240] on font "Membros" at bounding box center [113, 241] width 61 height 13
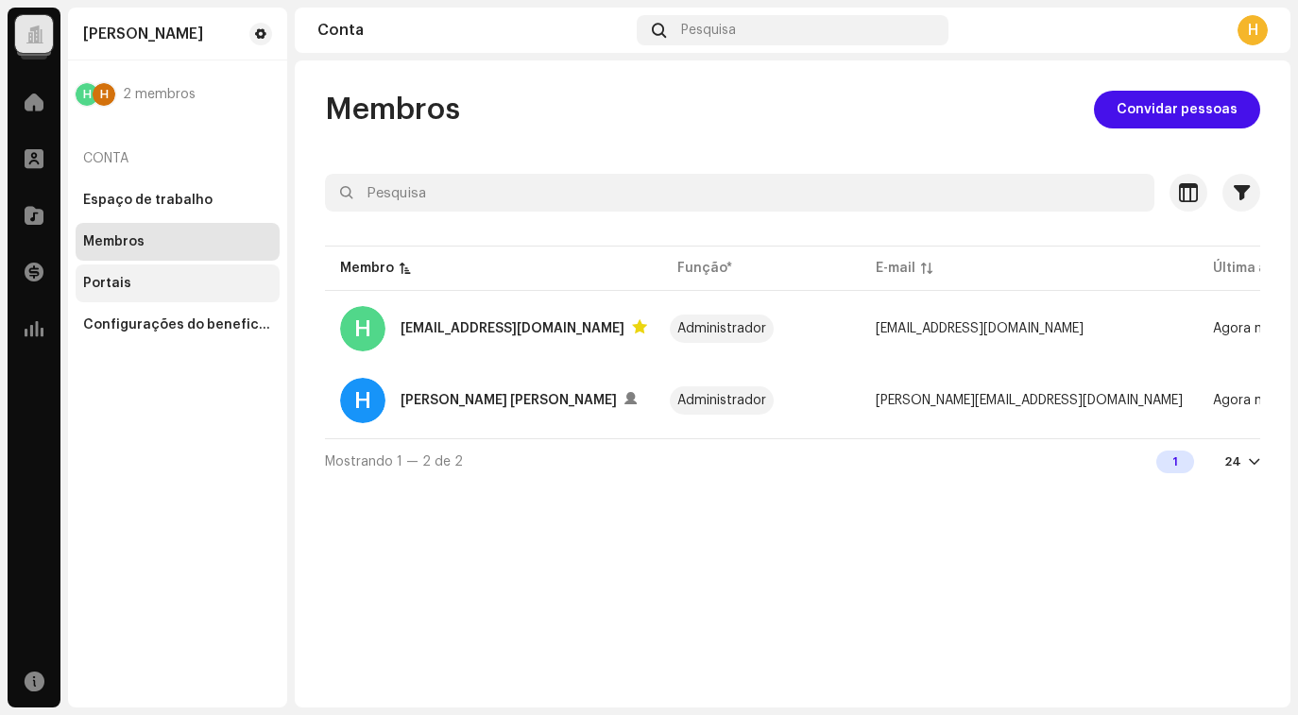
click at [151, 289] on div "Portais" at bounding box center [177, 283] width 189 height 15
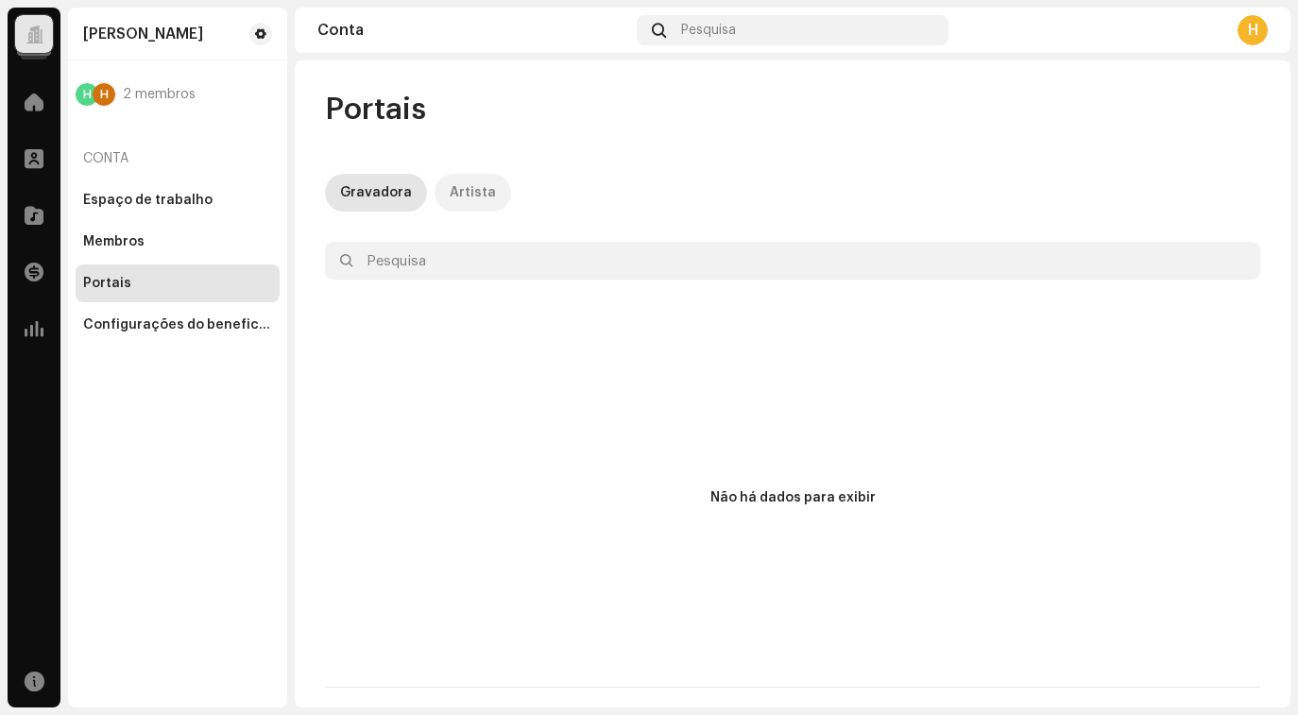
click at [457, 187] on font "Artista" at bounding box center [473, 192] width 46 height 13
click at [163, 323] on font "Configurações do beneficiário" at bounding box center [186, 324] width 206 height 13
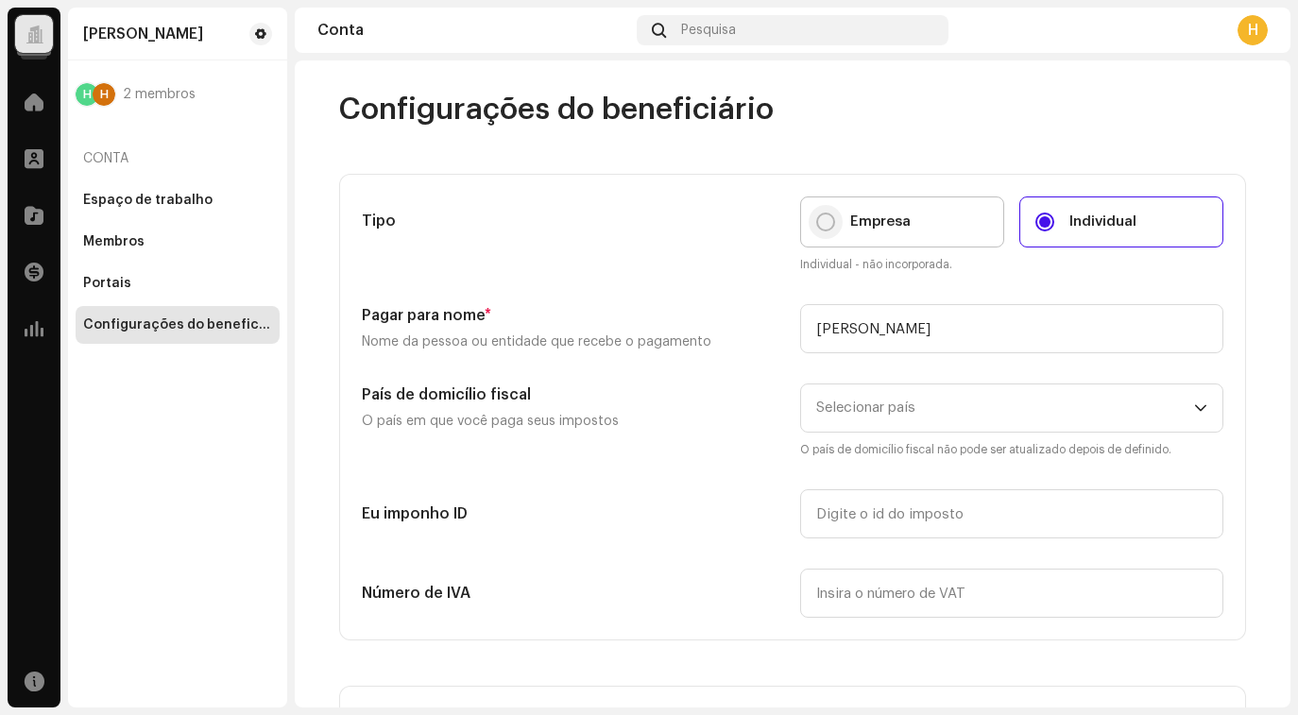
click at [816, 226] on input "Empresa" at bounding box center [825, 222] width 19 height 19
radio input "true"
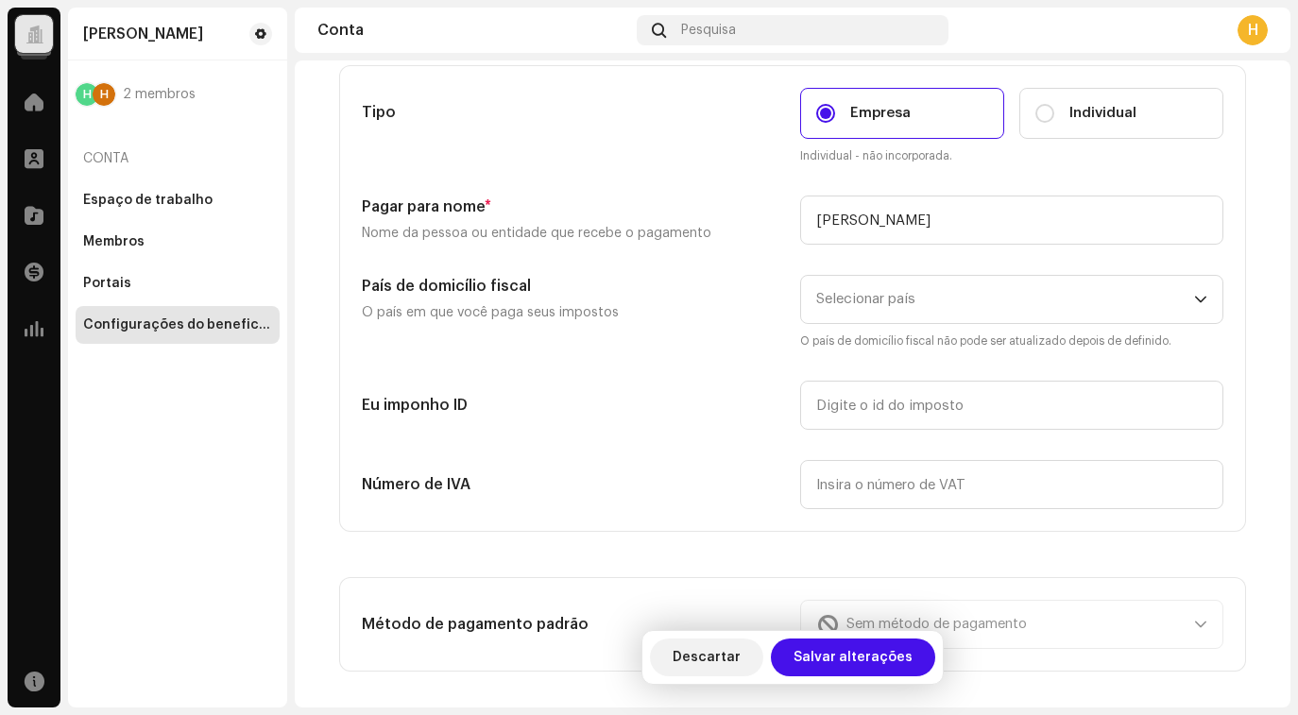
scroll to position [110, 0]
click at [914, 300] on span "Selecionar país" at bounding box center [1005, 298] width 378 height 47
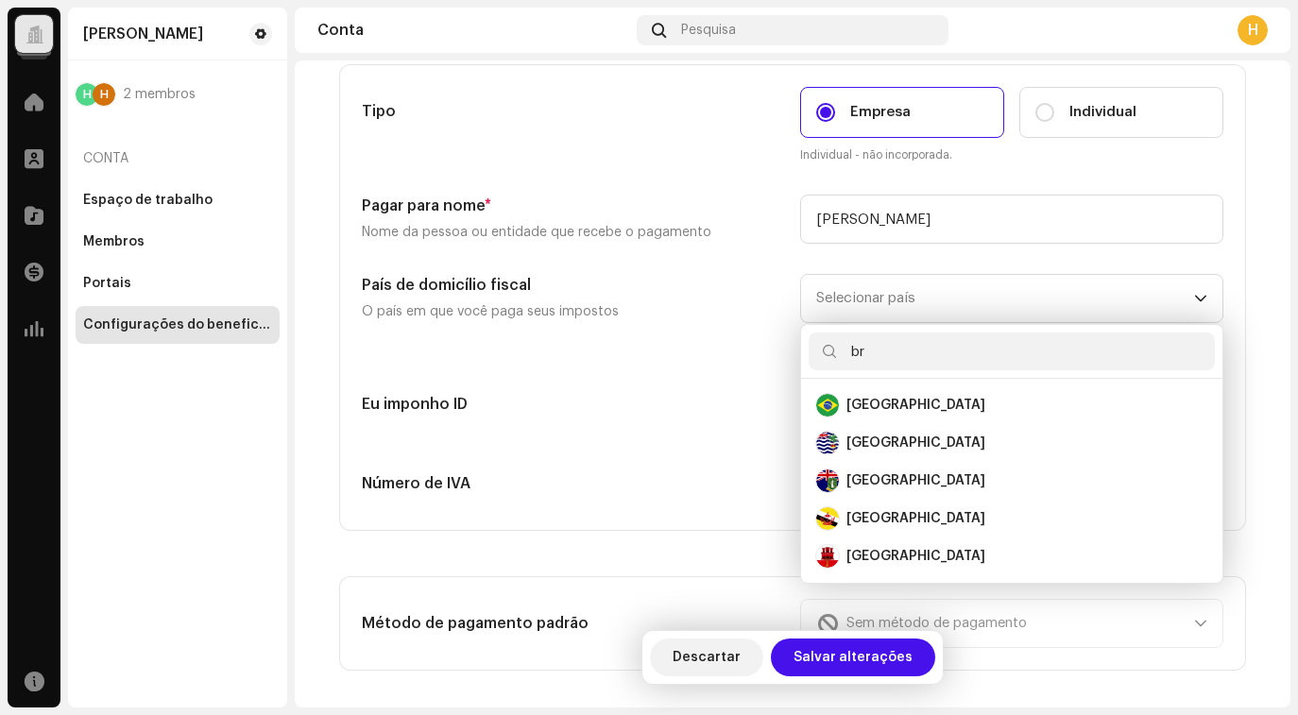
scroll to position [0, 0]
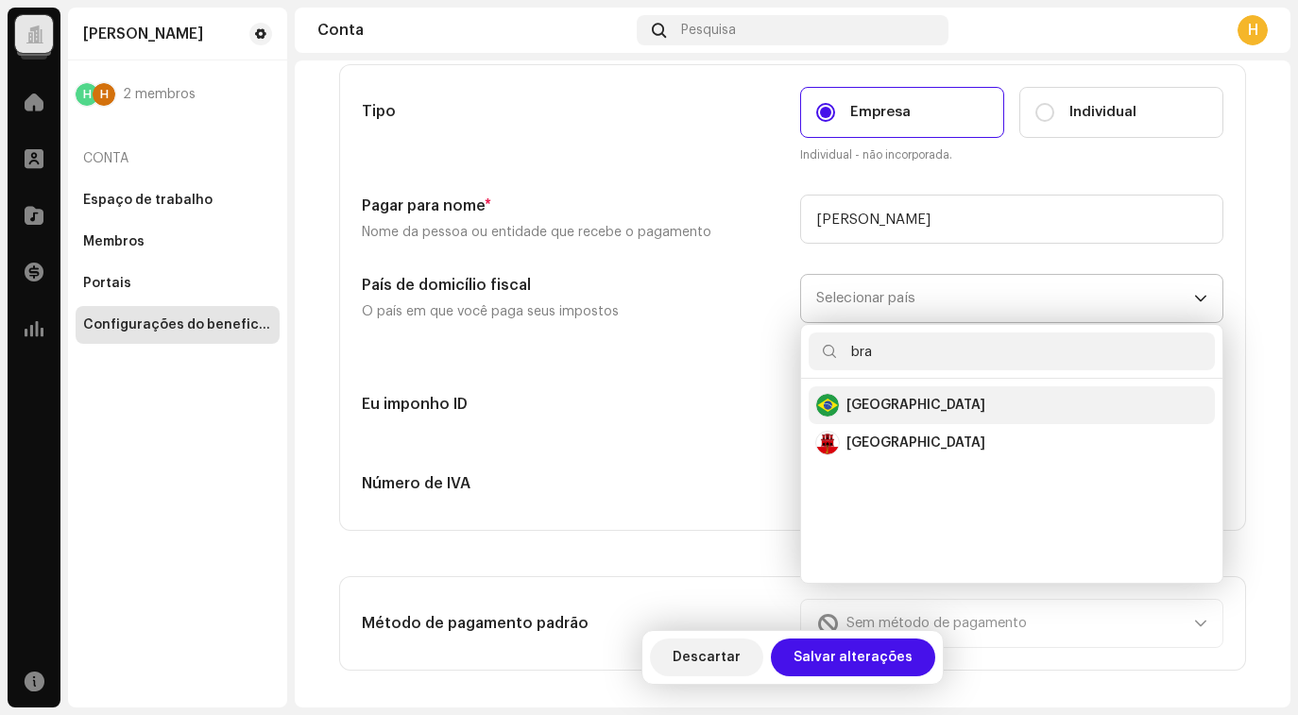
type input "bra"
click at [847, 397] on div "Brazil" at bounding box center [916, 405] width 139 height 19
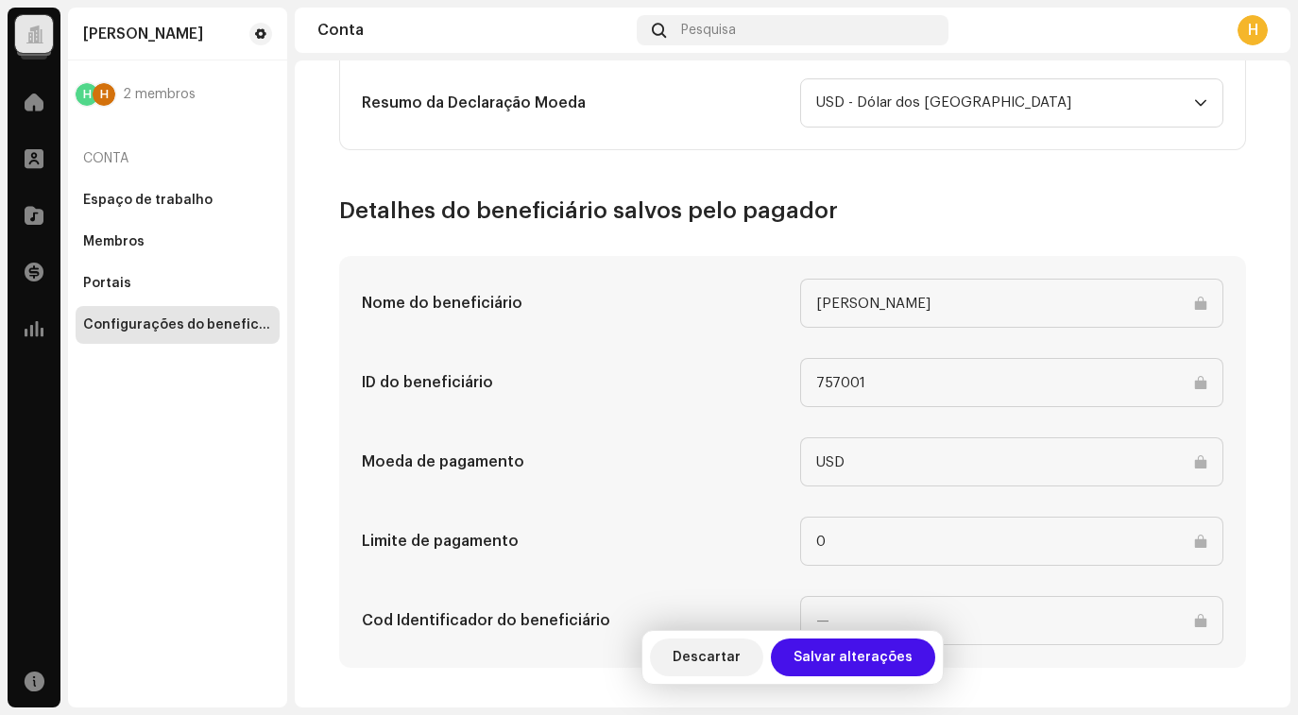
scroll to position [855, 0]
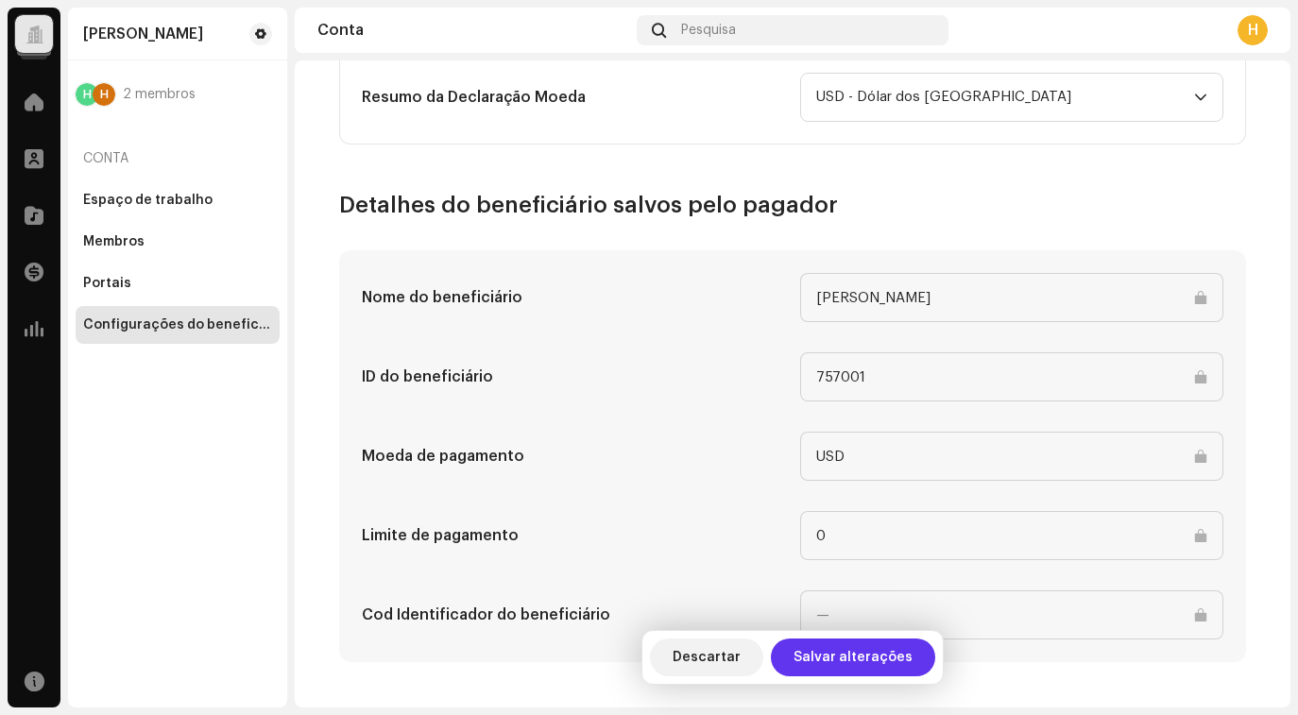
click at [849, 659] on font "Salvar alterações" at bounding box center [853, 657] width 119 height 13
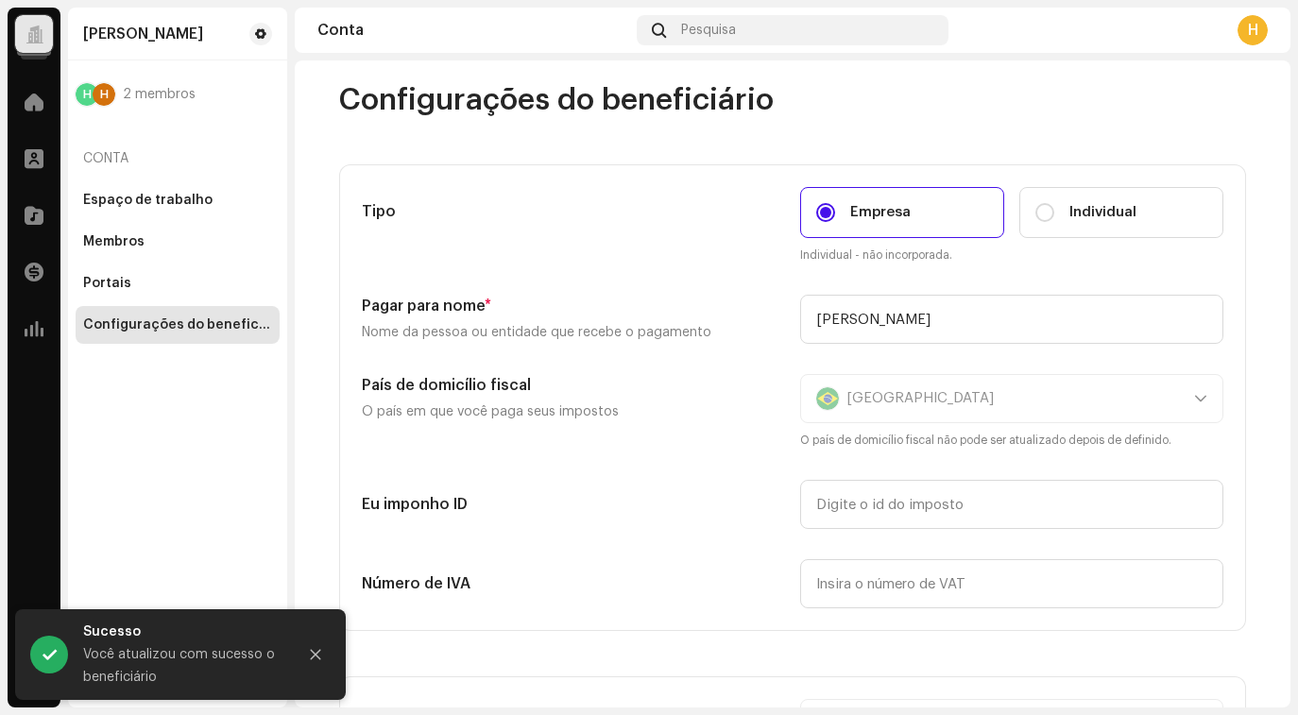
scroll to position [0, 0]
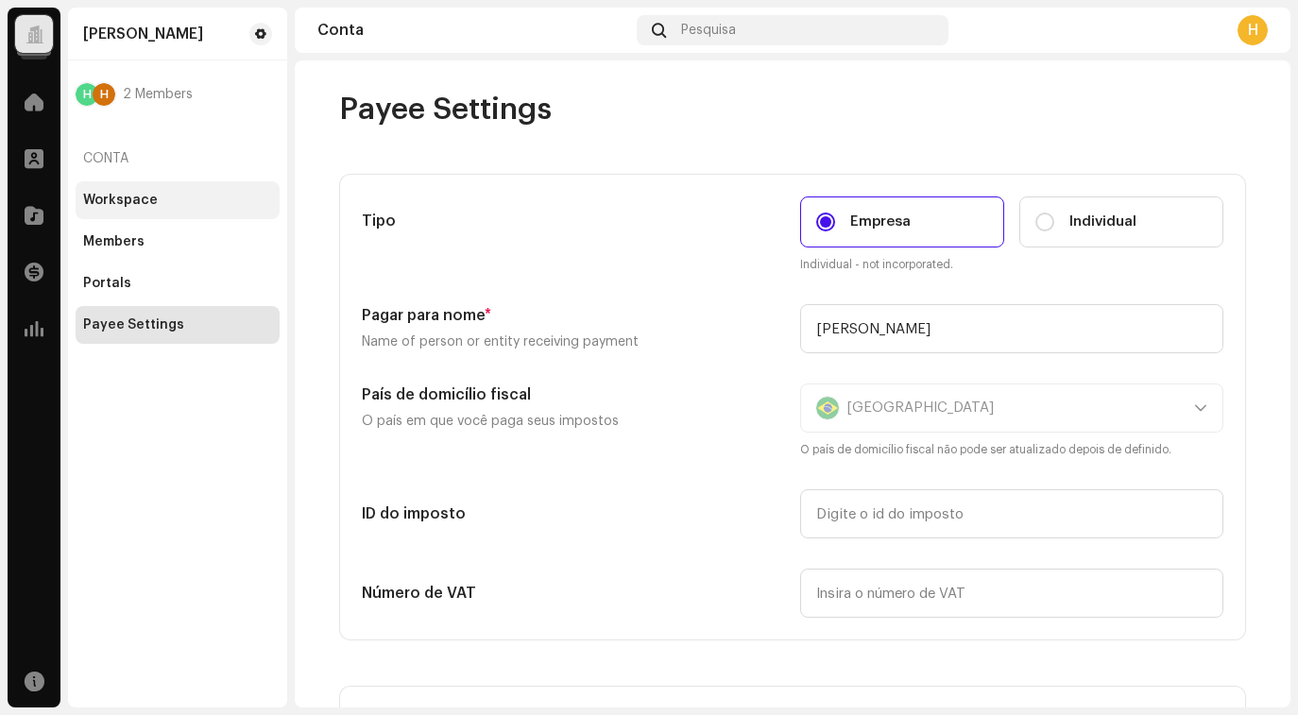
click at [155, 213] on div "Workspace" at bounding box center [178, 200] width 204 height 38
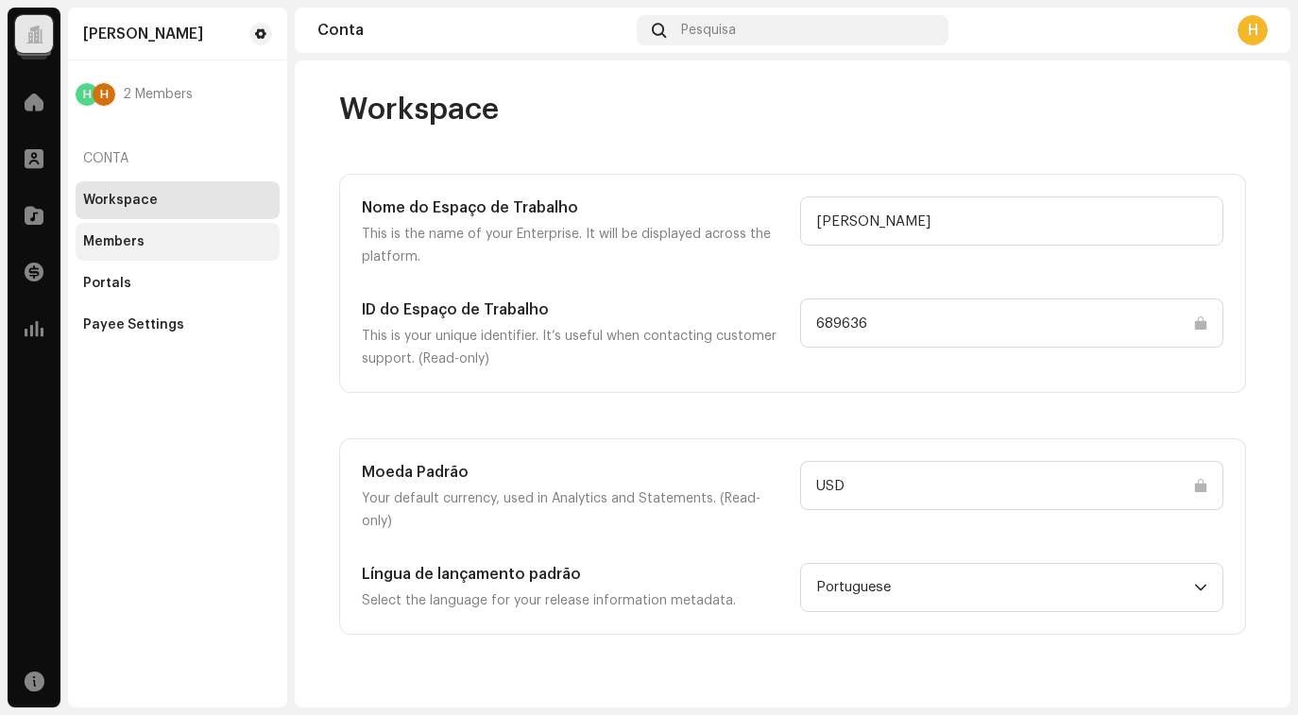
click at [168, 239] on div "Members" at bounding box center [177, 241] width 189 height 15
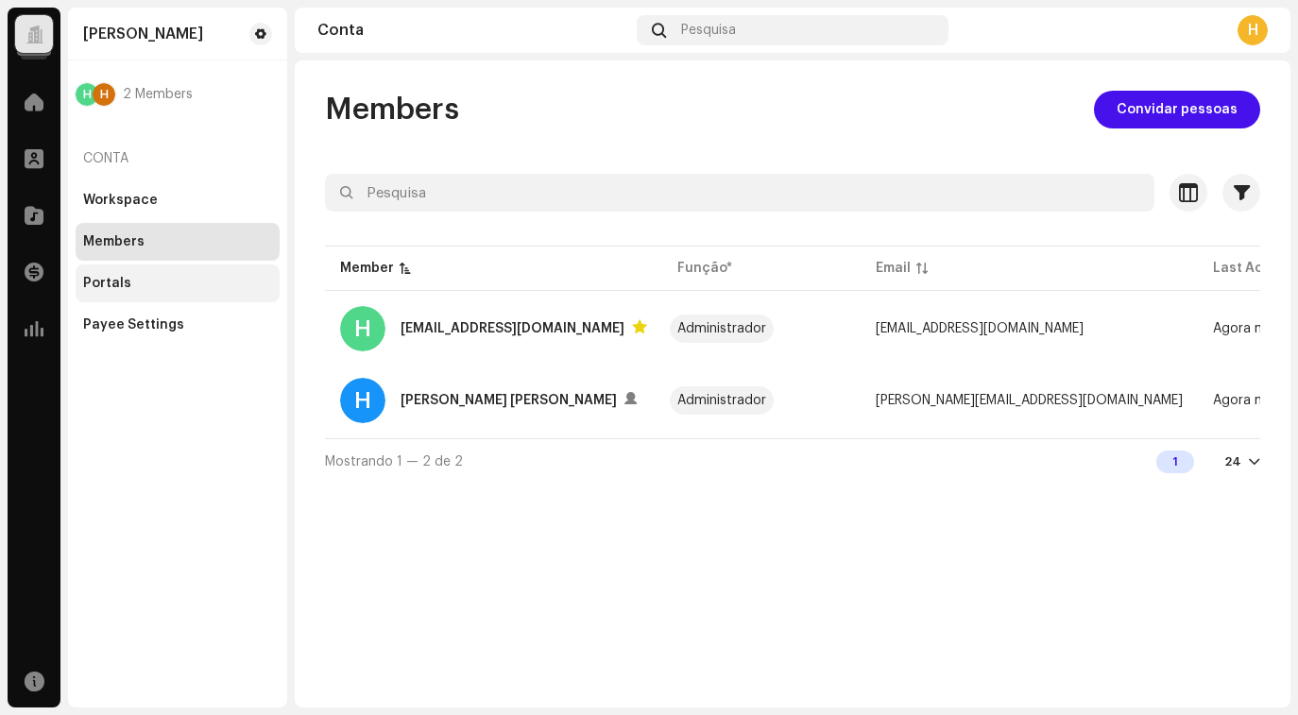
click at [162, 290] on div "Portals" at bounding box center [177, 283] width 189 height 15
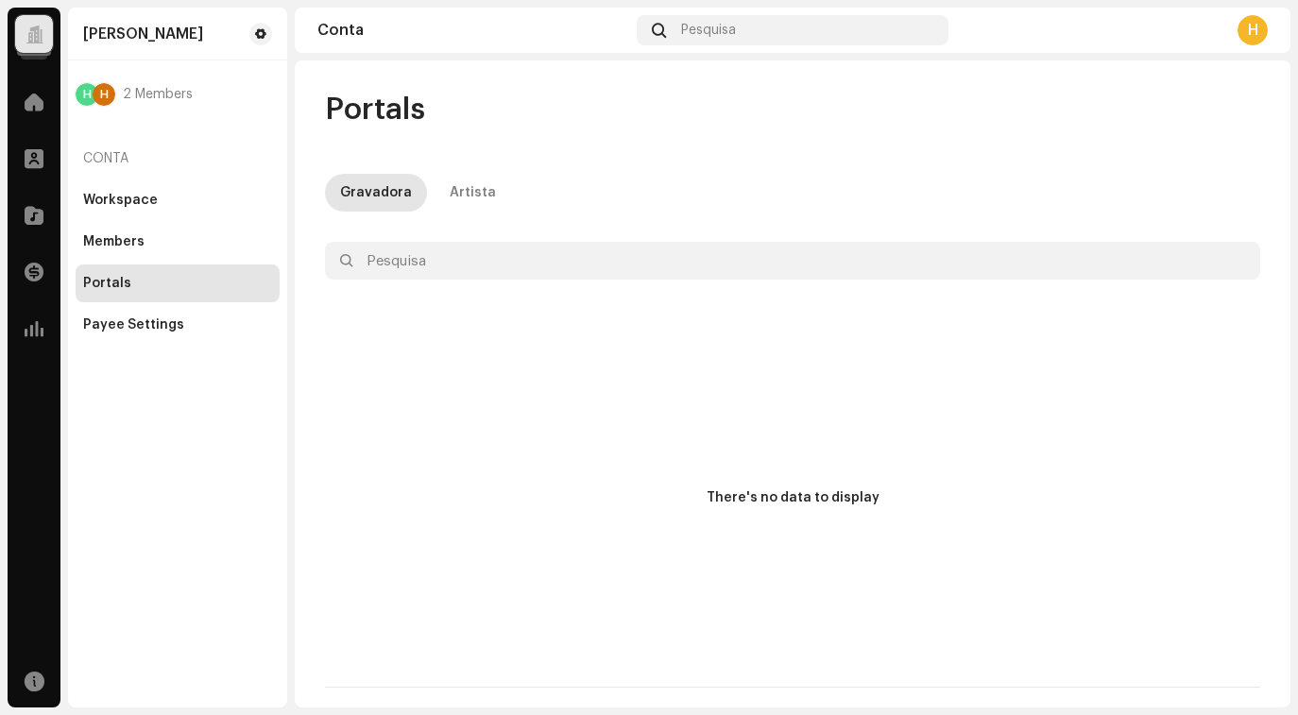
click at [470, 196] on div "Artista" at bounding box center [473, 193] width 46 height 38
click at [151, 331] on div "Payee Settings" at bounding box center [133, 324] width 101 height 15
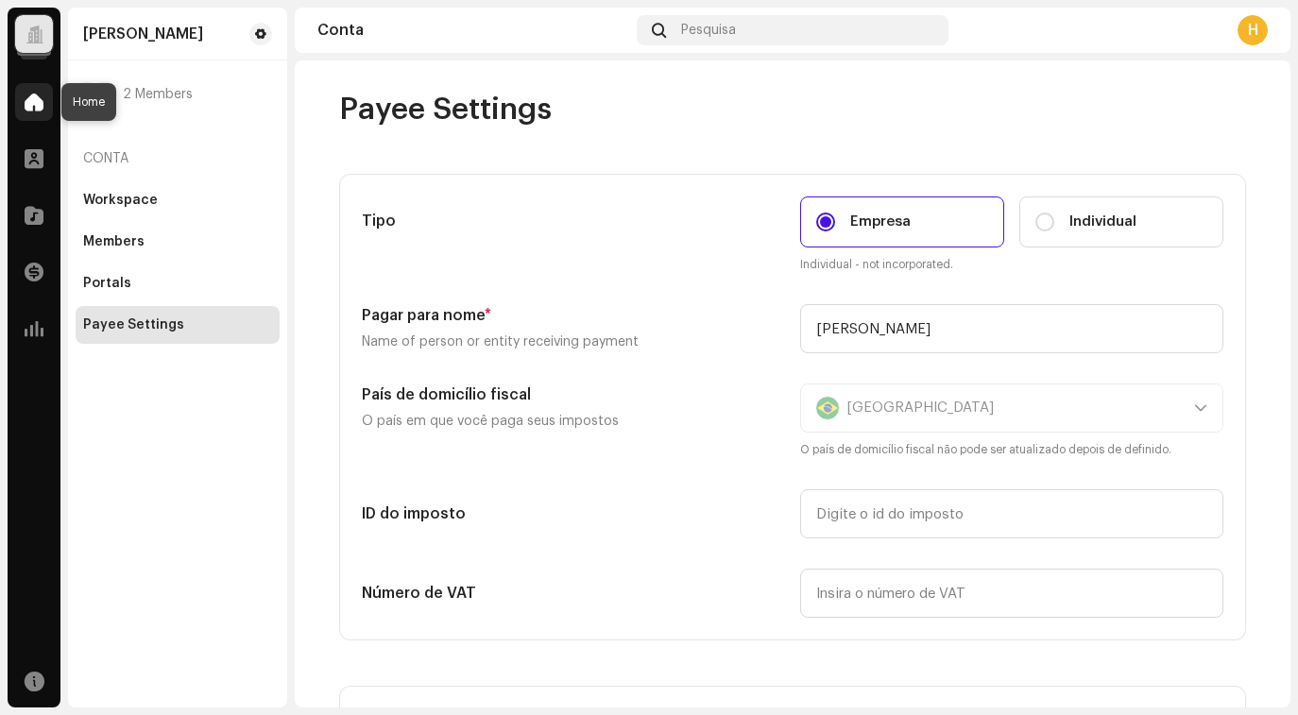
click at [38, 106] on span at bounding box center [34, 101] width 19 height 15
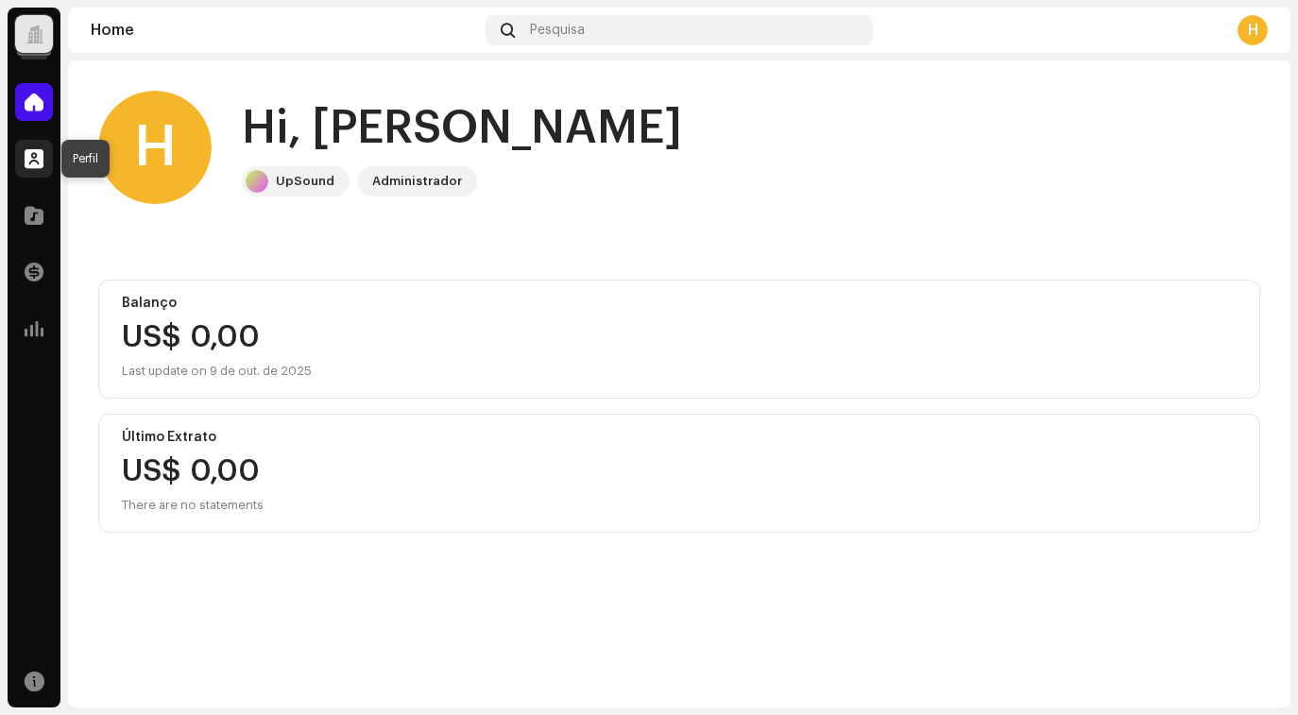
click at [32, 163] on span at bounding box center [34, 158] width 19 height 15
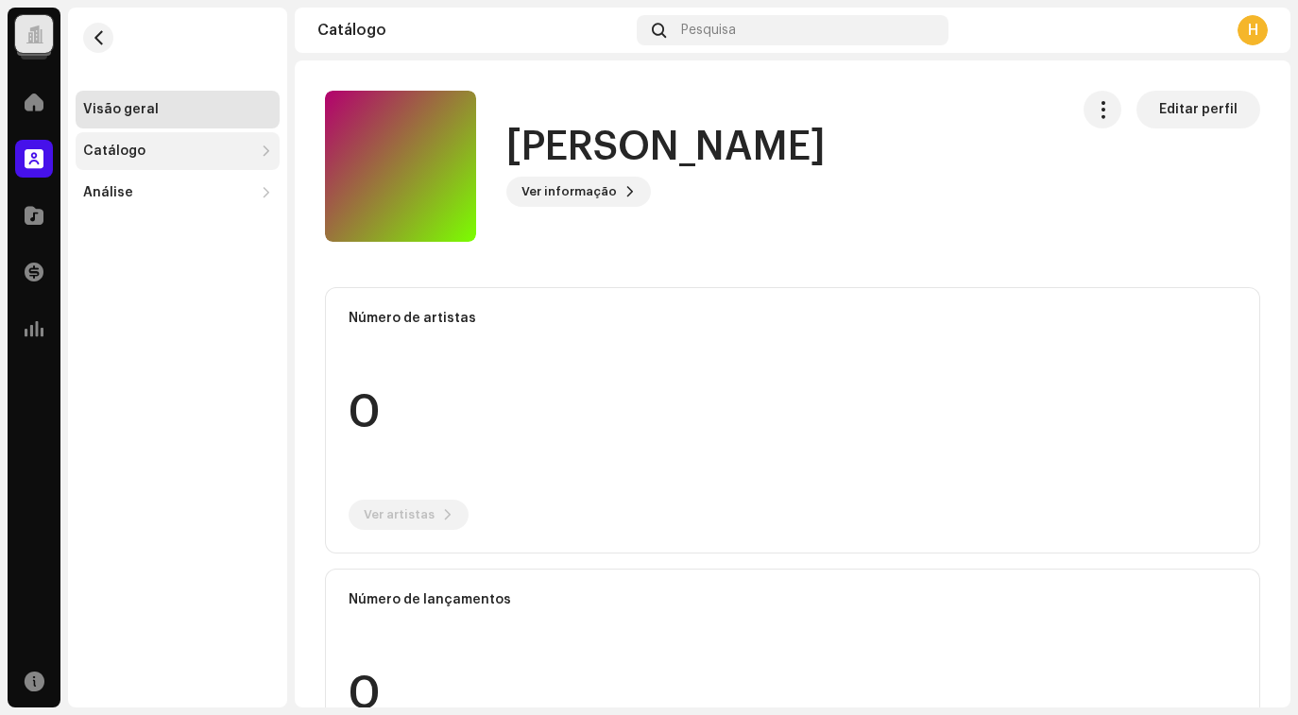
click at [187, 150] on div "Catálogo" at bounding box center [168, 151] width 170 height 15
click at [158, 108] on div "Visão geral" at bounding box center [177, 109] width 189 height 15
click at [43, 223] on span at bounding box center [34, 215] width 19 height 15
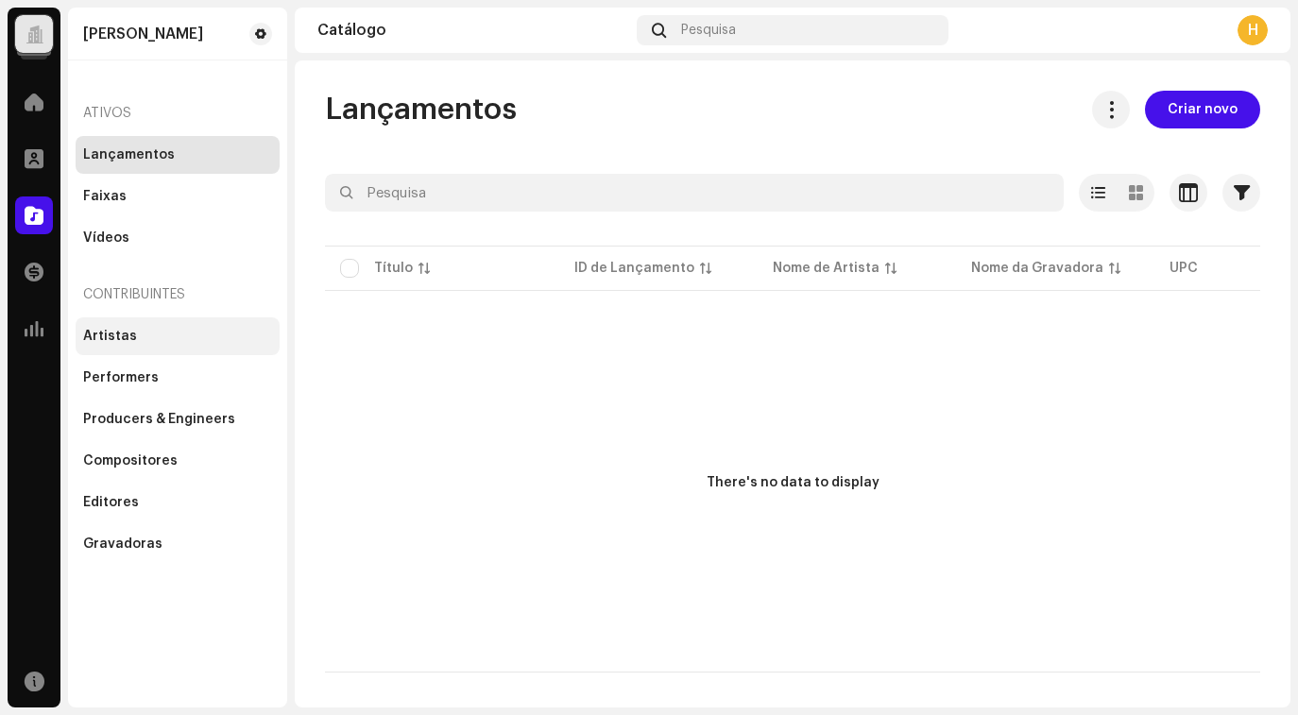
click at [101, 354] on div "Artistas" at bounding box center [178, 336] width 204 height 38
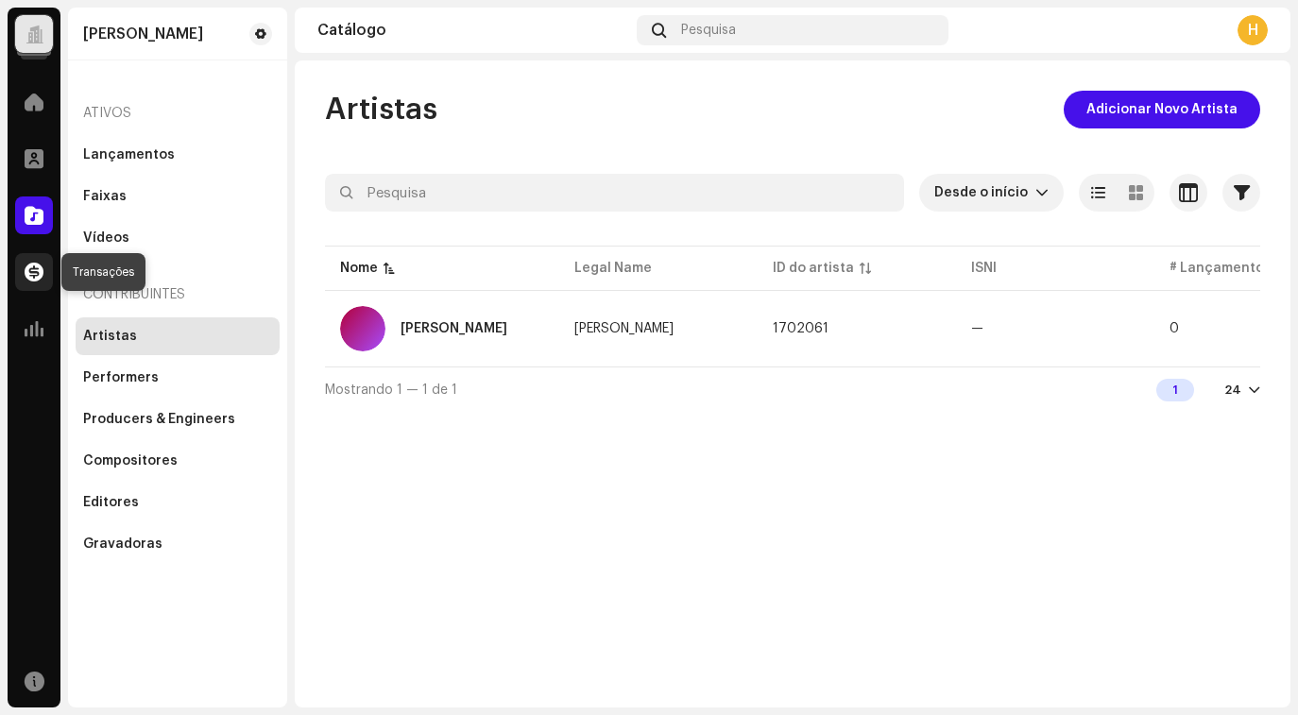
click at [43, 279] on span at bounding box center [34, 272] width 19 height 15
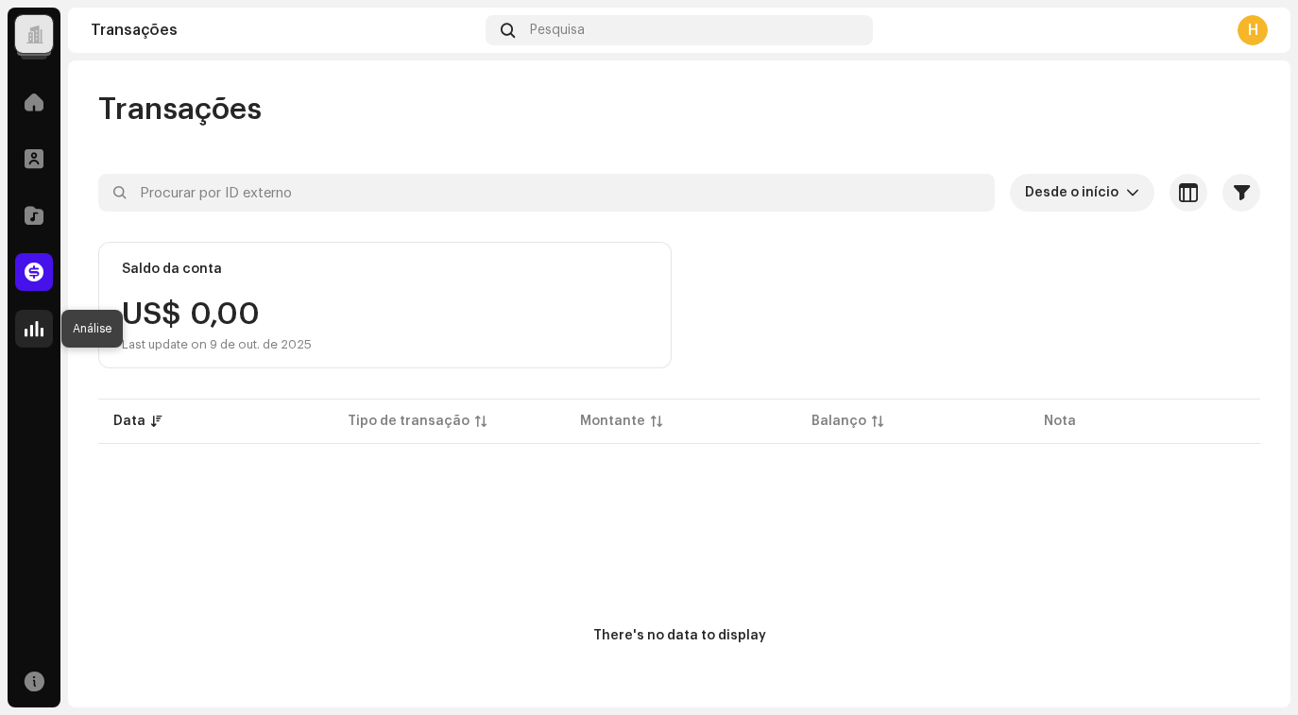
click at [38, 332] on span at bounding box center [34, 328] width 19 height 15
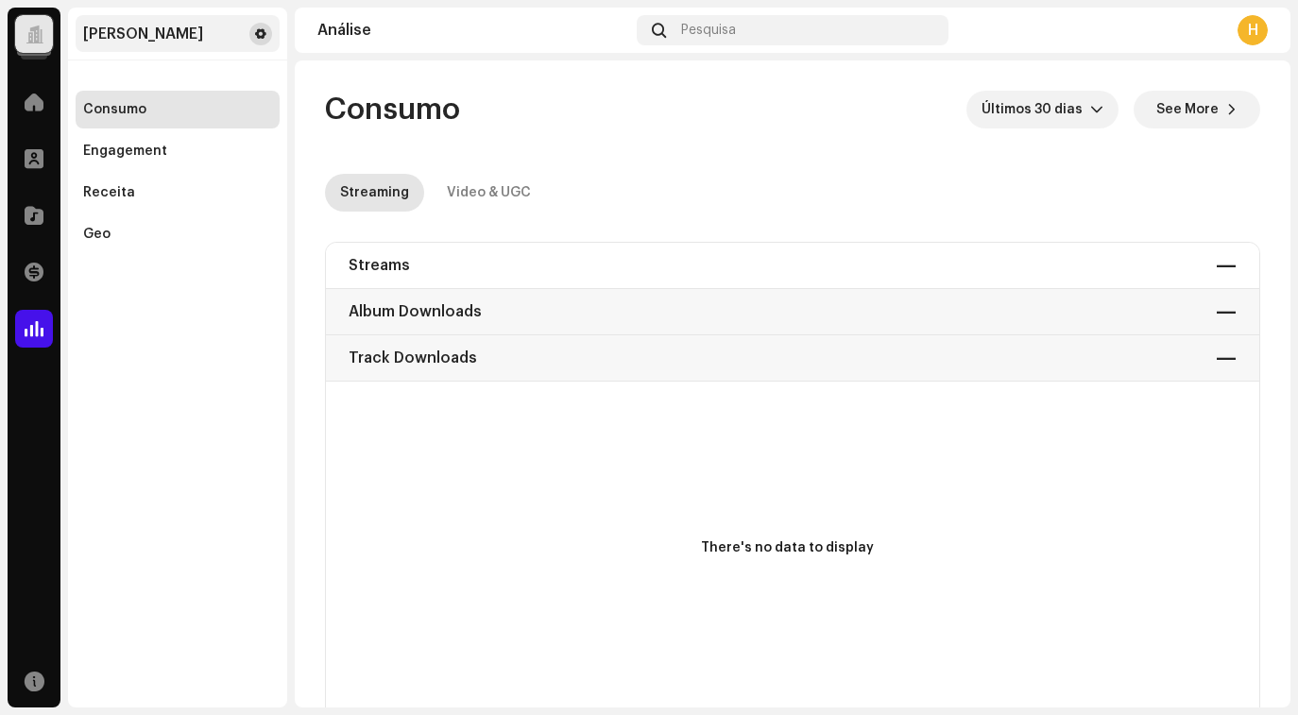
click at [262, 32] on span at bounding box center [260, 33] width 11 height 15
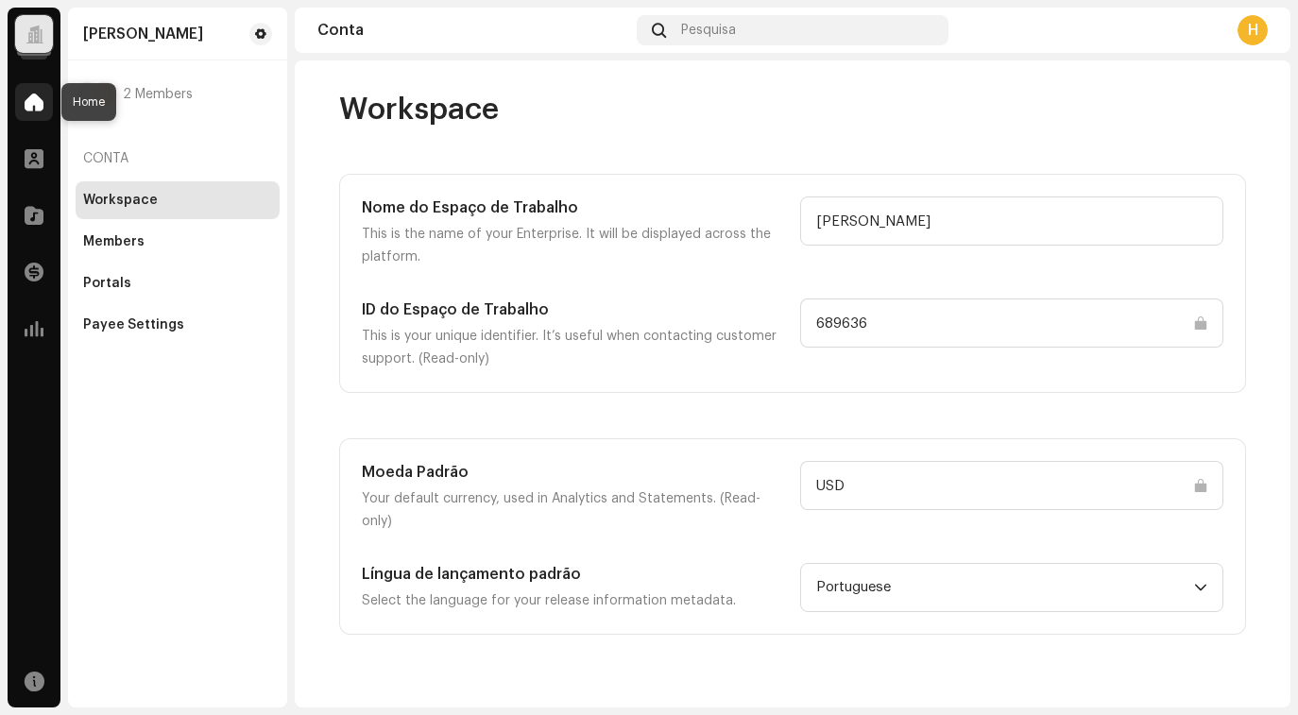
click at [31, 99] on span at bounding box center [34, 101] width 19 height 15
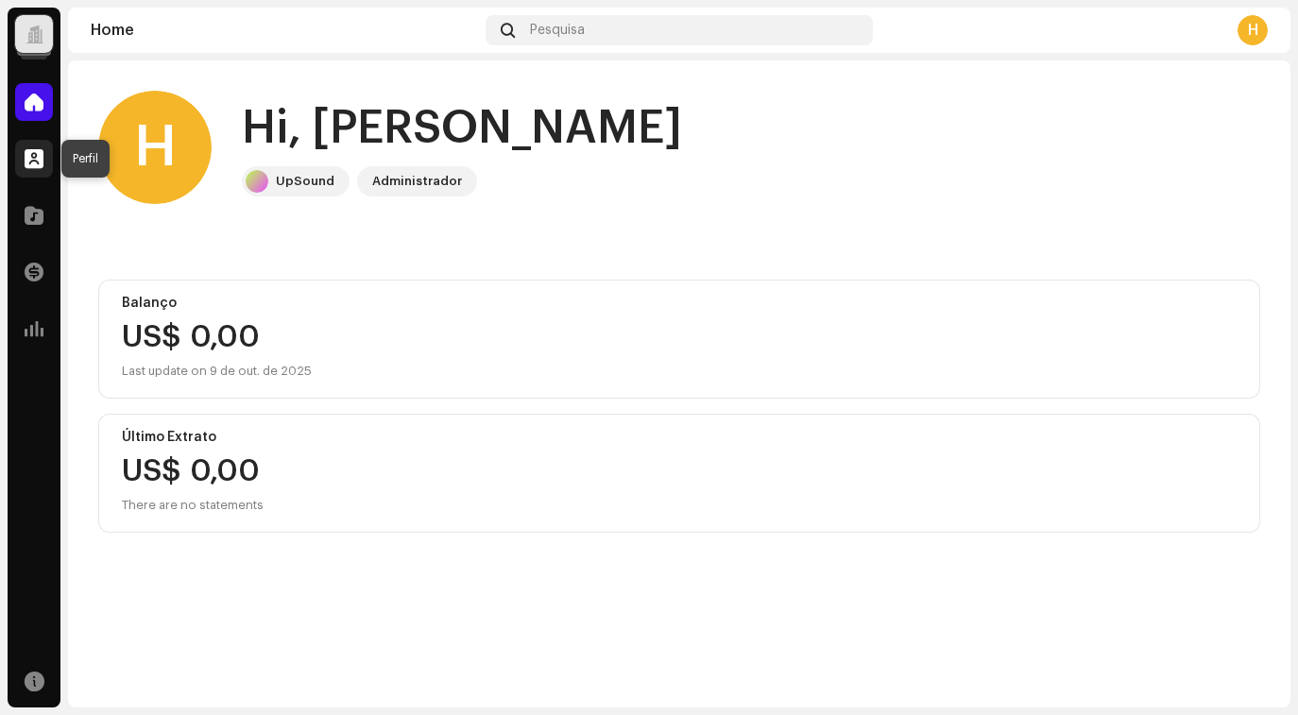
click at [32, 163] on span at bounding box center [34, 158] width 19 height 15
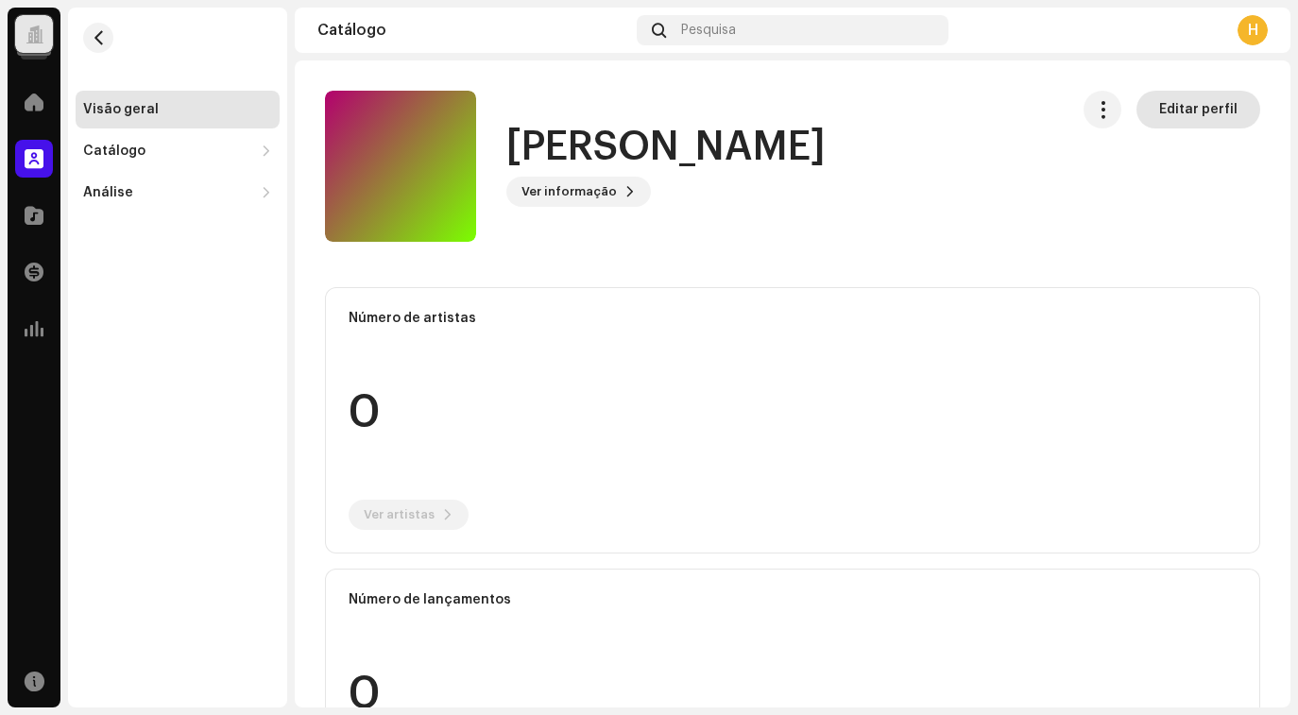
click at [1203, 116] on span "Editar perfil" at bounding box center [1198, 110] width 78 height 38
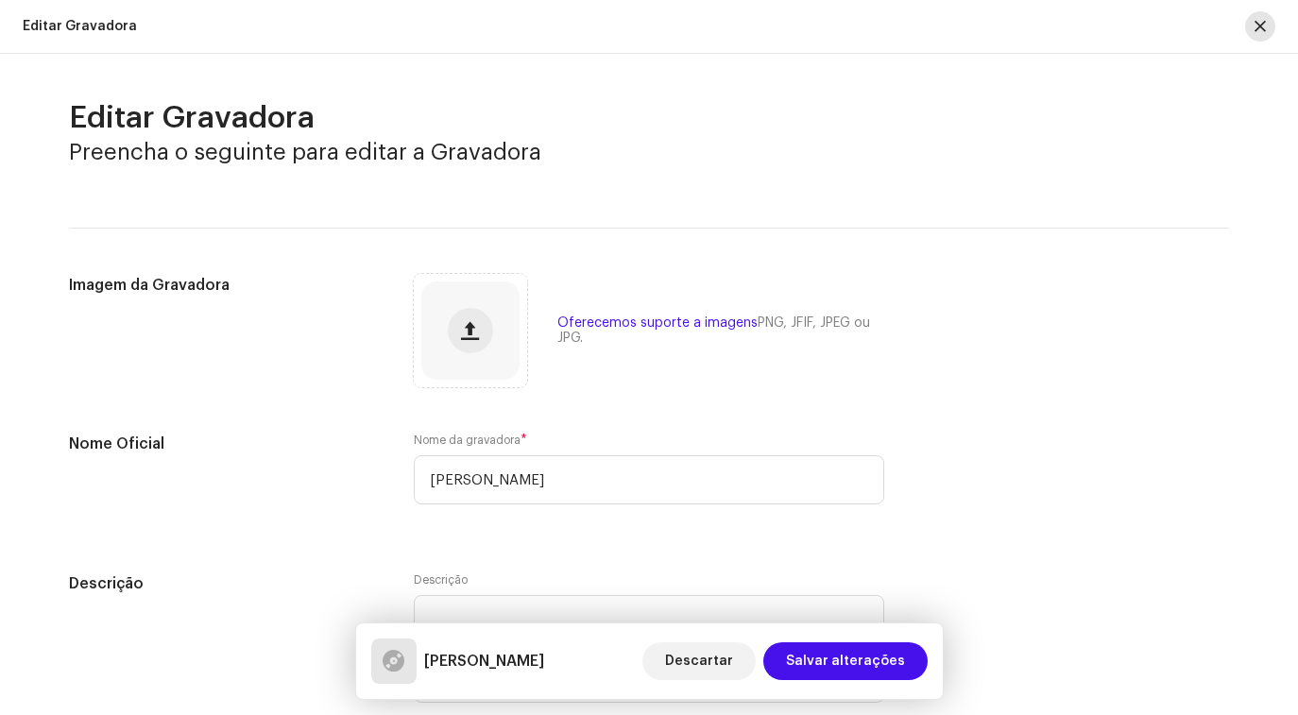
click at [1265, 37] on button "button" at bounding box center [1260, 26] width 30 height 30
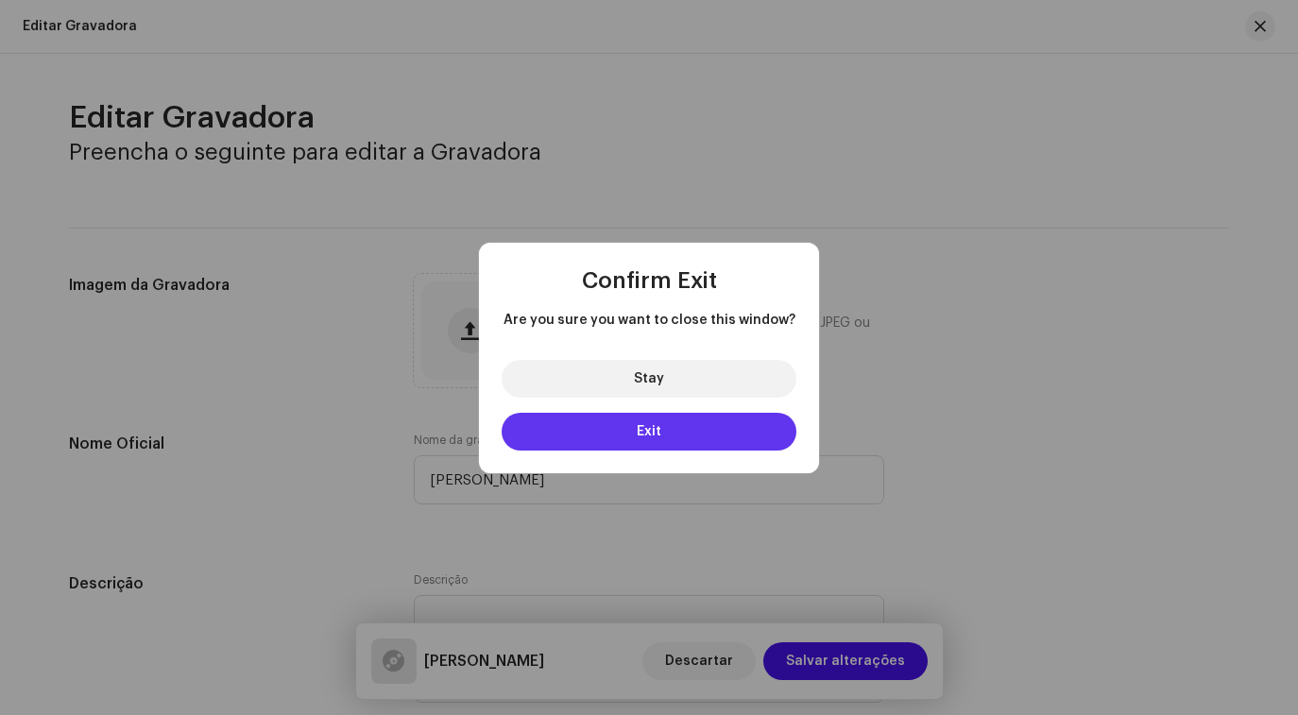
click at [683, 425] on button "Exit" at bounding box center [649, 432] width 295 height 38
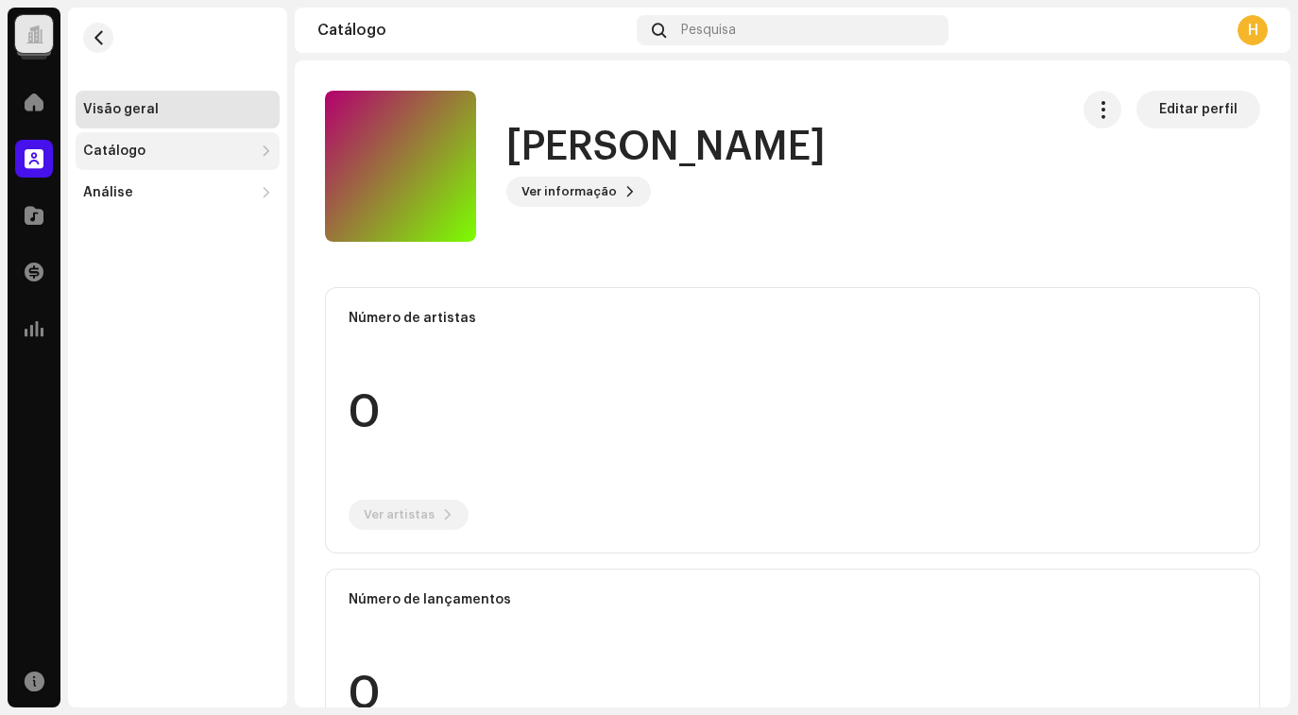
click at [146, 150] on div "Catálogo" at bounding box center [168, 151] width 170 height 15
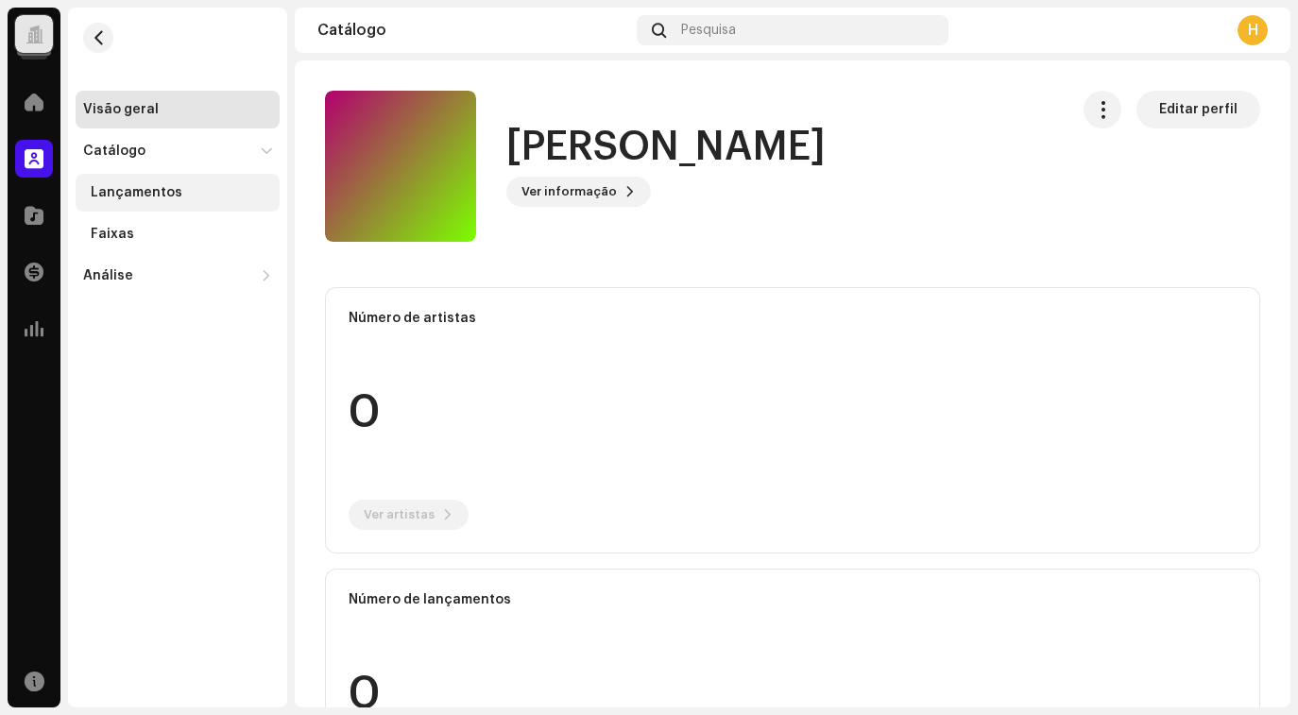
click at [153, 189] on div "Lançamentos" at bounding box center [137, 192] width 92 height 15
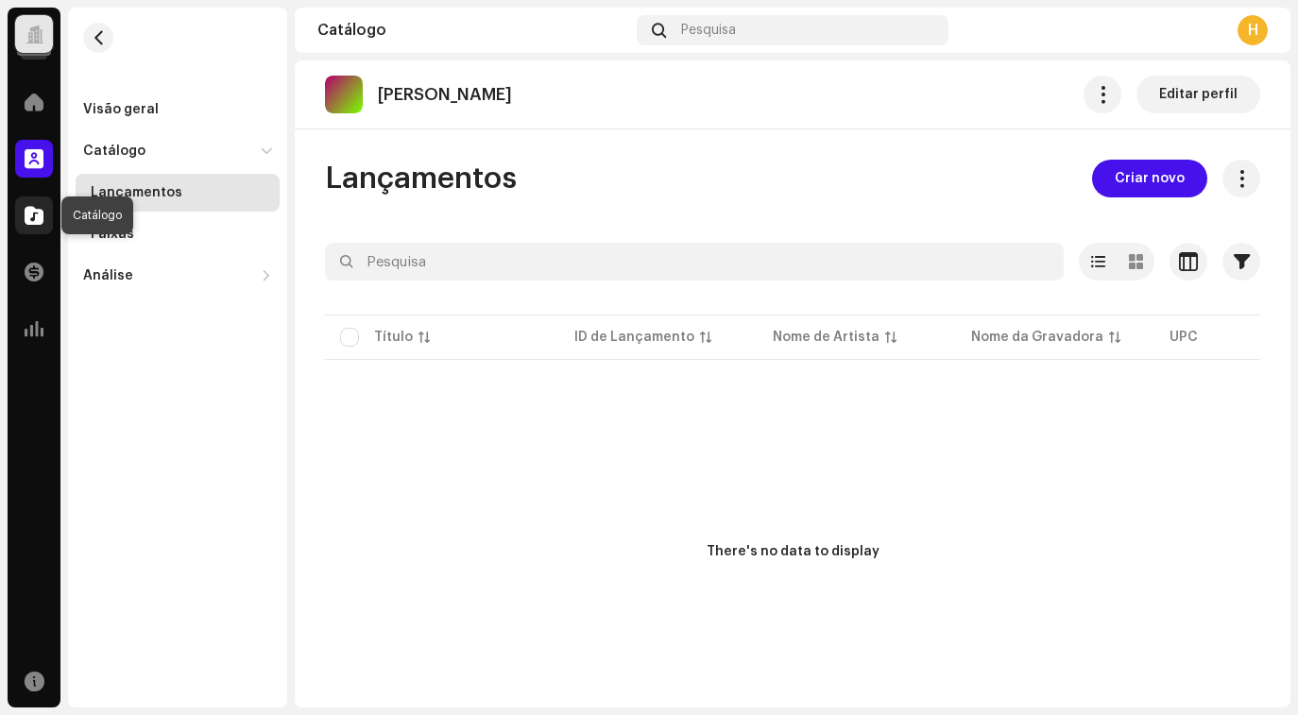
click at [42, 213] on span at bounding box center [34, 215] width 19 height 15
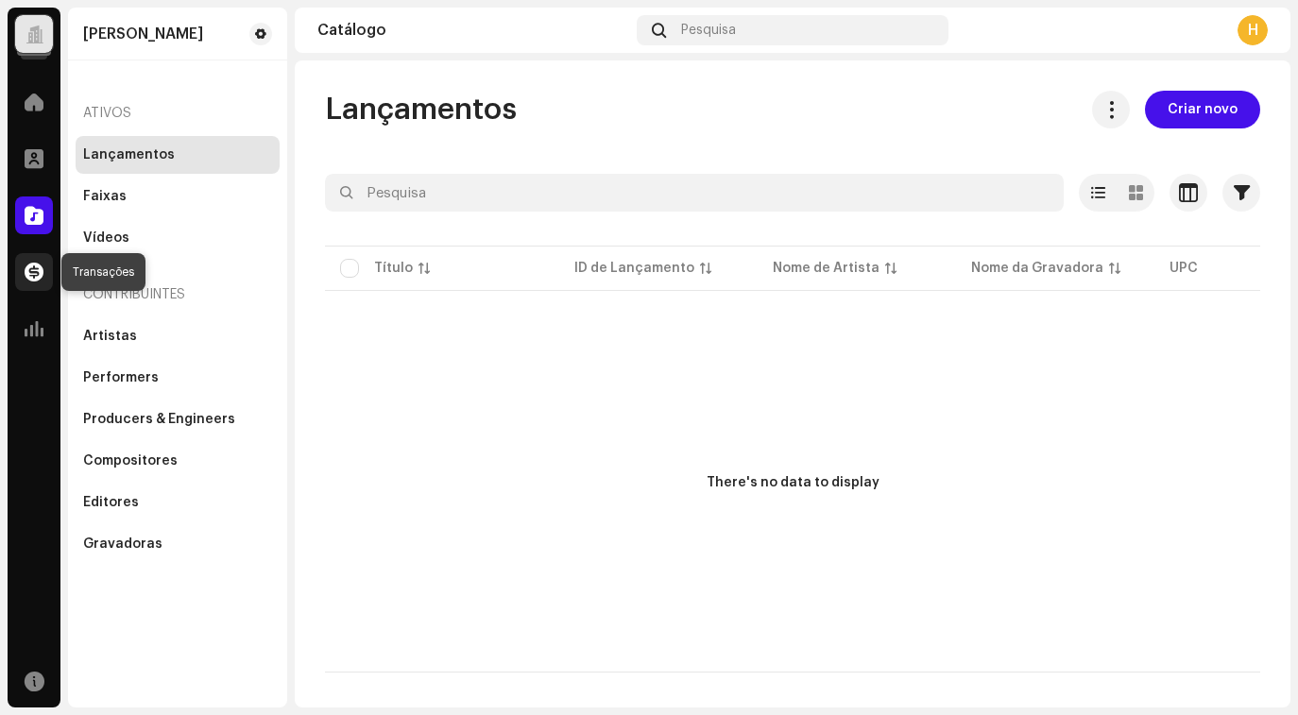
click at [26, 269] on span at bounding box center [34, 272] width 19 height 15
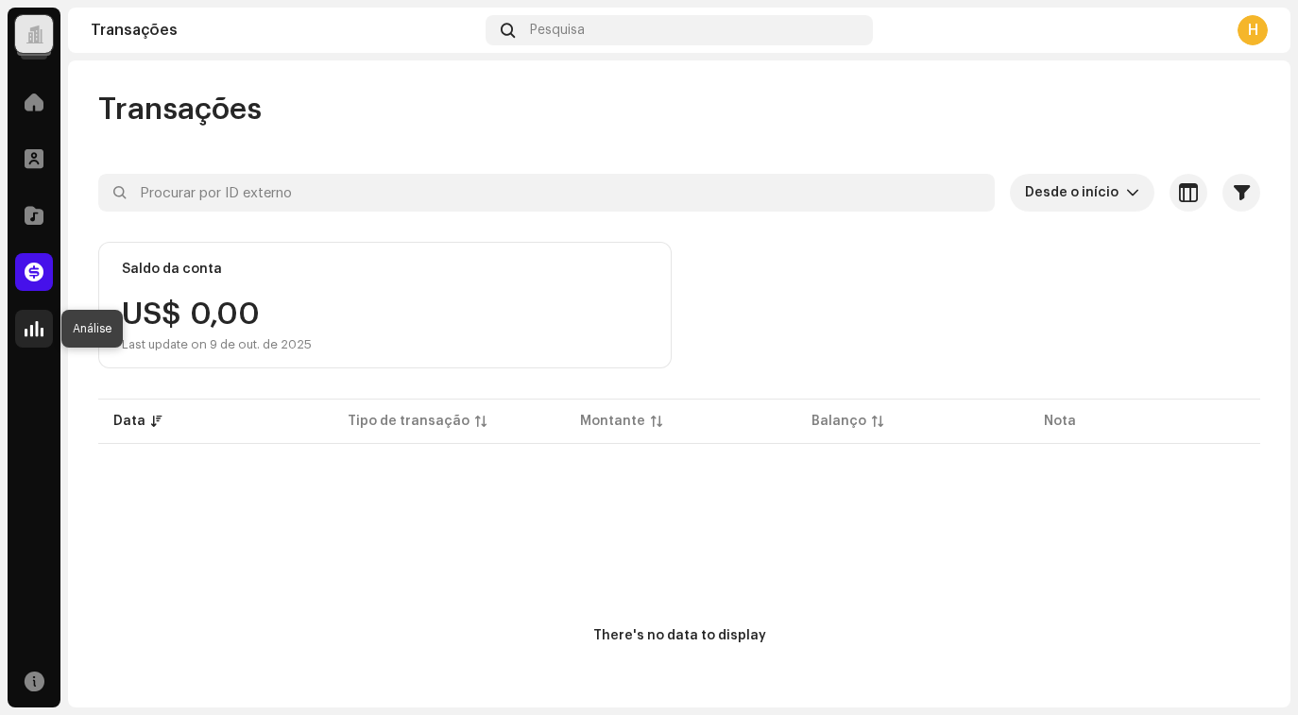
click at [32, 333] on span at bounding box center [34, 328] width 19 height 15
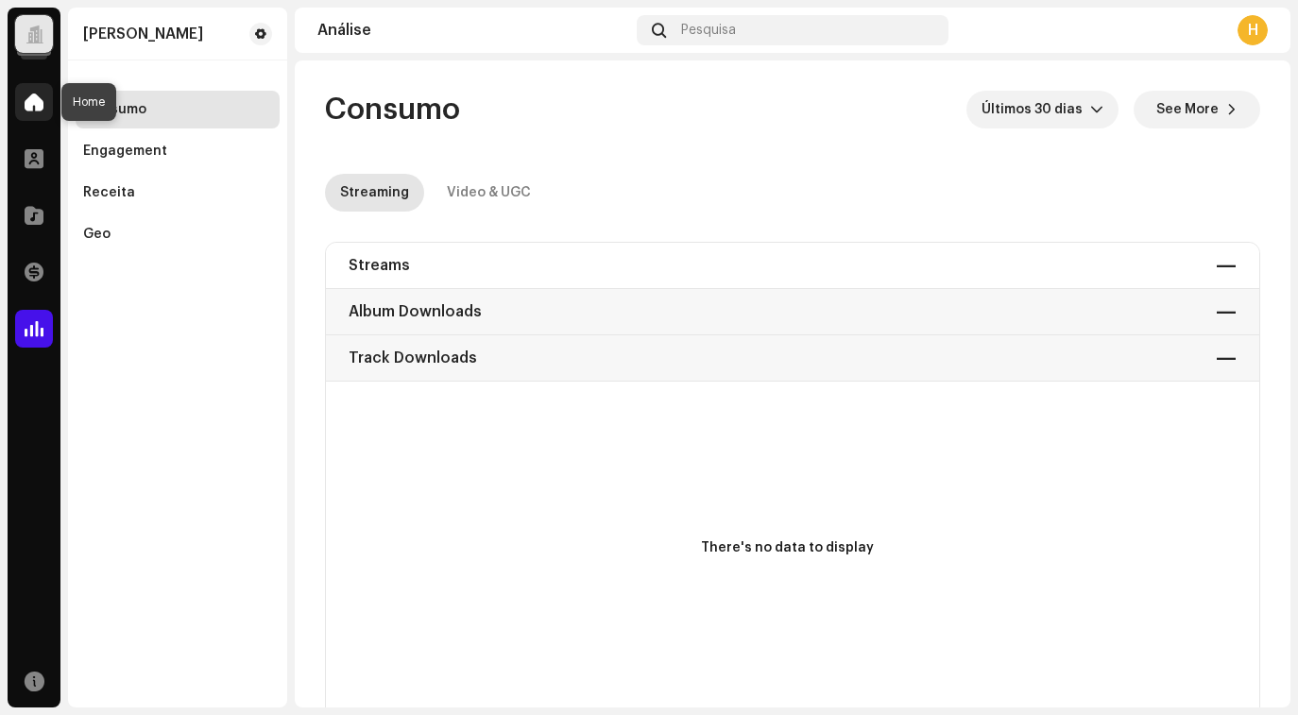
click at [29, 94] on span at bounding box center [34, 101] width 19 height 15
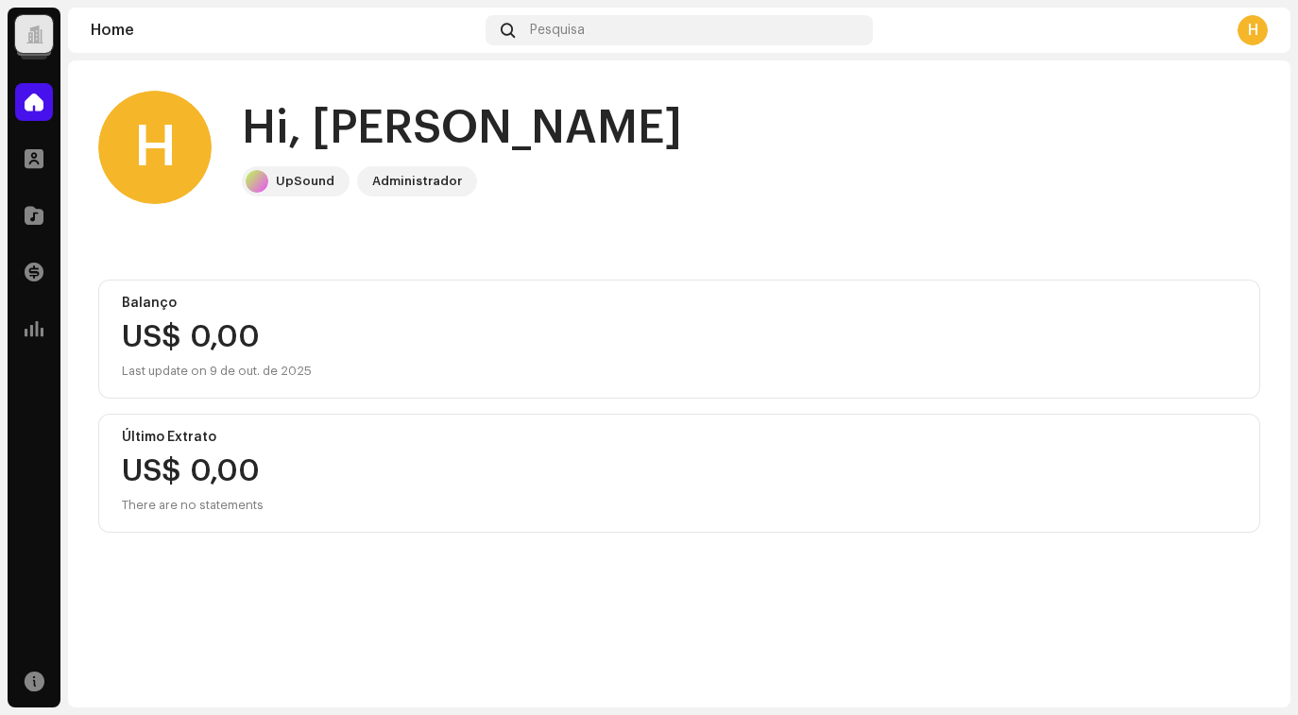
click at [37, 34] on div at bounding box center [35, 34] width 18 height 0
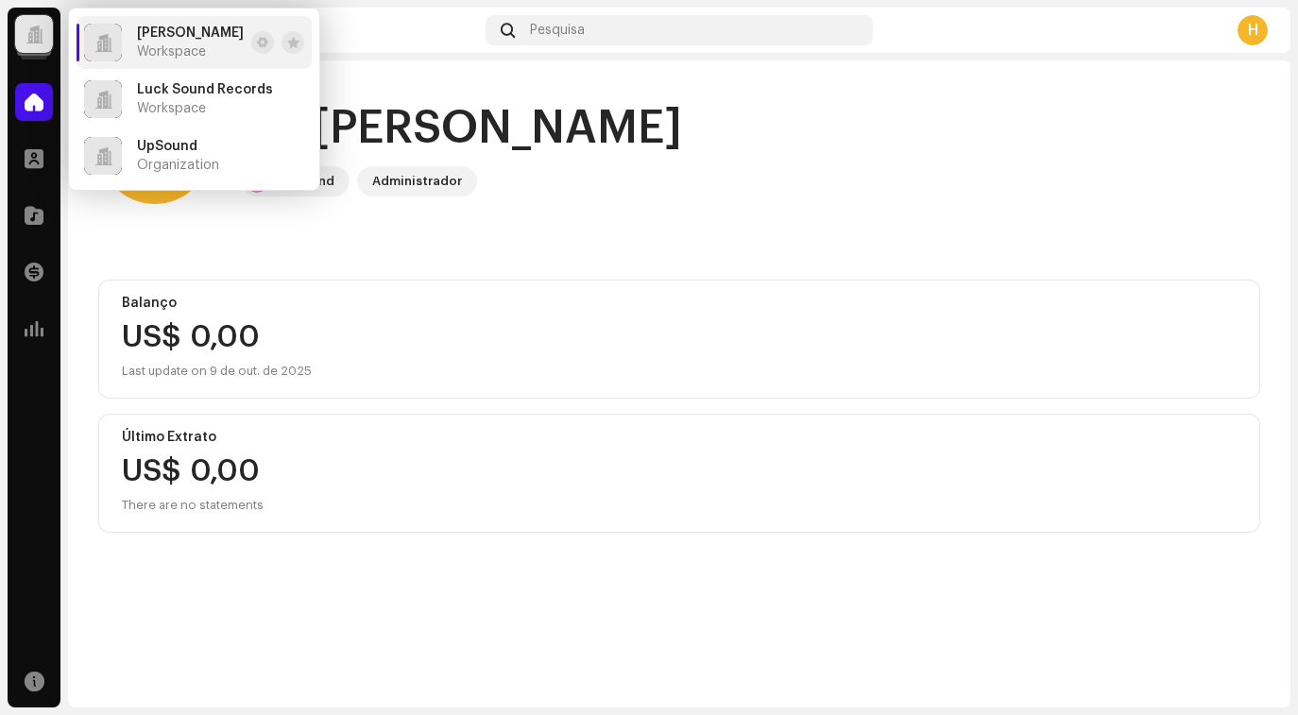
click at [195, 41] on div "Hudson Andrade Workspace" at bounding box center [190, 43] width 107 height 34
click at [260, 45] on span at bounding box center [262, 42] width 11 height 15
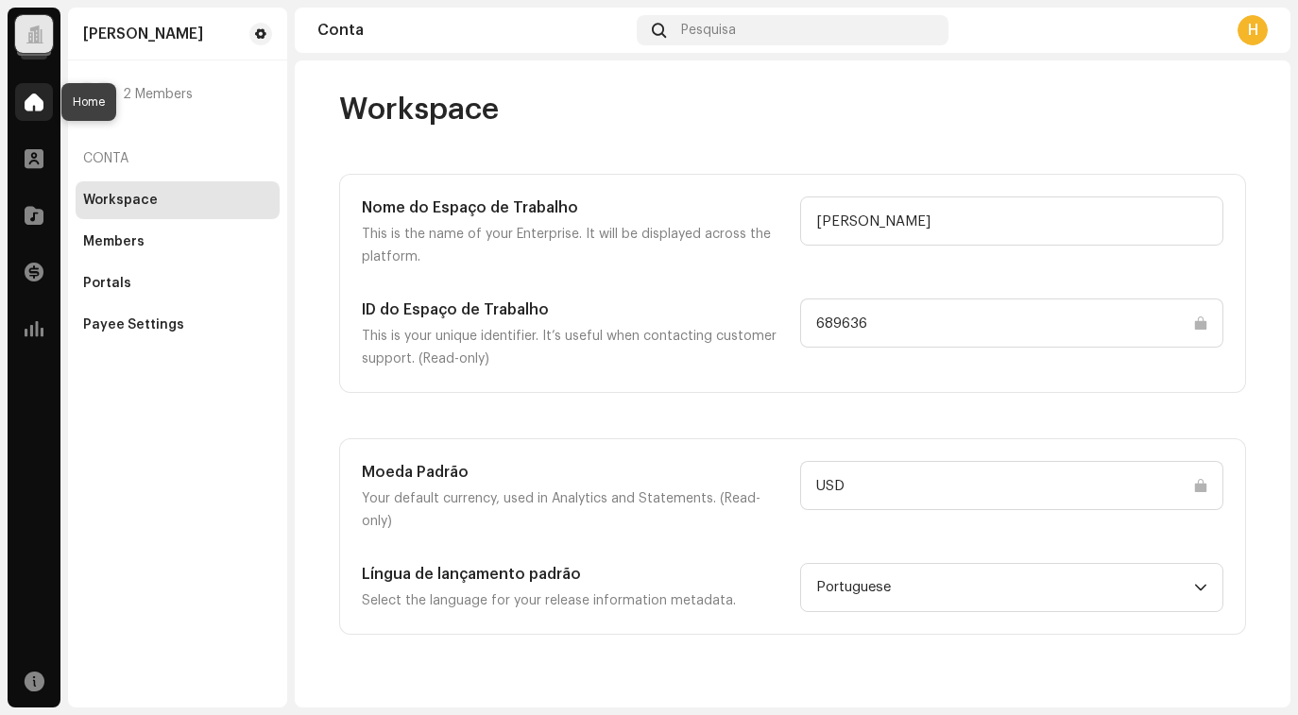
click at [32, 106] on span at bounding box center [34, 101] width 19 height 15
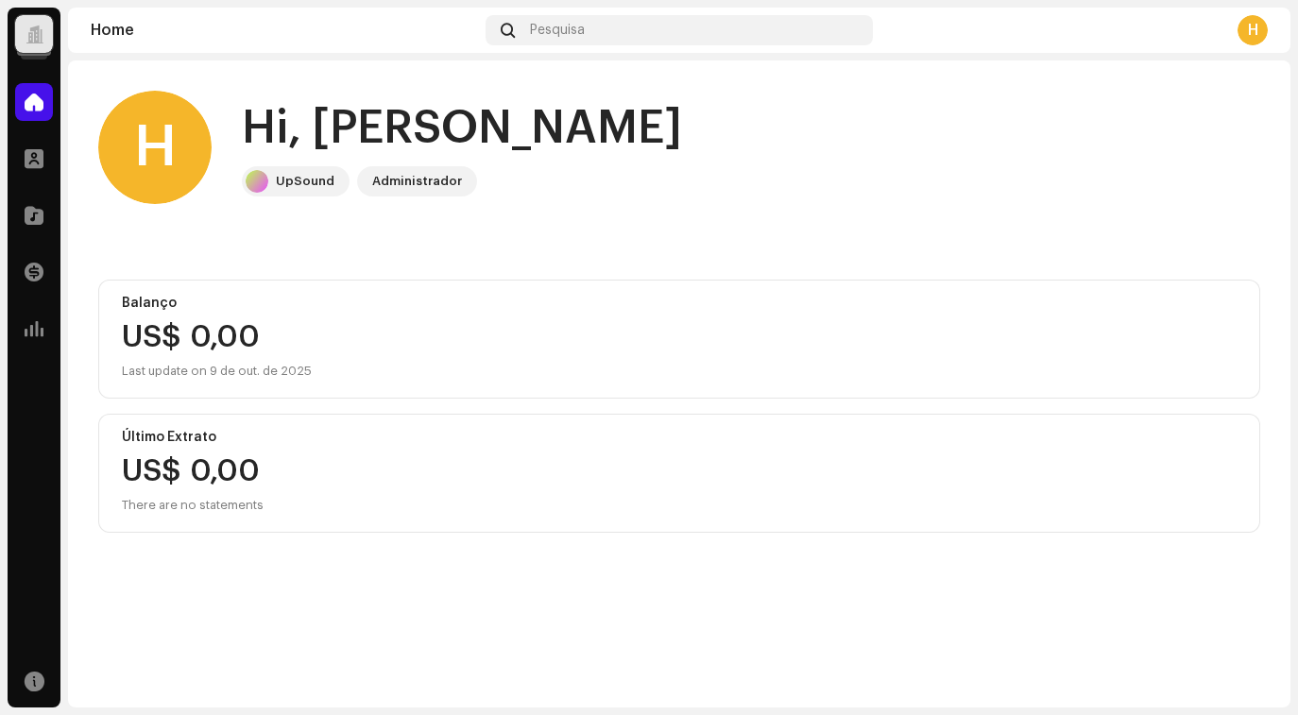
click at [32, 34] on div at bounding box center [35, 34] width 18 height 0
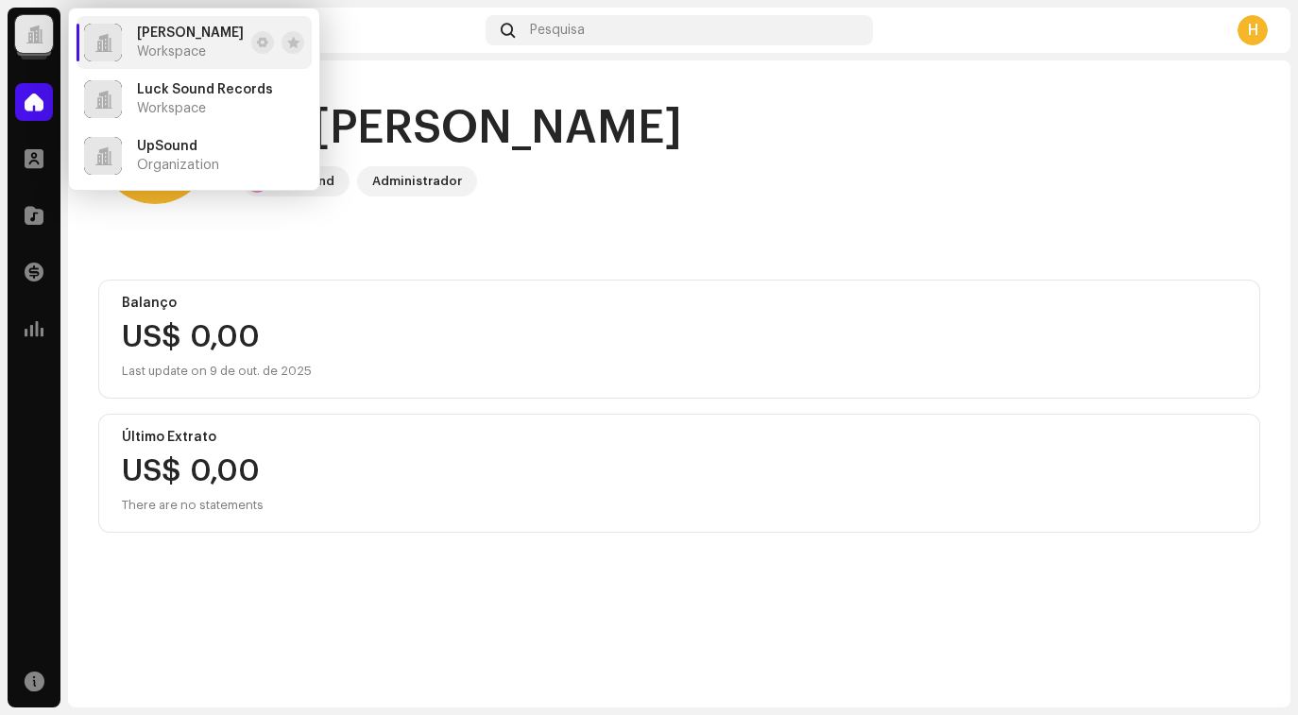
click at [115, 37] on div at bounding box center [103, 43] width 38 height 38
click at [434, 329] on div "US$ 0,00" at bounding box center [679, 337] width 1115 height 30
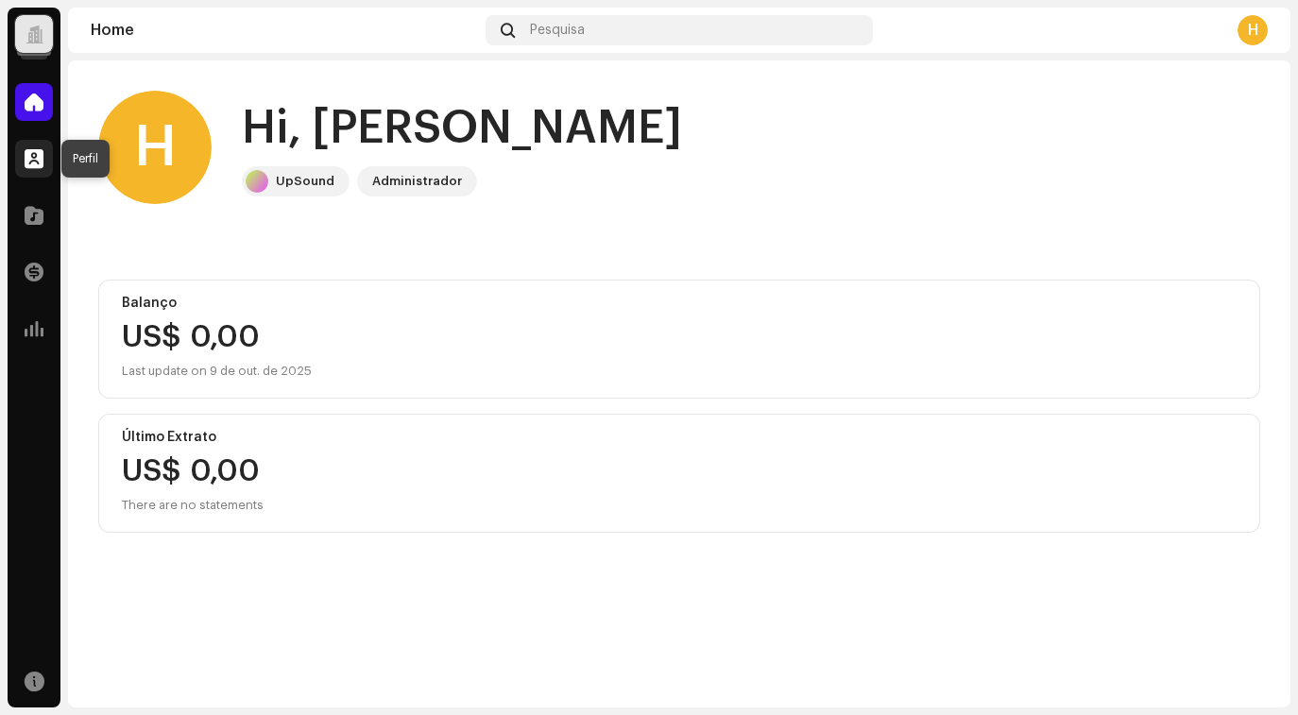
click at [28, 161] on span at bounding box center [34, 158] width 19 height 15
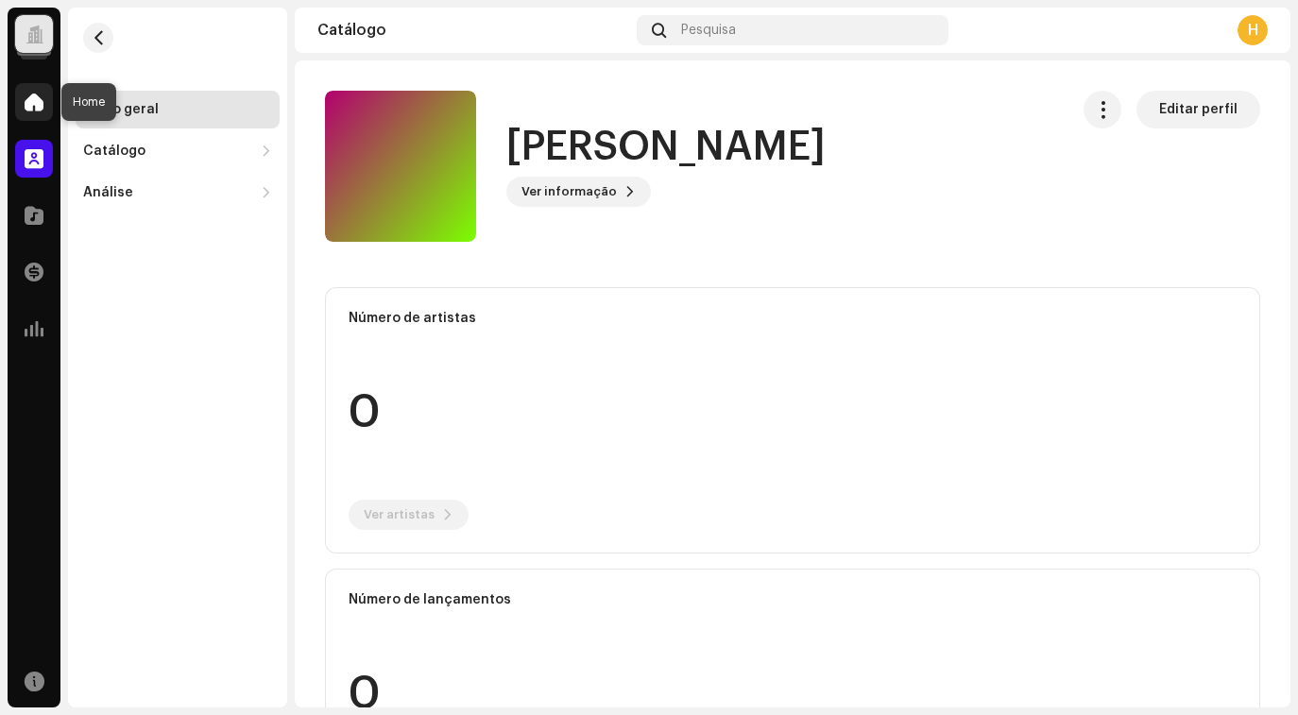
click at [28, 110] on span at bounding box center [34, 101] width 19 height 15
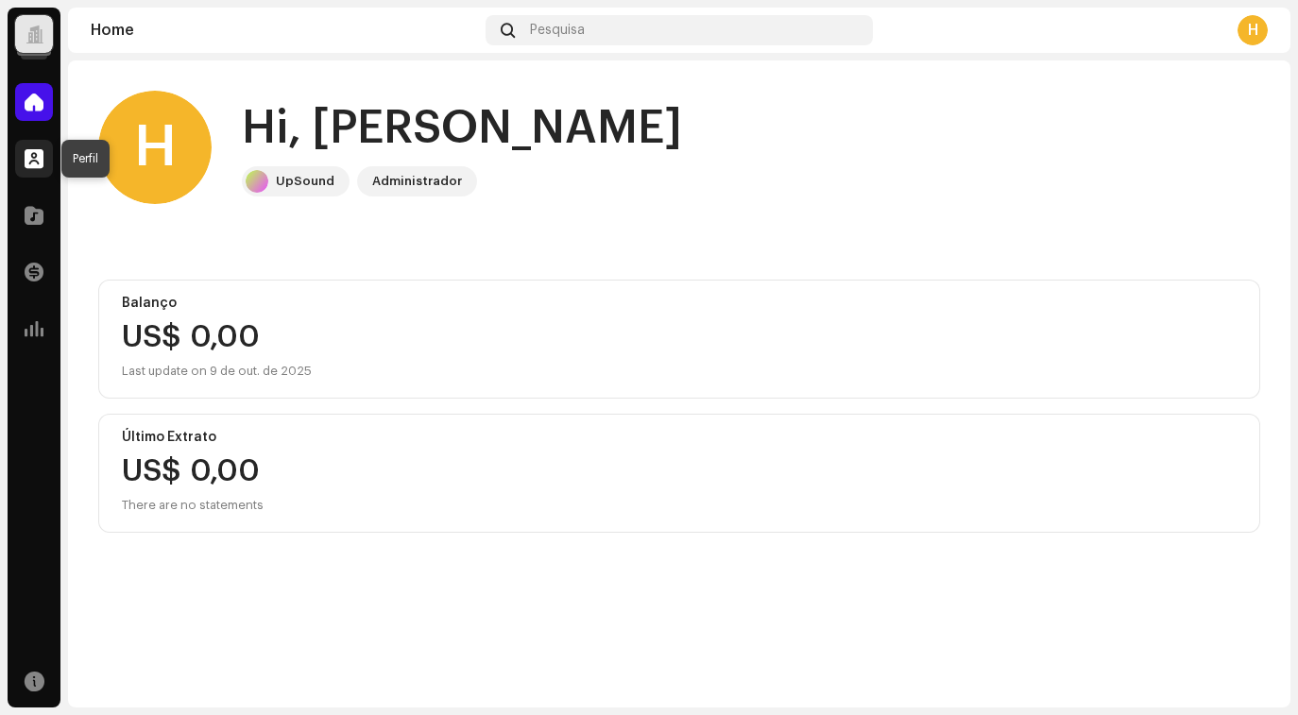
click at [41, 157] on span at bounding box center [34, 158] width 19 height 15
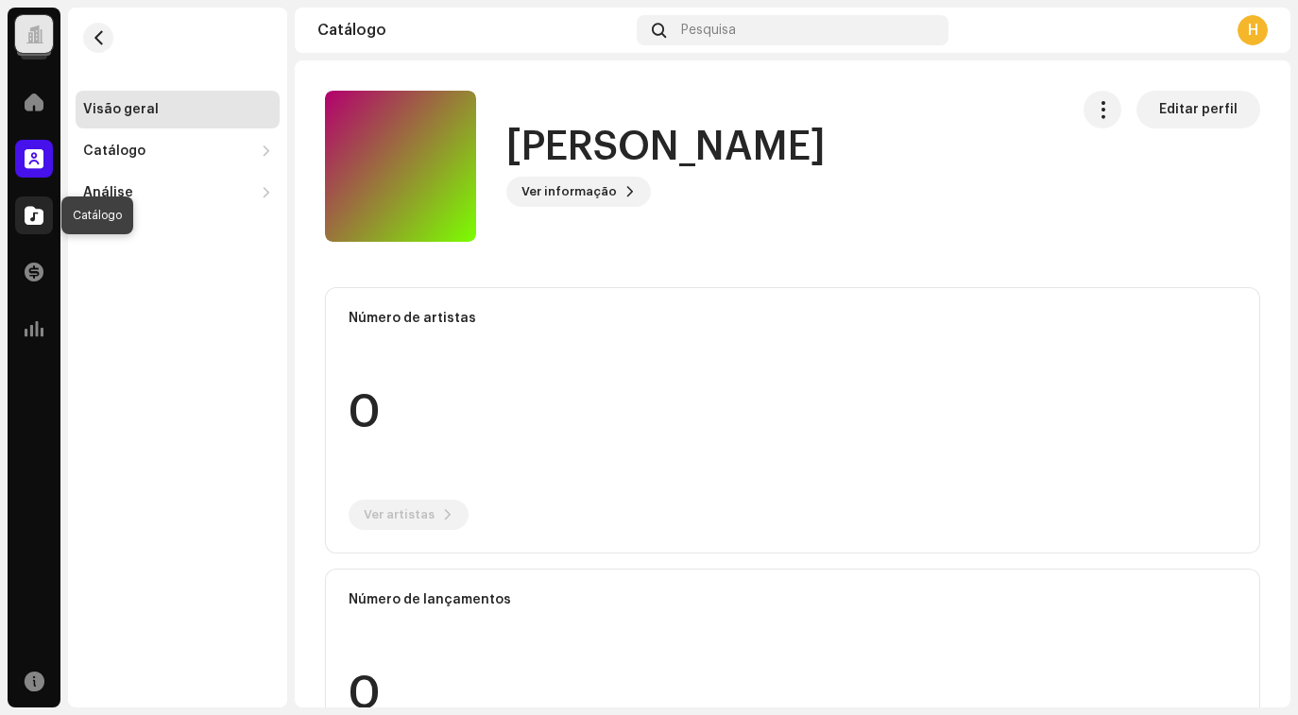
click at [48, 222] on div at bounding box center [34, 216] width 38 height 38
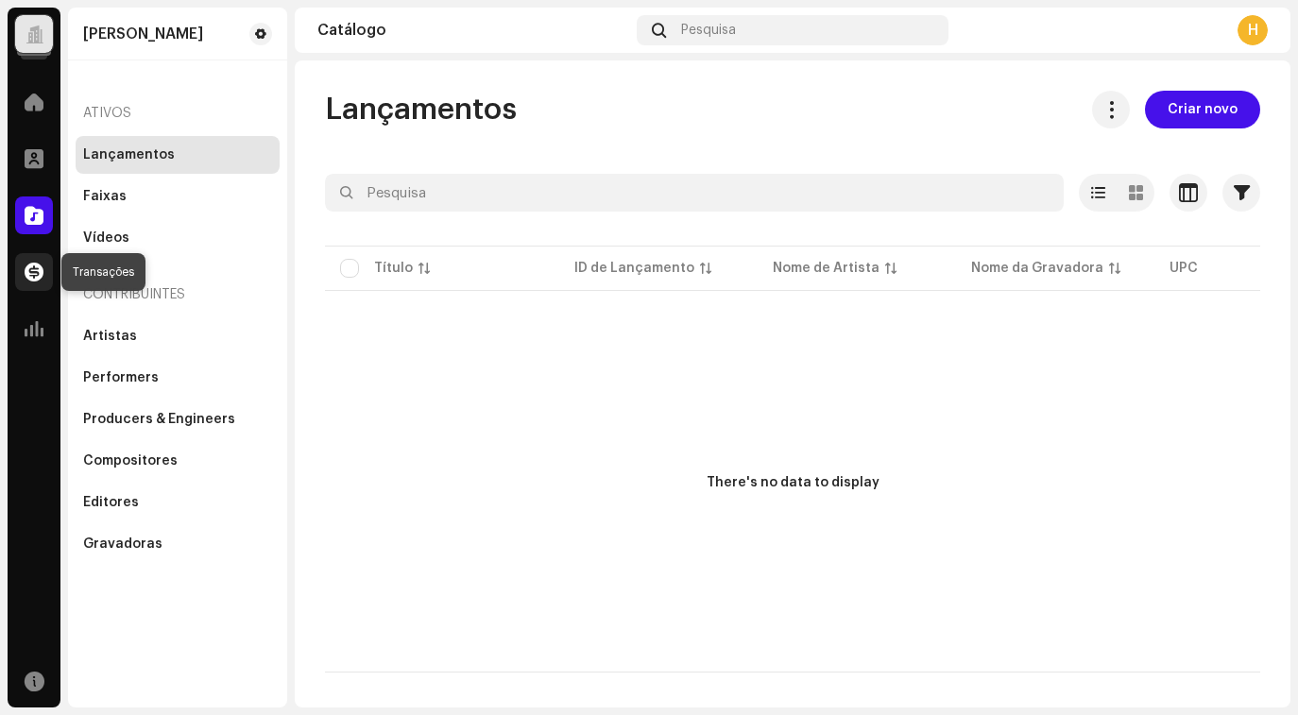
click at [49, 284] on div at bounding box center [34, 272] width 38 height 38
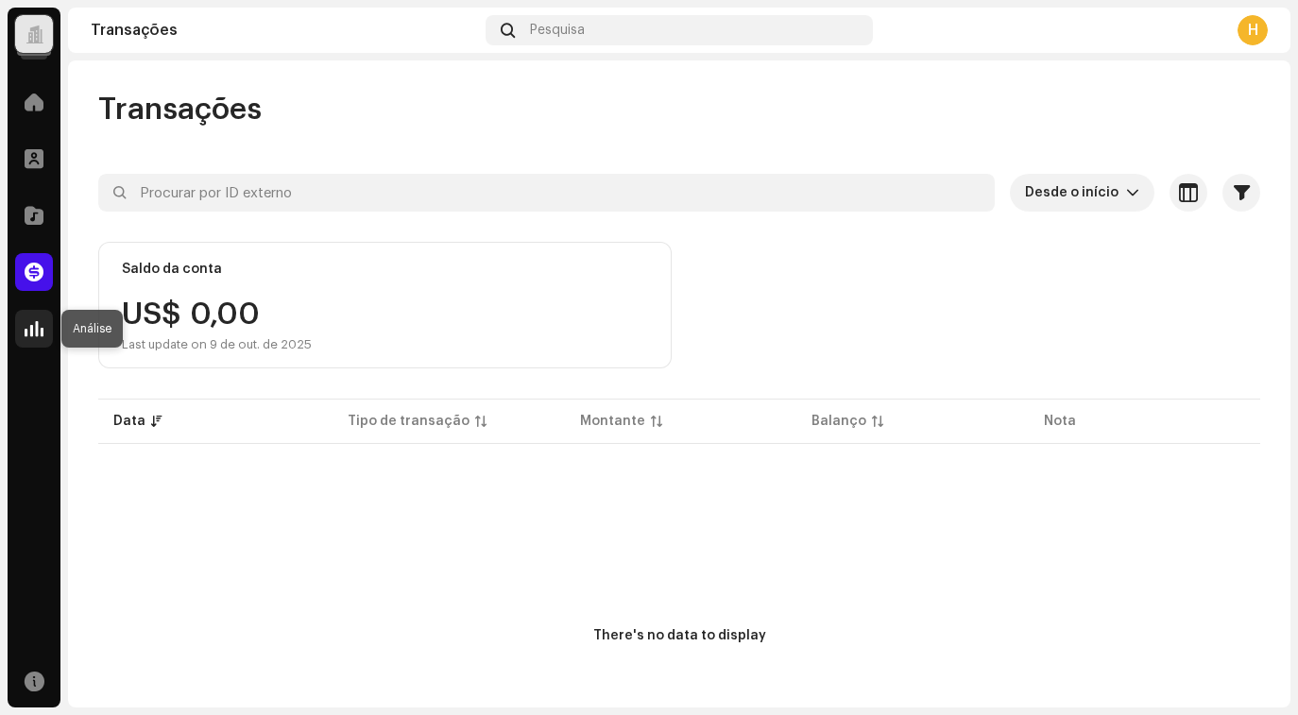
click at [48, 336] on div at bounding box center [34, 329] width 38 height 38
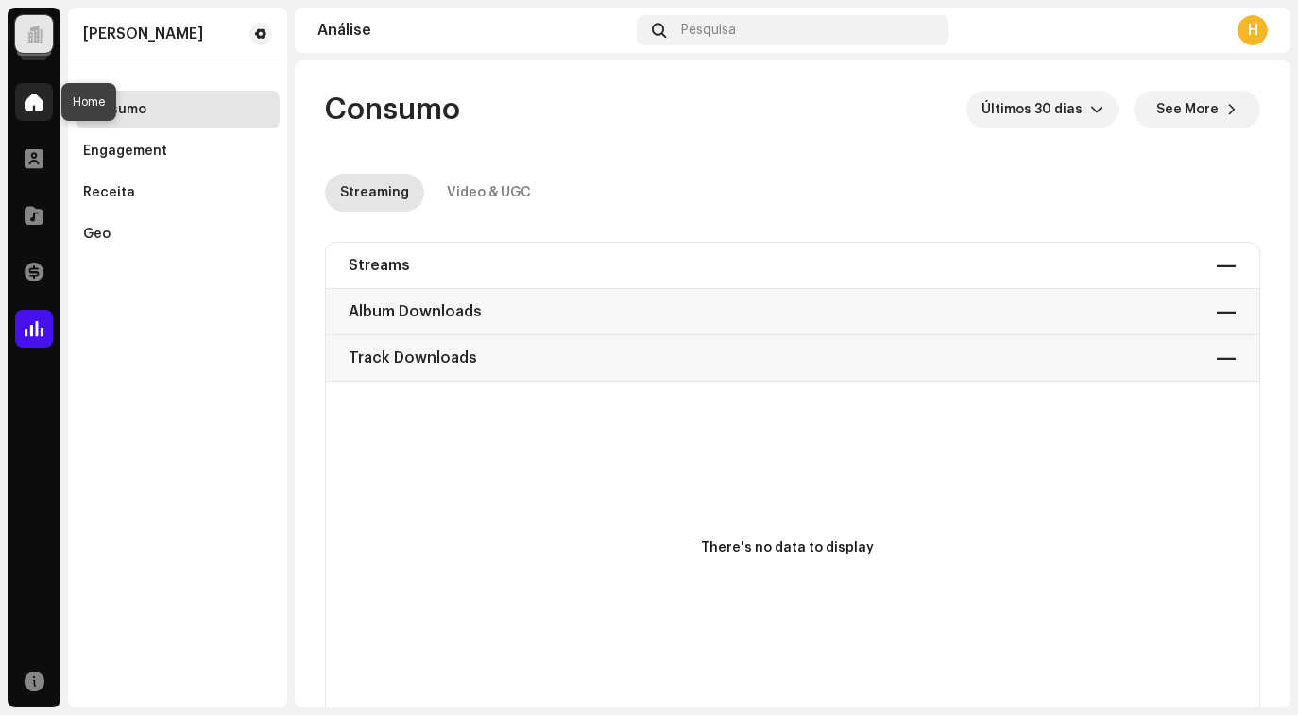
click at [36, 117] on div at bounding box center [34, 102] width 38 height 38
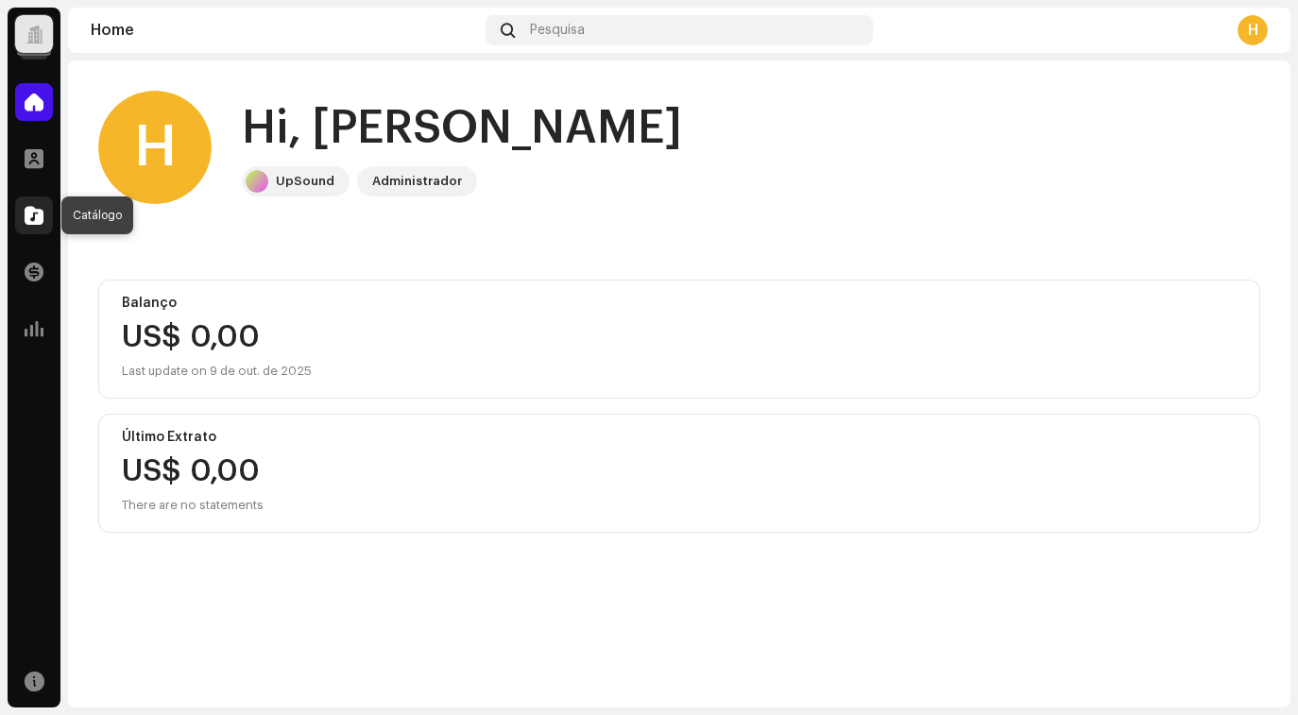
click at [30, 225] on div at bounding box center [34, 216] width 38 height 38
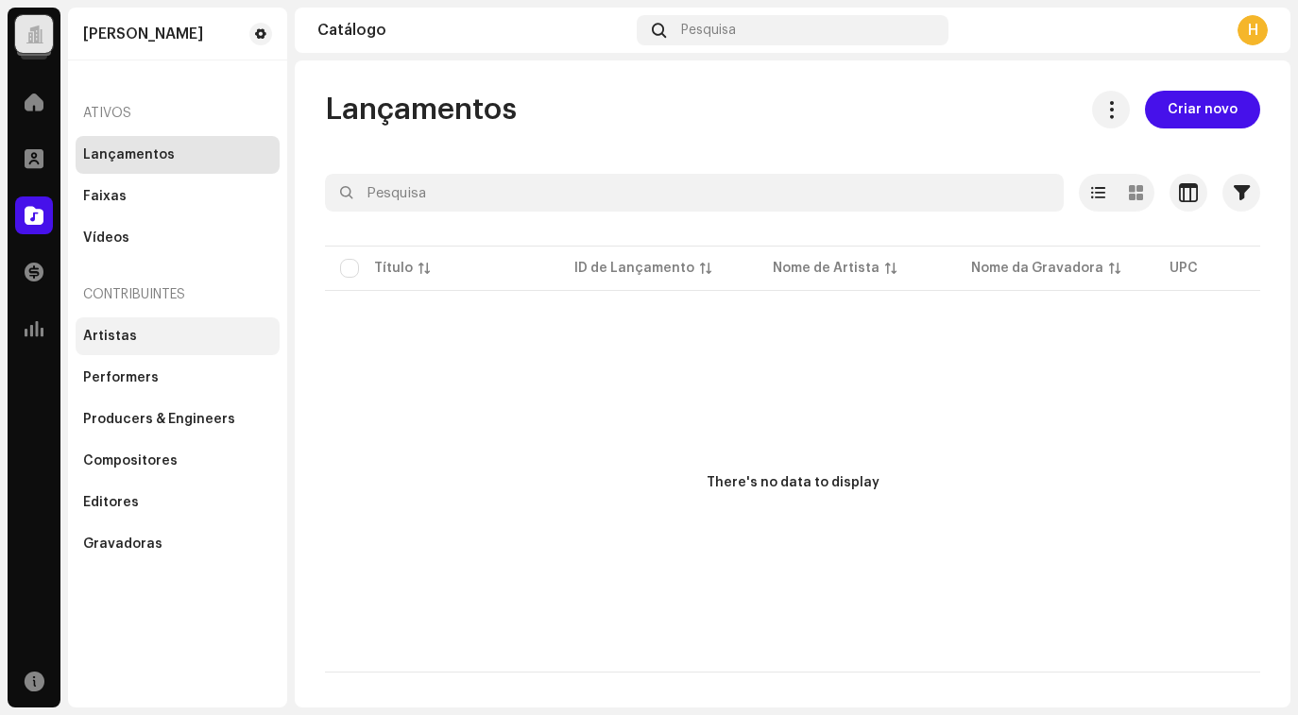
click at [106, 329] on div "Artistas" at bounding box center [110, 336] width 54 height 15
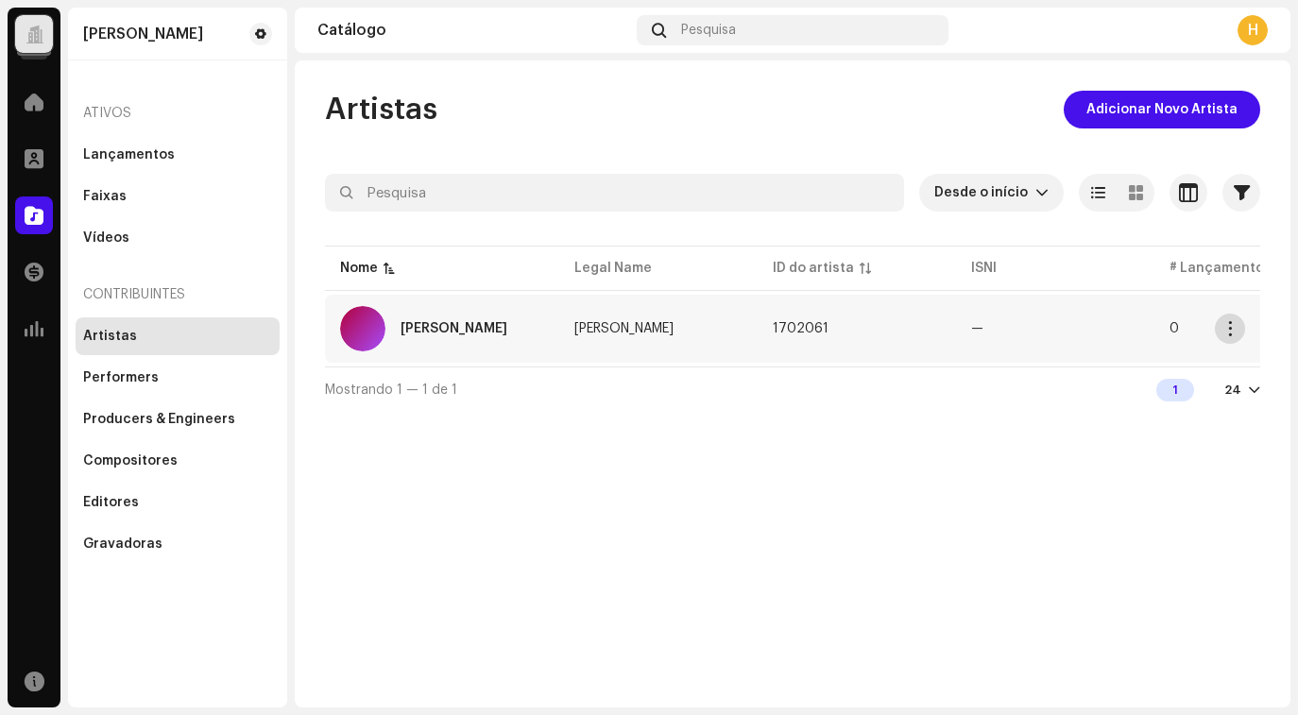
click at [1216, 326] on button "button" at bounding box center [1230, 329] width 30 height 30
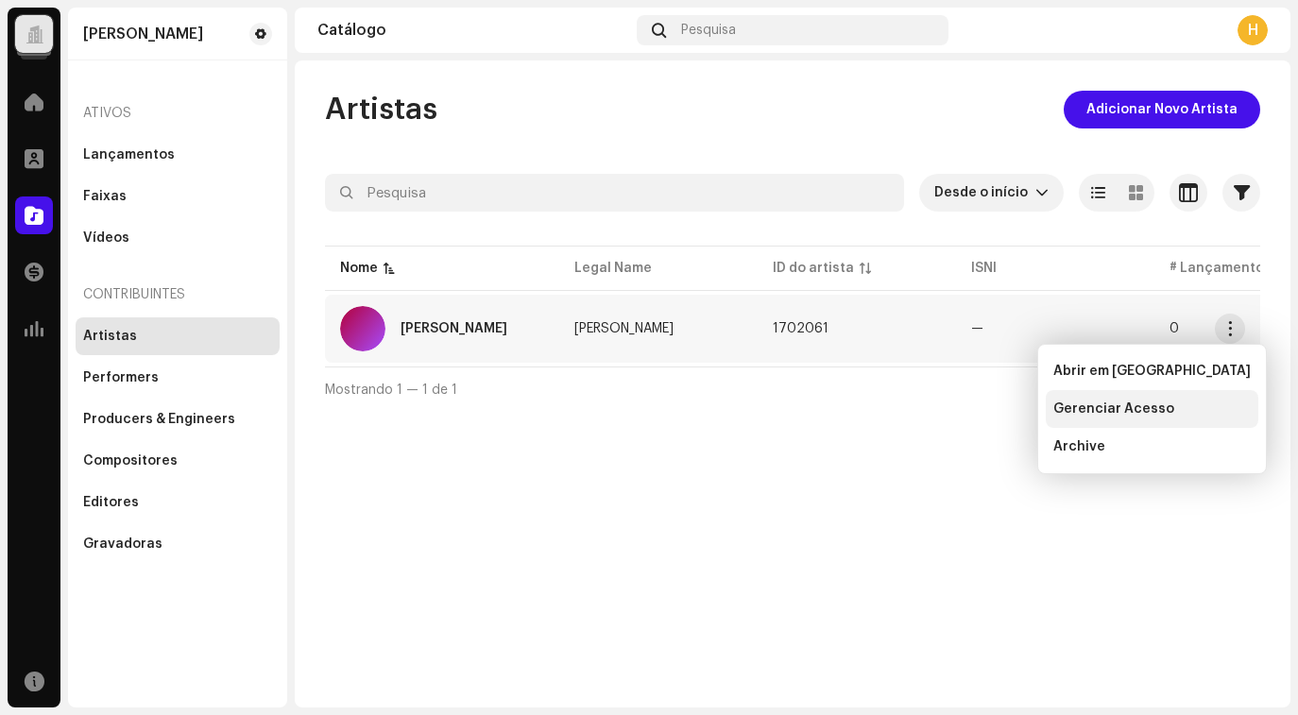
click at [1178, 404] on div "Gerenciar Acesso" at bounding box center [1152, 409] width 197 height 15
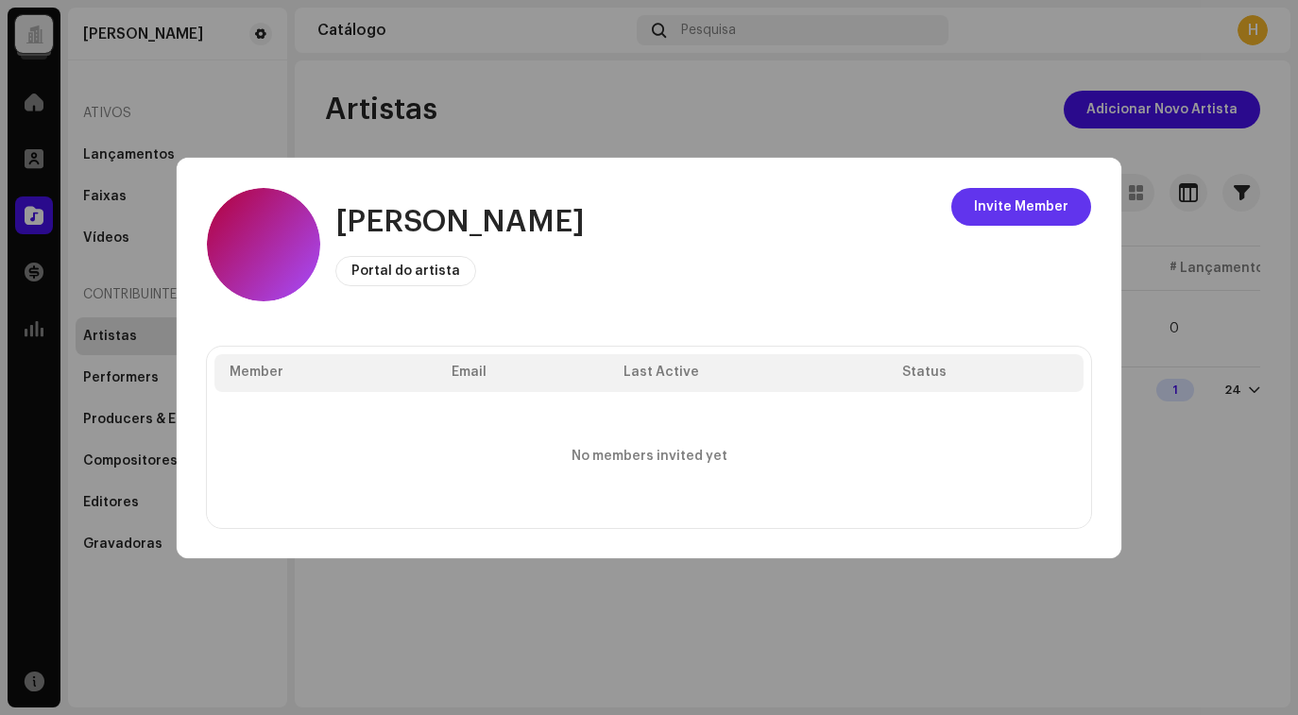
click at [973, 206] on button "Invite Member" at bounding box center [1021, 207] width 140 height 38
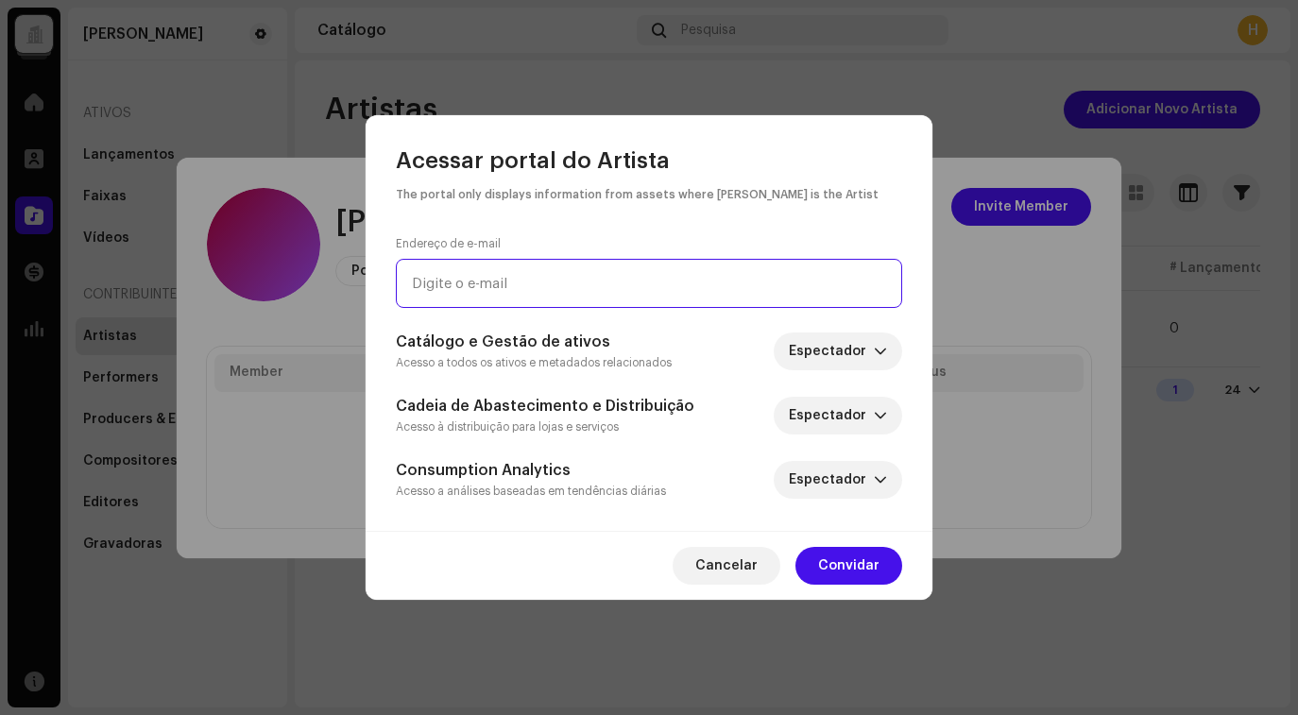
paste input "caykelacerda.contato@gmail.com"
type input "caykelacerda.contato@gmail.com"
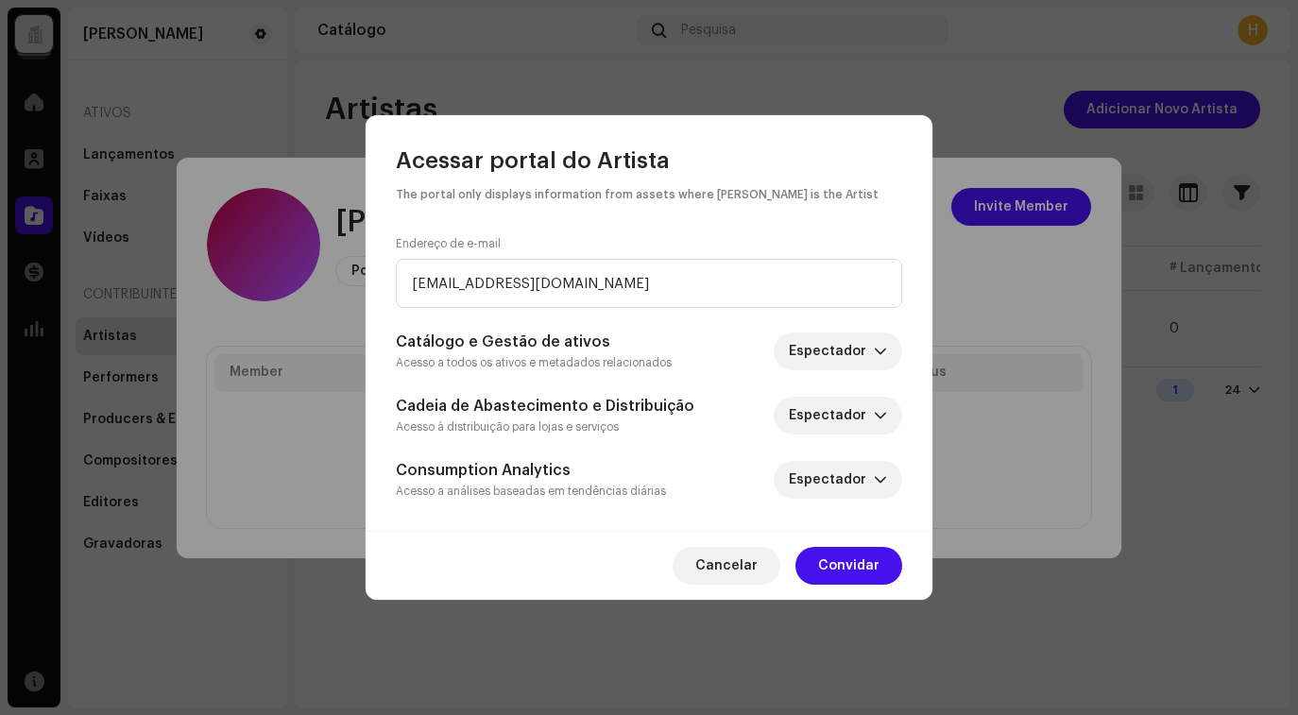
click at [696, 469] on div "Consumption Analytics Acesso a análises baseadas em tendências diárias Espectad…" at bounding box center [649, 480] width 506 height 42
click at [883, 346] on icon "dropdown trigger" at bounding box center [880, 351] width 13 height 13
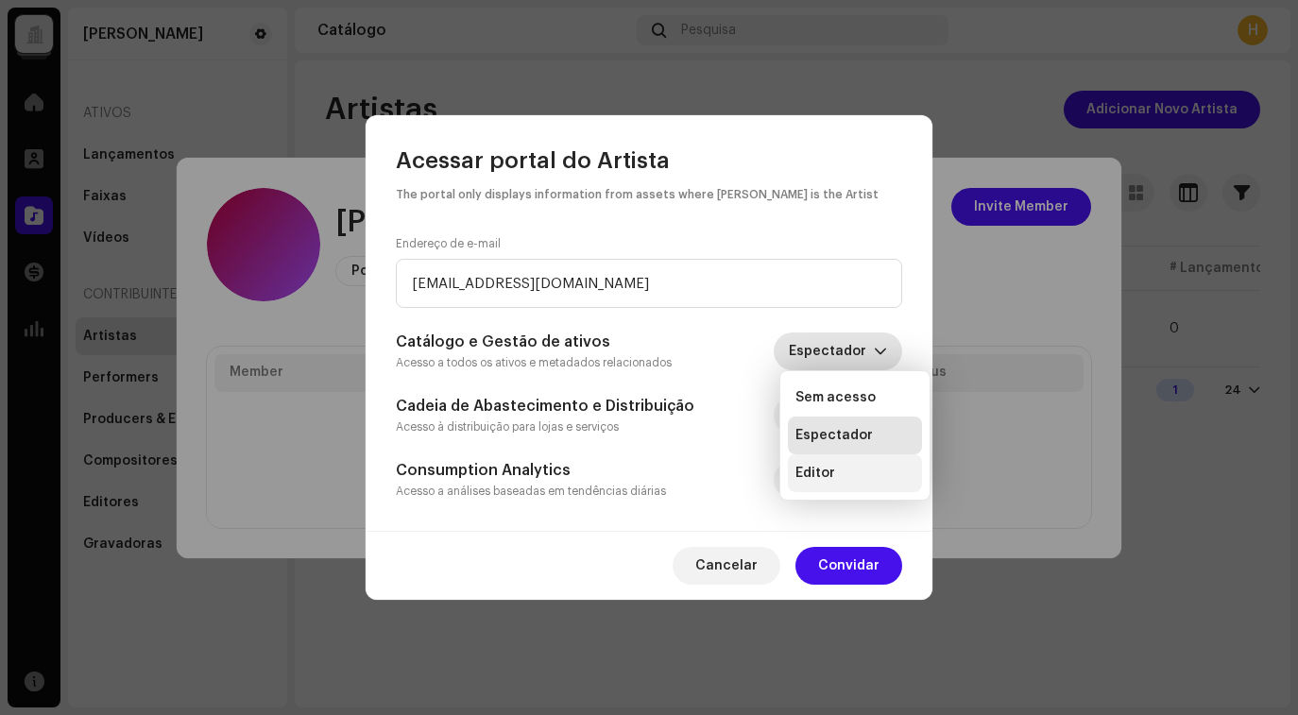
click at [883, 476] on li "Editor" at bounding box center [855, 473] width 134 height 38
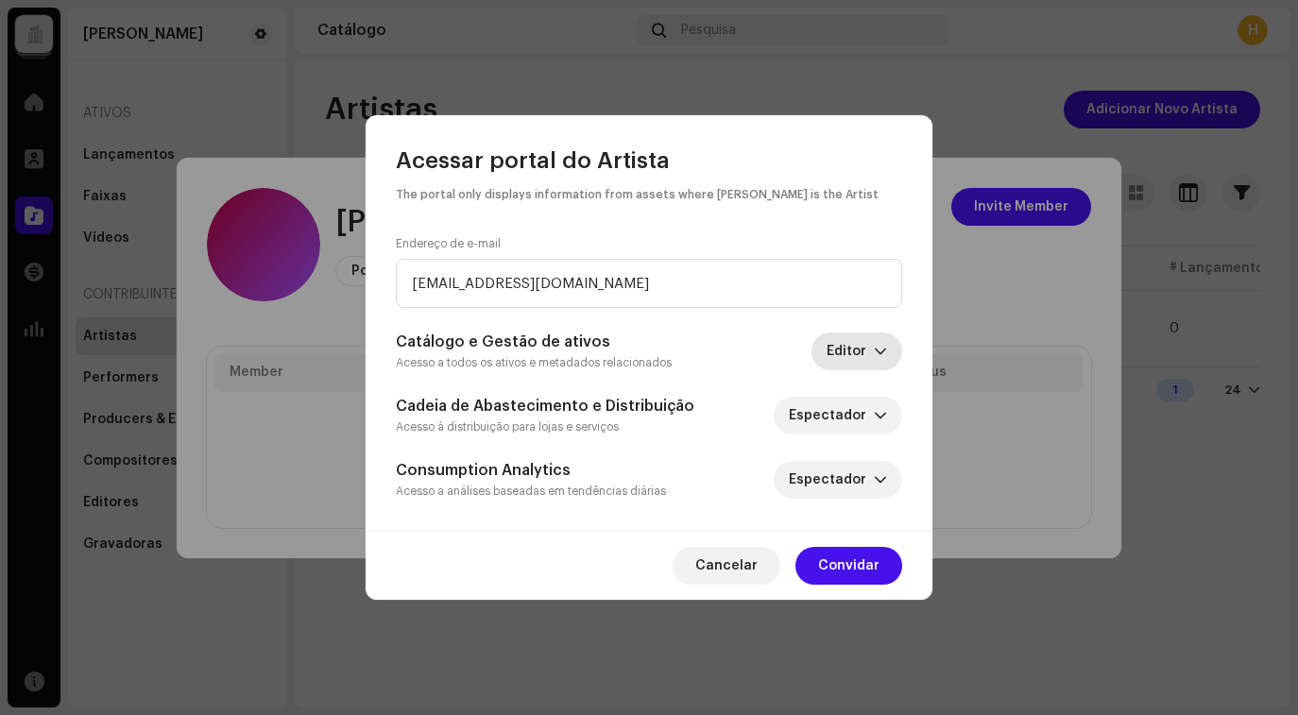
click at [878, 360] on div "dropdown trigger" at bounding box center [880, 352] width 13 height 38
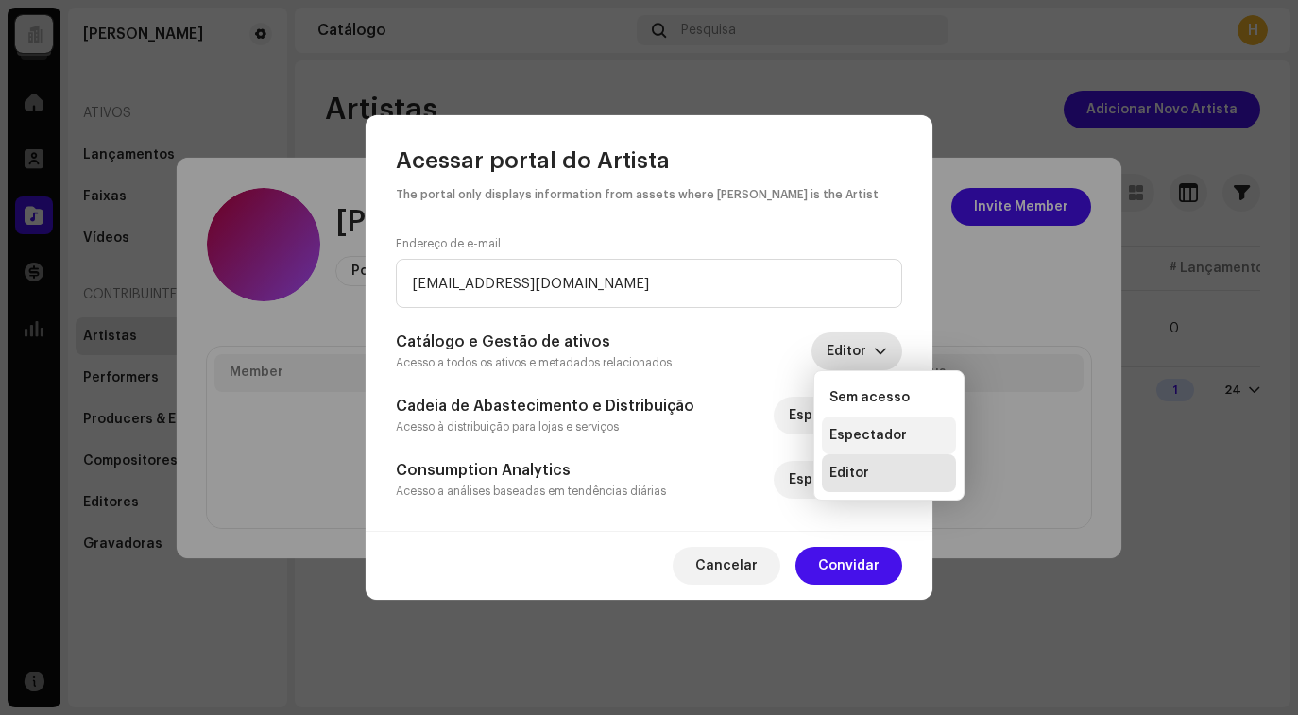
click at [877, 420] on li "Espectador" at bounding box center [889, 436] width 134 height 38
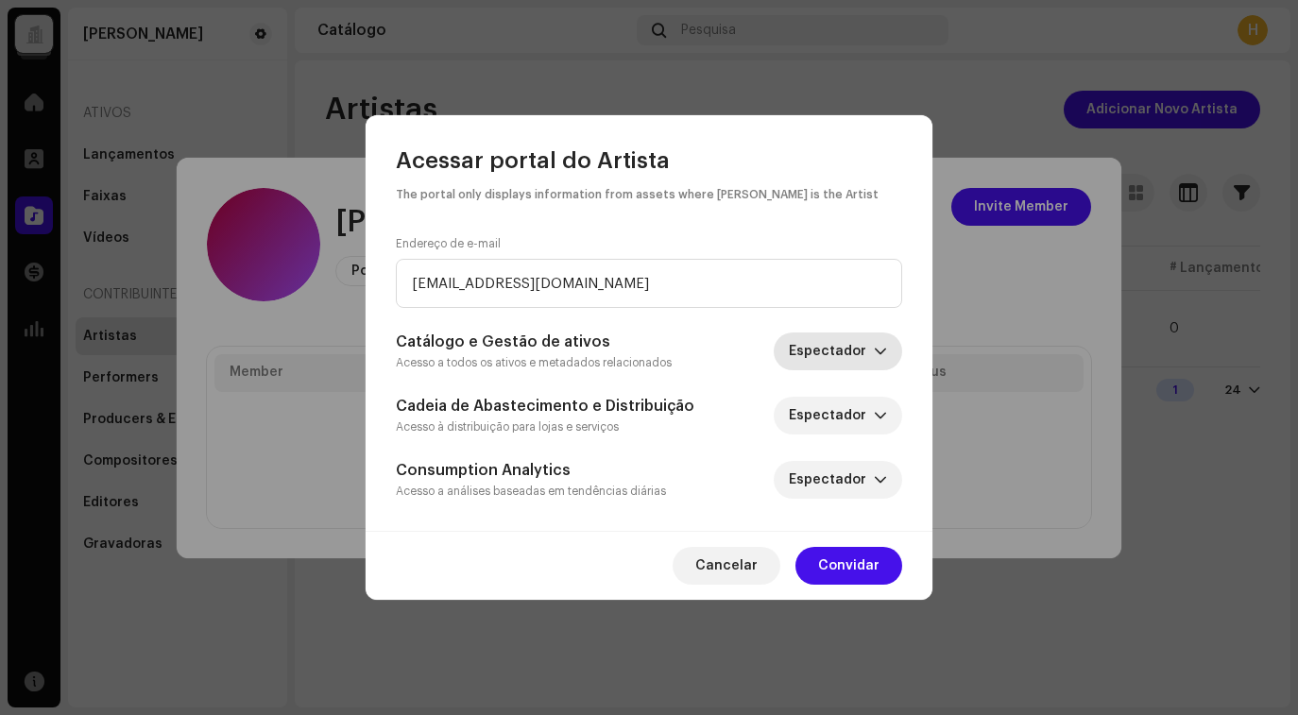
click at [881, 351] on icon "dropdown trigger" at bounding box center [880, 351] width 13 height 13
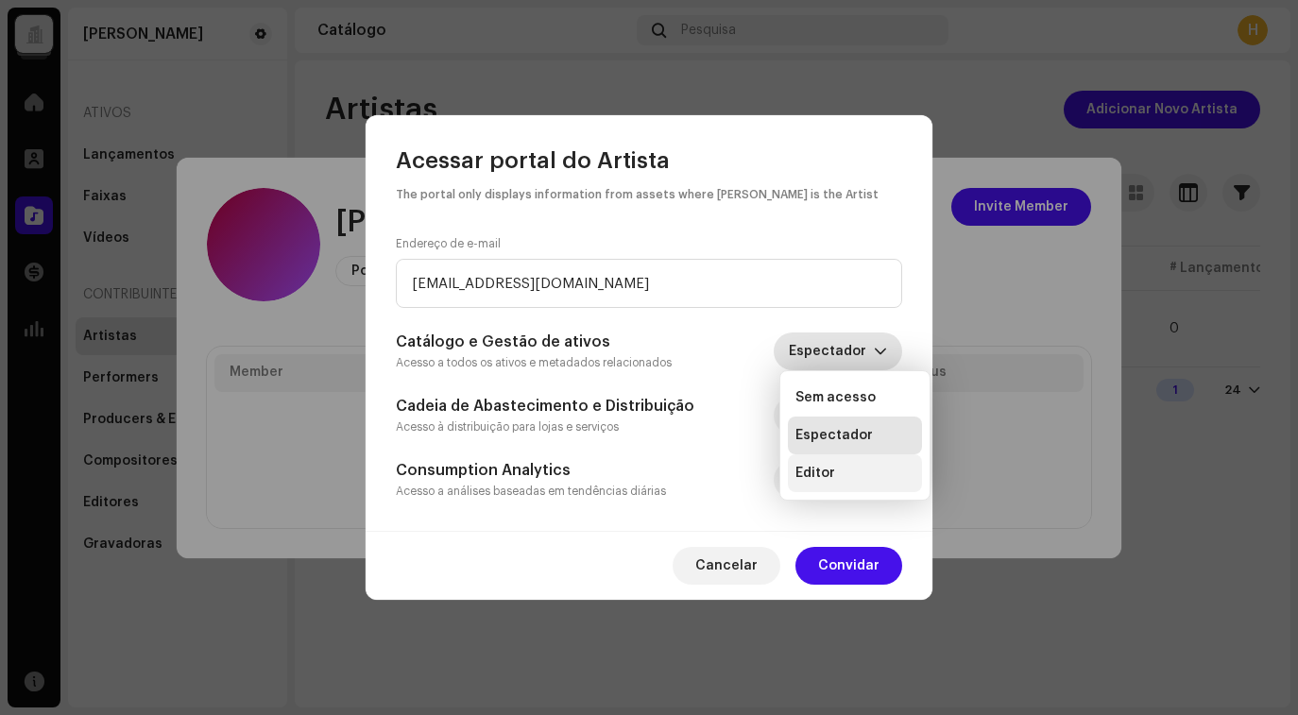
click at [874, 466] on li "Editor" at bounding box center [855, 473] width 134 height 38
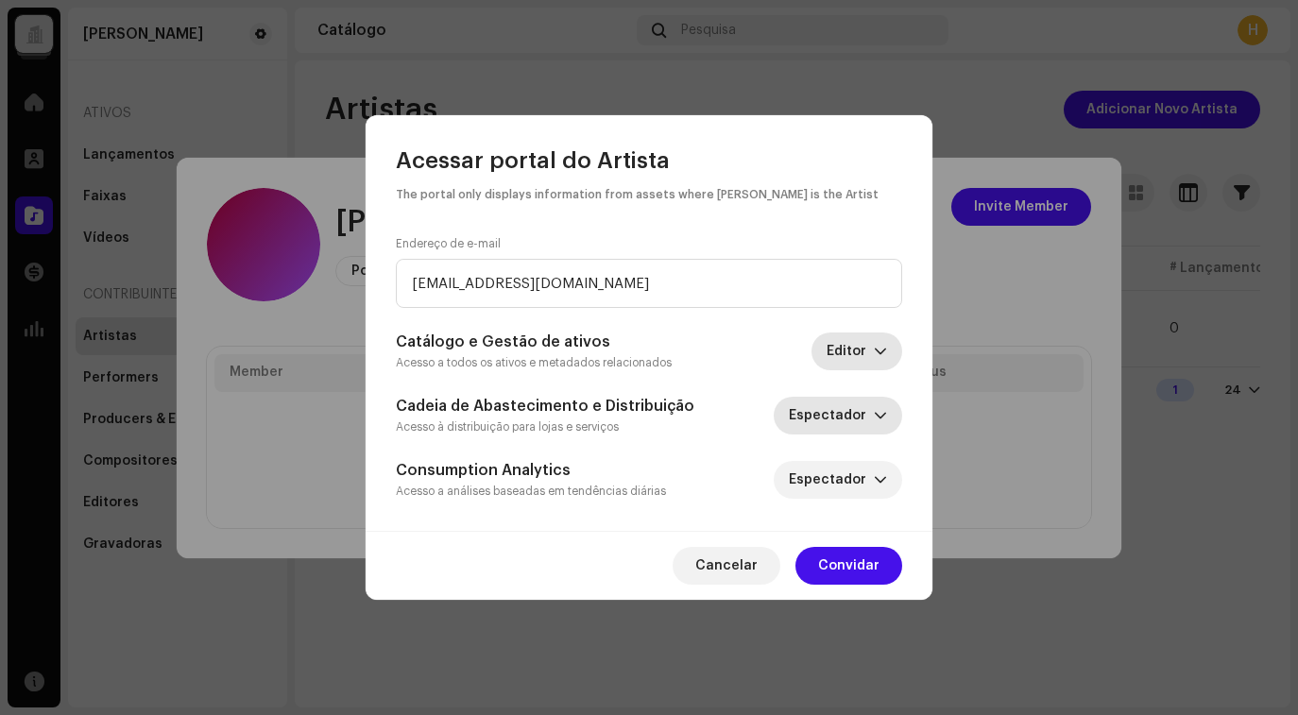
click at [860, 408] on span "Espectador" at bounding box center [831, 416] width 85 height 38
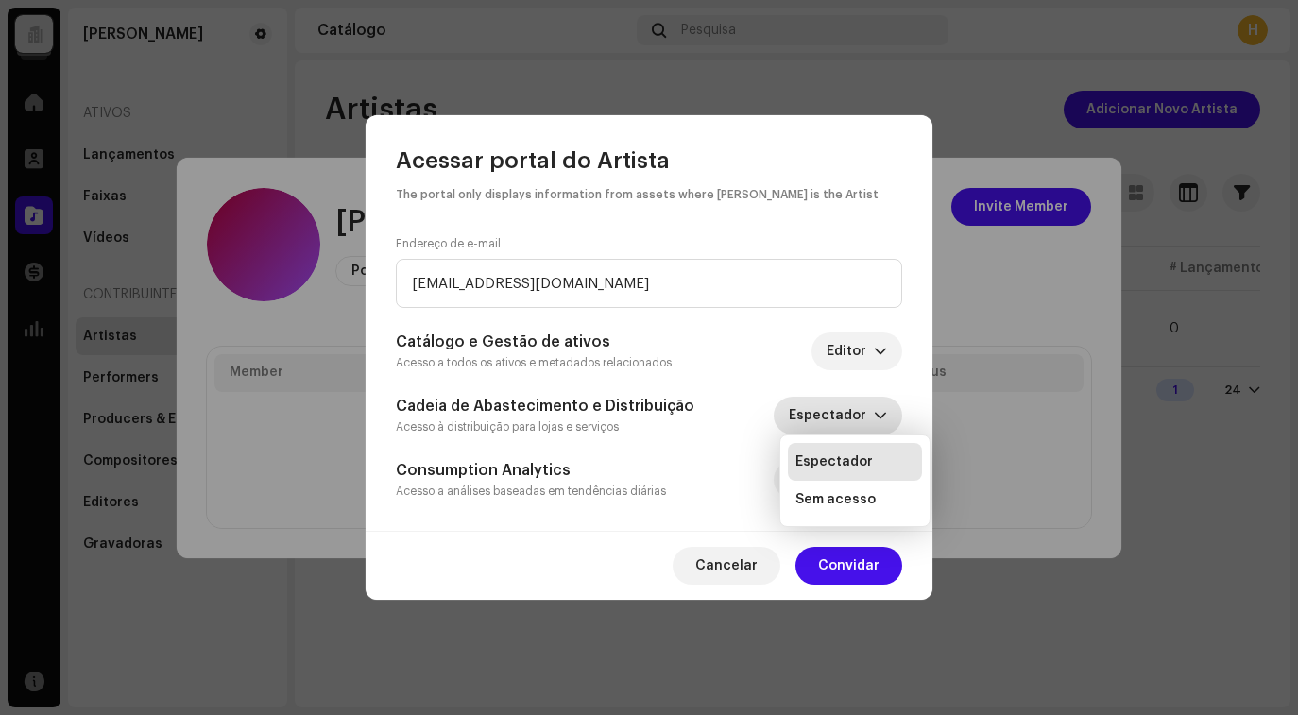
click at [869, 465] on li "Espectador" at bounding box center [855, 462] width 134 height 38
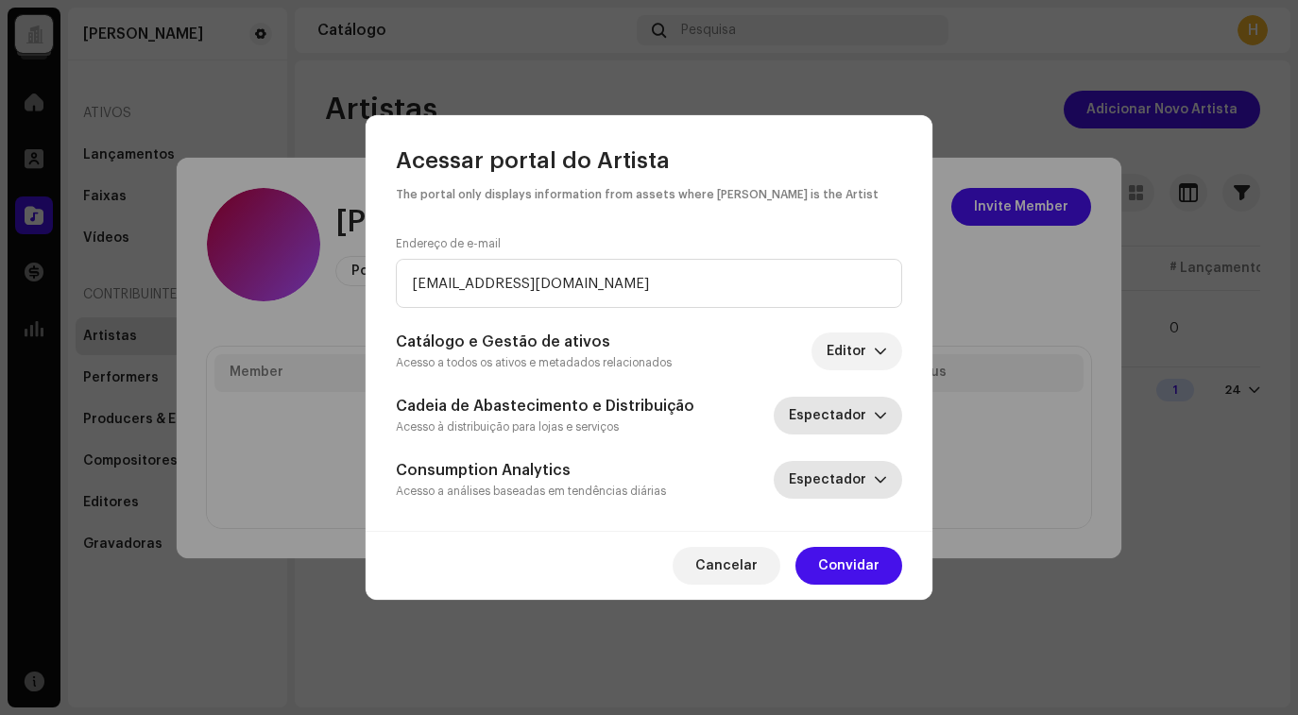
click at [883, 479] on icon "dropdown trigger" at bounding box center [880, 480] width 11 height 7
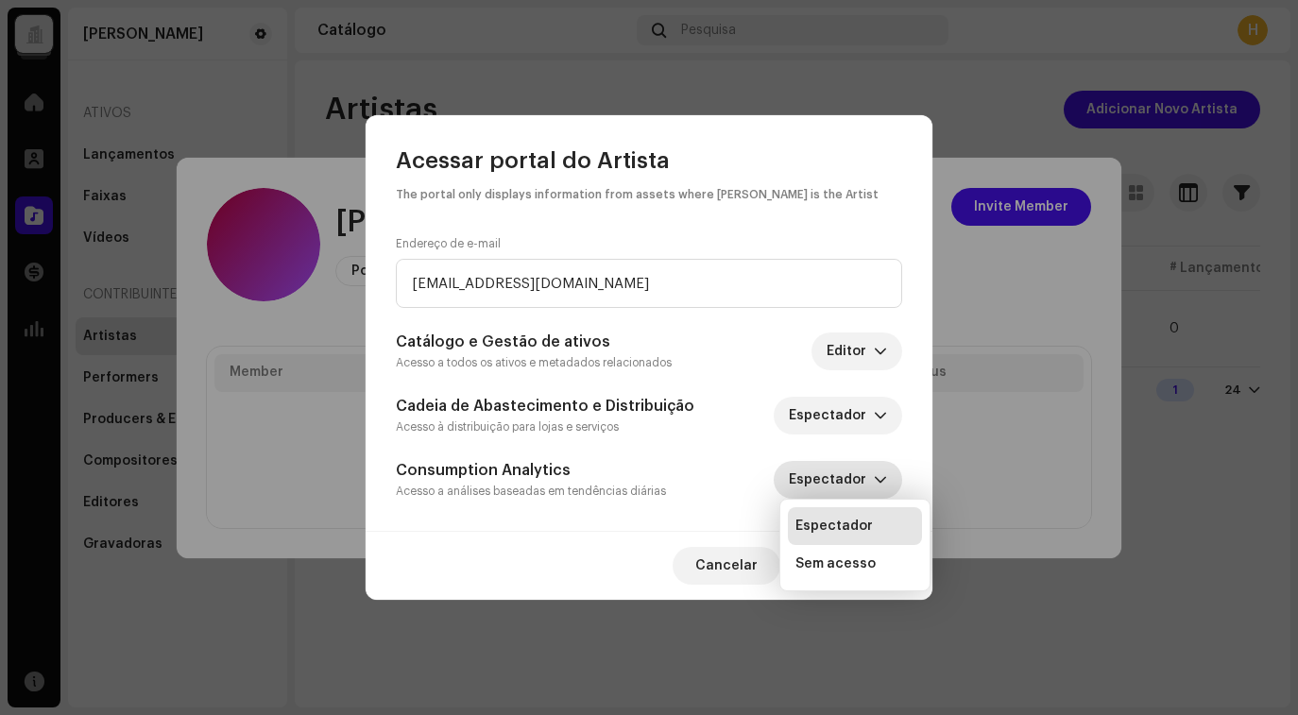
click at [845, 524] on span "Espectador" at bounding box center [834, 526] width 77 height 19
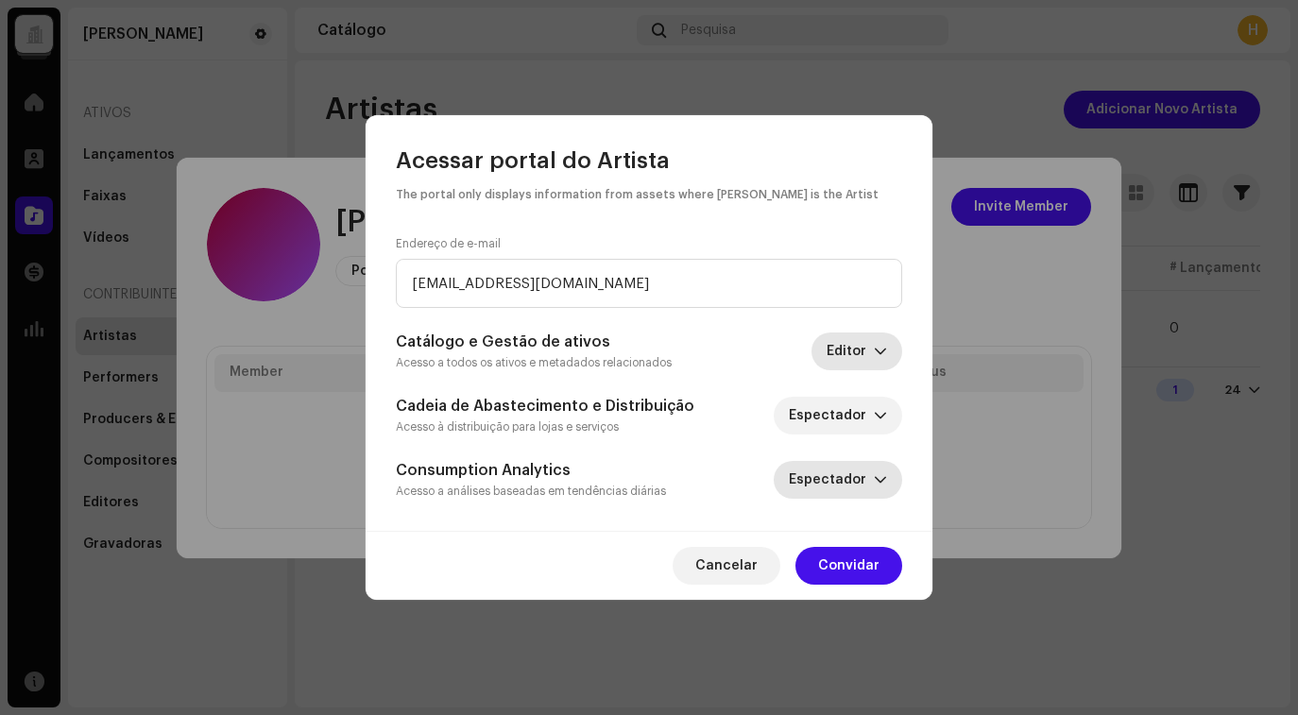
click at [883, 343] on div "dropdown trigger" at bounding box center [880, 352] width 13 height 38
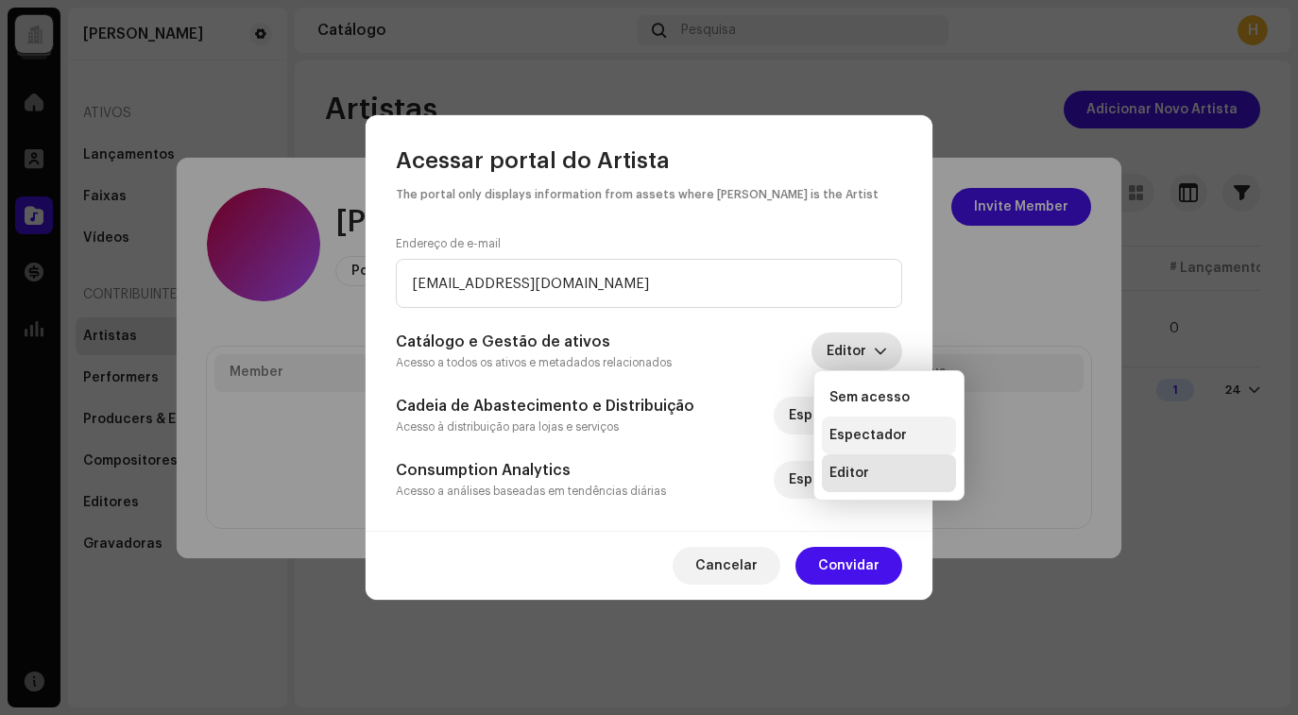
click at [874, 430] on span "Espectador" at bounding box center [868, 435] width 77 height 19
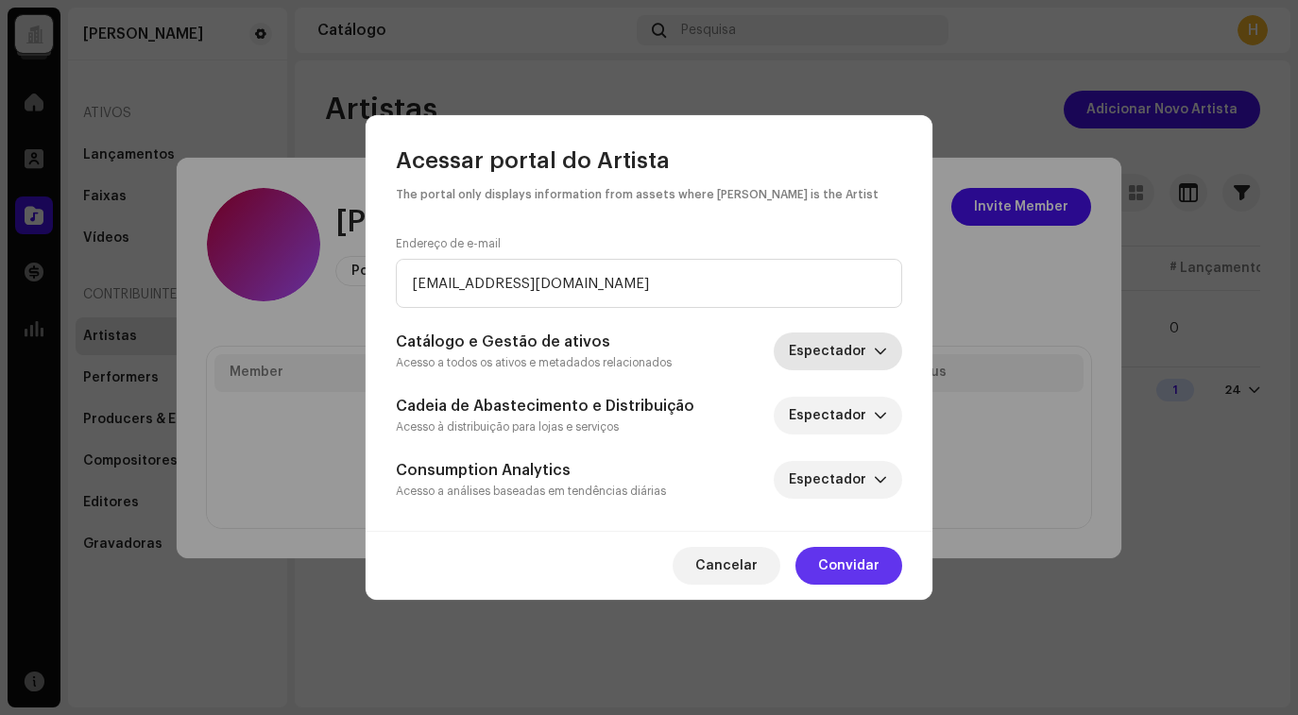
click at [849, 557] on span "Convidar" at bounding box center [848, 566] width 61 height 38
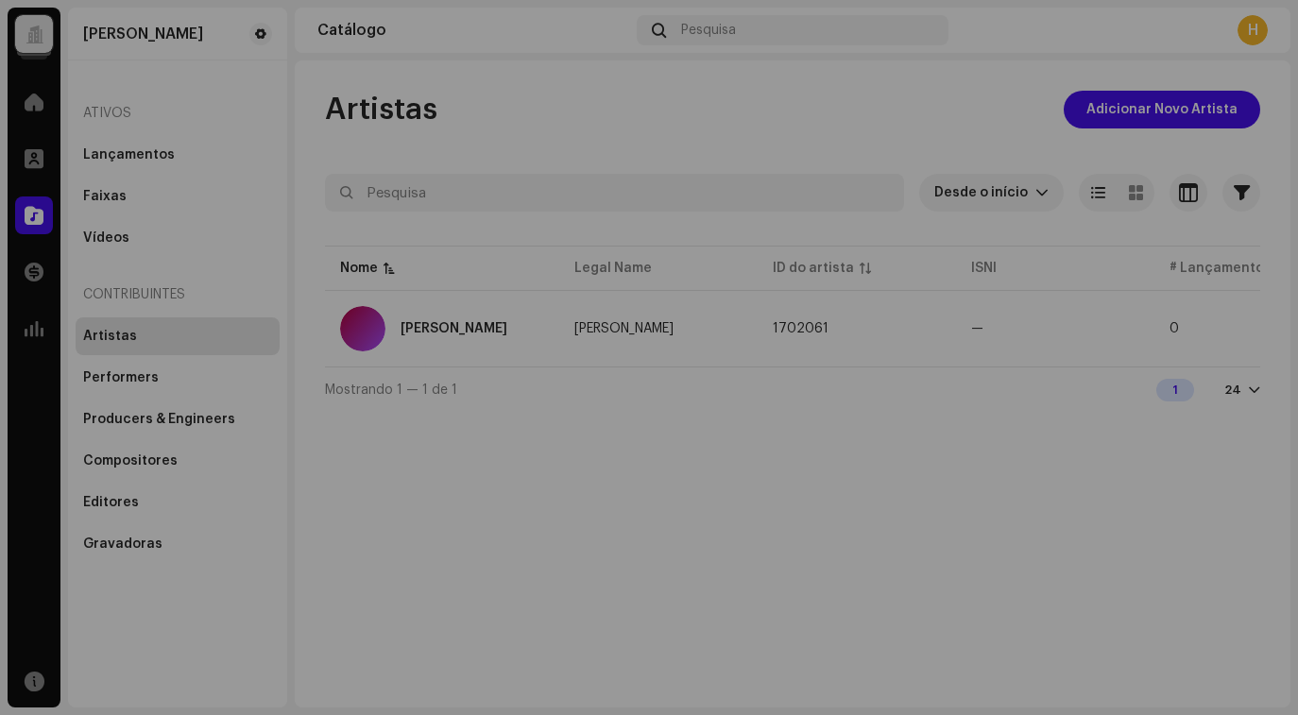
click at [1140, 530] on div "Cayke Lacerda Portal do artista Invite Member Member Email Last Active Status C…" at bounding box center [649, 357] width 1298 height 715
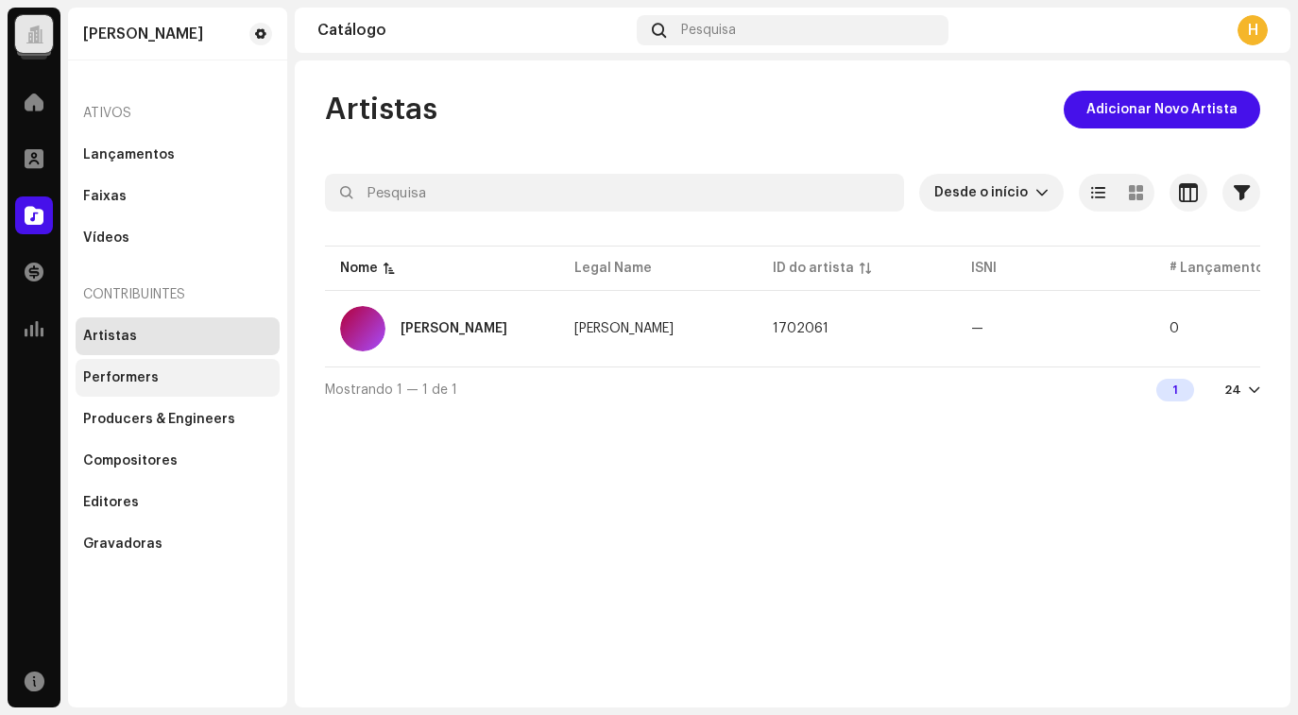
click at [180, 377] on div "Performers" at bounding box center [177, 377] width 189 height 15
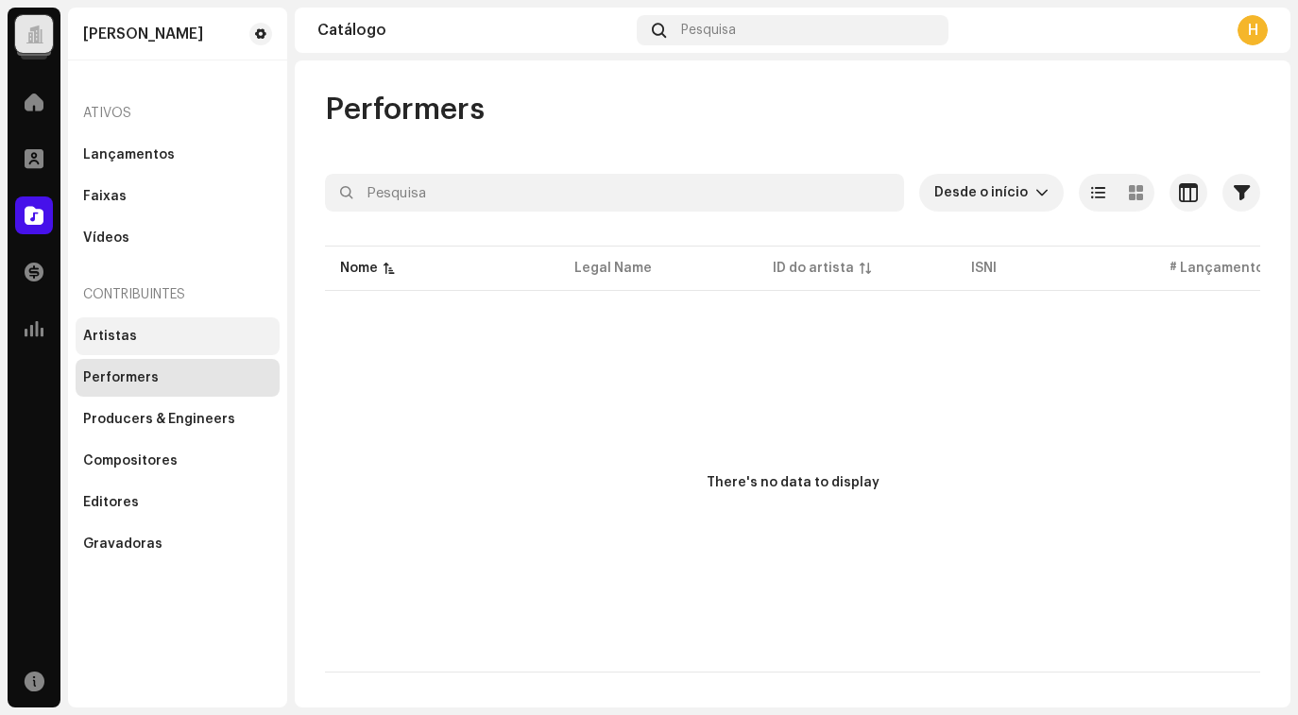
click at [134, 340] on div "Artistas" at bounding box center [177, 336] width 189 height 15
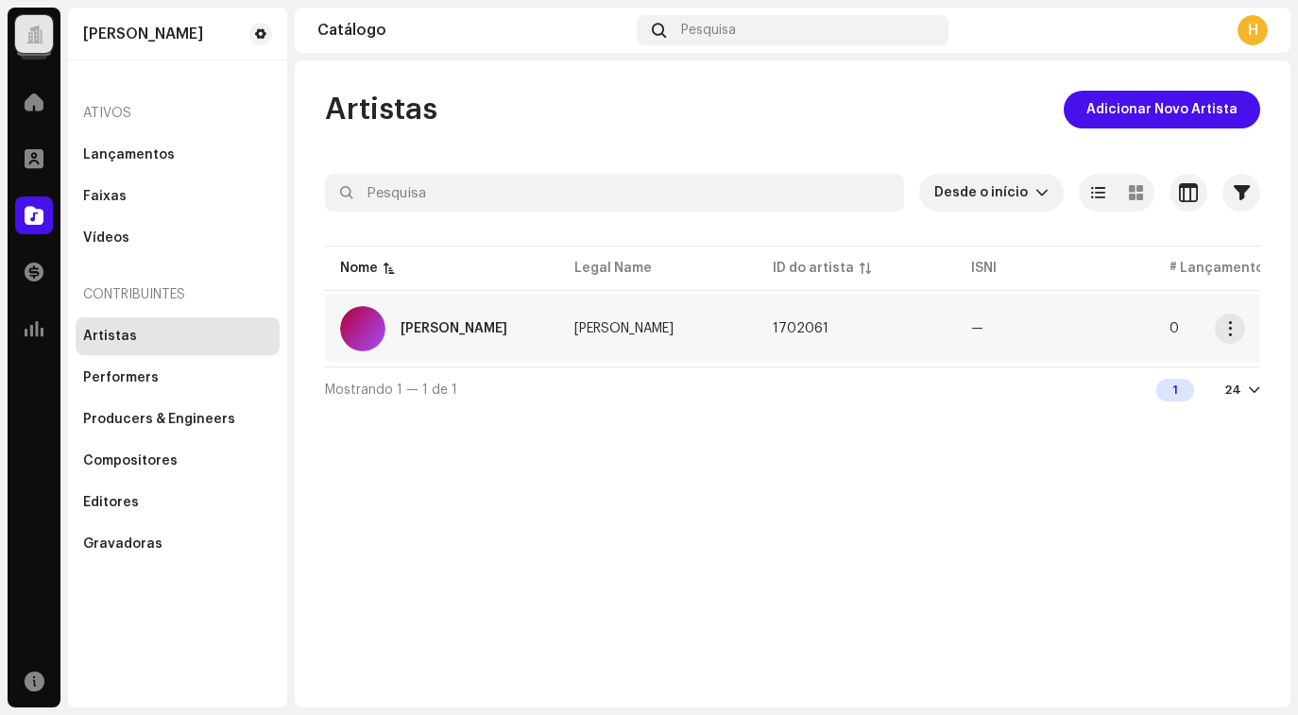
click at [706, 335] on td "Cayke Lacerda" at bounding box center [658, 329] width 198 height 68
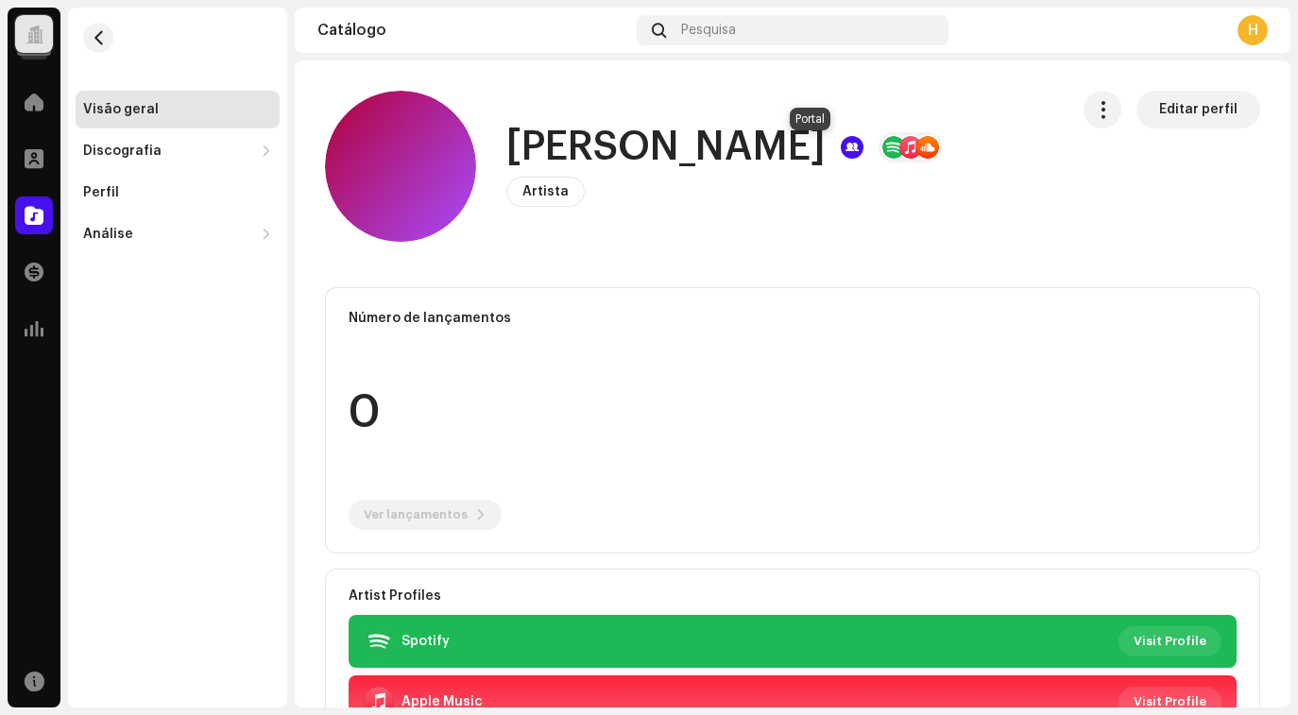
click at [841, 150] on div at bounding box center [852, 147] width 23 height 23
click at [1180, 108] on span "Editar perfil" at bounding box center [1198, 110] width 78 height 38
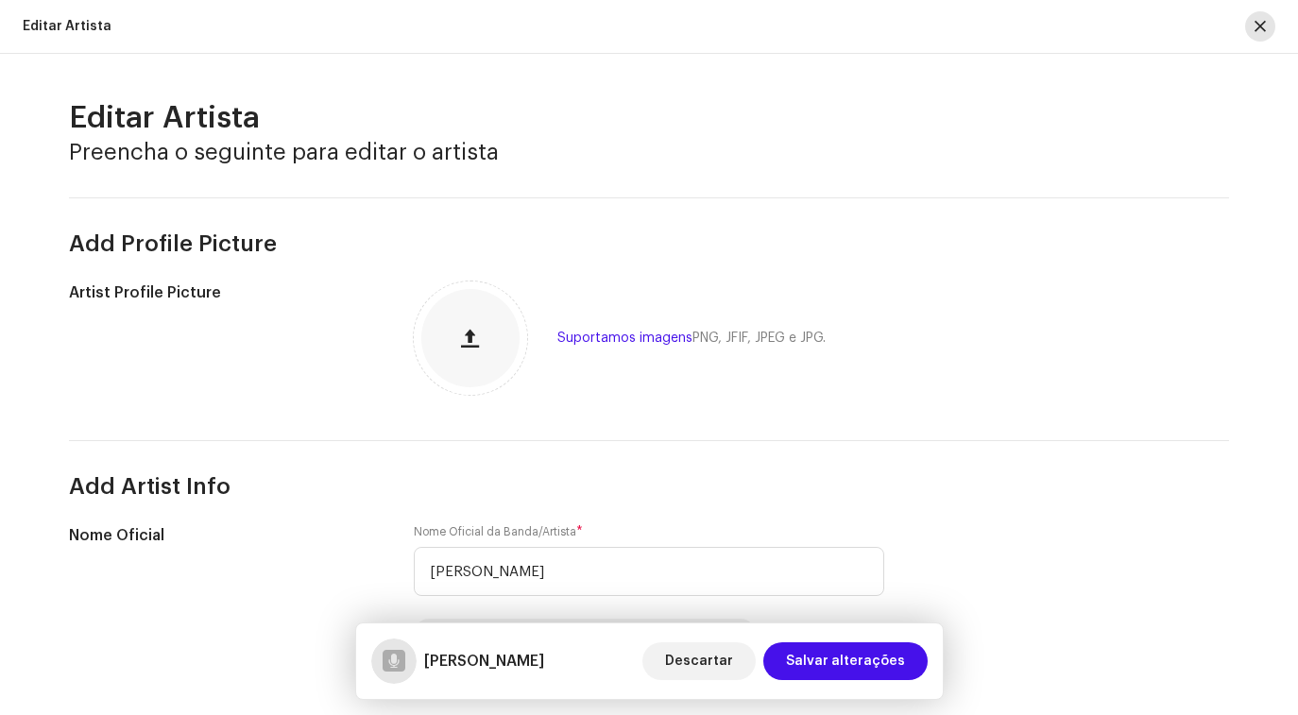
click at [1264, 28] on span "button" at bounding box center [1260, 26] width 11 height 15
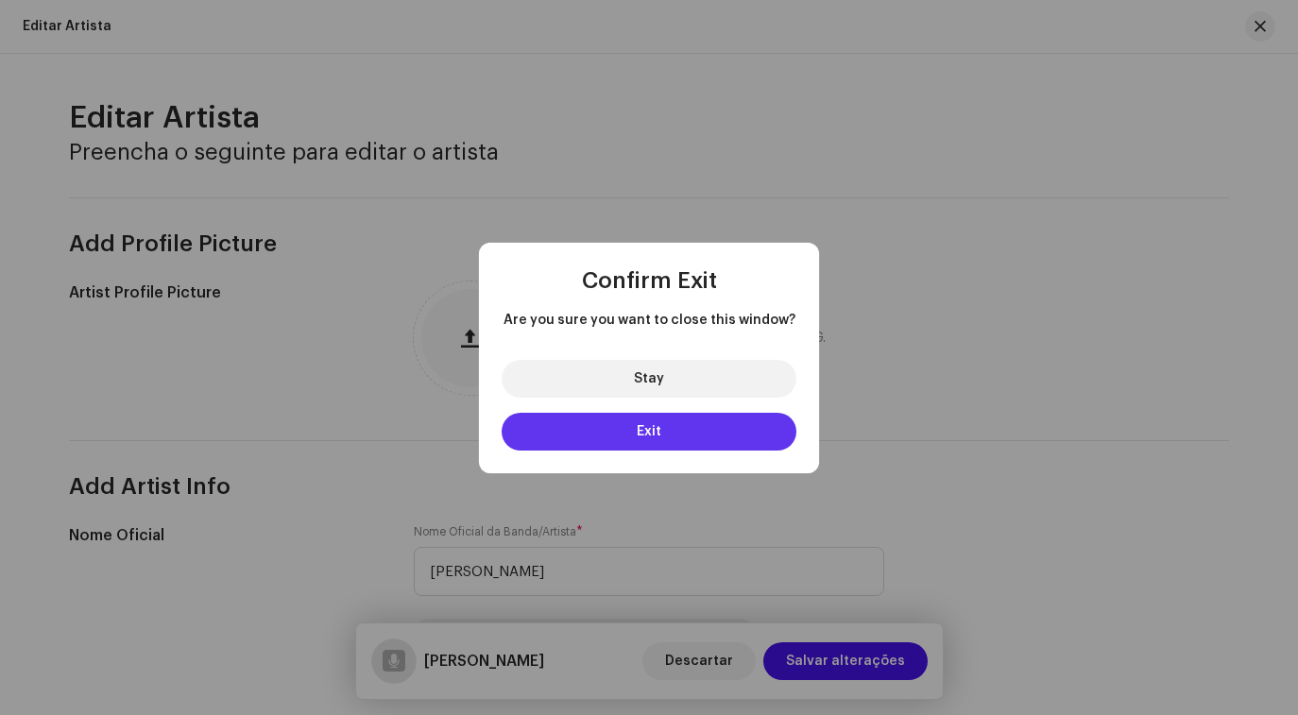
click at [713, 436] on button "Exit" at bounding box center [649, 432] width 295 height 38
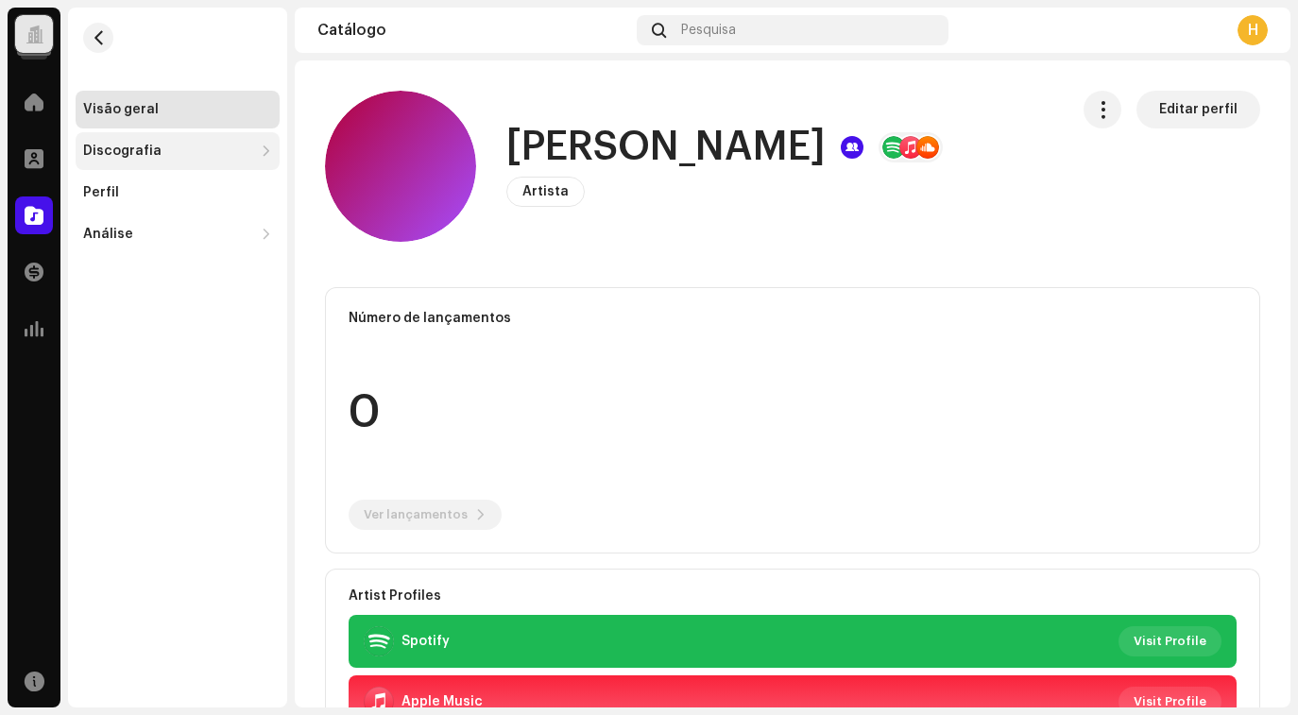
click at [175, 145] on div "Discografia" at bounding box center [168, 151] width 170 height 15
click at [168, 190] on div "Lançamentos" at bounding box center [137, 192] width 92 height 15
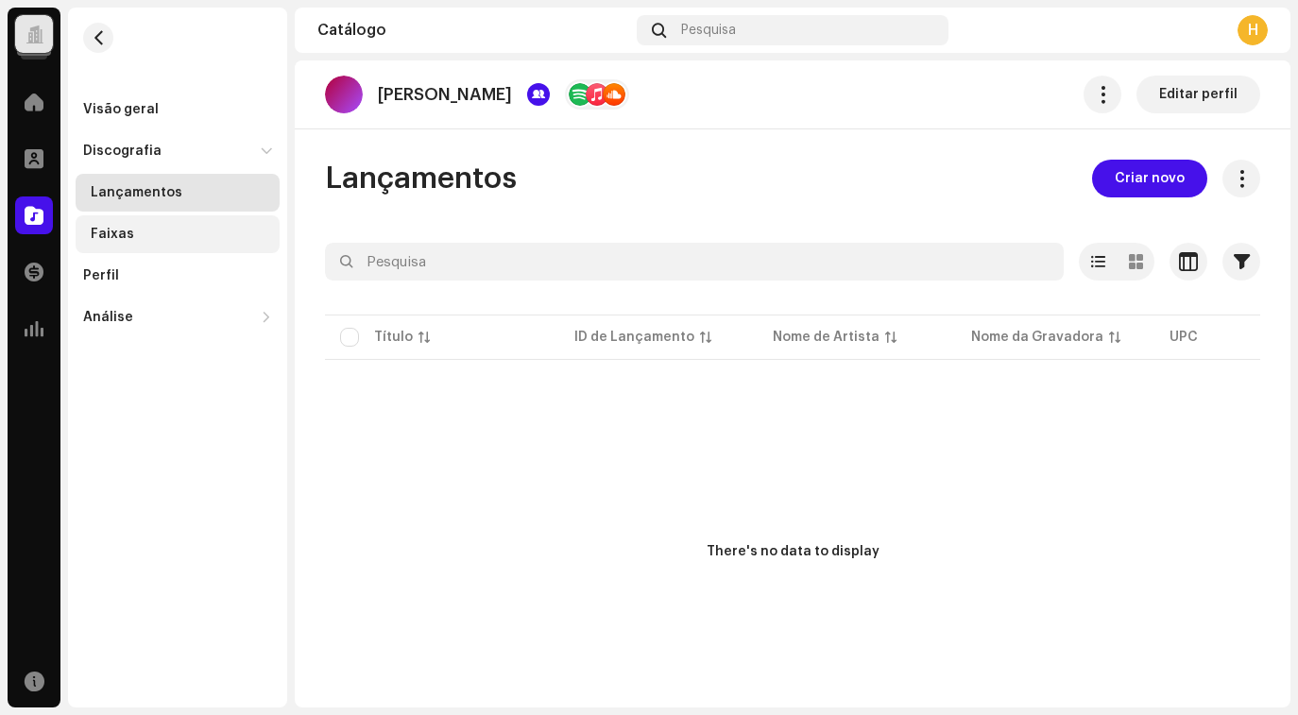
click at [168, 229] on div "Faixas" at bounding box center [181, 234] width 181 height 15
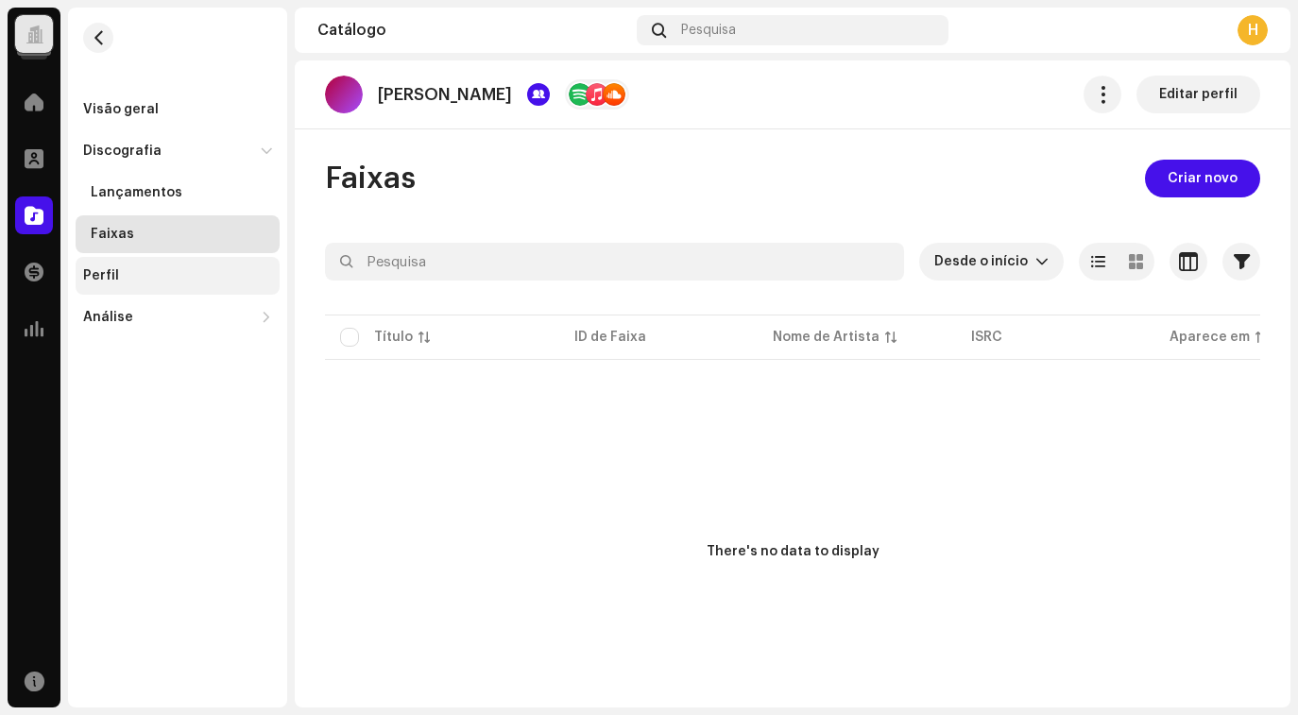
click at [207, 279] on div "Perfil" at bounding box center [177, 275] width 189 height 15
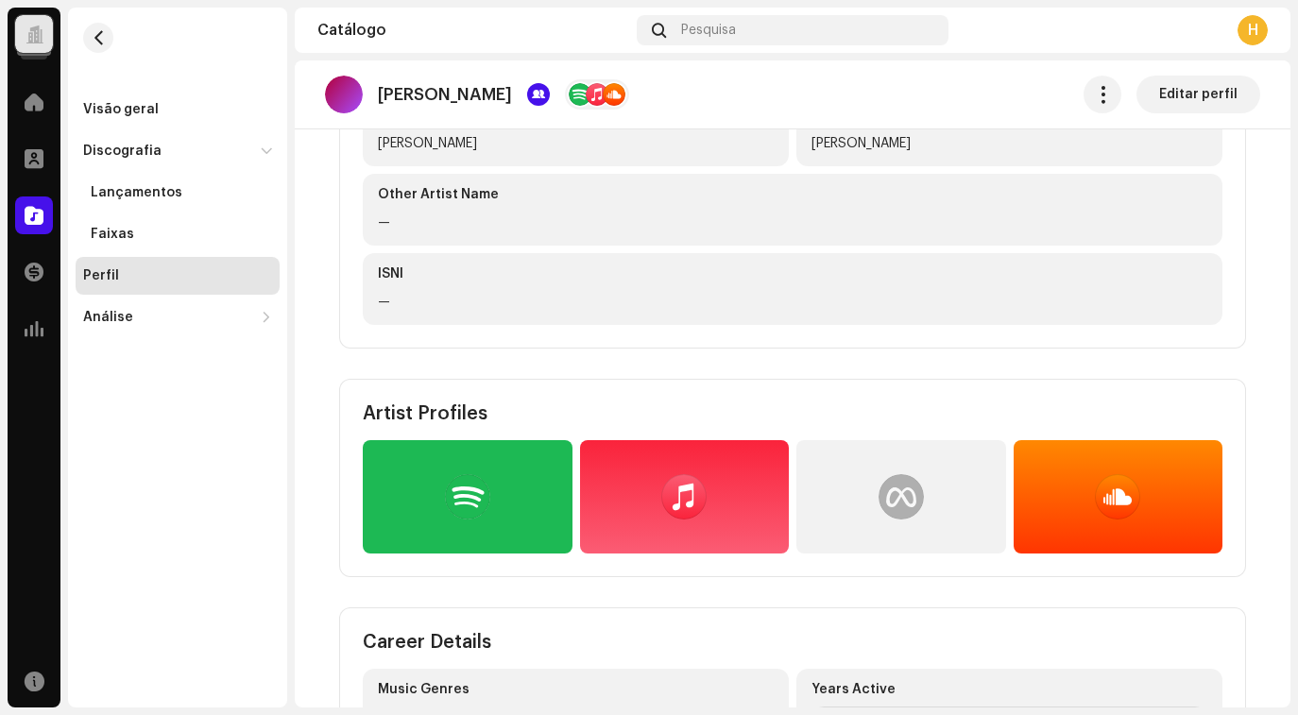
scroll to position [378, 0]
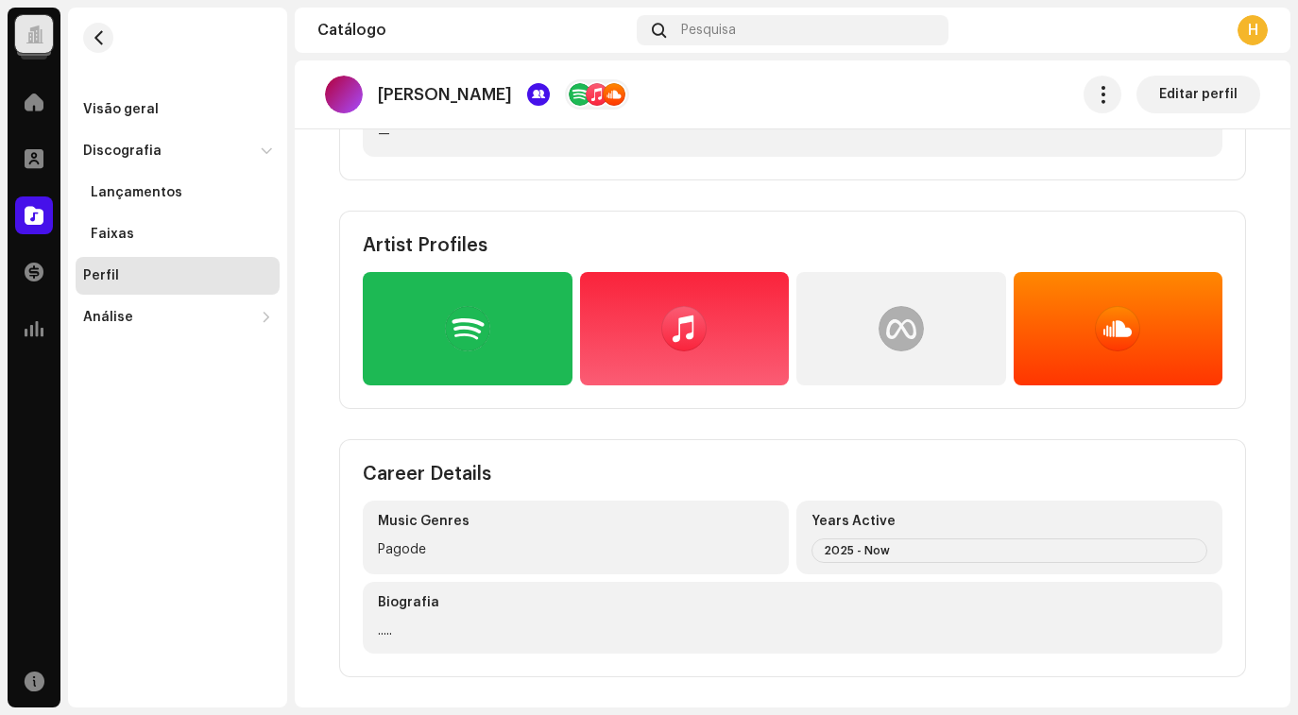
click at [897, 334] on div at bounding box center [901, 328] width 45 height 45
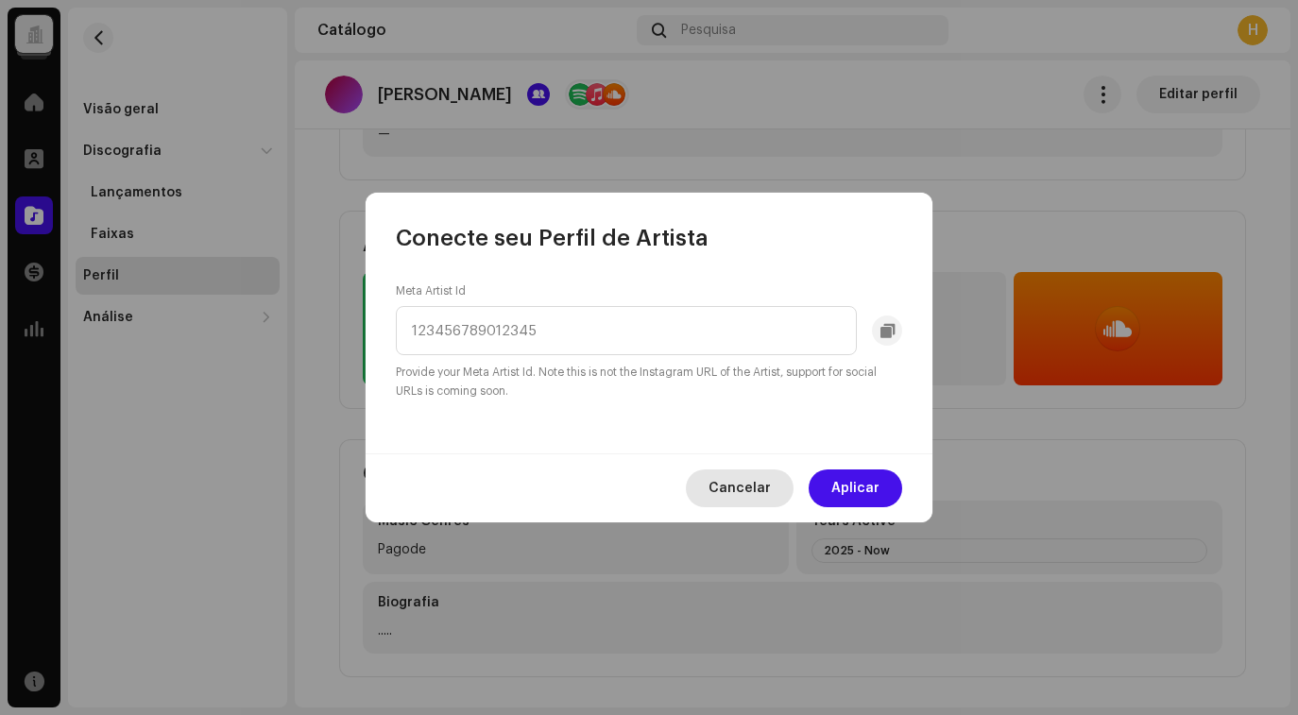
click at [753, 479] on span "Cancelar" at bounding box center [740, 489] width 62 height 38
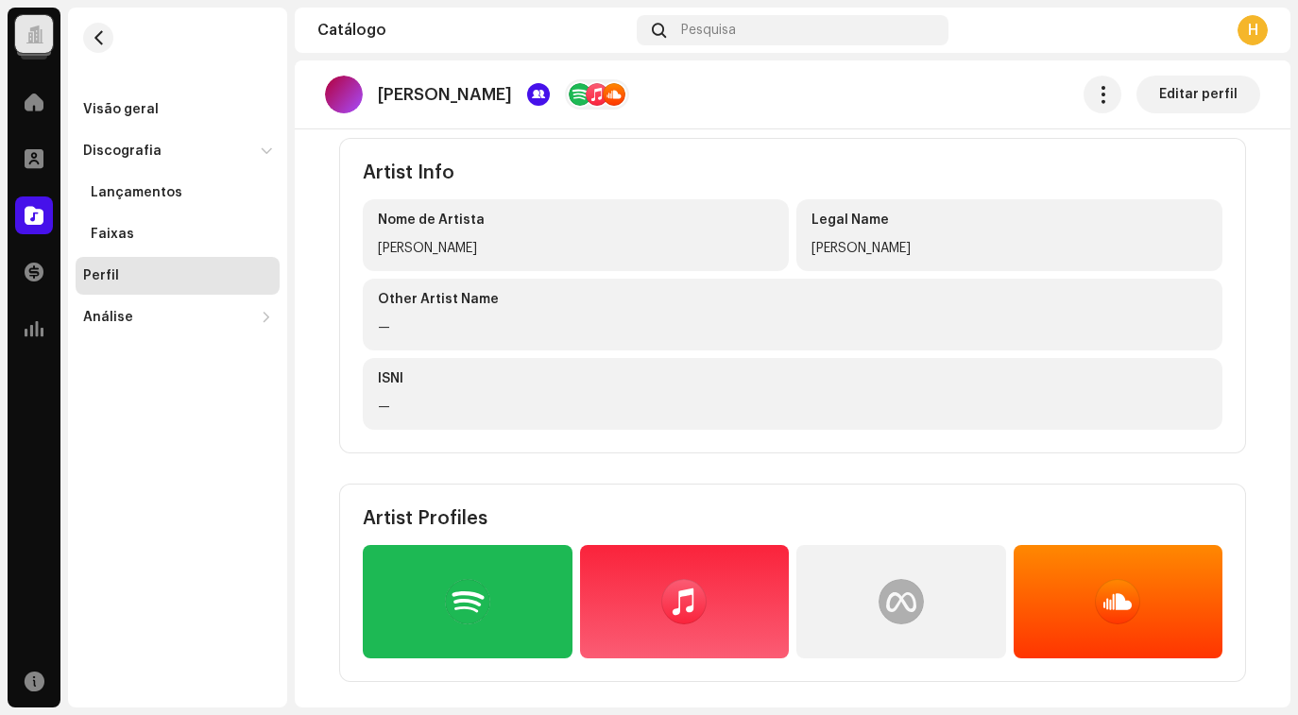
scroll to position [0, 0]
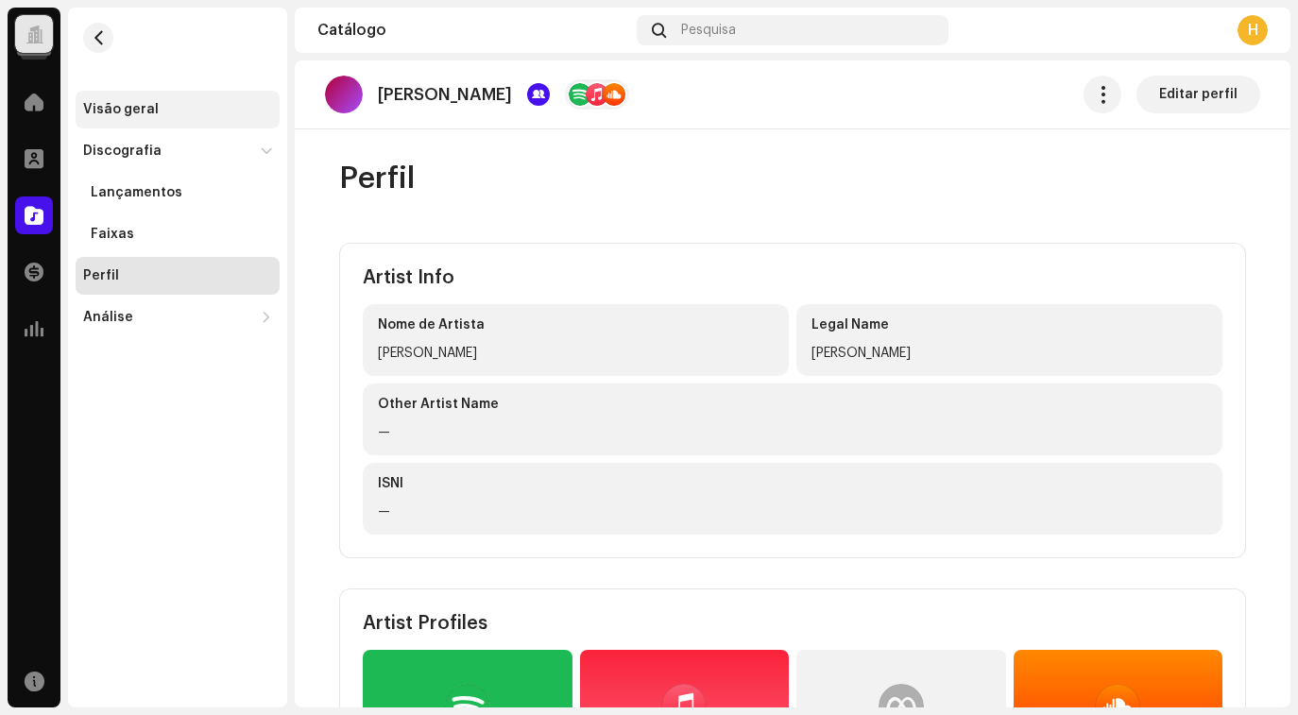
click at [173, 122] on div "Visão geral" at bounding box center [178, 110] width 204 height 38
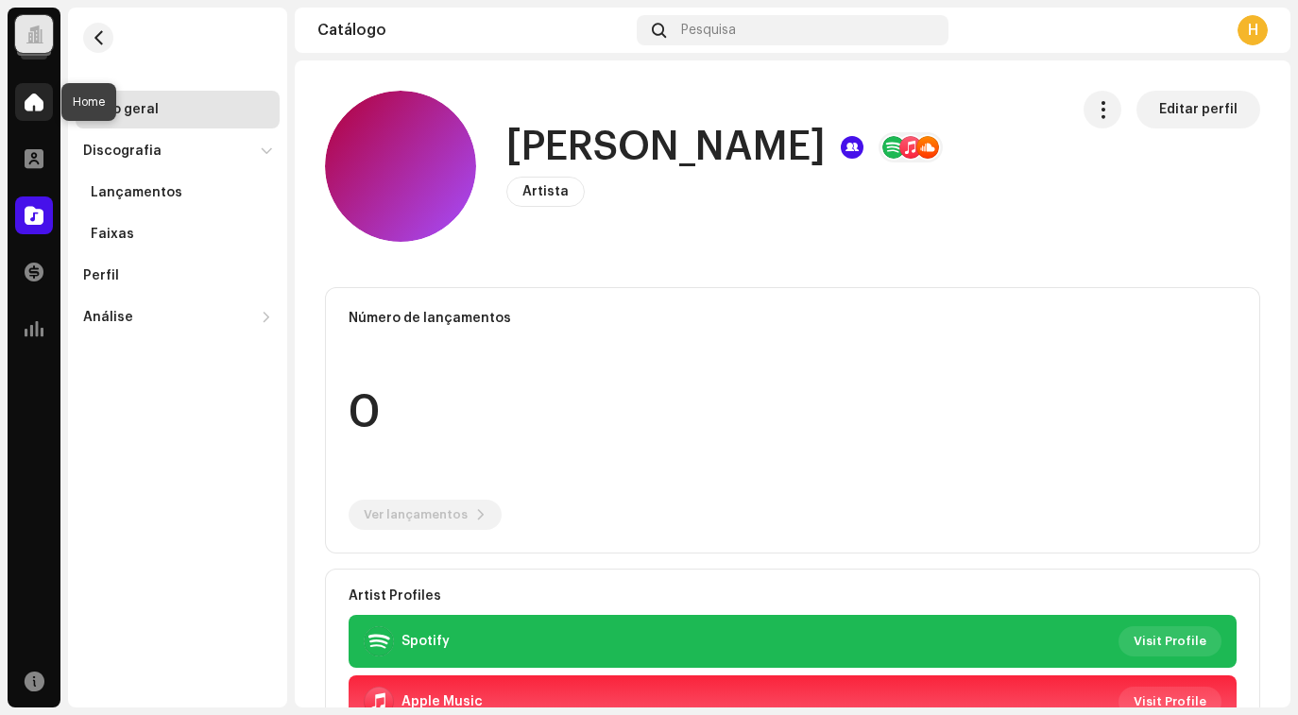
click at [25, 97] on span at bounding box center [34, 101] width 19 height 15
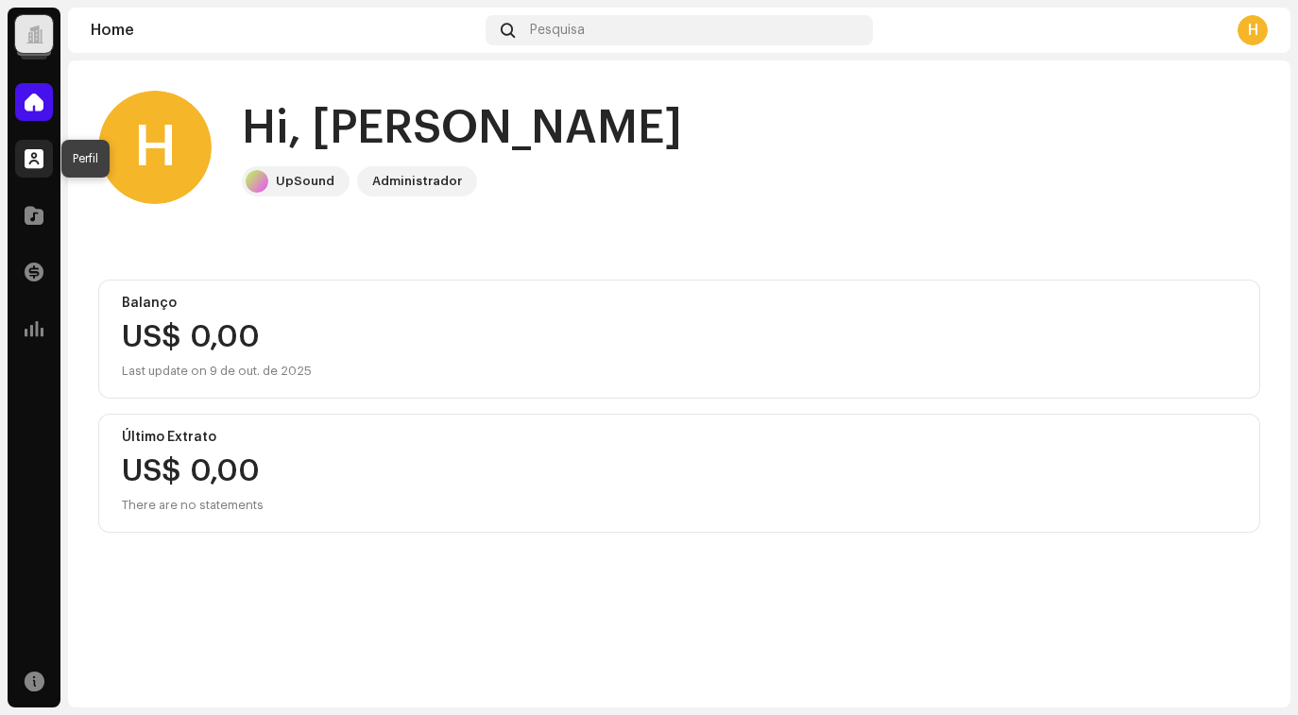
click at [26, 170] on div at bounding box center [34, 159] width 38 height 38
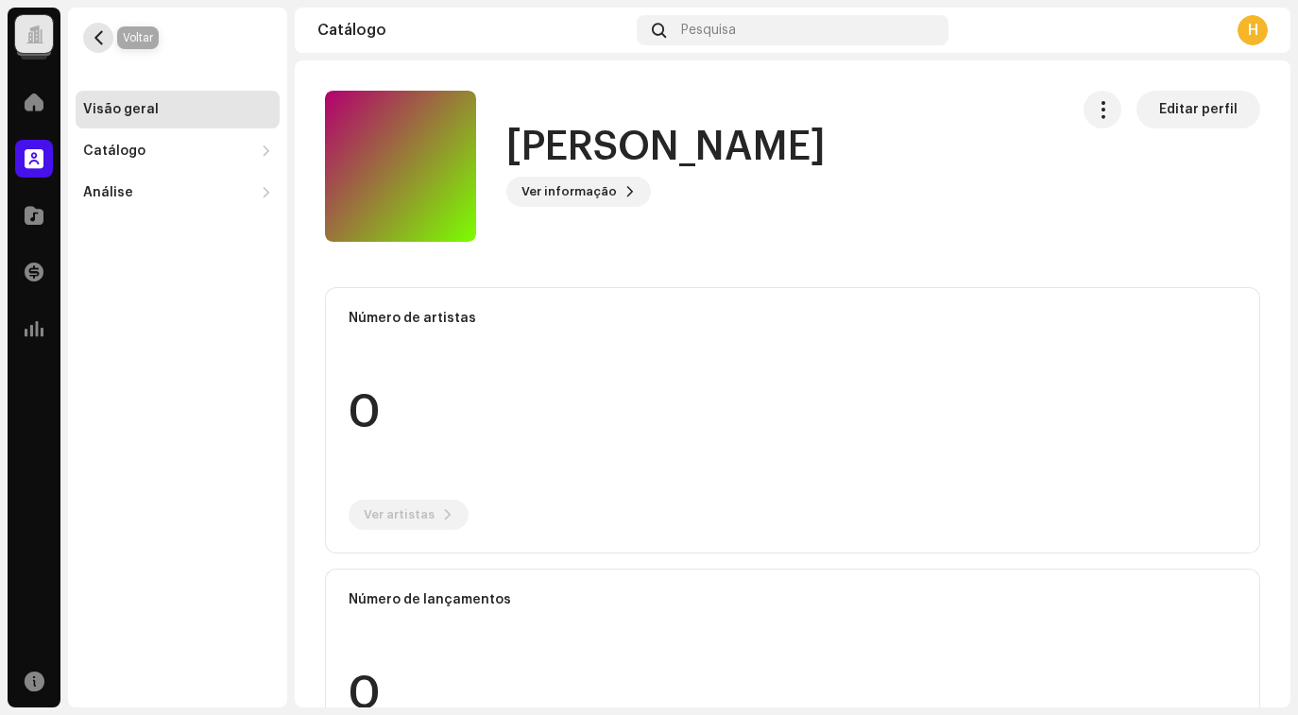
click at [111, 38] on button "button" at bounding box center [98, 38] width 30 height 30
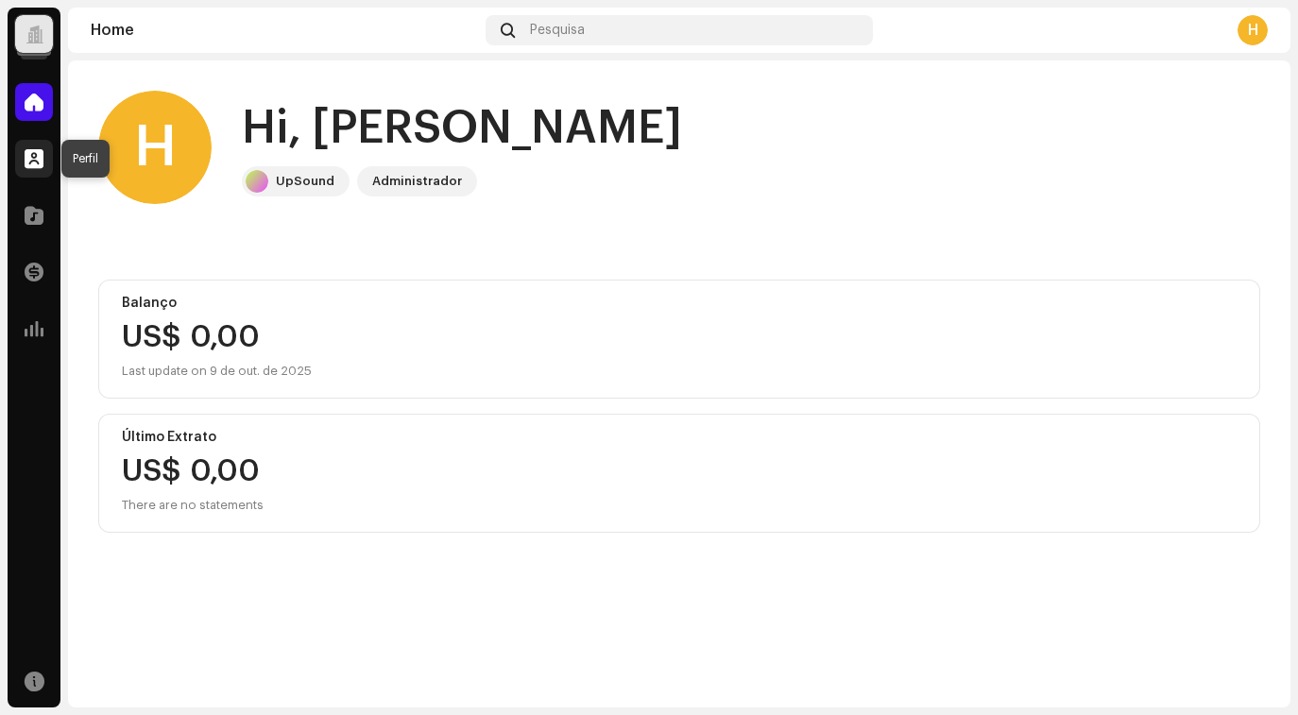
click at [33, 168] on div at bounding box center [34, 159] width 38 height 38
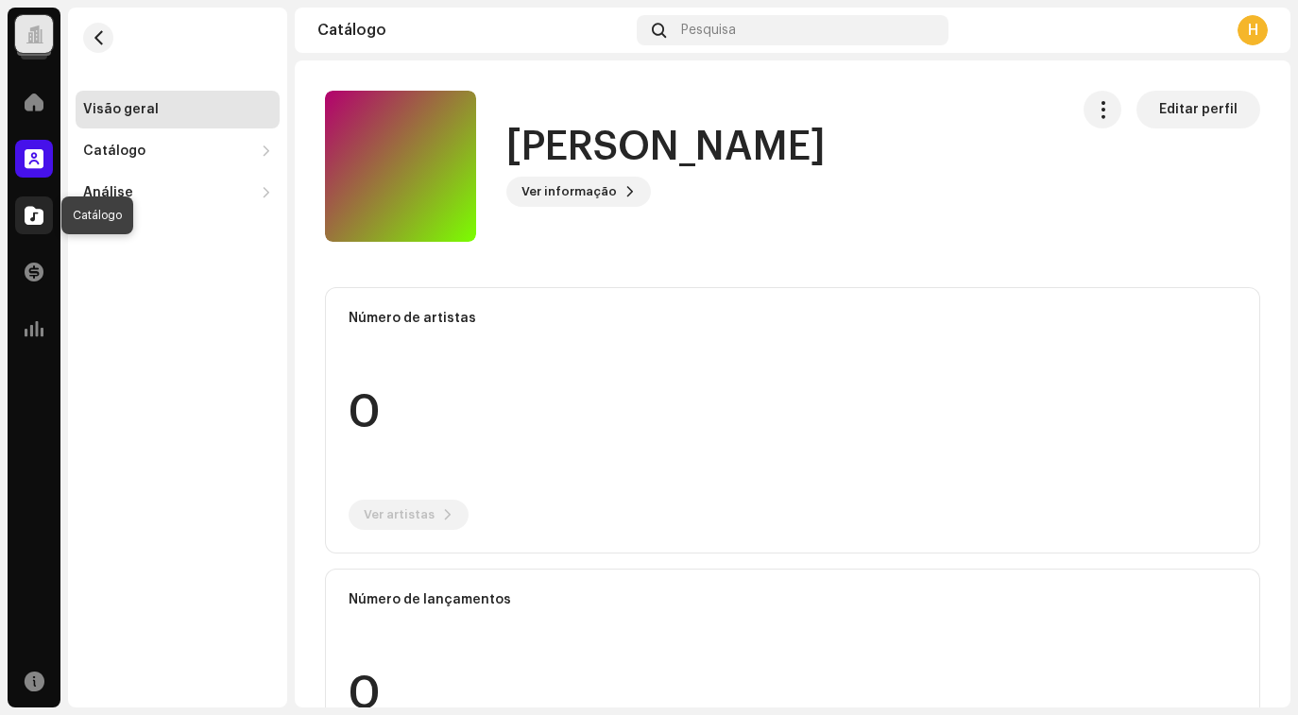
click at [33, 208] on span at bounding box center [34, 215] width 19 height 15
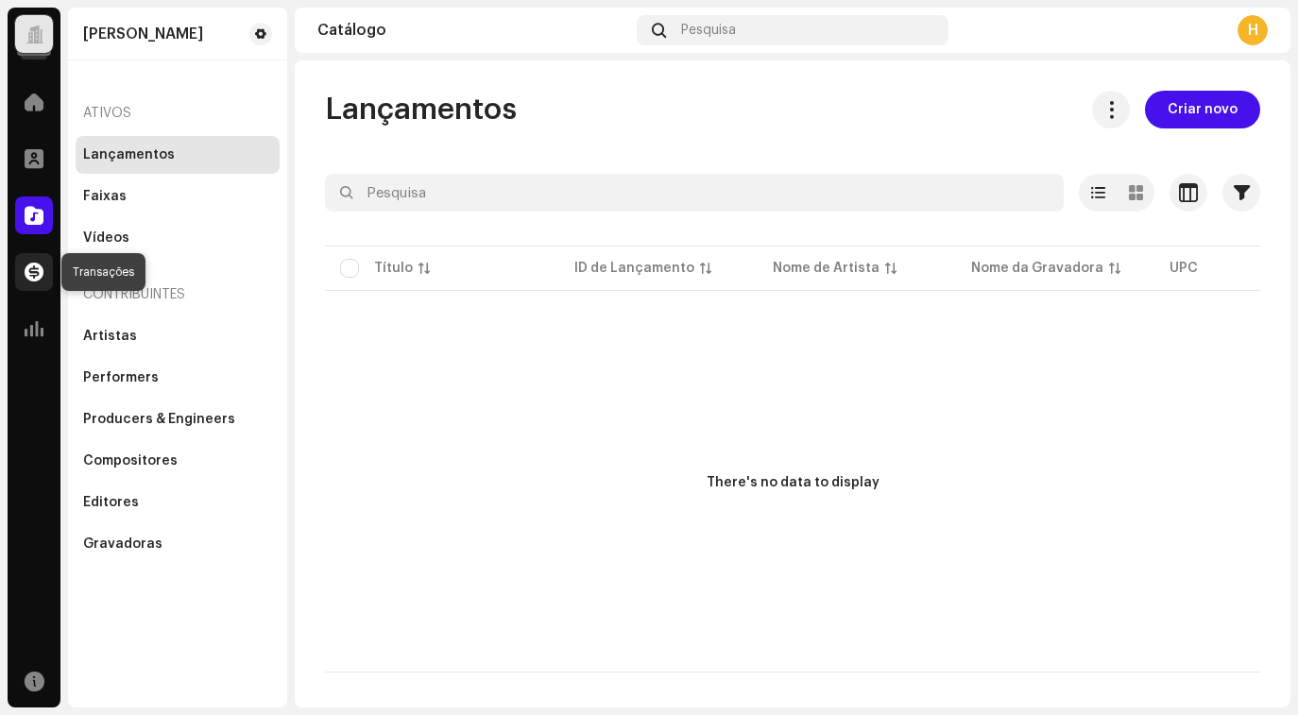
click at [28, 274] on span at bounding box center [34, 272] width 19 height 15
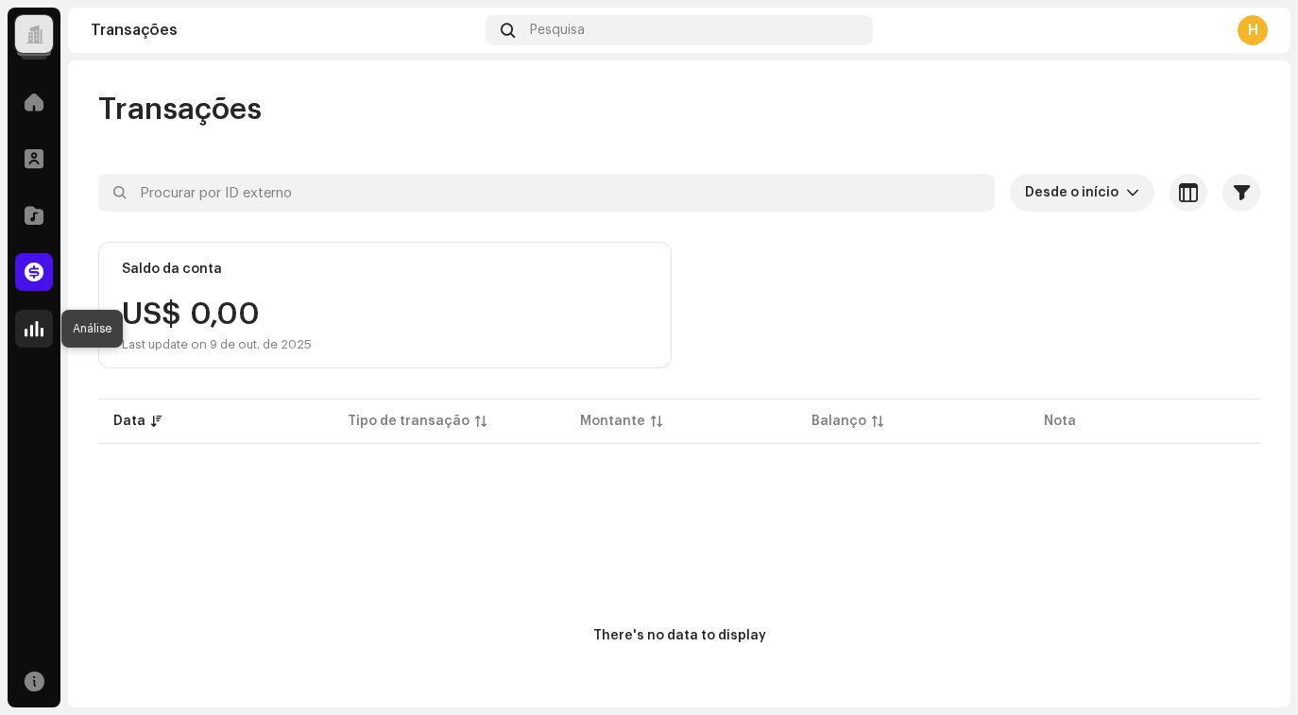
click at [34, 328] on span at bounding box center [34, 328] width 19 height 15
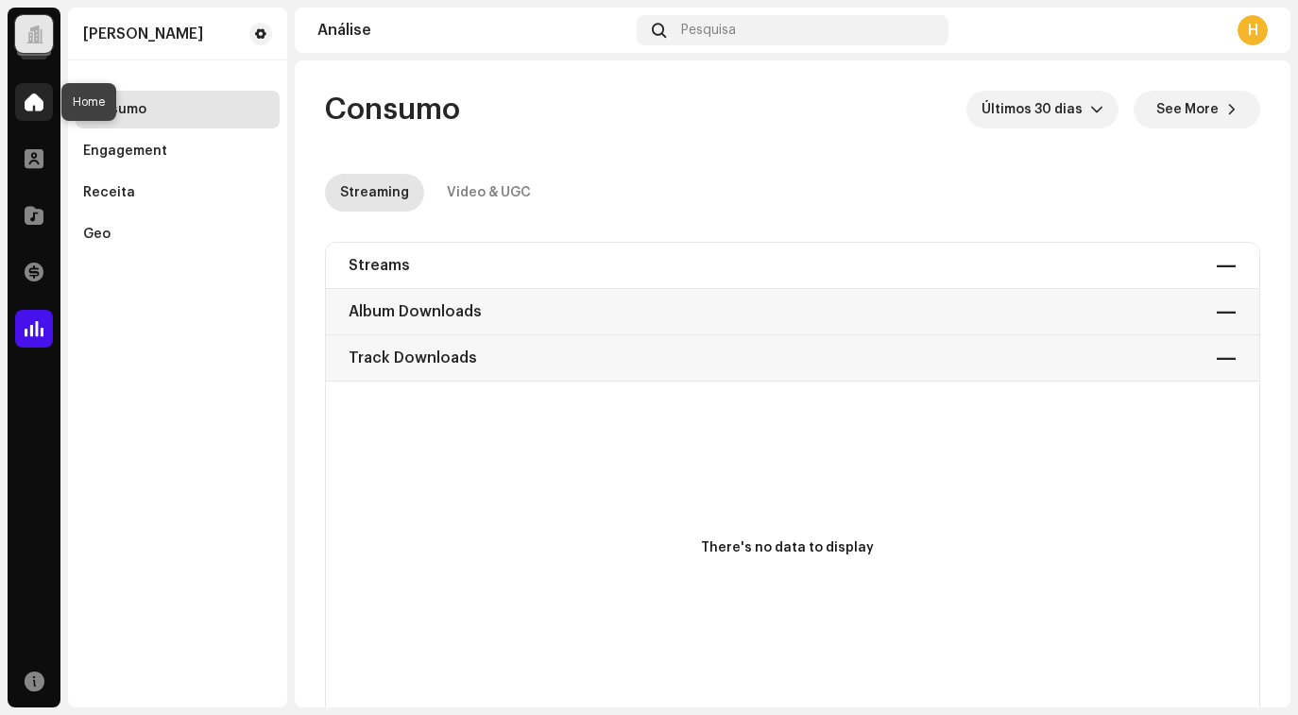
click at [36, 97] on span at bounding box center [34, 101] width 19 height 15
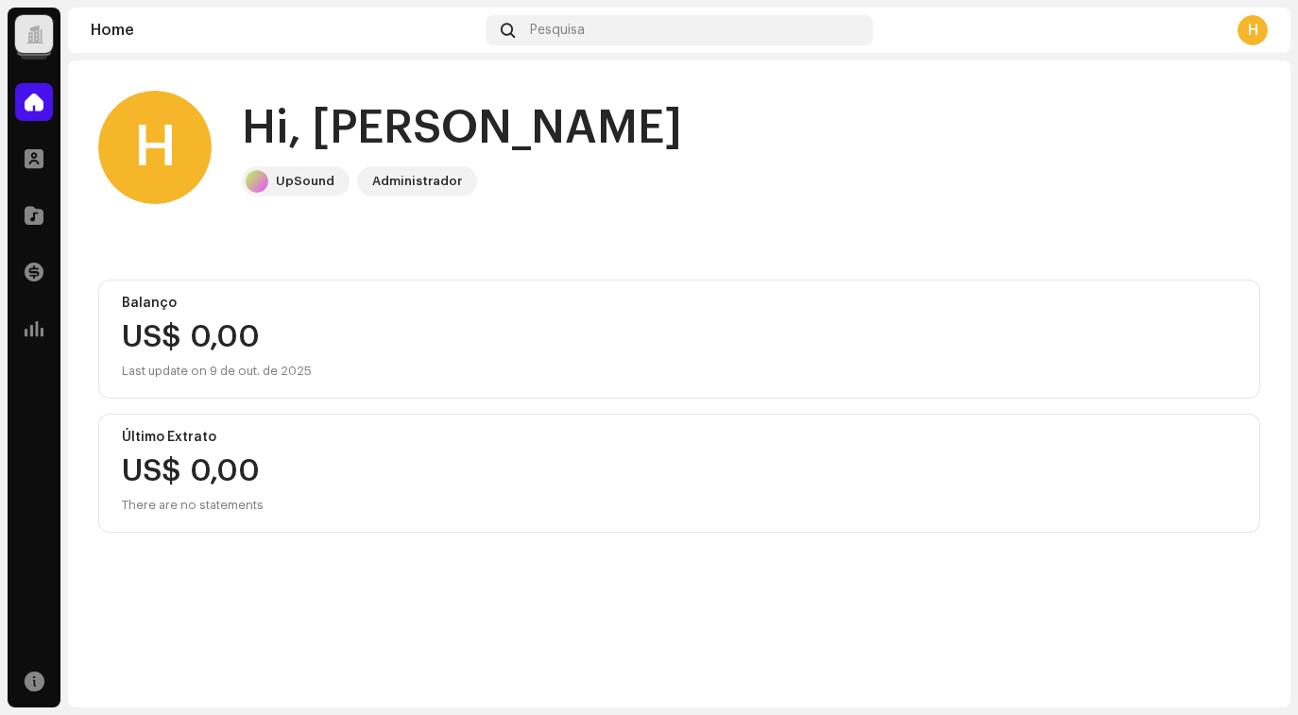
click at [30, 13] on navigation-account-switch "Hudson Andrade" at bounding box center [34, 34] width 53 height 53
click at [31, 44] on div at bounding box center [34, 34] width 38 height 38
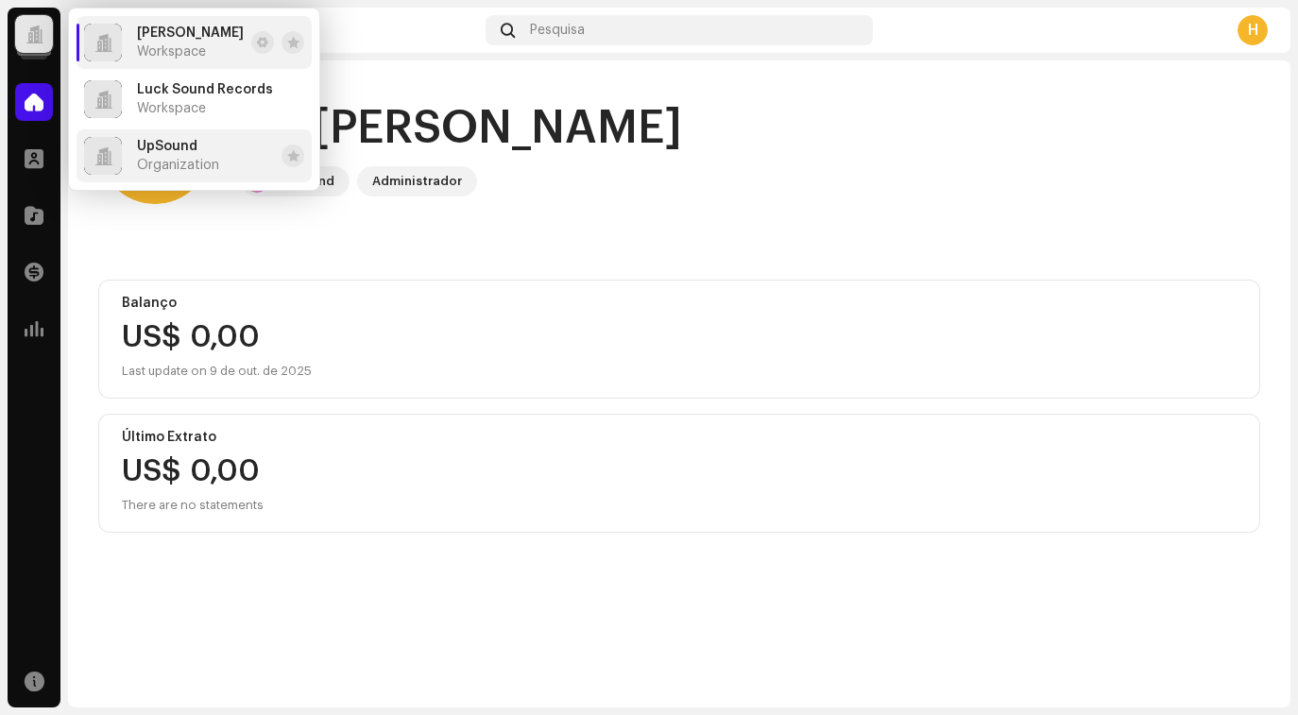
click at [205, 165] on span "Organization" at bounding box center [178, 165] width 82 height 15
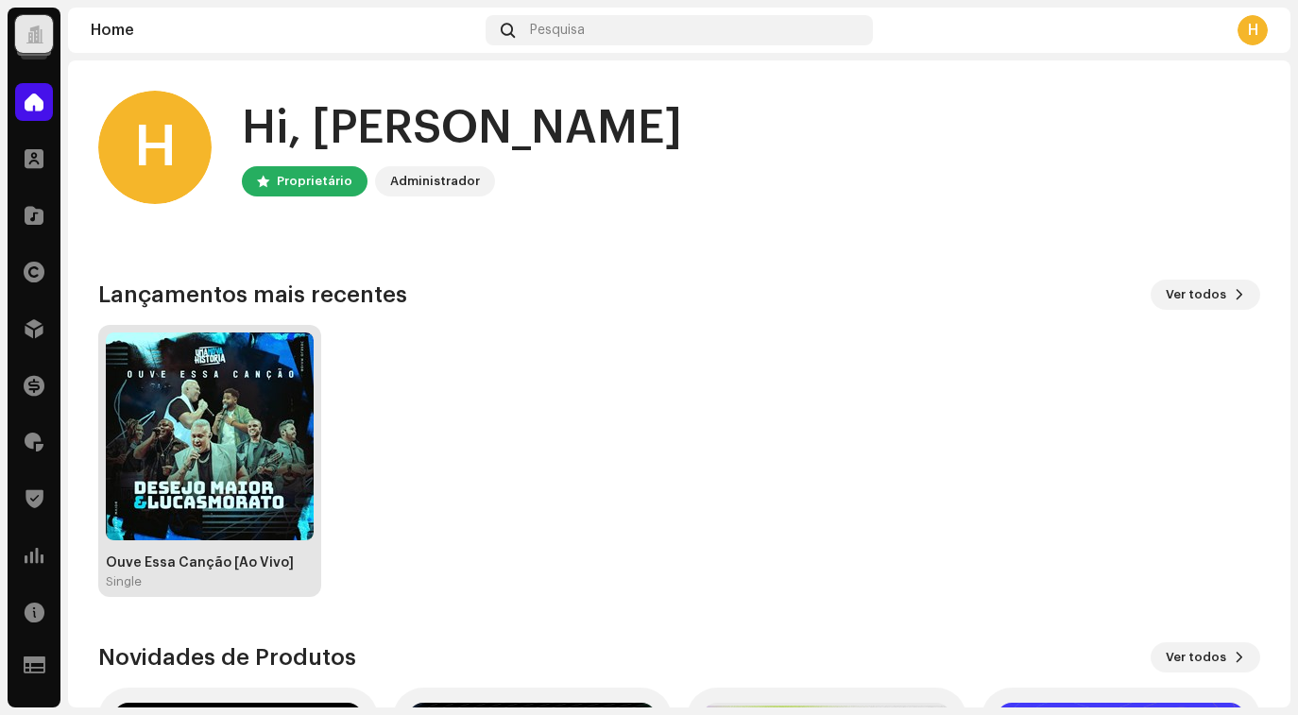
click at [185, 432] on img at bounding box center [210, 437] width 208 height 208
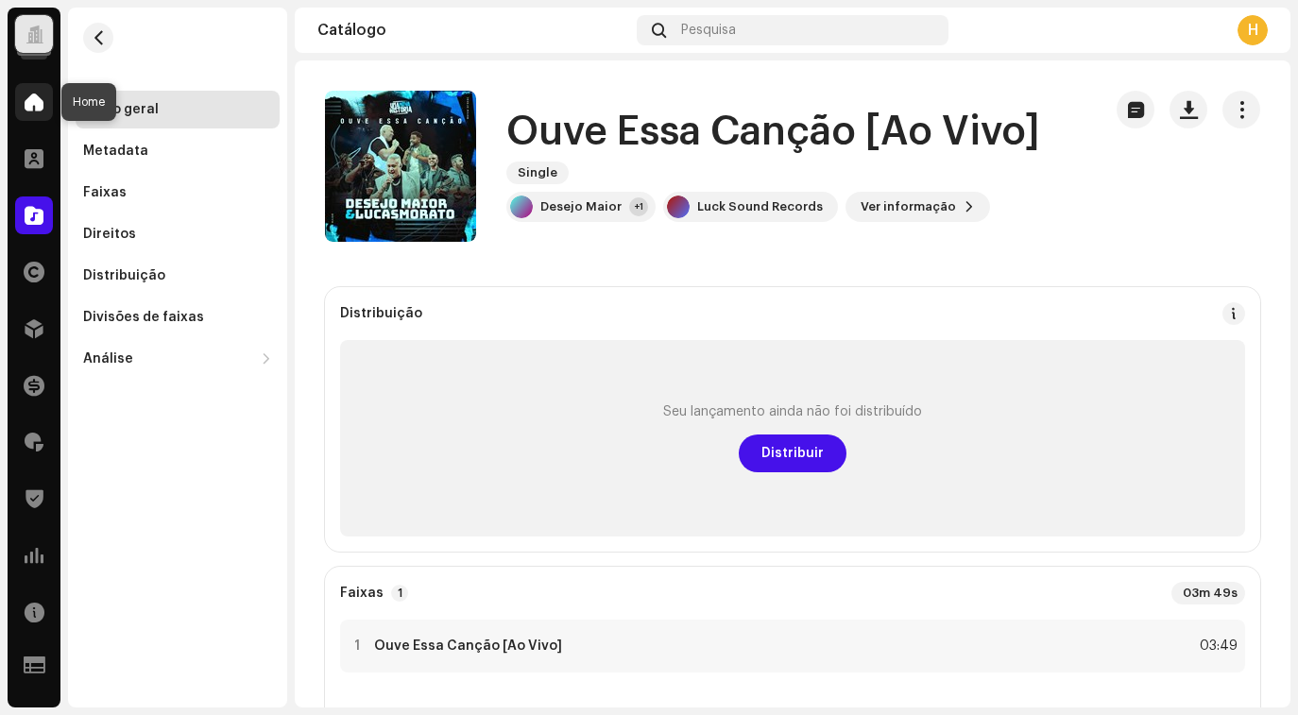
click at [25, 100] on span at bounding box center [34, 101] width 19 height 15
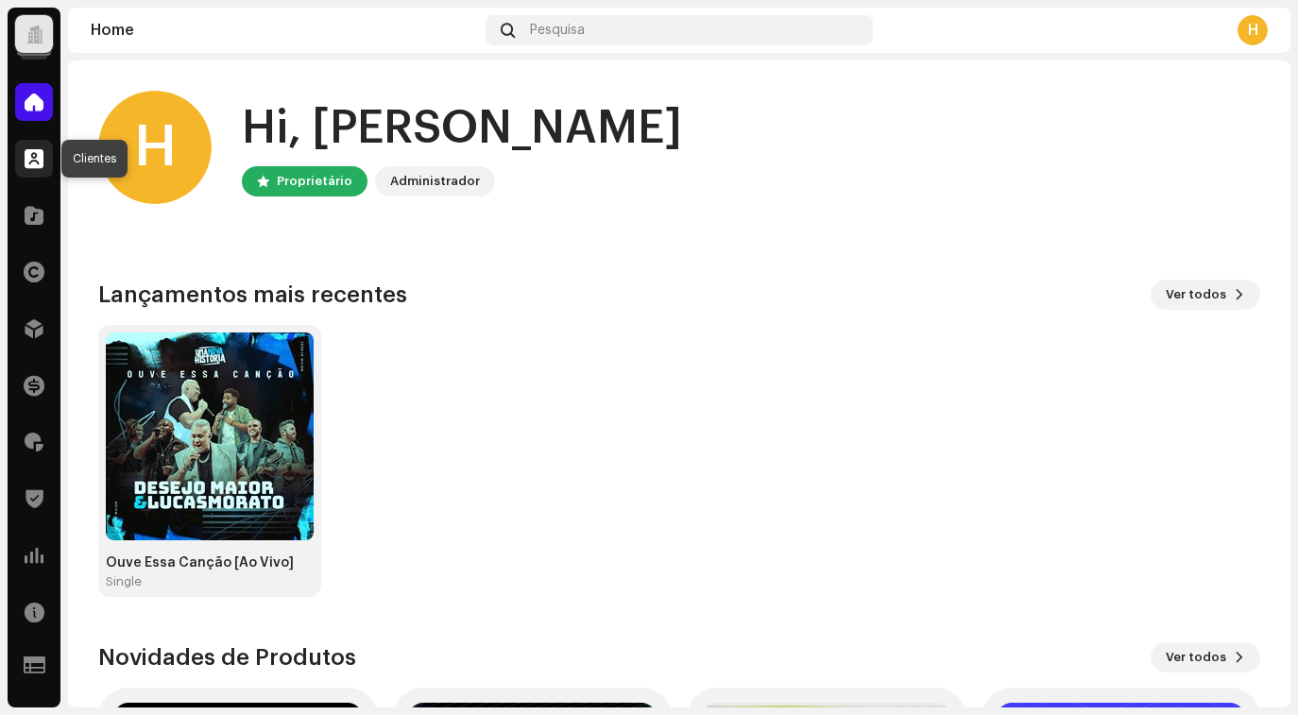
click at [37, 163] on span at bounding box center [34, 158] width 19 height 15
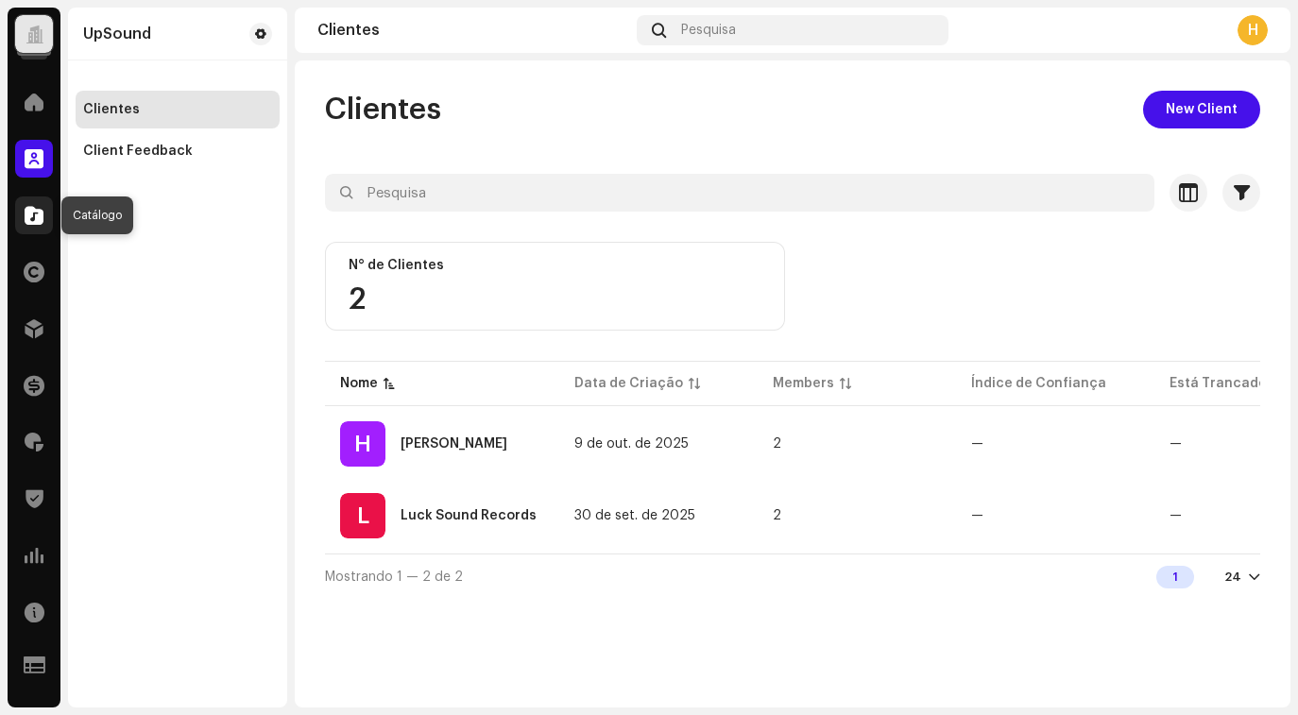
click at [26, 214] on span at bounding box center [34, 215] width 19 height 15
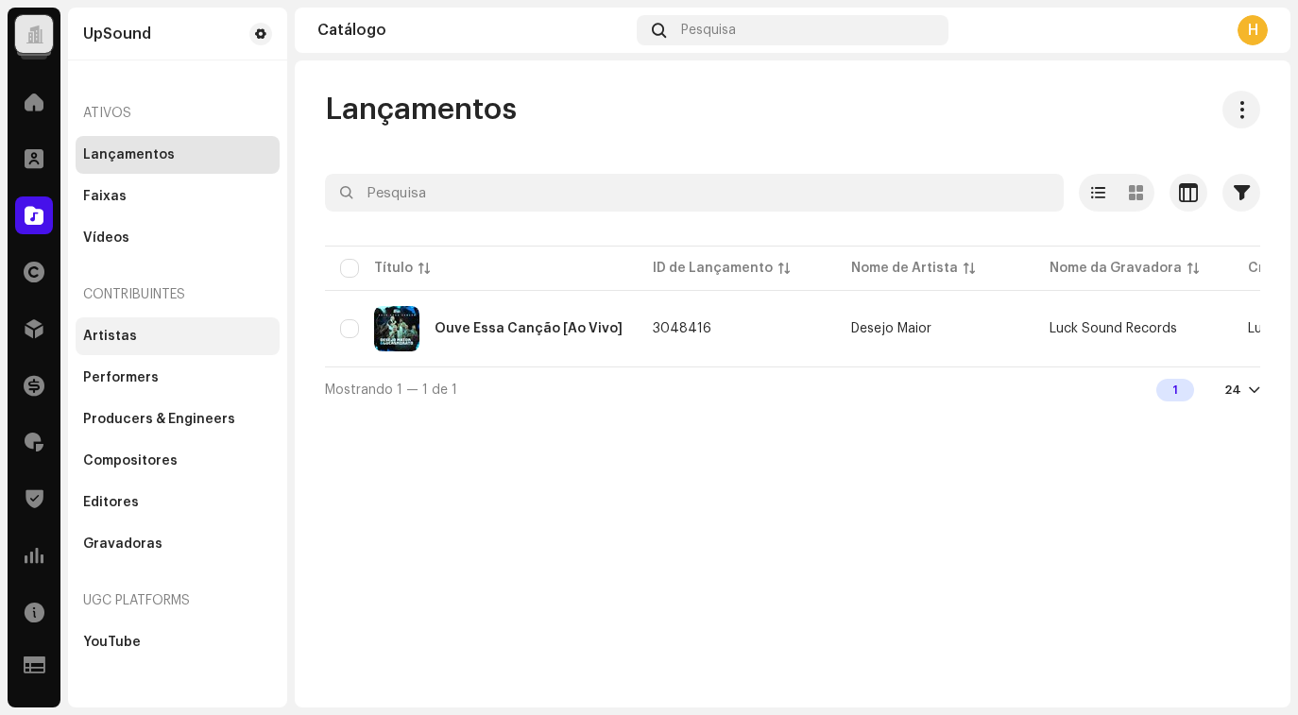
click at [111, 340] on div "Artistas" at bounding box center [110, 336] width 54 height 15
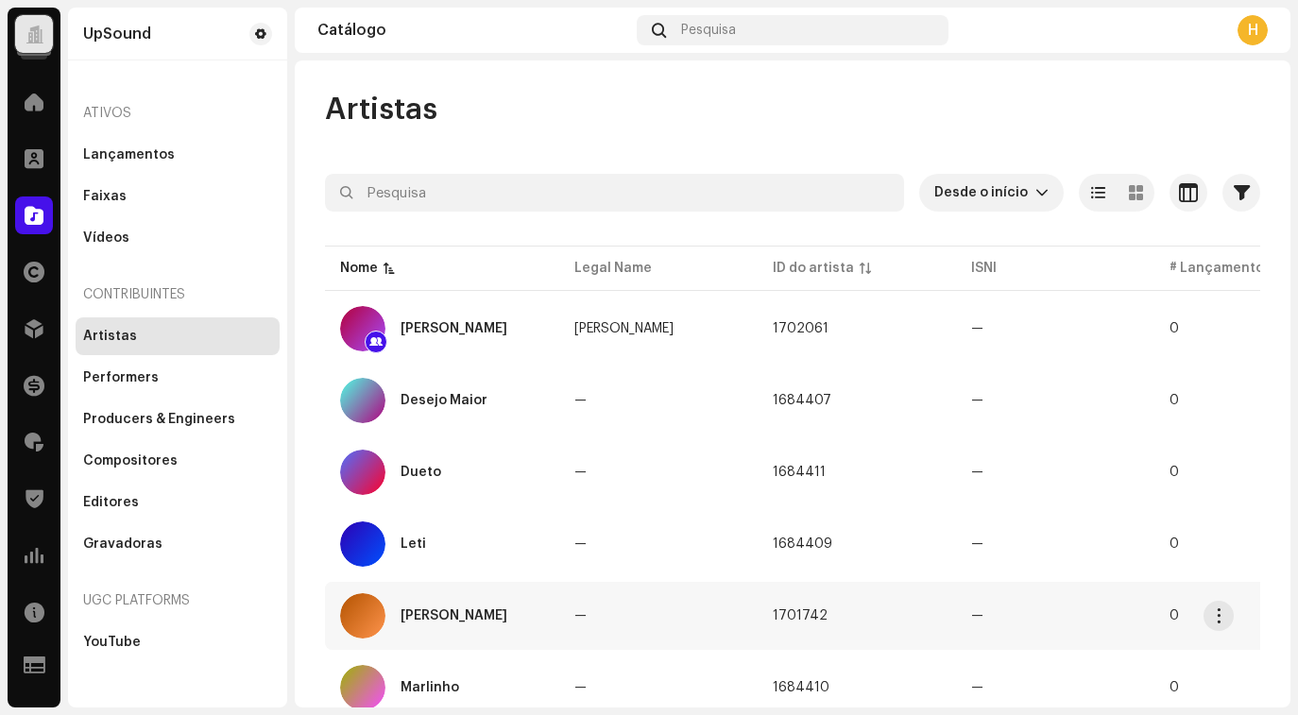
scroll to position [71, 0]
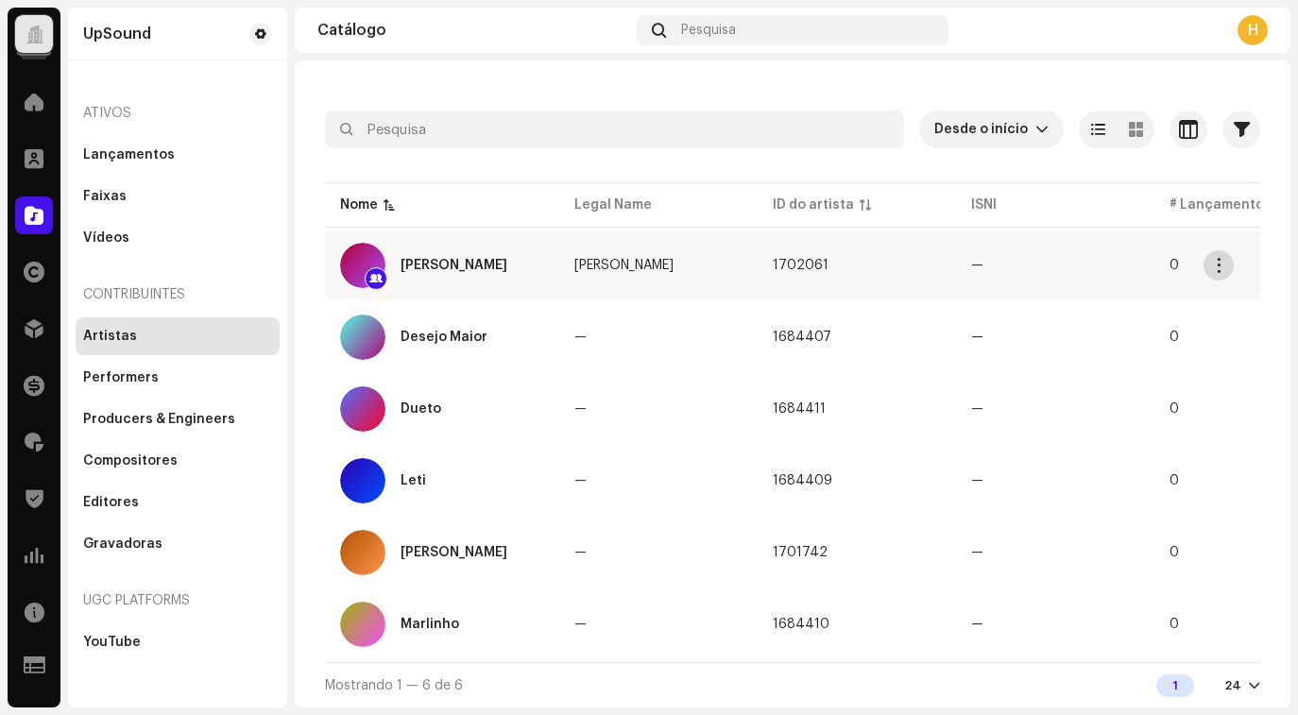
click at [1223, 259] on span "button" at bounding box center [1219, 265] width 14 height 15
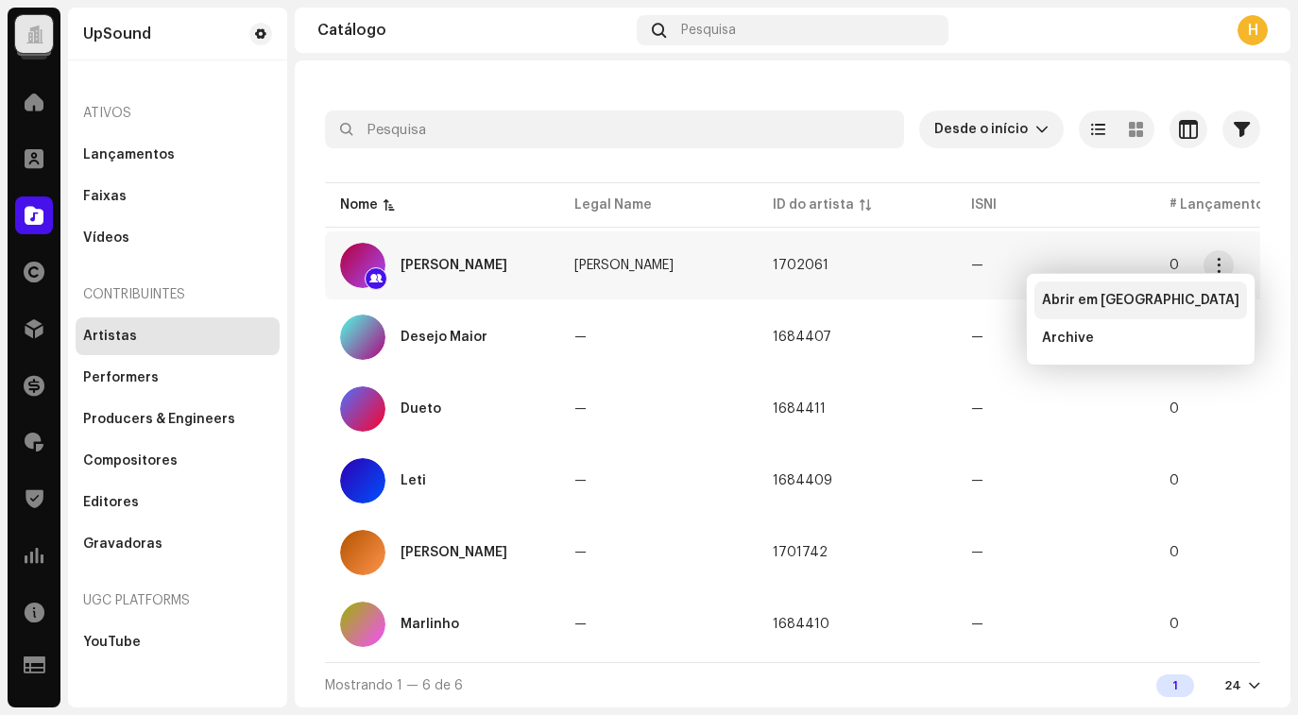
click at [1180, 306] on div "Abrir em [GEOGRAPHIC_DATA]" at bounding box center [1140, 300] width 197 height 15
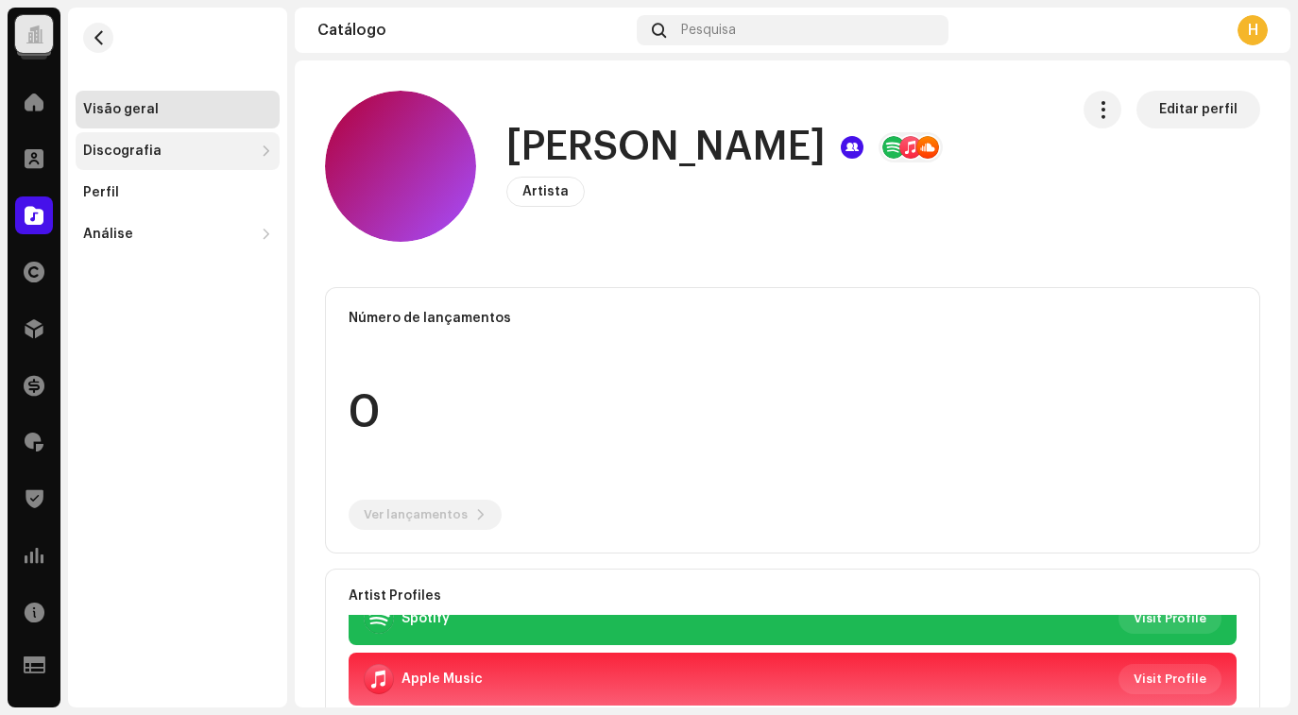
click at [129, 148] on div "Discografia" at bounding box center [122, 151] width 78 height 15
click at [129, 151] on div "Discografia" at bounding box center [122, 151] width 78 height 15
click at [141, 195] on div "Perfil" at bounding box center [177, 192] width 189 height 15
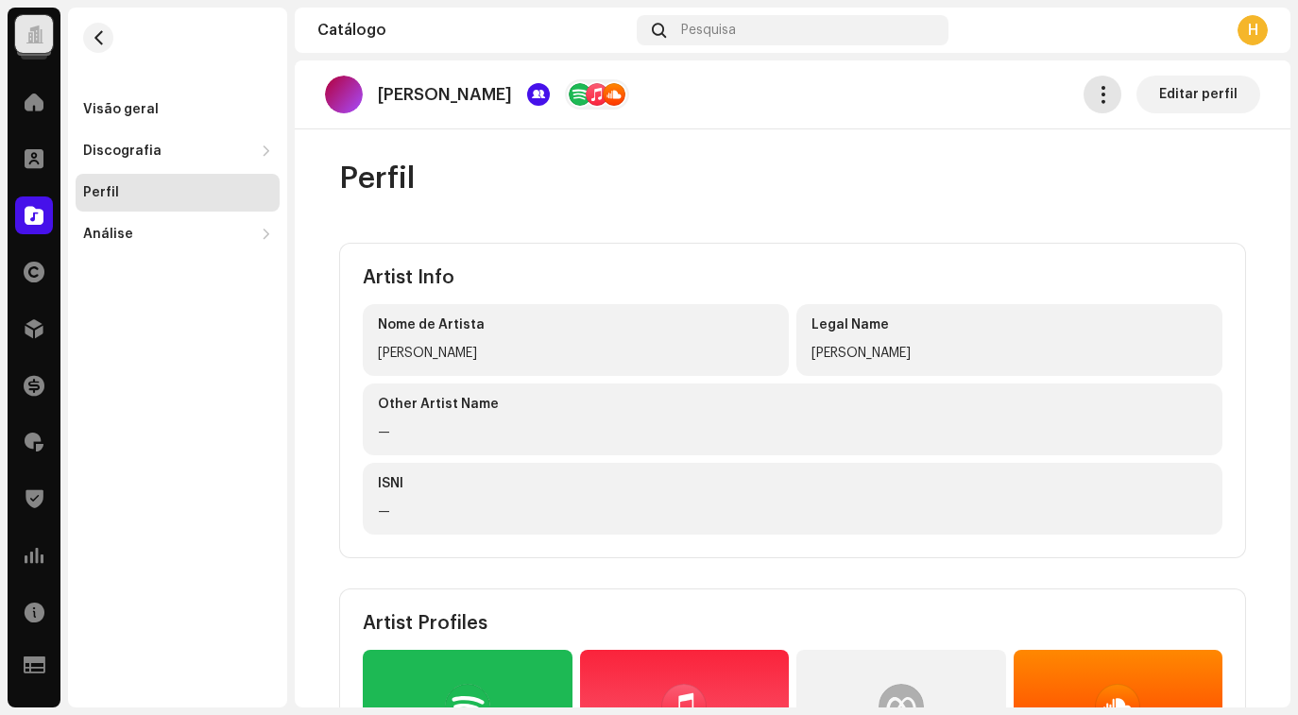
click at [1095, 96] on span "button" at bounding box center [1103, 94] width 18 height 15
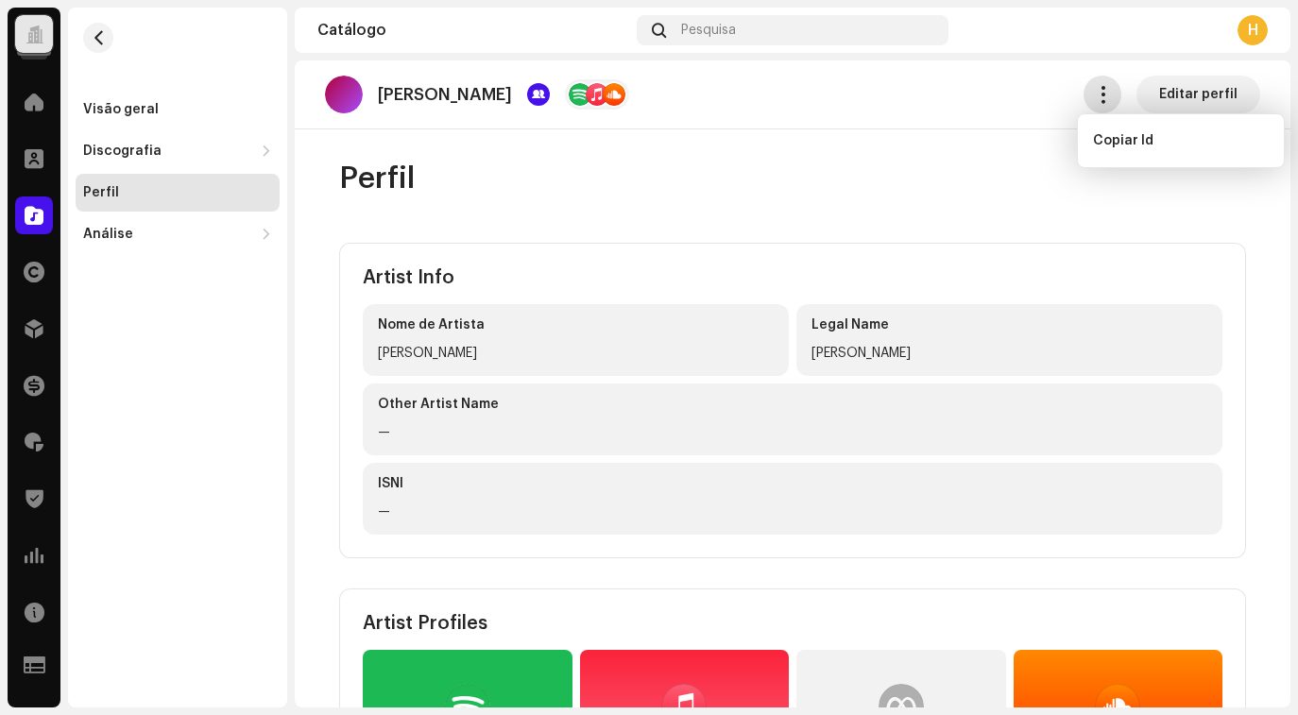
click at [1095, 96] on span "button" at bounding box center [1103, 94] width 18 height 15
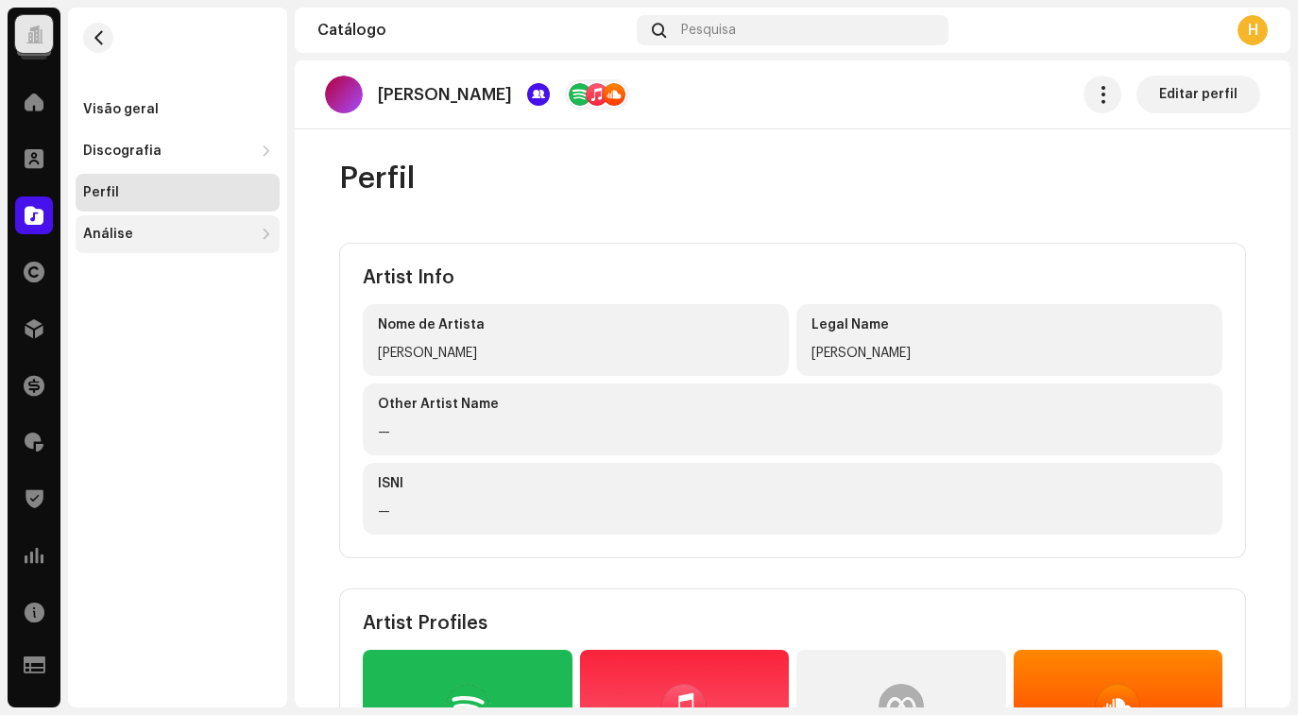
click at [194, 238] on div "Análise" at bounding box center [168, 234] width 170 height 15
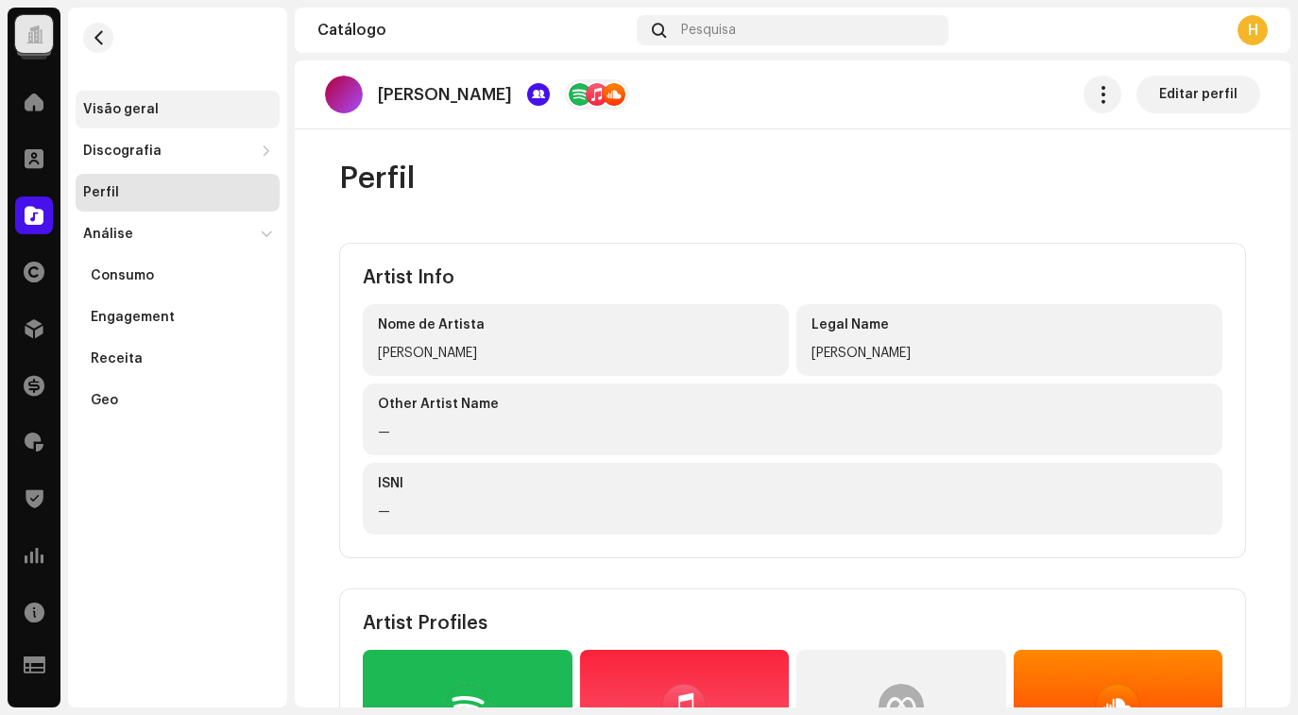
click at [119, 115] on div "Visão geral" at bounding box center [121, 109] width 76 height 15
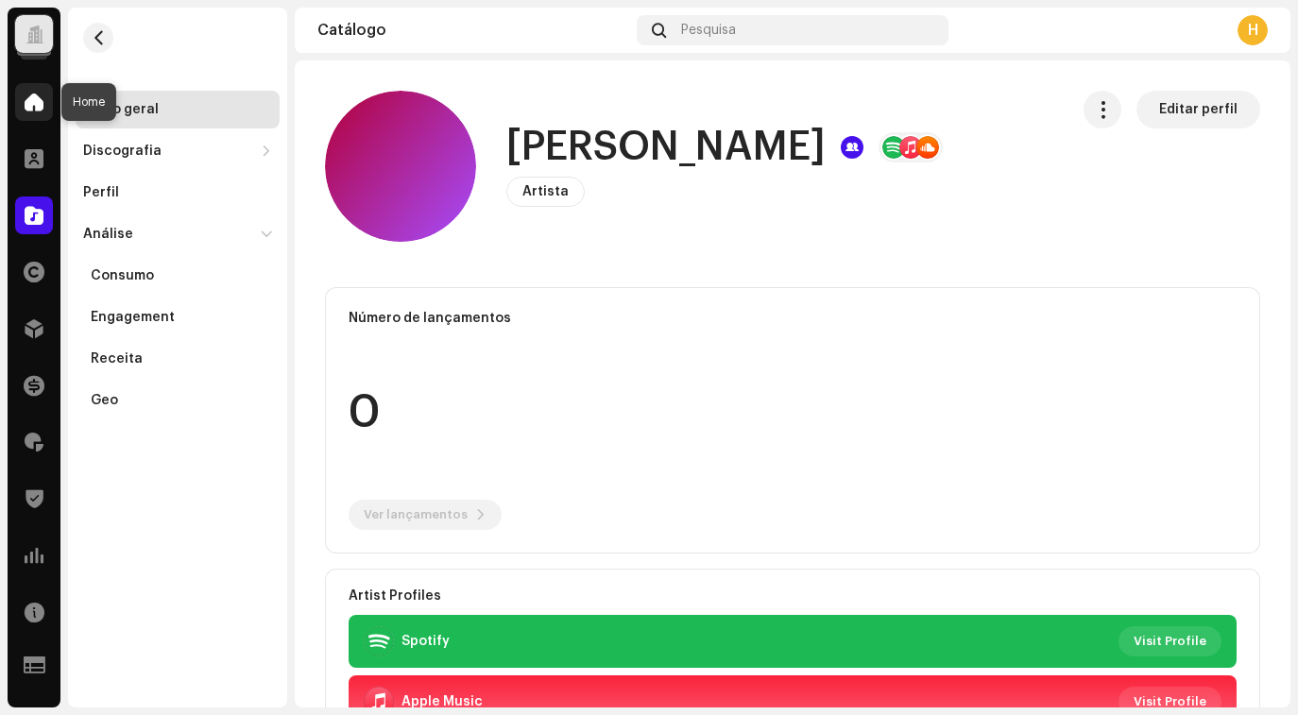
click at [34, 105] on span at bounding box center [34, 101] width 19 height 15
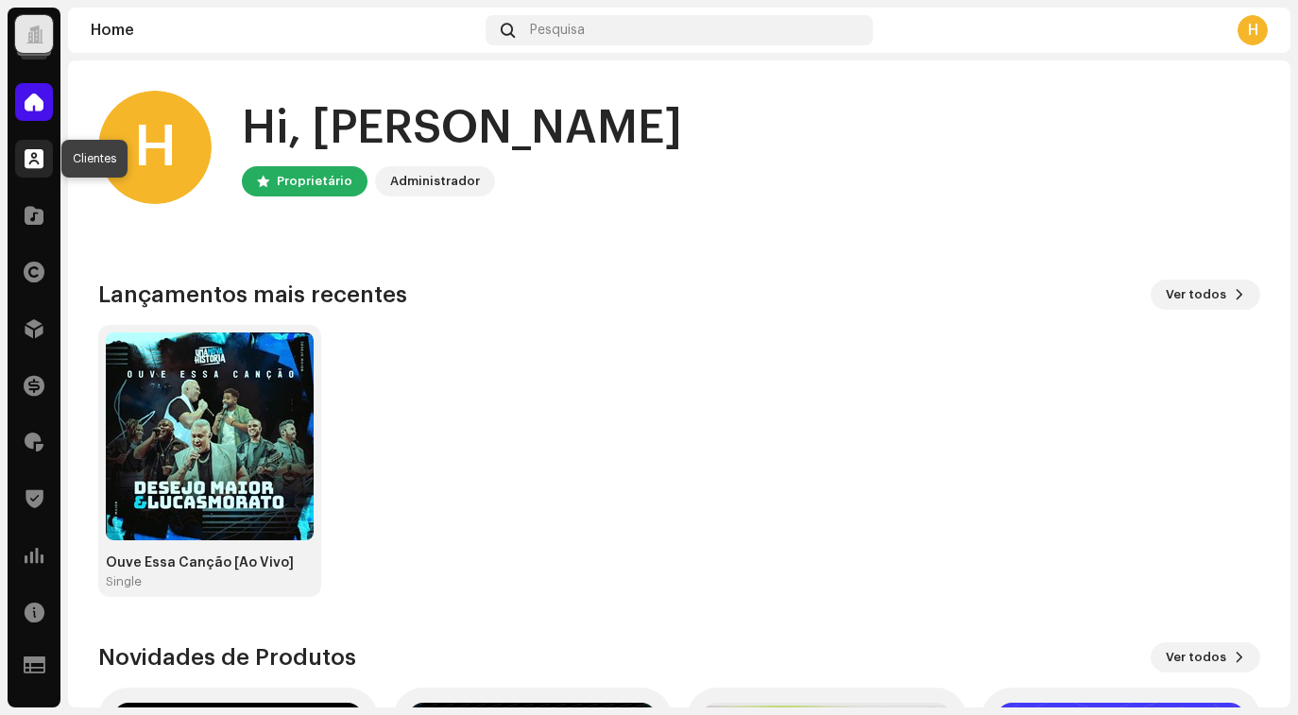
click at [43, 156] on div at bounding box center [34, 159] width 38 height 38
click at [30, 162] on span at bounding box center [34, 158] width 19 height 15
click at [32, 34] on div at bounding box center [35, 34] width 18 height 0
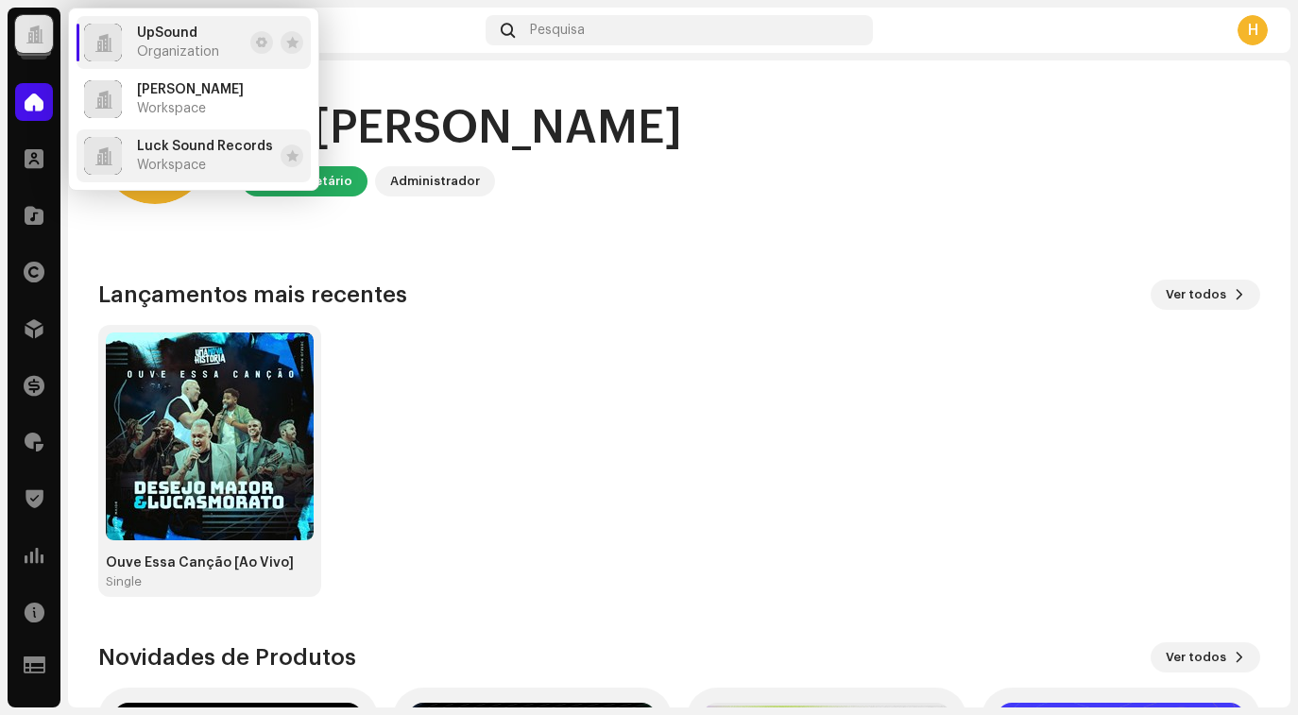
click at [197, 159] on span "Workspace" at bounding box center [171, 165] width 69 height 15
